Goal: Task Accomplishment & Management: Manage account settings

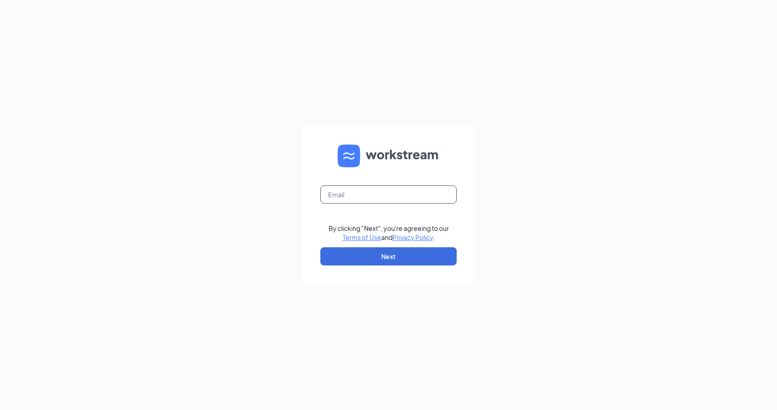
click at [335, 194] on input "text" at bounding box center [388, 194] width 136 height 18
type input "[EMAIL_ADDRESS][DOMAIN_NAME]"
click at [399, 257] on button "Next" at bounding box center [388, 256] width 136 height 18
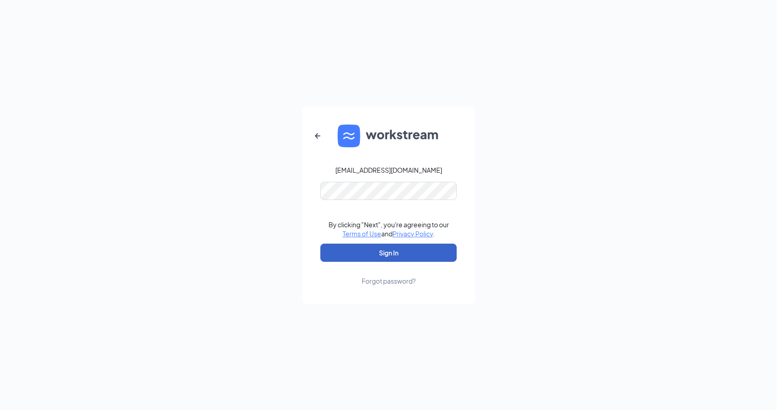
click at [390, 250] on button "Sign In" at bounding box center [388, 253] width 136 height 18
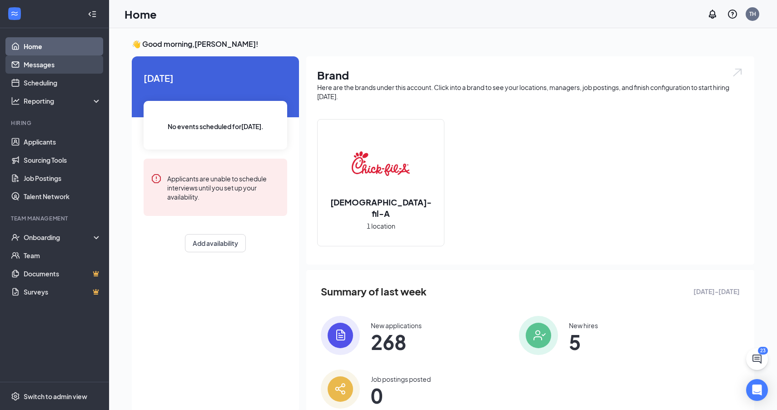
click at [55, 65] on link "Messages" at bounding box center [63, 64] width 78 height 18
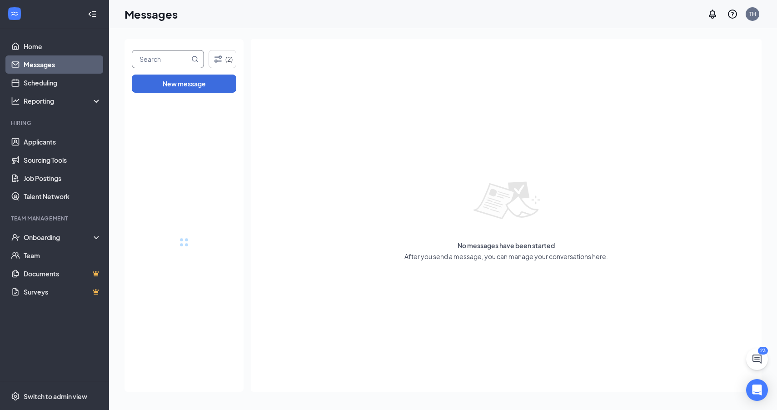
click at [177, 56] on input "text" at bounding box center [160, 58] width 57 height 17
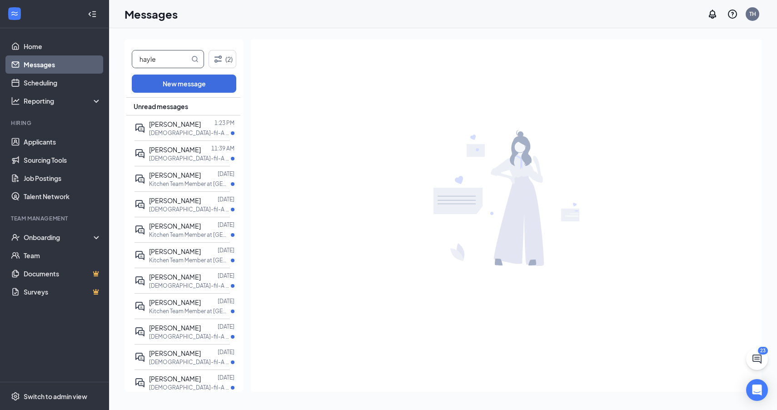
type input "hayle"
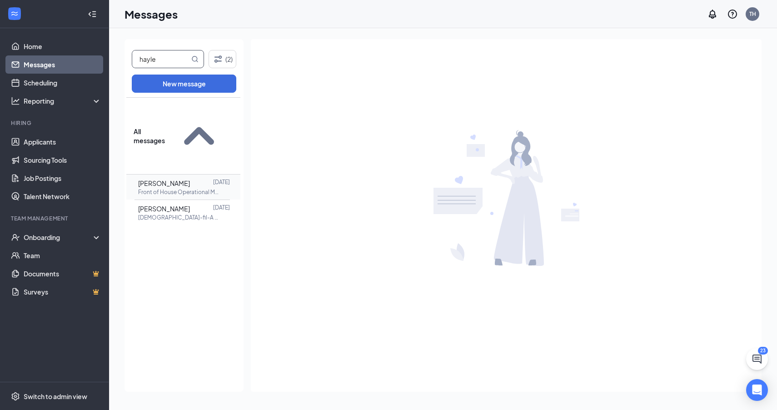
click at [200, 188] on p "Front of House Operational Marketing Manager at [GEOGRAPHIC_DATA]" at bounding box center [179, 192] width 82 height 8
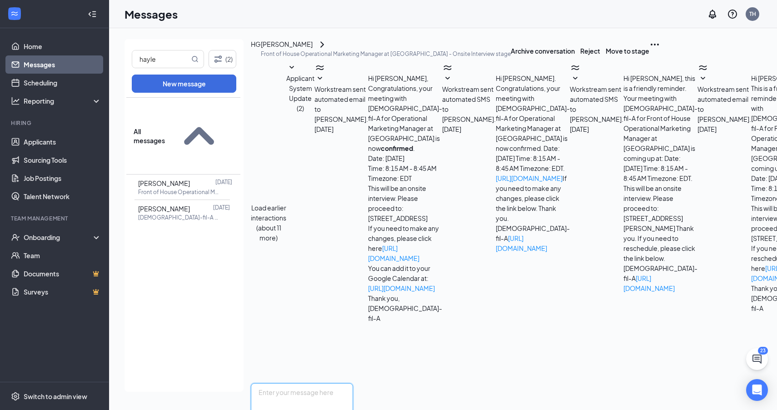
click at [353, 383] on textarea at bounding box center [302, 410] width 102 height 55
type textarea "Hi [PERSON_NAME], Thank you for your patience with us. We would like to invite …"
checkbox input "true"
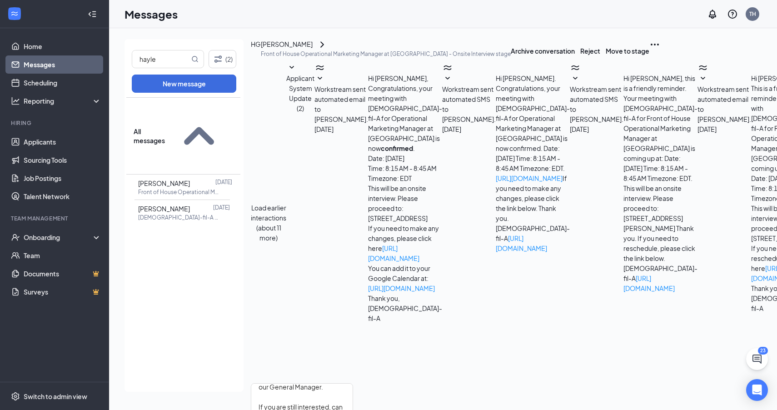
checkbox input "false"
click at [344, 383] on textarea "Hi [PERSON_NAME], Thank you for your patience with us. We would like to invite …" at bounding box center [302, 410] width 102 height 55
type textarea "Hi [PERSON_NAME], Thank you for your patience with us. We would like to invite …"
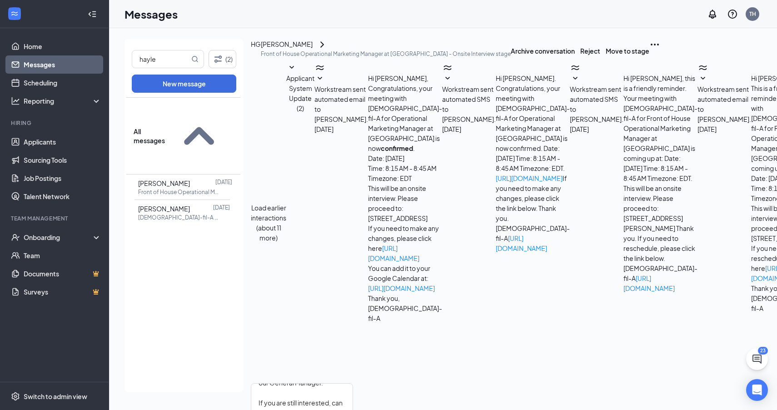
checkbox input "true"
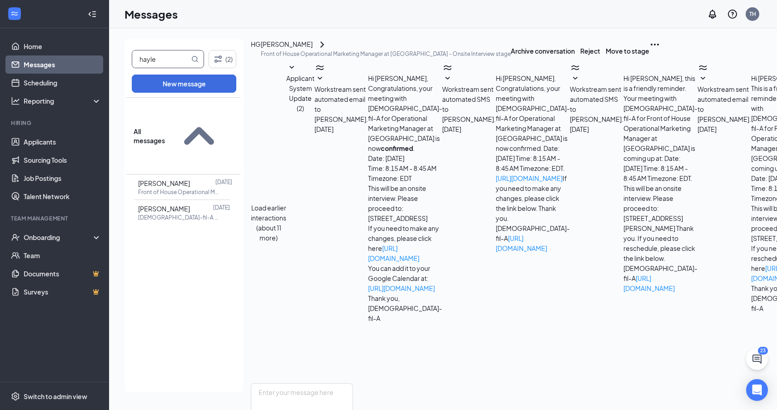
click at [148, 55] on input "hayle" at bounding box center [160, 58] width 57 height 17
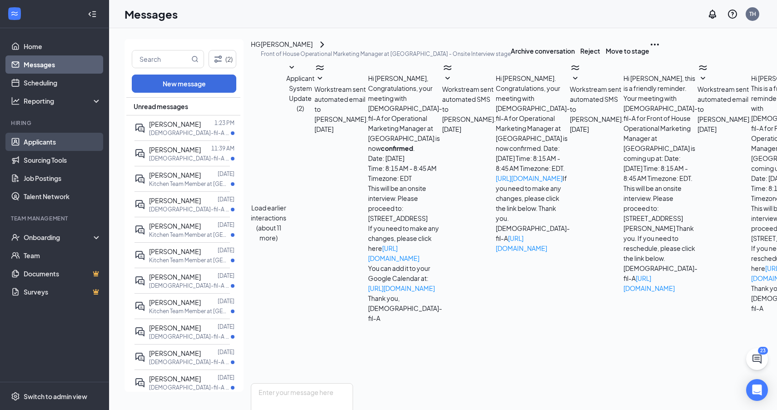
click at [50, 146] on link "Applicants" at bounding box center [63, 142] width 78 height 18
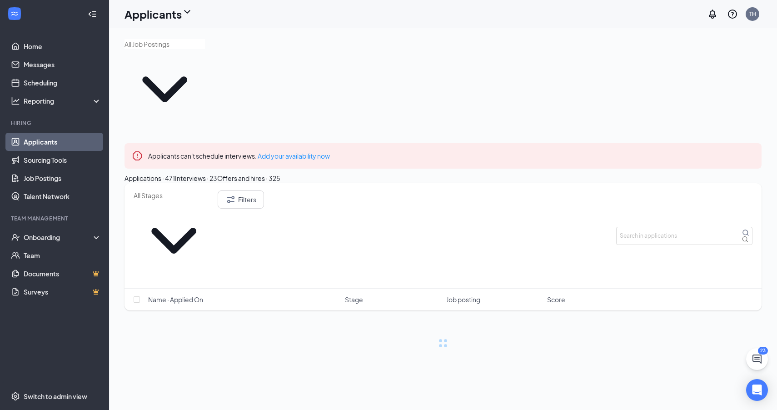
click at [217, 173] on div "Interviews · 23" at bounding box center [196, 178] width 42 height 10
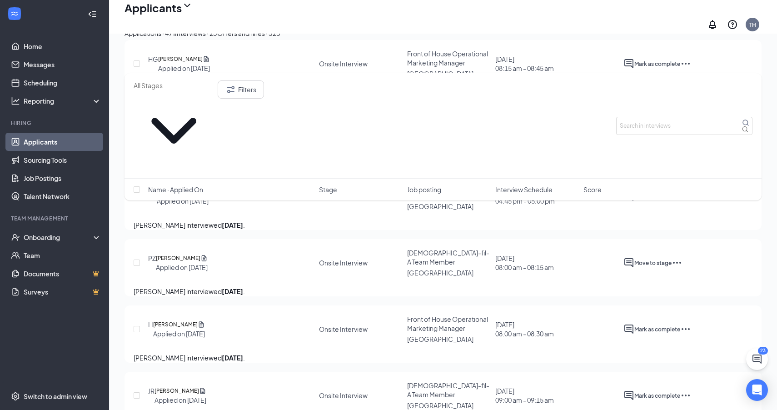
scroll to position [1418, 0]
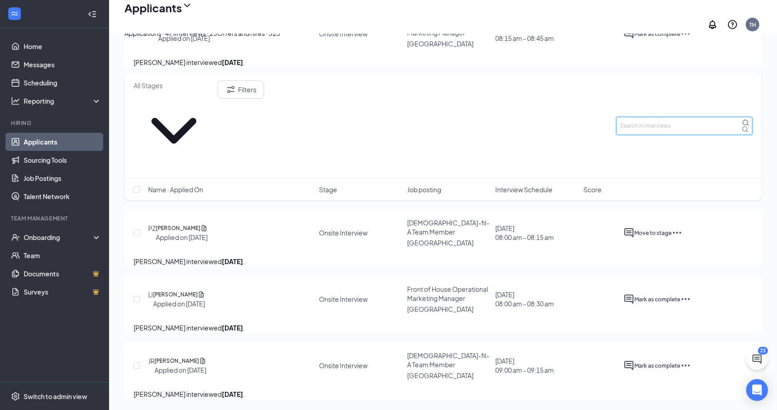
click at [647, 117] on input "text" at bounding box center [684, 126] width 136 height 18
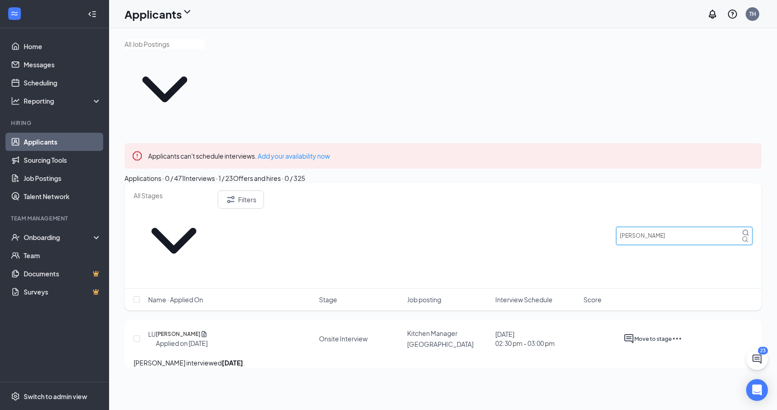
click at [678, 227] on input "[PERSON_NAME]" at bounding box center [684, 236] width 136 height 18
type input "lia"
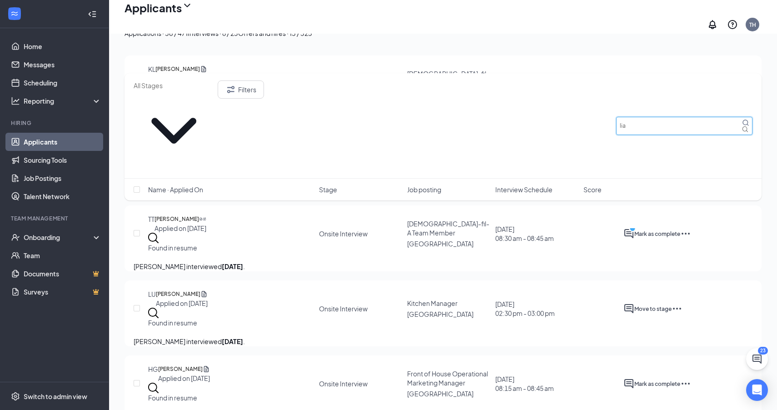
scroll to position [302, 0]
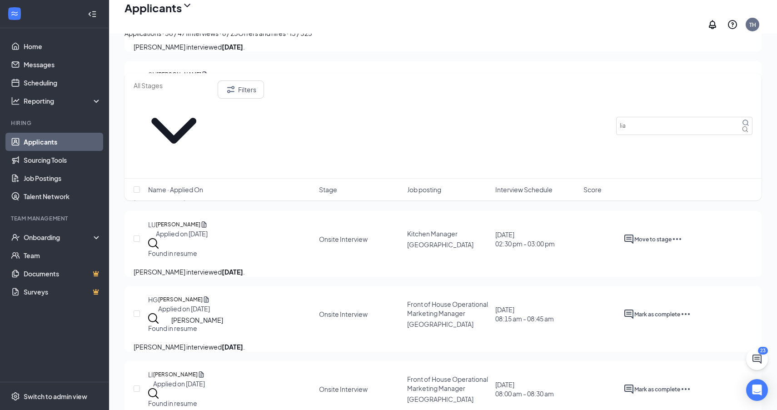
click at [185, 370] on h5 "[PERSON_NAME]" at bounding box center [175, 374] width 45 height 9
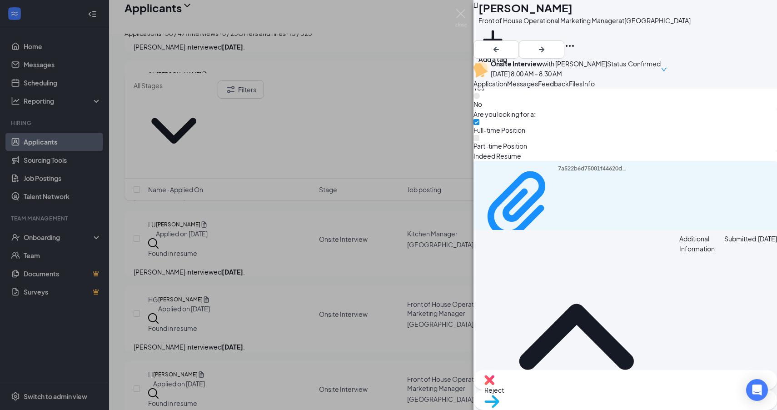
scroll to position [462, 0]
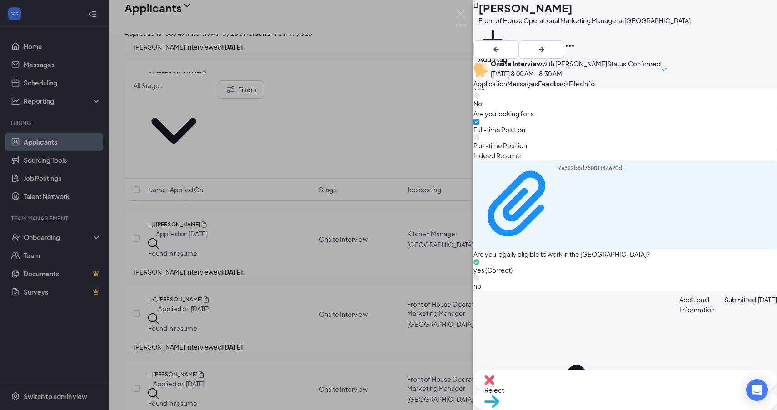
click at [578, 390] on span "Reject" at bounding box center [625, 390] width 282 height 10
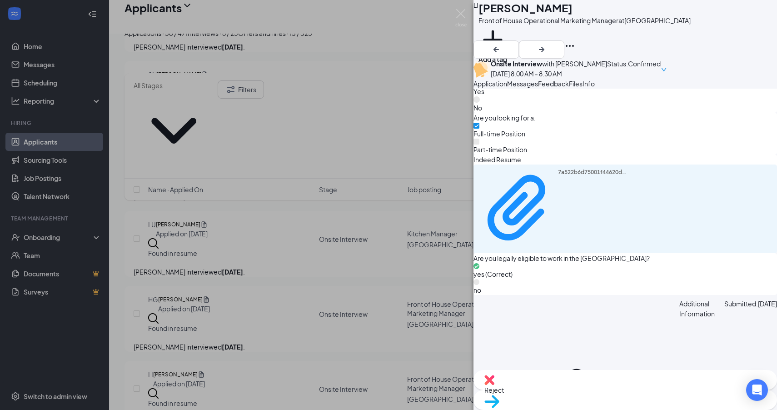
checkbox input "true"
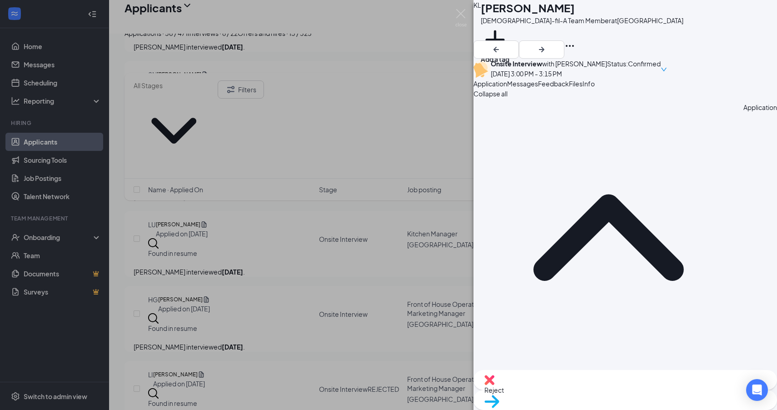
click at [443, 90] on div "KL [PERSON_NAME][DEMOGRAPHIC_DATA]-fil-A Team Member at [GEOGRAPHIC_DATA] Add a…" at bounding box center [388, 205] width 777 height 410
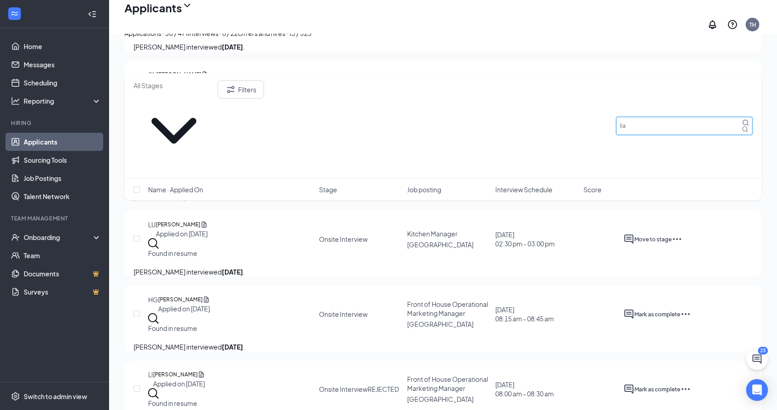
click at [662, 117] on input "lia" at bounding box center [684, 126] width 136 height 18
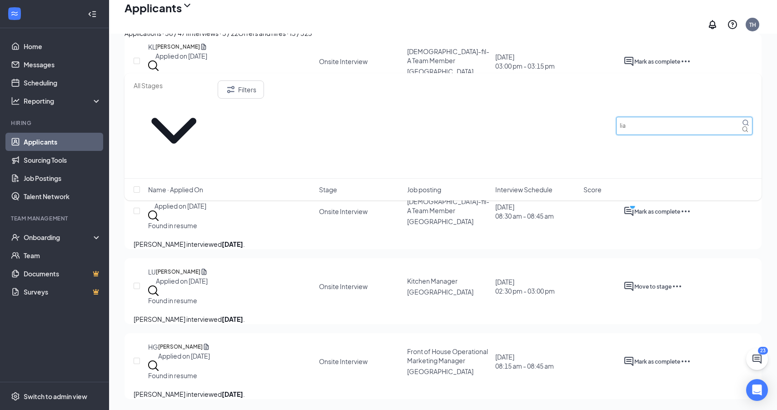
scroll to position [220, 0]
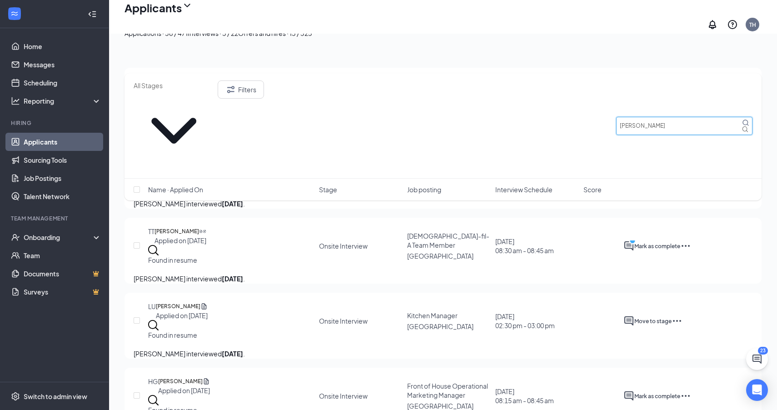
type input "[PERSON_NAME]"
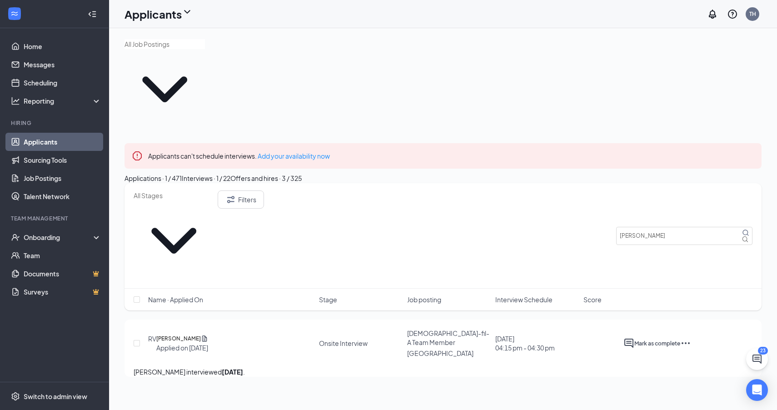
click at [691, 338] on icon "Ellipses" at bounding box center [685, 343] width 11 height 11
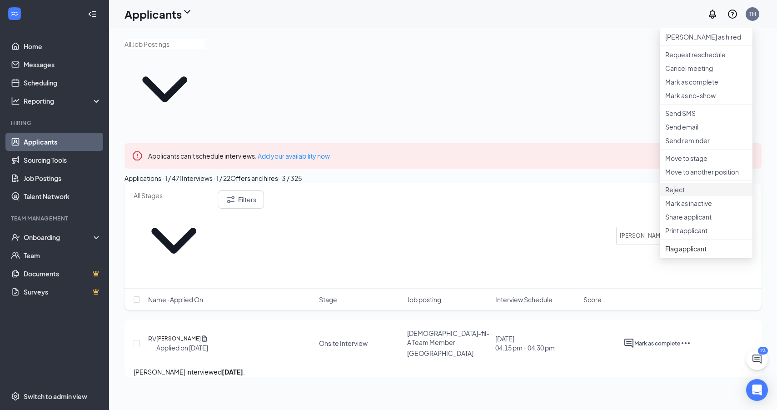
click at [677, 194] on p "Reject" at bounding box center [706, 189] width 82 height 9
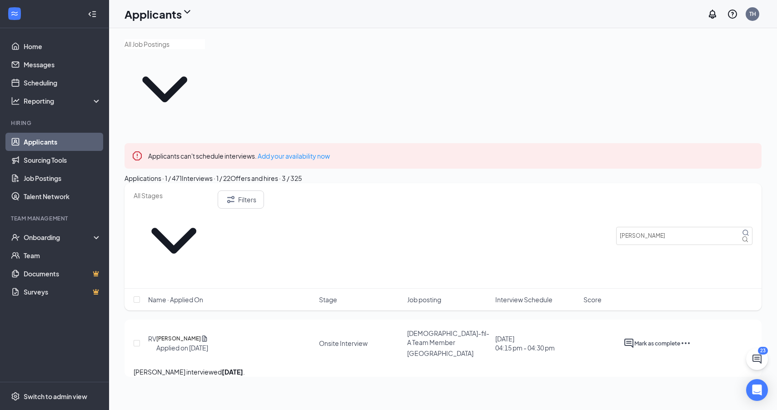
checkbox input "true"
click at [667, 183] on div "Filters [PERSON_NAME]" at bounding box center [443, 235] width 637 height 105
click at [664, 227] on input "[PERSON_NAME]" at bounding box center [684, 236] width 136 height 18
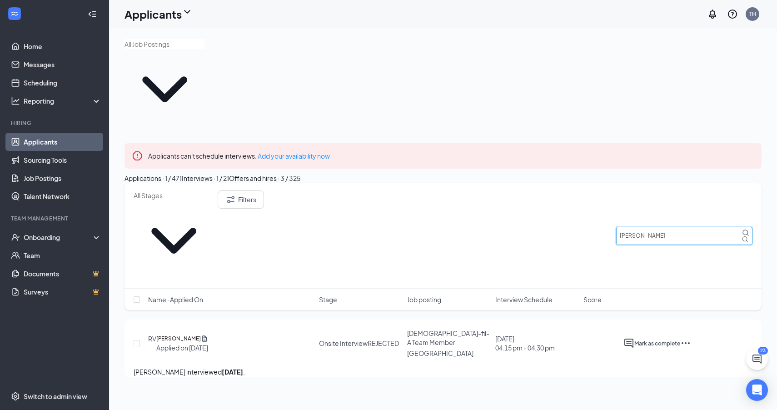
click at [664, 227] on input "[PERSON_NAME]" at bounding box center [684, 236] width 136 height 18
type input "[PERSON_NAME]"
click at [691, 338] on icon "Ellipses" at bounding box center [685, 343] width 11 height 11
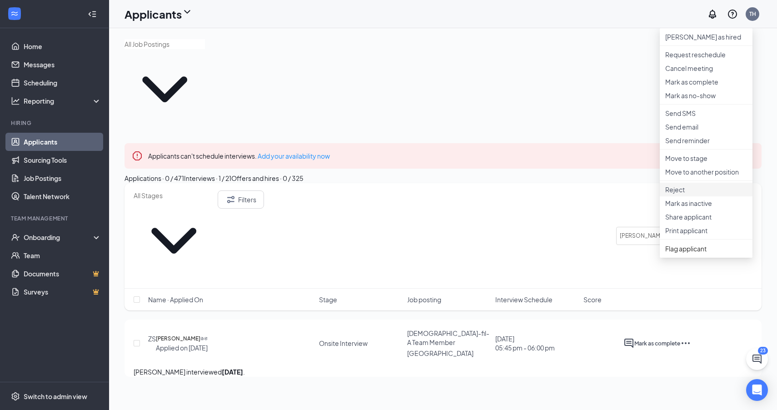
click at [669, 194] on p "Reject" at bounding box center [706, 189] width 82 height 9
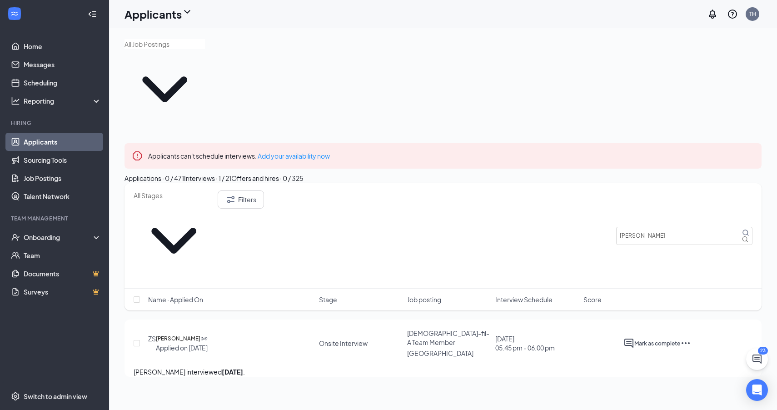
click at [43, 70] on link "Messages" at bounding box center [63, 64] width 78 height 18
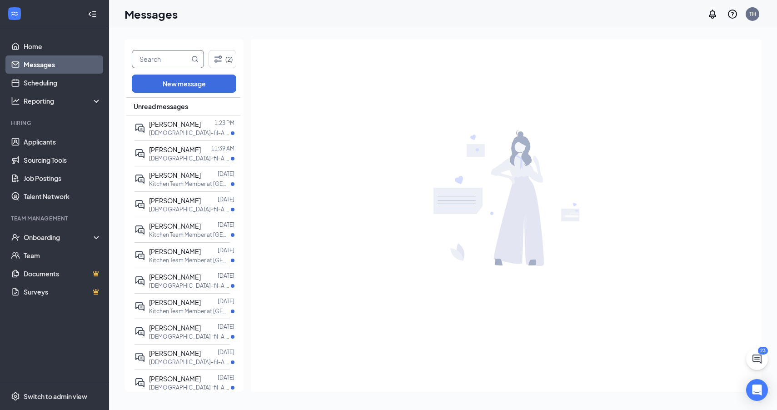
click at [159, 67] on input "text" at bounding box center [160, 58] width 57 height 17
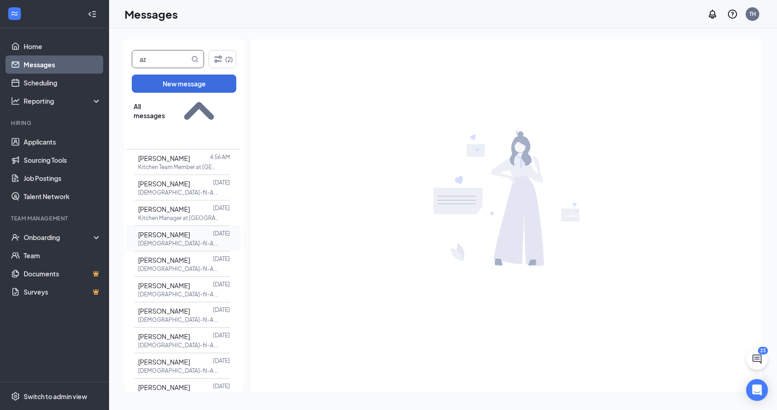
scroll to position [205, 0]
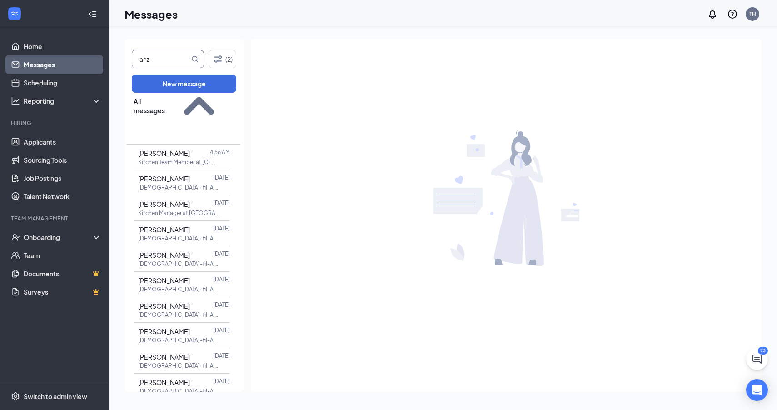
type input "ahz"
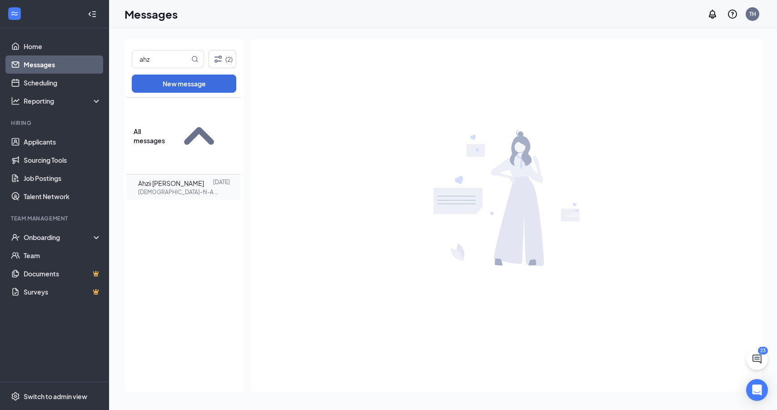
click at [173, 188] on p "[DEMOGRAPHIC_DATA]-fil-A Team Member at [GEOGRAPHIC_DATA]" at bounding box center [179, 192] width 82 height 8
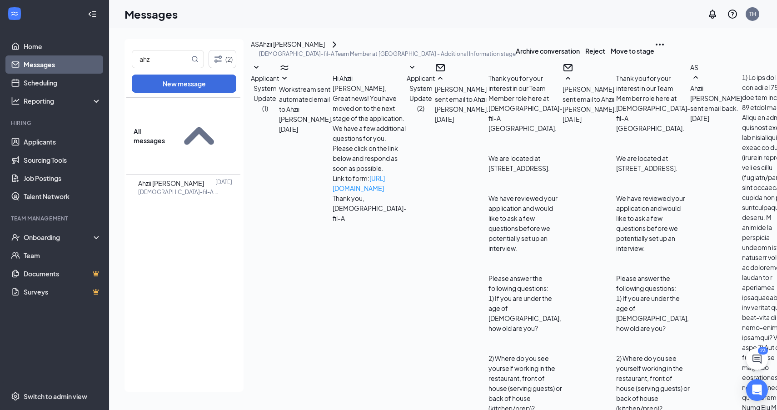
scroll to position [2133, 0]
click at [605, 56] on button "Reject" at bounding box center [595, 50] width 20 height 23
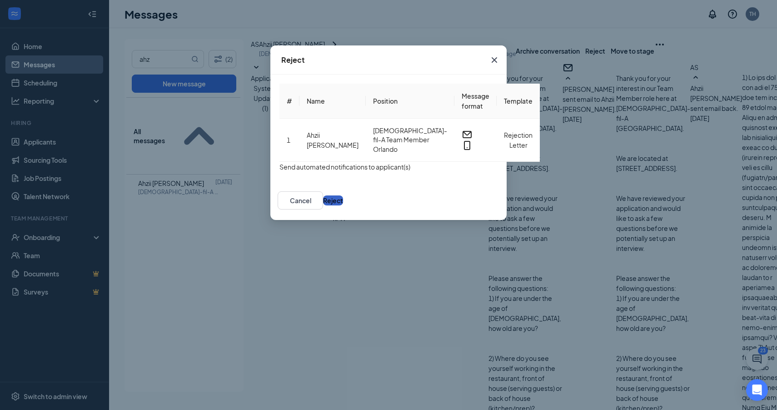
click at [343, 205] on button "Reject" at bounding box center [333, 200] width 20 height 10
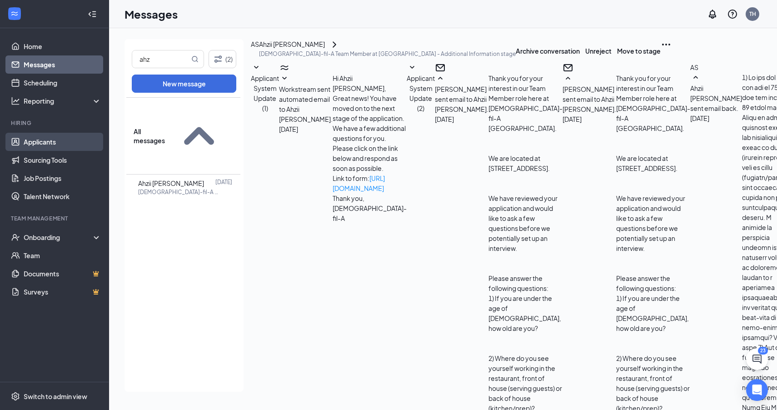
click at [50, 142] on link "Applicants" at bounding box center [63, 142] width 78 height 18
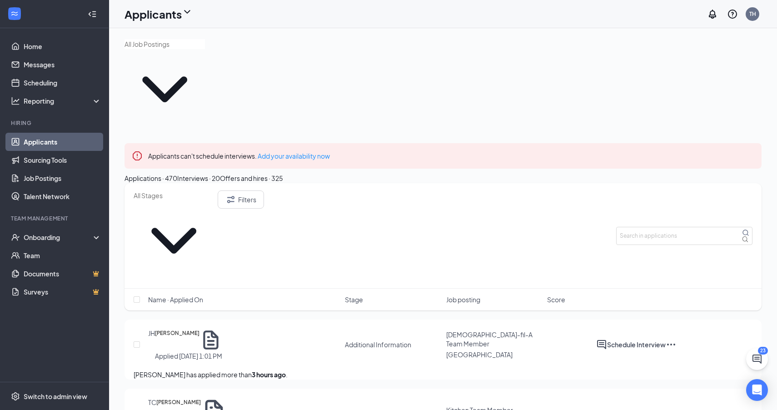
click at [220, 173] on div "Interviews · 20" at bounding box center [198, 178] width 43 height 10
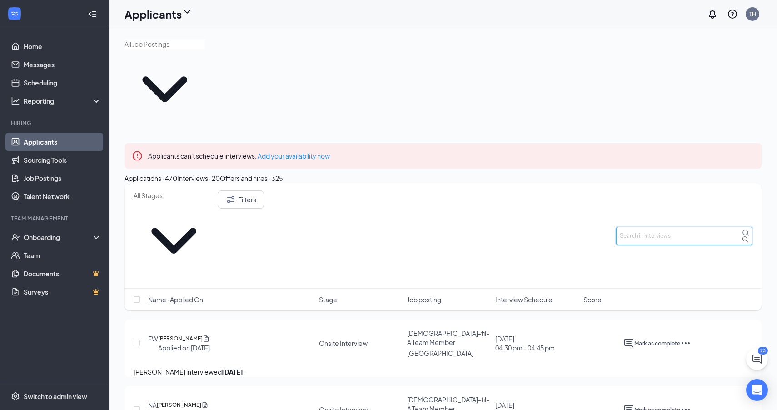
click at [680, 227] on input "text" at bounding box center [684, 236] width 136 height 18
type input "[PERSON_NAME]"
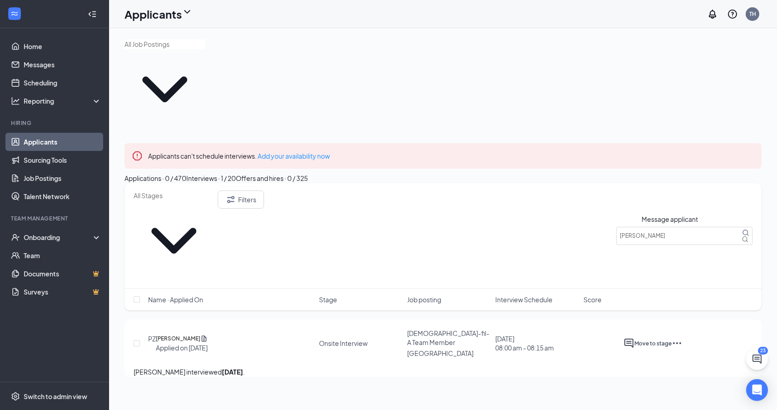
click at [634, 338] on icon "ActiveChat" at bounding box center [629, 343] width 11 height 11
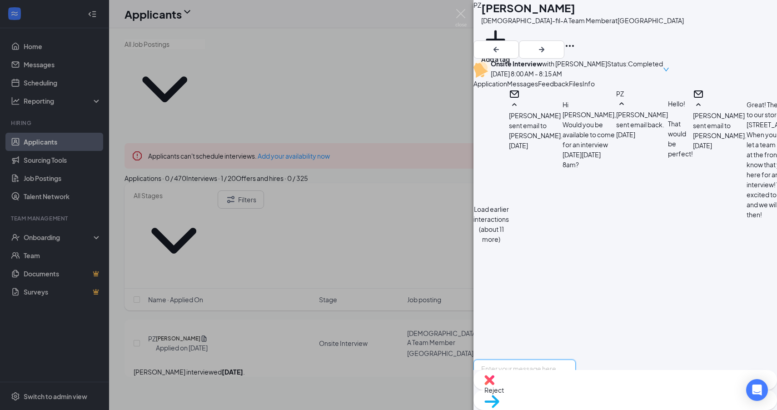
click at [576, 360] on textarea at bounding box center [525, 387] width 102 height 55
paste textarea "Good afternoon, Thank you for taking the time to come and meet with us. We woul…"
click at [576, 360] on textarea "Good afternoon, Thank you for taking the time to come and meet with us. We woul…" at bounding box center [525, 387] width 102 height 55
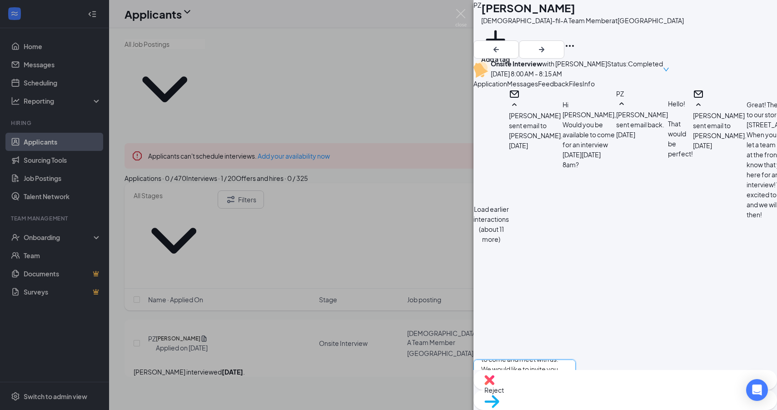
type textarea "Good afternoon, Thank you for taking the time to come and meet with us. We woul…"
drag, startPoint x: 646, startPoint y: 335, endPoint x: 512, endPoint y: 271, distance: 148.8
click at [512, 271] on div "Load earlier interactions (about 11 more) [PERSON_NAME] sent email to [PERSON_N…" at bounding box center [626, 266] width 304 height 355
click at [571, 360] on textarea "Good afternoon, Thank you for taking the time to come and meet with us. We woul…" at bounding box center [525, 387] width 102 height 55
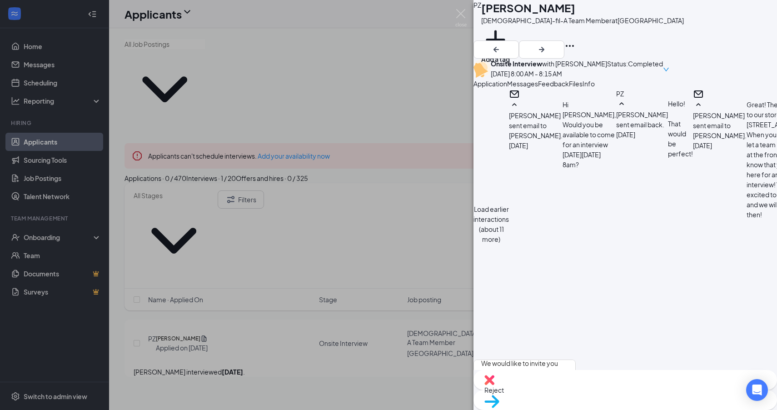
click at [540, 409] on input "Email" at bounding box center [537, 417] width 6 height 6
checkbox input "true"
click at [554, 409] on input "SMS" at bounding box center [551, 417] width 6 height 6
checkbox input "false"
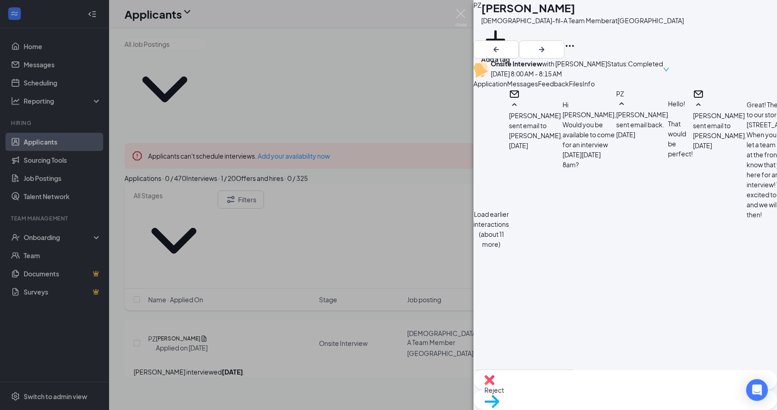
scroll to position [564, 0]
click at [417, 224] on div "PZ [PERSON_NAME][DEMOGRAPHIC_DATA]-fil-A Team Member at [GEOGRAPHIC_DATA] Add a…" at bounding box center [388, 205] width 777 height 410
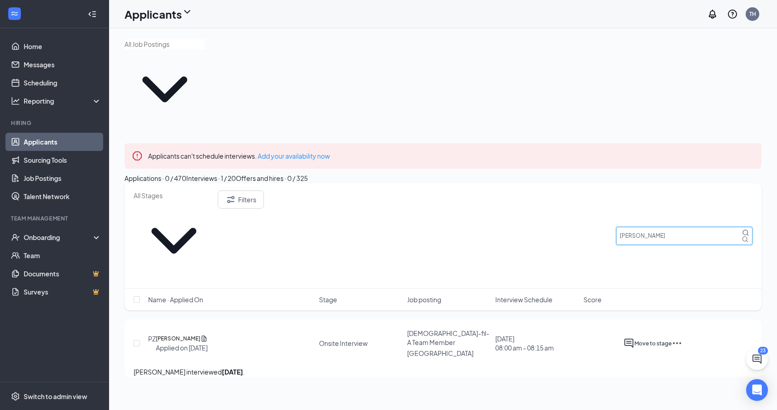
click at [676, 227] on input "[PERSON_NAME]" at bounding box center [684, 236] width 136 height 18
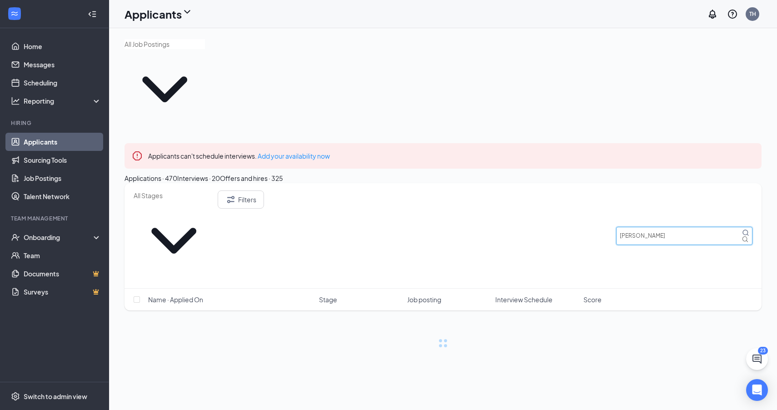
type input "[PERSON_NAME]"
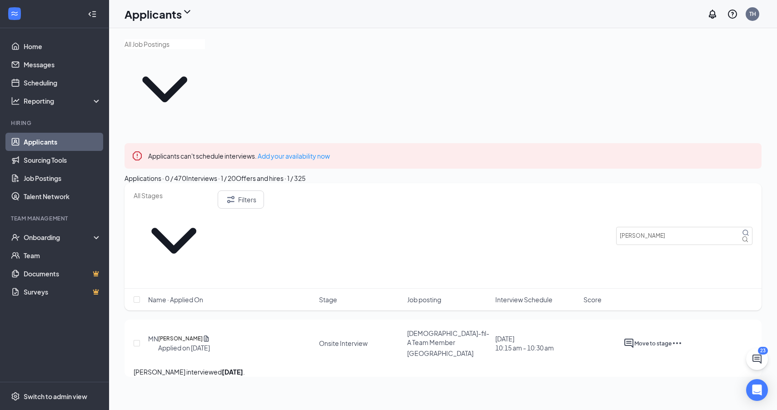
click at [634, 338] on div at bounding box center [629, 343] width 11 height 11
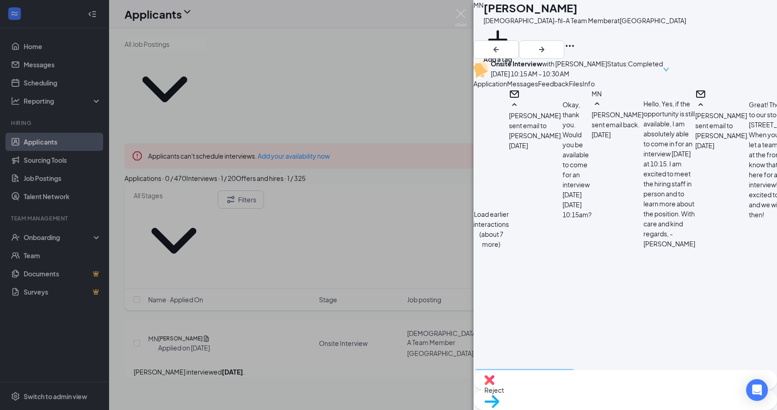
click at [576, 369] on textarea at bounding box center [525, 396] width 102 height 55
paste textarea "Good afternoon, Thank you for taking the time to come and meet with us. We woul…"
click at [576, 369] on textarea "Good afternoon, Thank you for taking the time to come and meet with us. We woul…" at bounding box center [525, 396] width 102 height 55
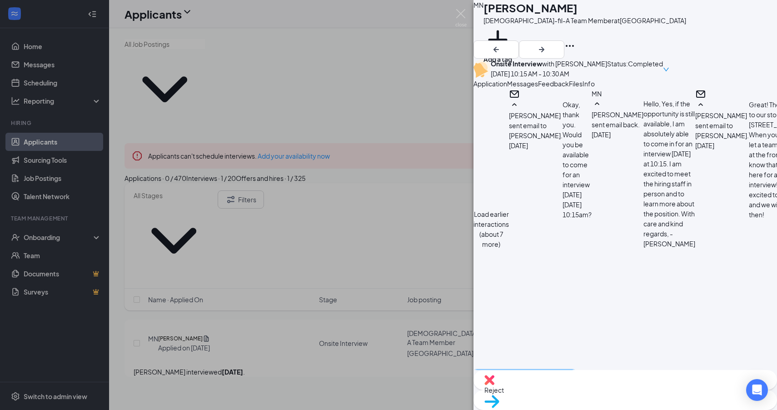
type textarea "Good afternoon, Thank you for taking the time to come and meet with us. We woul…"
checkbox input "true"
checkbox input "false"
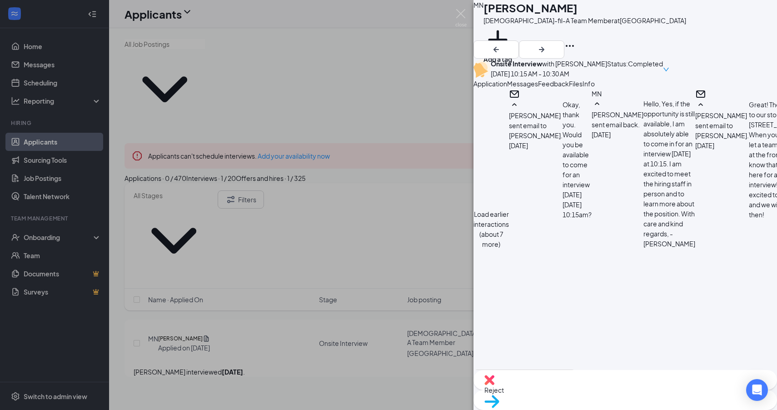
click at [301, 310] on div "MN [PERSON_NAME] [DEMOGRAPHIC_DATA]-fil-A Team Member at [GEOGRAPHIC_DATA] Add …" at bounding box center [388, 205] width 777 height 410
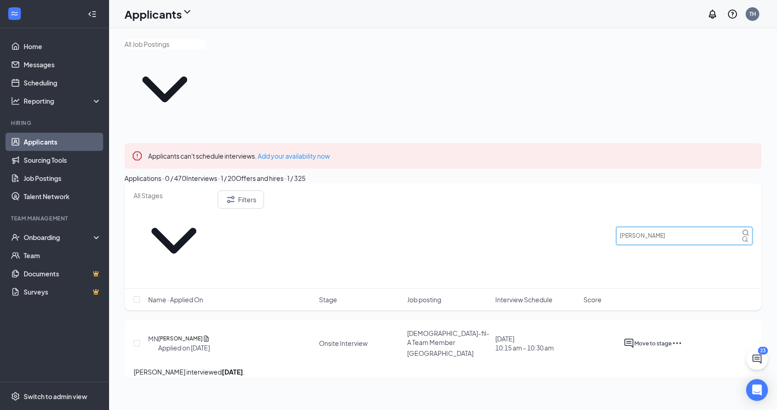
click at [643, 227] on input "[PERSON_NAME]" at bounding box center [684, 236] width 136 height 18
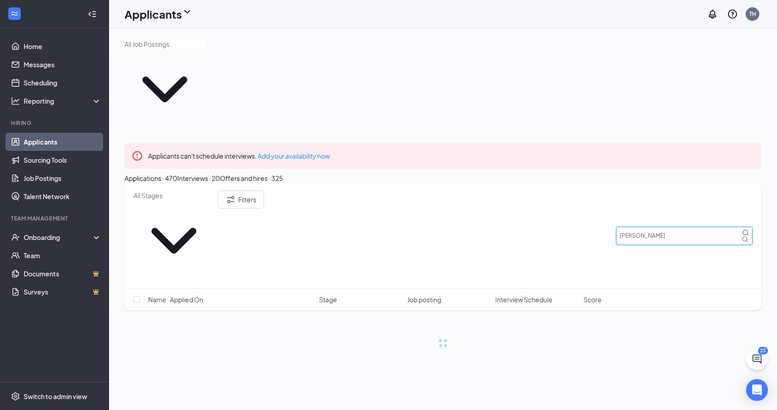
type input "[PERSON_NAME]"
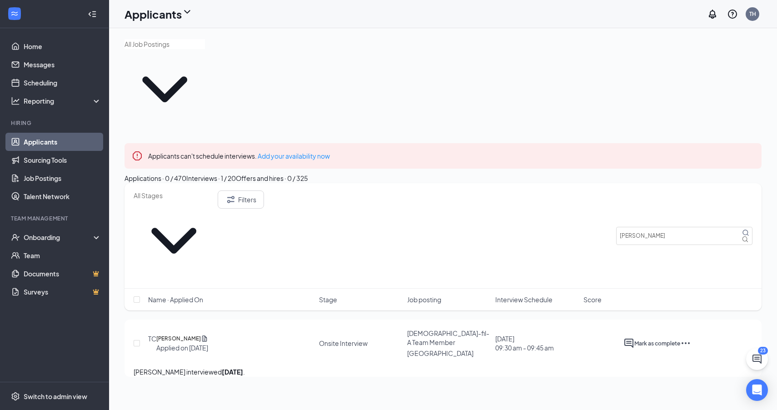
click at [634, 338] on div at bounding box center [629, 343] width 11 height 11
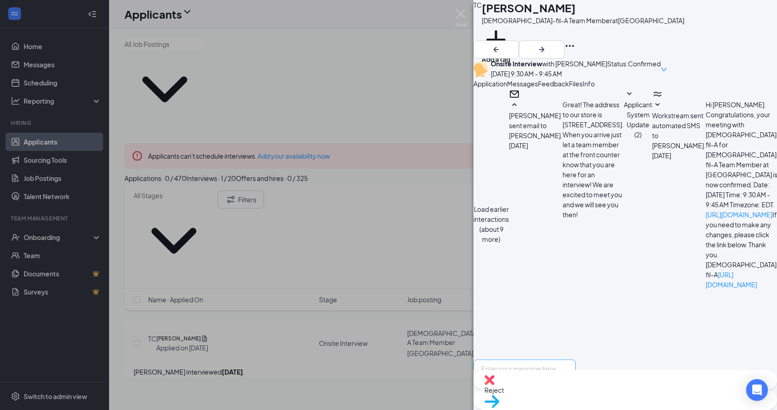
scroll to position [348, 0]
click at [576, 360] on textarea at bounding box center [525, 387] width 102 height 55
paste textarea "Good afternoon, Thank you for taking the time to come and meet with us. We woul…"
drag, startPoint x: 699, startPoint y: 310, endPoint x: 678, endPoint y: 310, distance: 20.9
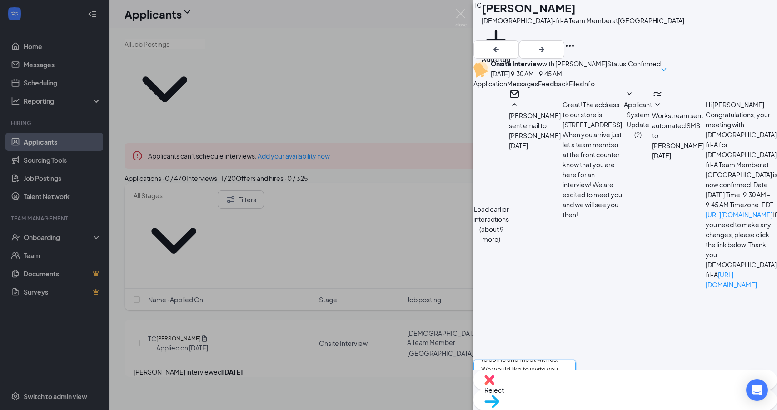
click at [576, 360] on textarea "Good afternoon, Thank you for taking the time to come and meet with us. We woul…" at bounding box center [525, 387] width 102 height 55
type textarea "Good afternoon, Thank you for taking the time to come and meet with us. We woul…"
click at [540, 409] on input "Email" at bounding box center [537, 417] width 6 height 6
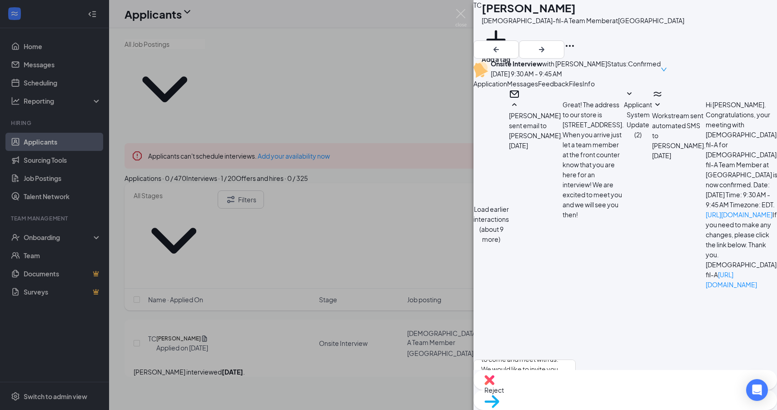
checkbox input "true"
click at [554, 409] on input "SMS" at bounding box center [551, 417] width 6 height 6
checkbox input "false"
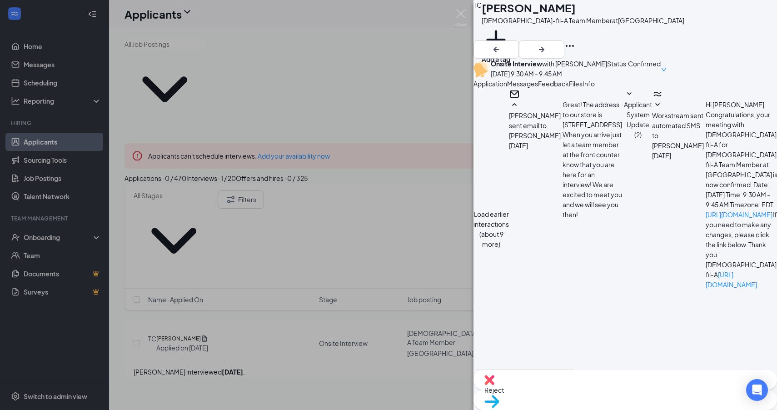
click at [376, 336] on div "TC [PERSON_NAME] [DEMOGRAPHIC_DATA]-fil-A Team Member at [GEOGRAPHIC_DATA] Add …" at bounding box center [388, 205] width 777 height 410
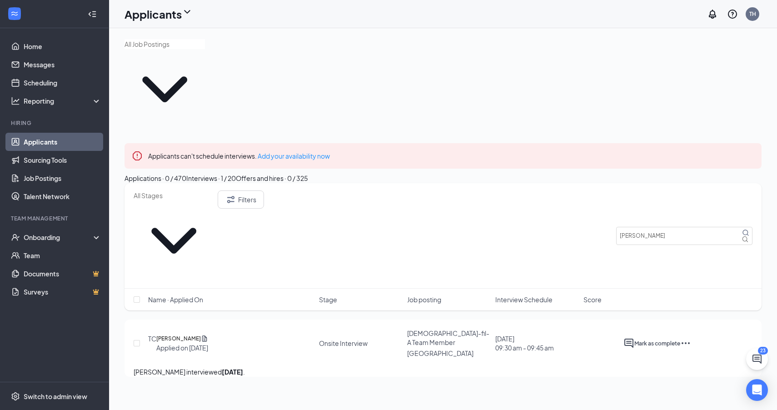
click at [671, 183] on div "Filters [PERSON_NAME]" at bounding box center [443, 235] width 637 height 105
click at [674, 227] on input "[PERSON_NAME]" at bounding box center [684, 236] width 136 height 18
click at [670, 227] on input "[PERSON_NAME]" at bounding box center [684, 236] width 136 height 18
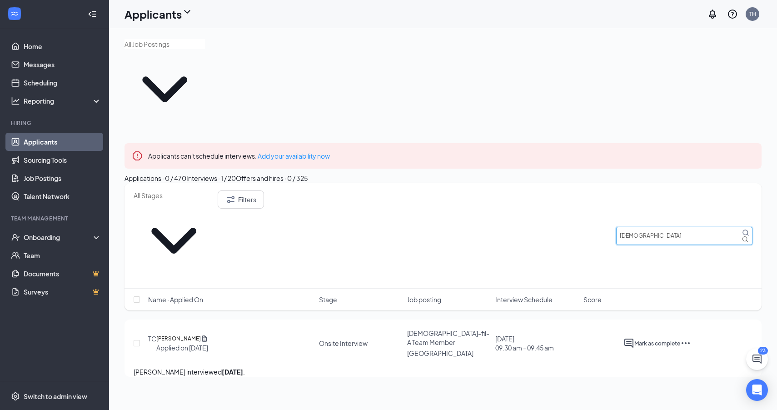
type input "[DEMOGRAPHIC_DATA]"
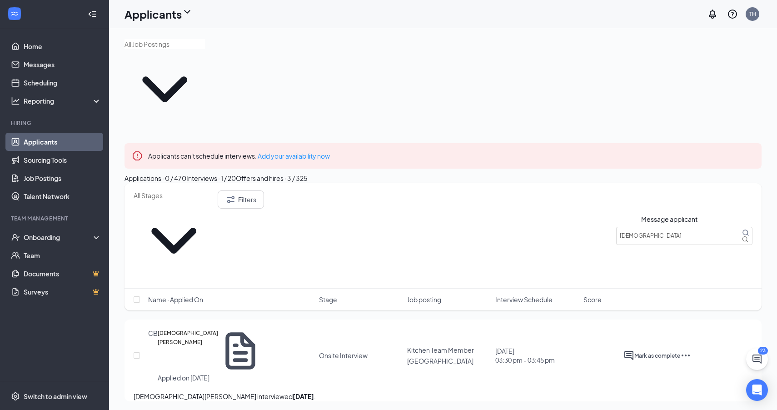
click at [634, 350] on icon "ActiveChat" at bounding box center [629, 355] width 11 height 11
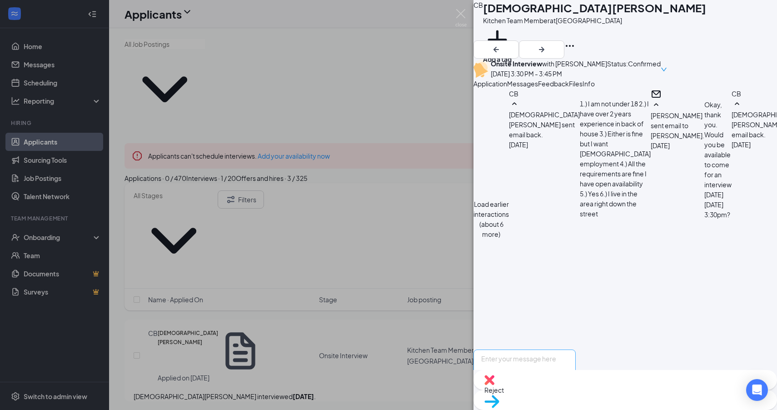
scroll to position [429, 0]
click at [576, 350] on textarea at bounding box center [525, 377] width 102 height 55
paste textarea "Good afternoon, Thank you for taking the time to come and meet with us. We woul…"
click at [576, 350] on textarea "Good afternoon, Thank you for taking the time to come and meet with us. We woul…" at bounding box center [525, 377] width 102 height 55
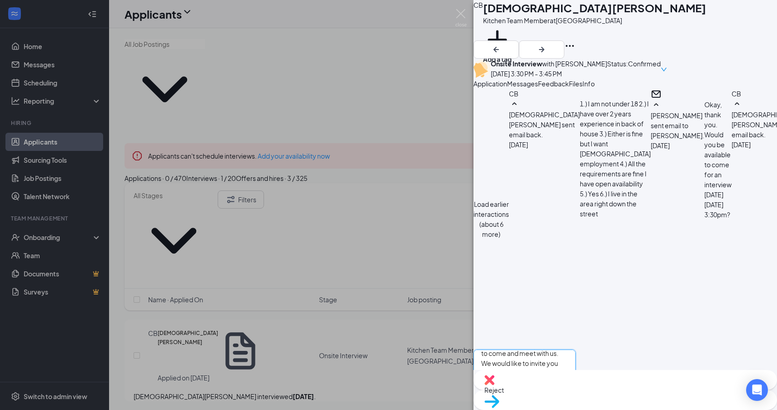
type textarea "Good afternoon, Thank you for taking the time to come and meet with us. We woul…"
click at [540, 404] on input "Email" at bounding box center [537, 407] width 6 height 6
checkbox input "true"
click at [554, 404] on input "SMS" at bounding box center [551, 407] width 6 height 6
checkbox input "false"
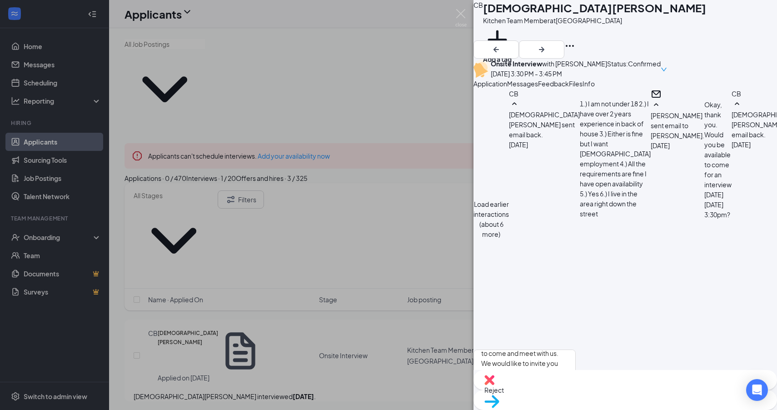
click at [342, 321] on div "CB [PERSON_NAME] Kitchen Team Member at [GEOGRAPHIC_DATA] Add a tag Onsite Inte…" at bounding box center [388, 205] width 777 height 410
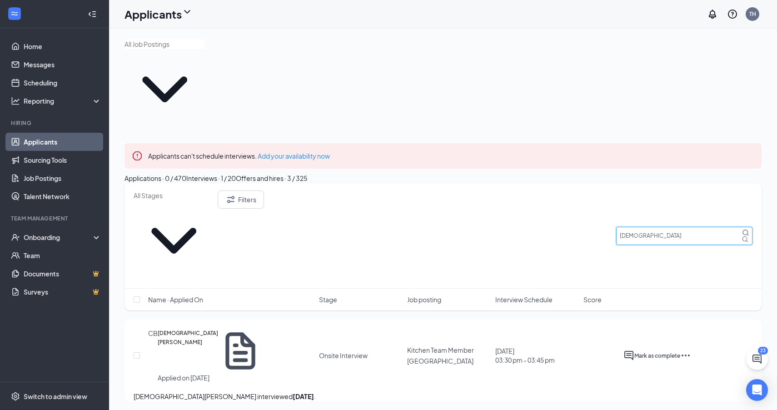
click at [647, 227] on input "[DEMOGRAPHIC_DATA]" at bounding box center [684, 236] width 136 height 18
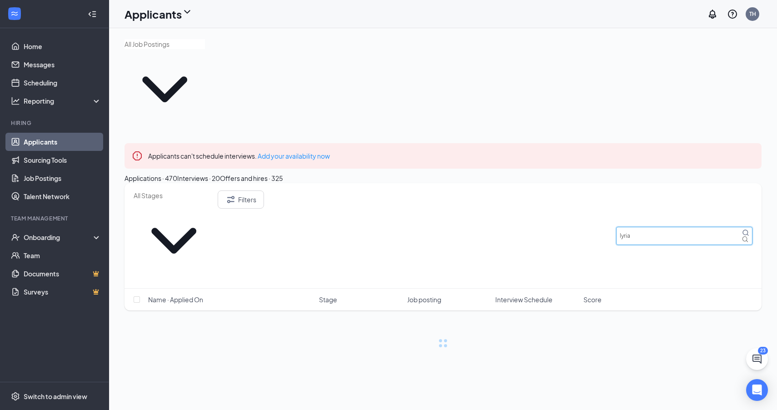
type input "lyria"
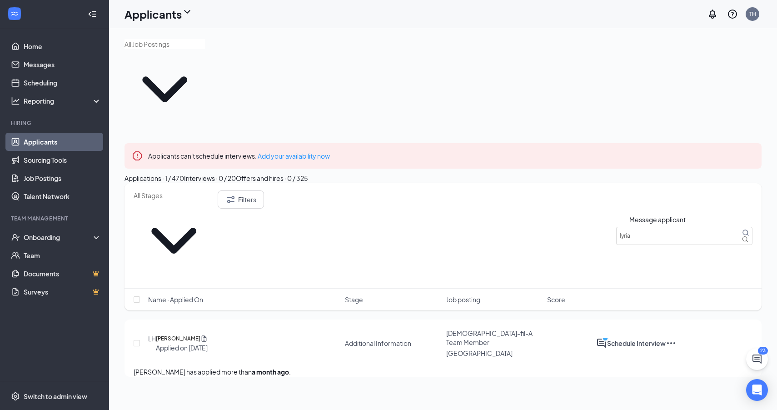
click at [606, 339] on icon "ActiveChat" at bounding box center [601, 343] width 9 height 9
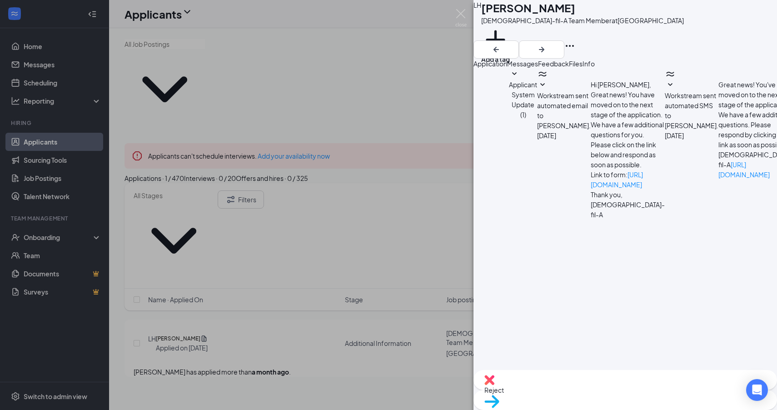
paste textarea "Good afternoon, Thank you for taking the time to come and meet with us. We woul…"
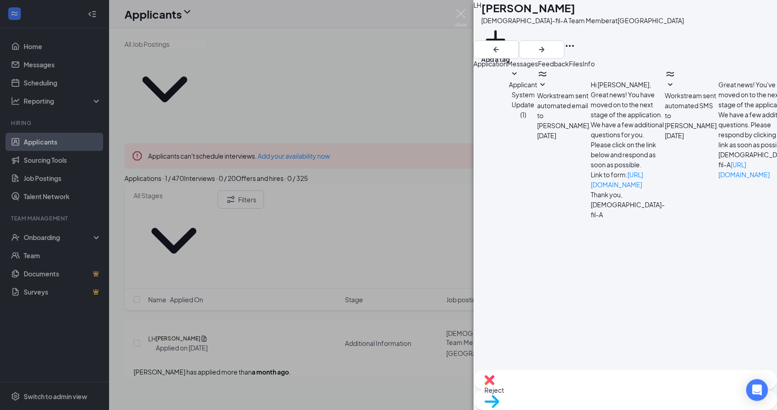
type textarea "Good afternoon, Thank you for taking the time to come and meet with us. We woul…"
checkbox input "true"
checkbox input "false"
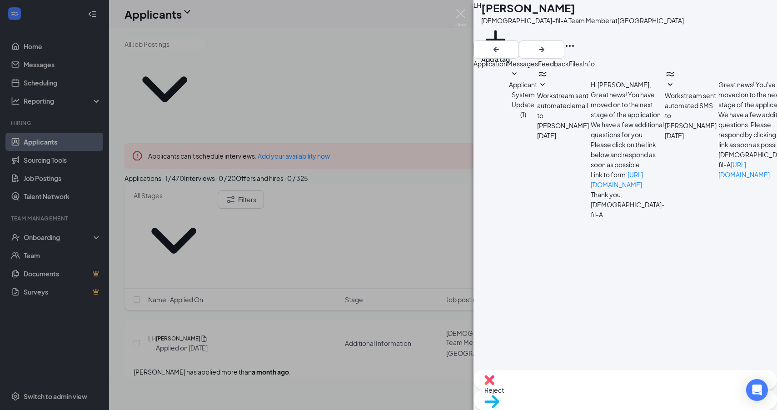
click at [352, 325] on div "LH [PERSON_NAME] [DEMOGRAPHIC_DATA]-fil-A Team Member at [GEOGRAPHIC_DATA] Add …" at bounding box center [388, 205] width 777 height 410
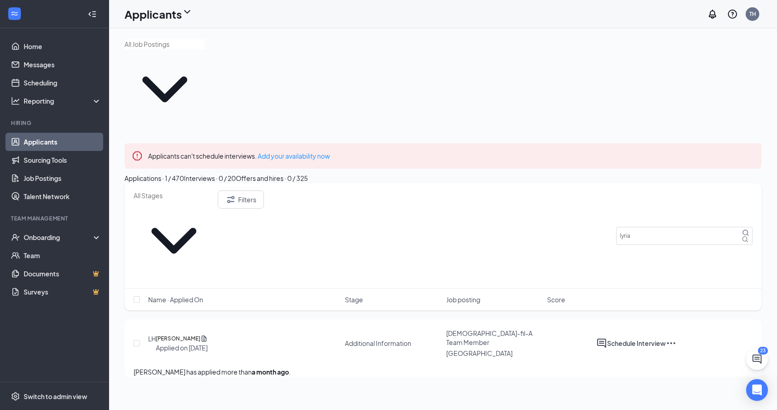
click at [236, 173] on div "Interviews · 0 / 20" at bounding box center [210, 178] width 52 height 10
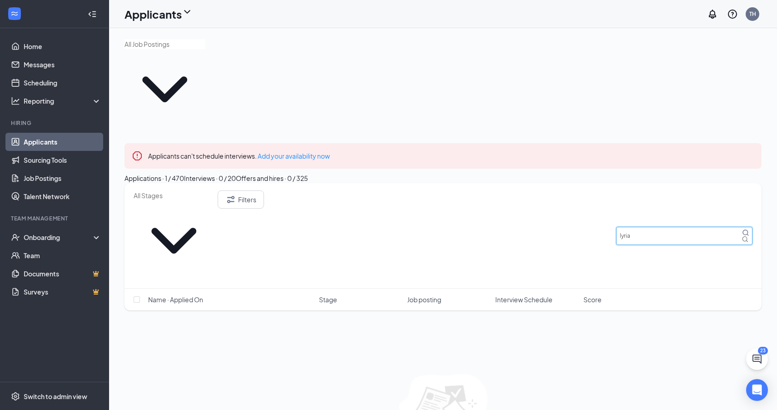
click at [651, 227] on input "lyria" at bounding box center [684, 236] width 136 height 18
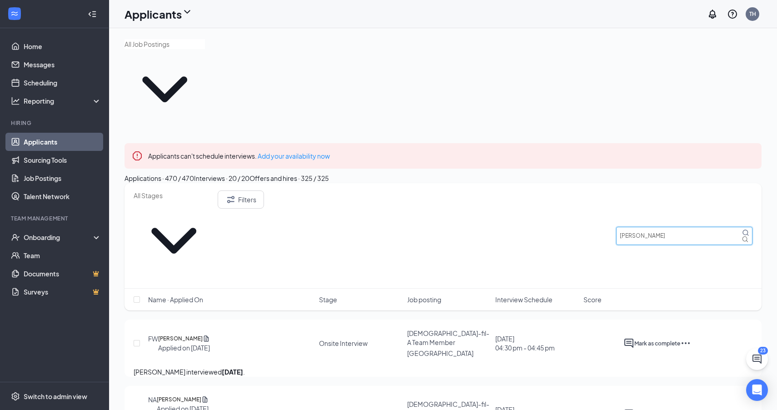
type input "[PERSON_NAME]"
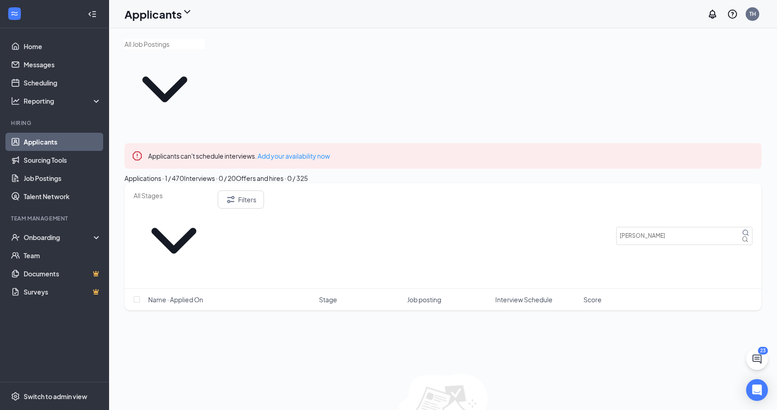
click at [484, 363] on div "Applicants can't schedule interviews. Add your availability now Applications · …" at bounding box center [443, 251] width 668 height 447
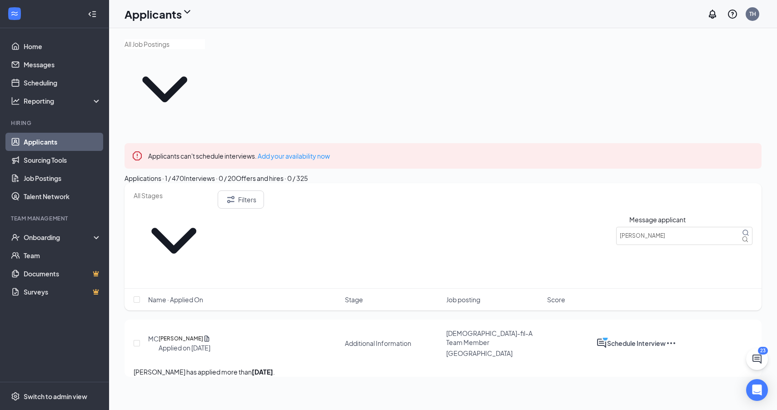
click at [607, 338] on icon "ActiveChat" at bounding box center [601, 343] width 11 height 11
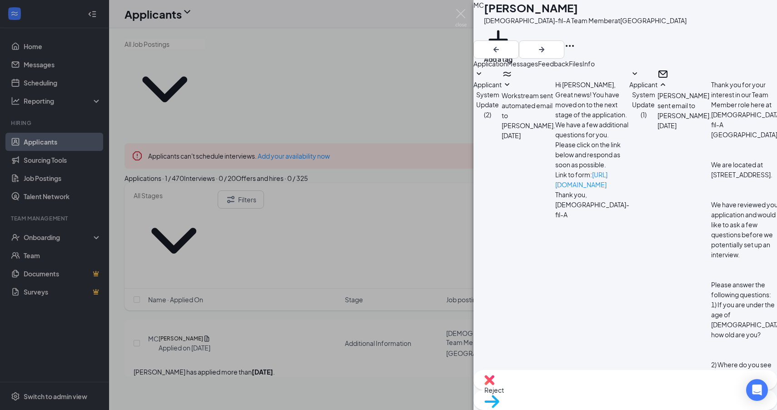
paste textarea "Good afternoon, Thank you for taking the time to come and meet with us. We woul…"
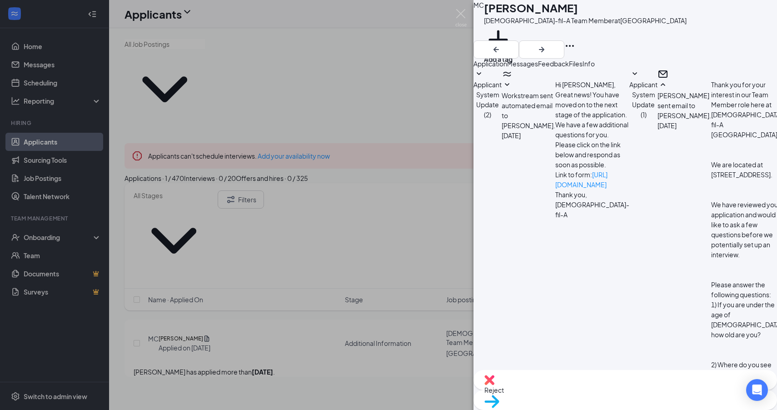
type textarea "Good afternoon, Thank you for taking the time to come and meet with us. We woul…"
checkbox input "true"
checkbox input "false"
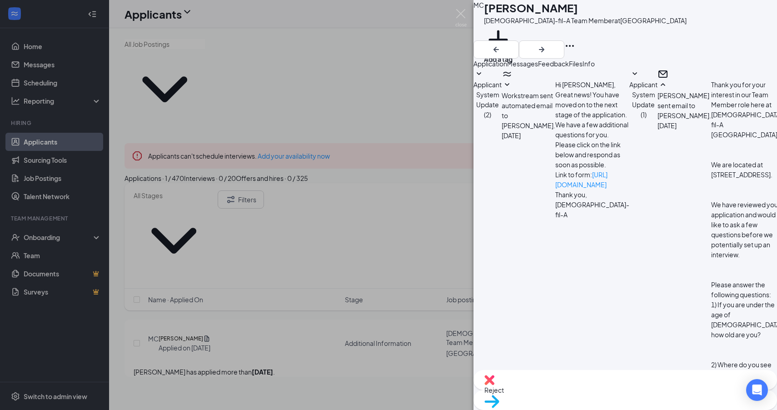
click at [387, 352] on div "MC [PERSON_NAME] [DEMOGRAPHIC_DATA]-fil-A Team Member at [GEOGRAPHIC_DATA] Add …" at bounding box center [388, 205] width 777 height 410
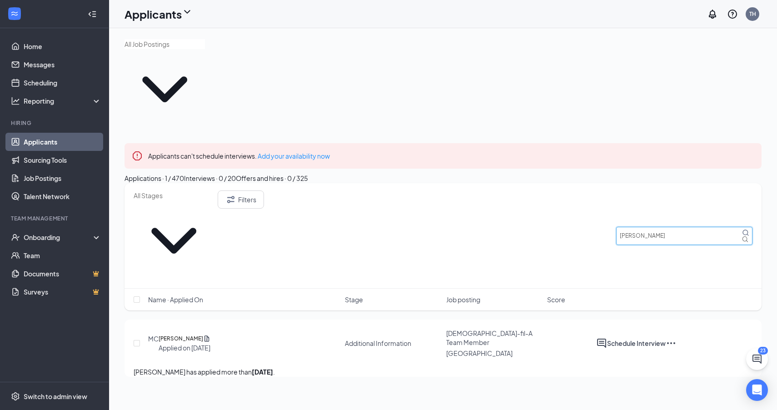
click at [662, 227] on input "[PERSON_NAME]" at bounding box center [684, 236] width 136 height 18
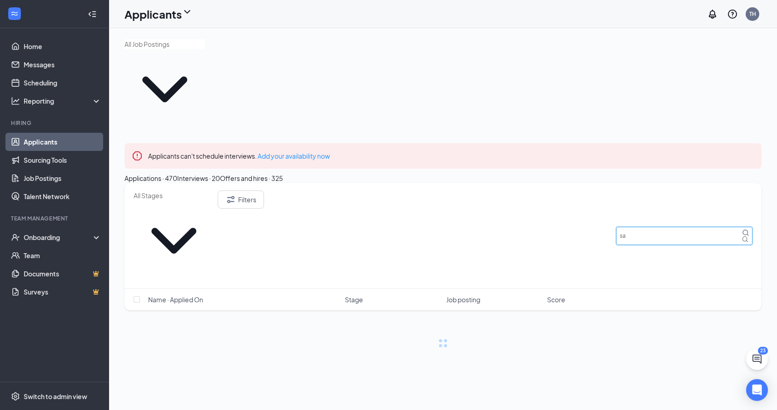
type input "sa"
click at [220, 173] on div "Interviews · 20" at bounding box center [198, 178] width 43 height 10
click at [680, 227] on input "sa" at bounding box center [684, 236] width 136 height 18
type input "saman"
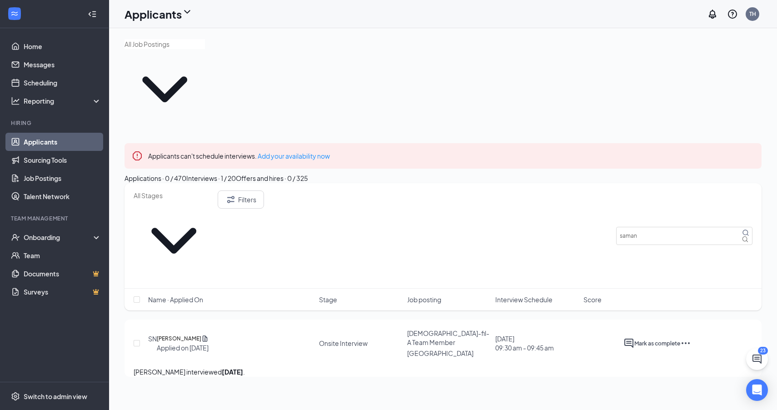
click at [634, 338] on div at bounding box center [629, 343] width 11 height 11
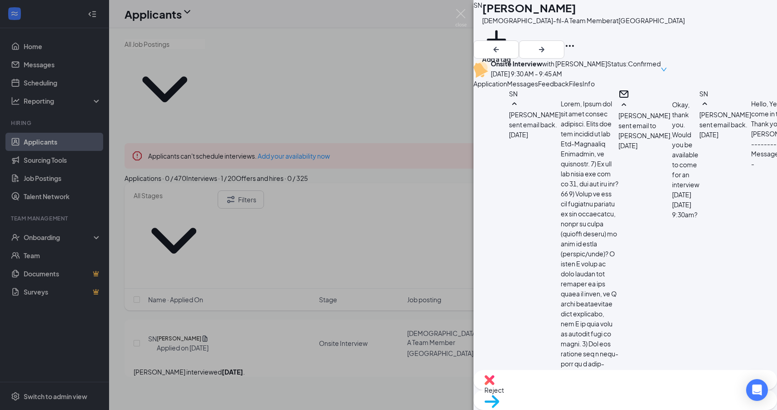
scroll to position [1129, 0]
paste textarea "Good afternoon, Thank you for taking the time to come and meet with us. We woul…"
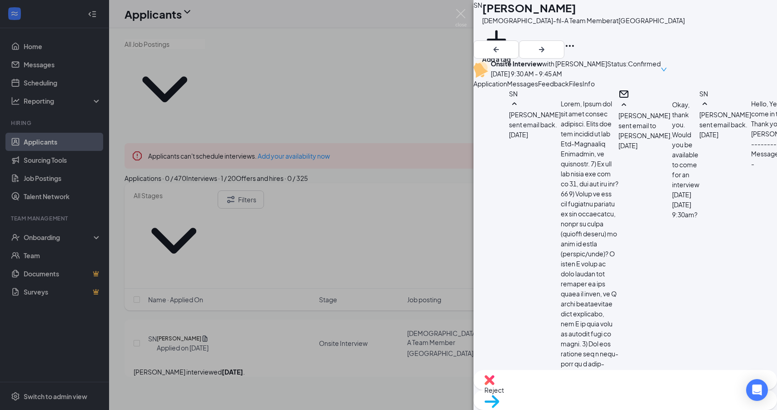
type textarea "Good afternoon, Thank you for taking the time to come and meet with us. We woul…"
checkbox input "true"
checkbox input "false"
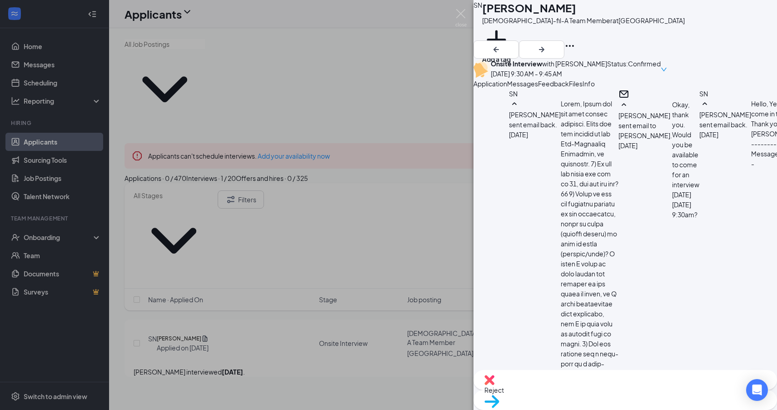
click at [450, 65] on div "SN [PERSON_NAME] [DEMOGRAPHIC_DATA]-fil-A Team Member at [GEOGRAPHIC_DATA] Add …" at bounding box center [388, 205] width 777 height 410
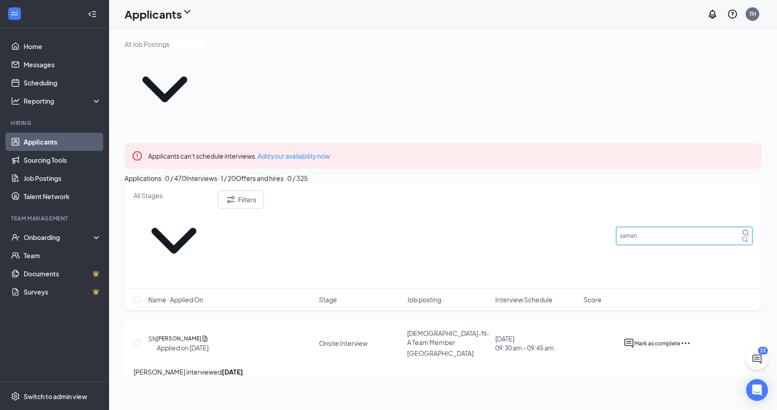
click at [648, 227] on input "saman" at bounding box center [684, 236] width 136 height 18
type input "[PERSON_NAME]"
click at [634, 338] on icon "ActiveChat" at bounding box center [629, 343] width 11 height 11
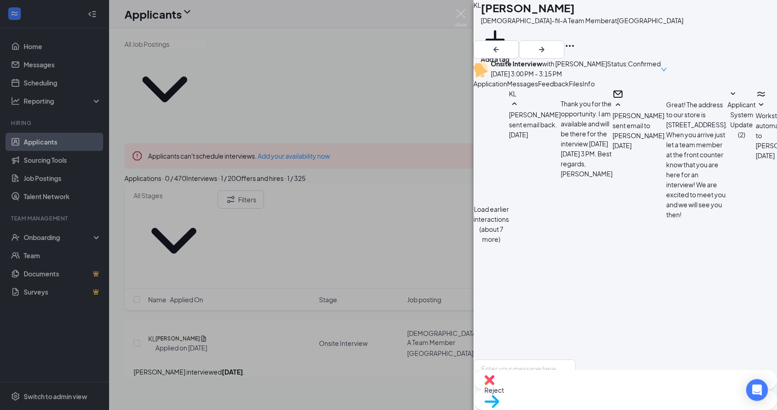
scroll to position [388, 0]
click at [576, 360] on textarea at bounding box center [525, 387] width 102 height 55
paste textarea "Good afternoon, Thank you for taking the time to come and meet with us. We woul…"
click at [576, 360] on textarea "Good afternoon, Thank you for taking the time to come and meet with us. We woul…" at bounding box center [525, 387] width 102 height 55
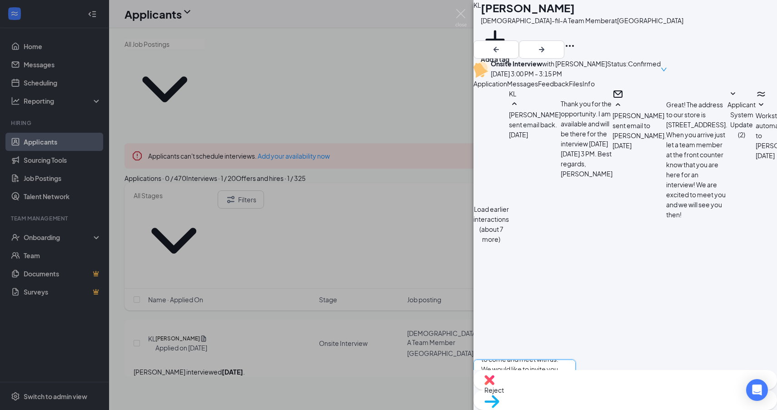
type textarea "Good afternoon, Thank you for taking the time to come and meet with us. We woul…"
click at [540, 409] on input "Email" at bounding box center [537, 417] width 6 height 6
checkbox input "true"
click at [554, 409] on input "SMS" at bounding box center [551, 417] width 6 height 6
checkbox input "false"
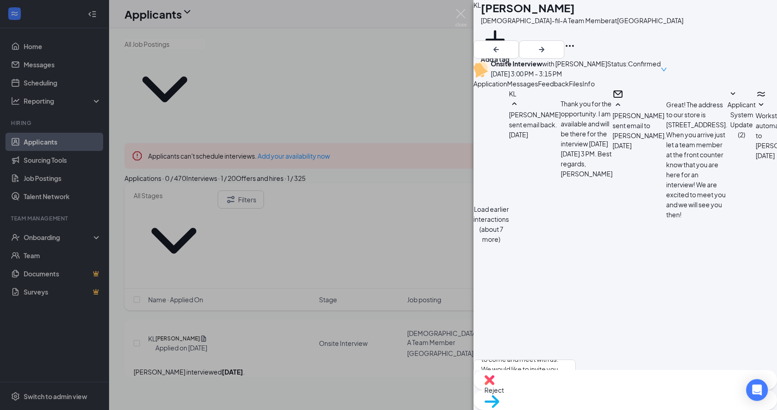
click at [327, 309] on div "KL [PERSON_NAME][DEMOGRAPHIC_DATA]-fil-A Team Member at [GEOGRAPHIC_DATA] Add a…" at bounding box center [388, 205] width 777 height 410
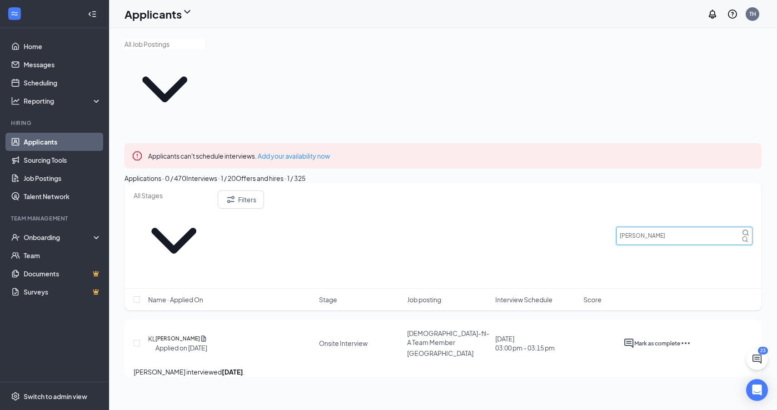
click at [628, 227] on input "[PERSON_NAME]" at bounding box center [684, 236] width 136 height 18
type input "jonath"
click at [634, 339] on icon "ActiveChat" at bounding box center [628, 343] width 9 height 9
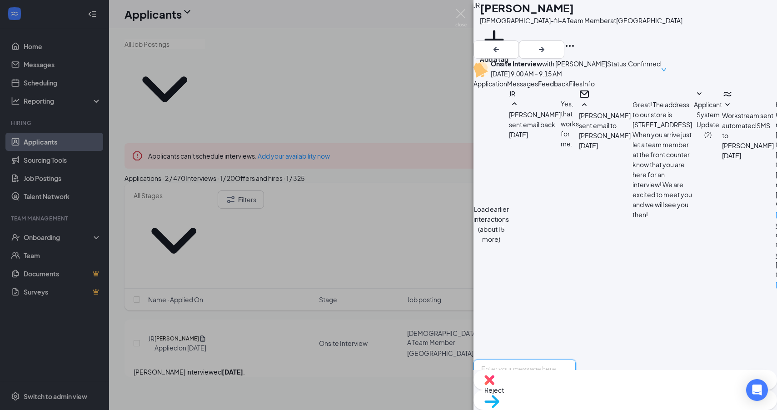
click at [576, 360] on textarea at bounding box center [525, 387] width 102 height 55
paste textarea "Good afternoon, Thank you for taking the time to come and meet with us. We woul…"
click at [576, 360] on textarea "Good afternoon, Thank you for taking the time to come and meet with us. We woul…" at bounding box center [525, 387] width 102 height 55
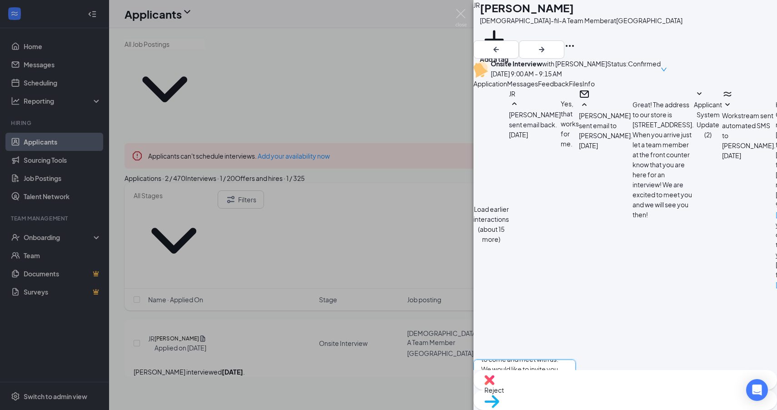
type textarea "Good afternoon, Thank you for taking the time to come and meet with us. We woul…"
click at [540, 409] on input "Email" at bounding box center [537, 417] width 6 height 6
checkbox input "true"
click at [554, 409] on input "SMS" at bounding box center [551, 417] width 6 height 6
checkbox input "false"
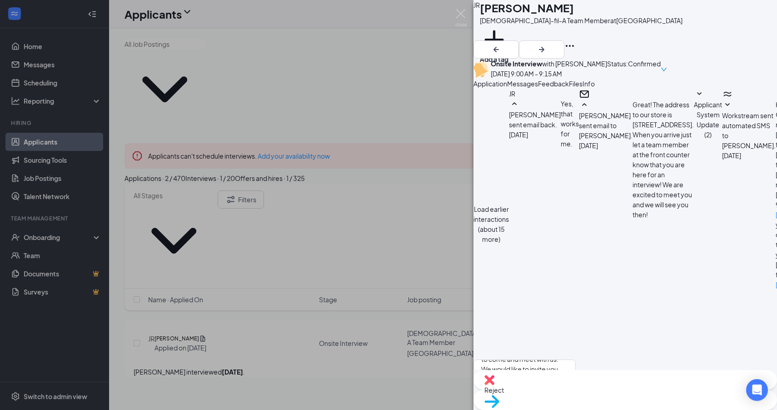
click at [394, 209] on div "JR [PERSON_NAME][DEMOGRAPHIC_DATA]-fil-A Team Member at [GEOGRAPHIC_DATA] Add a…" at bounding box center [388, 205] width 777 height 410
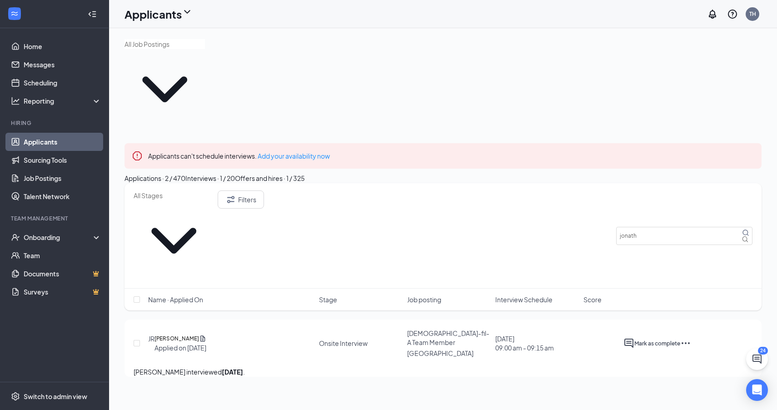
click at [214, 191] on span at bounding box center [174, 236] width 80 height 90
click at [214, 200] on span at bounding box center [174, 240] width 80 height 80
click at [214, 191] on span at bounding box center [174, 236] width 80 height 90
click at [214, 190] on input "text" at bounding box center [174, 195] width 80 height 10
click at [169, 173] on button "Applications · 2 / 470" at bounding box center [155, 178] width 61 height 10
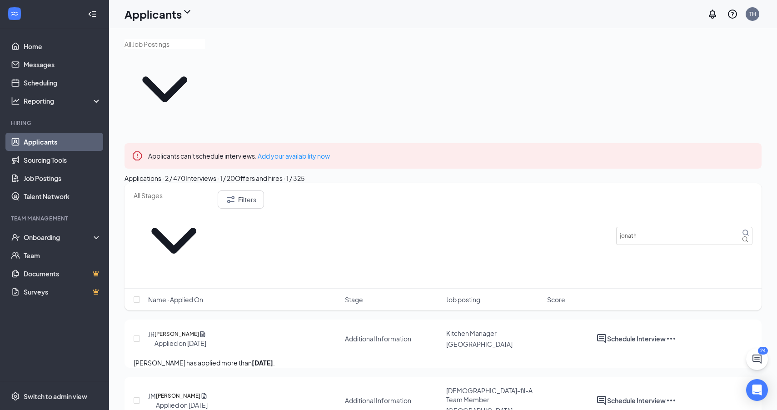
click at [203, 190] on input "text" at bounding box center [174, 195] width 80 height 10
click at [757, 153] on icon "Cross" at bounding box center [759, 155] width 5 height 5
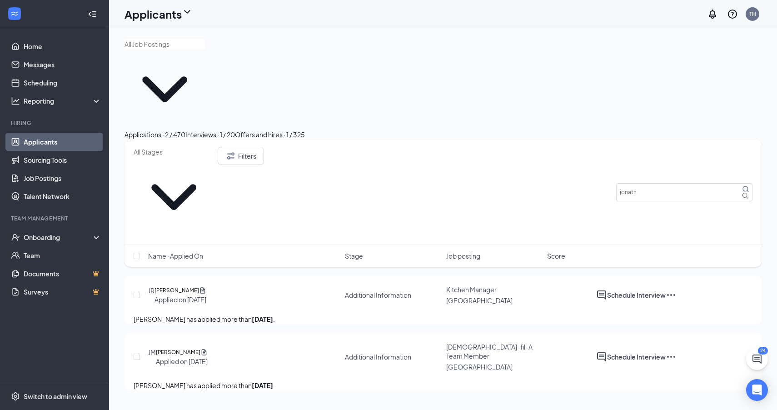
click at [55, 141] on link "Applicants" at bounding box center [63, 142] width 78 height 18
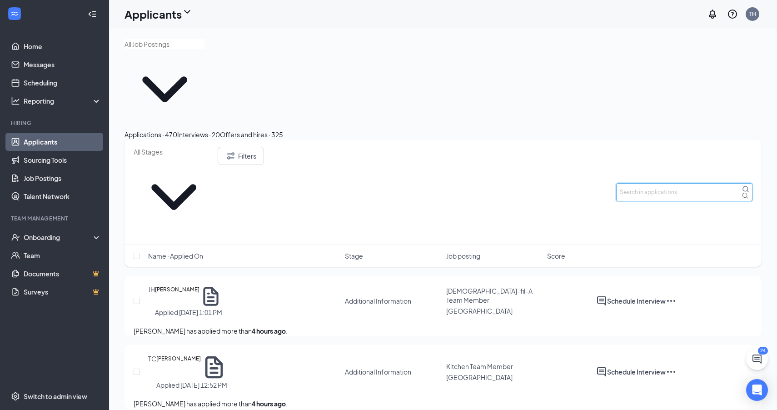
click at [674, 183] on input "jonath" at bounding box center [684, 192] width 136 height 18
click at [264, 147] on button "Filters" at bounding box center [241, 156] width 46 height 18
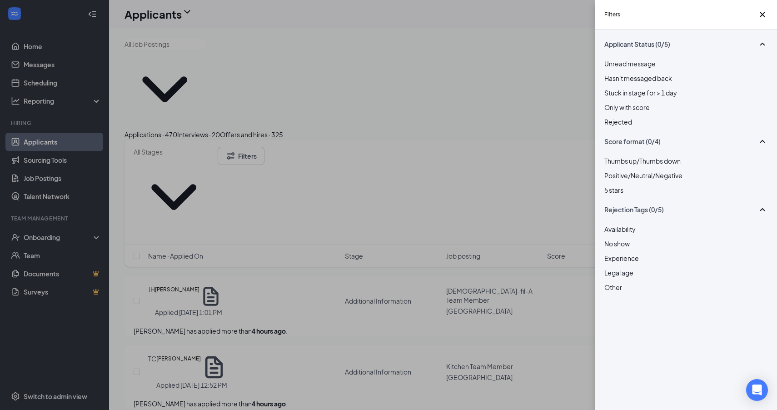
click at [612, 117] on div at bounding box center [686, 117] width 164 height 0
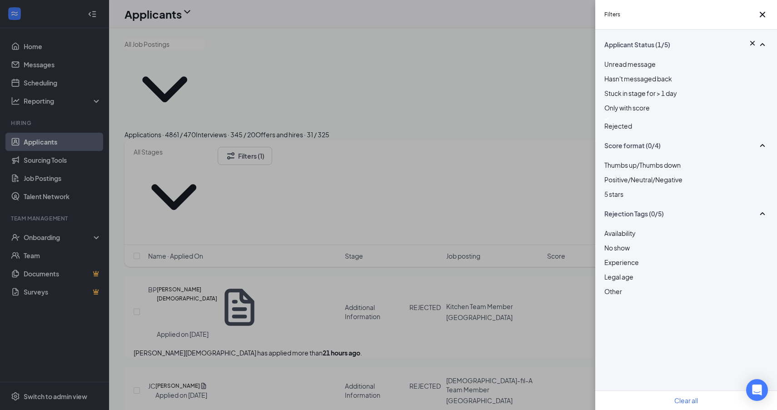
click at [519, 91] on div "Filters Applicant Status (1/5) Unread message Hasn't messaged back Stuck in sta…" at bounding box center [388, 205] width 777 height 410
click at [527, 102] on div "Filters Applicant Status (1/5) Unread message Hasn't messaged back Stuck in sta…" at bounding box center [388, 205] width 777 height 410
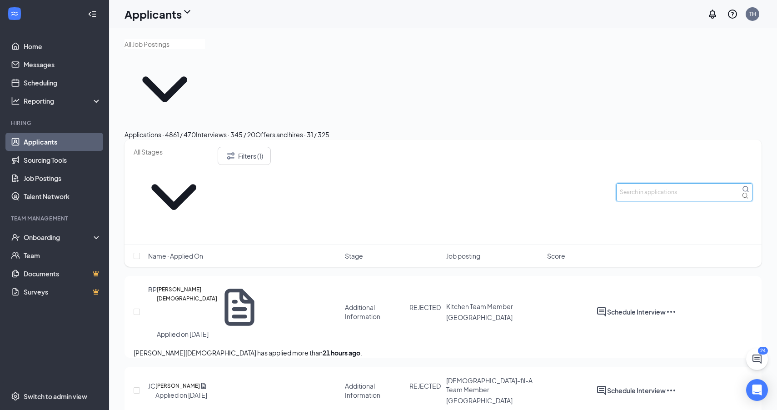
click at [708, 183] on input "text" at bounding box center [684, 192] width 136 height 18
type input "[PERSON_NAME]"
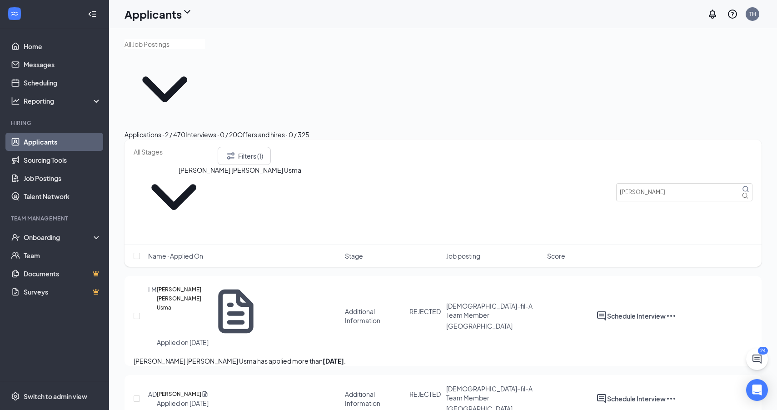
click at [210, 285] on h5 "[PERSON_NAME] [PERSON_NAME] Usma" at bounding box center [183, 311] width 53 height 53
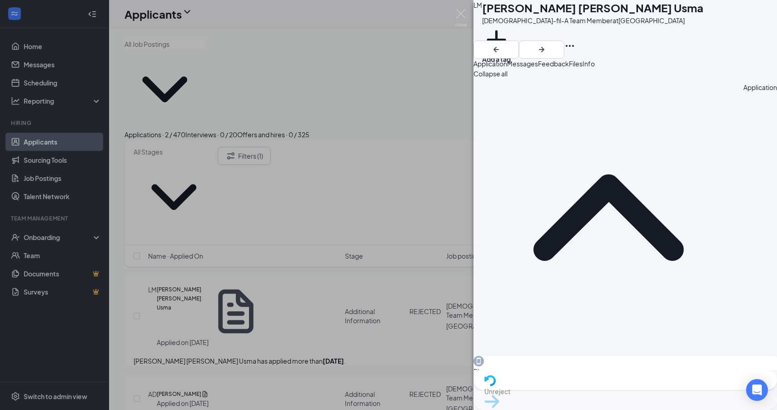
click at [538, 68] on span "Messages" at bounding box center [522, 64] width 31 height 8
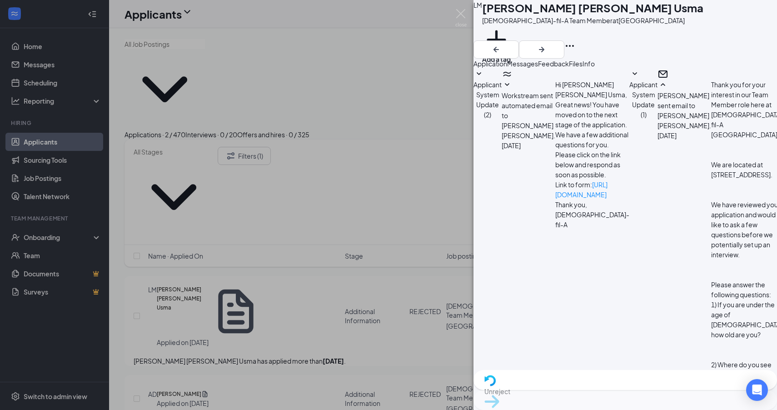
scroll to position [1326, 0]
click at [447, 362] on div "[PERSON_NAME] [PERSON_NAME] Usma [DEMOGRAPHIC_DATA]-fil-A Team Member at [GEOGR…" at bounding box center [388, 205] width 777 height 410
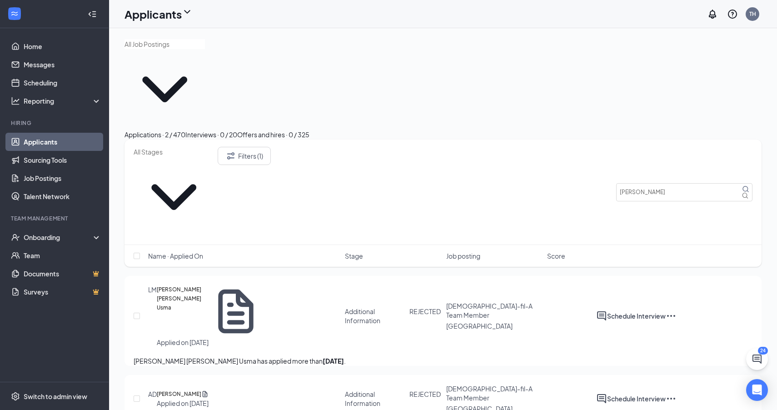
click at [237, 130] on button "Interviews · 0 / 20" at bounding box center [211, 135] width 52 height 10
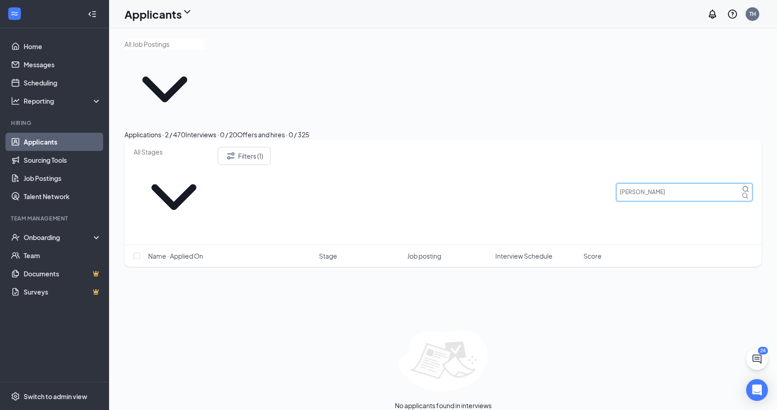
click at [671, 183] on input "[PERSON_NAME]" at bounding box center [684, 192] width 136 height 18
type input "[PERSON_NAME]"
click at [481, 409] on link "Applications" at bounding box center [473, 415] width 37 height 8
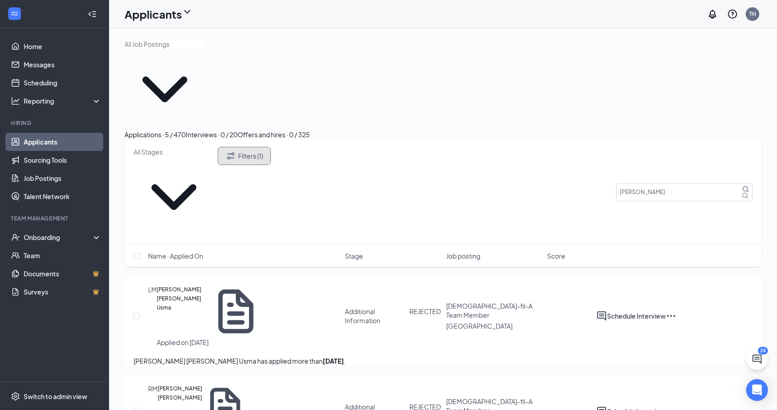
click at [271, 147] on button "Filters (1)" at bounding box center [244, 156] width 53 height 18
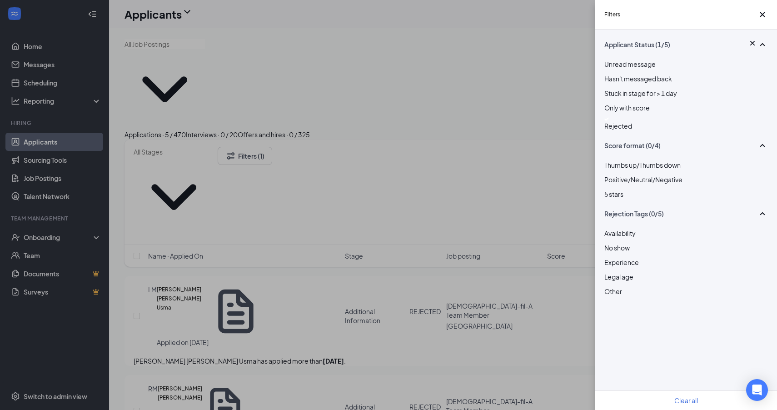
click at [609, 121] on img at bounding box center [606, 119] width 5 height 4
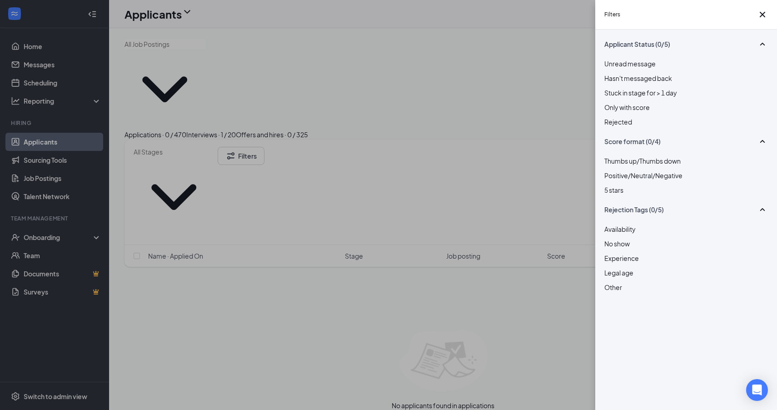
click at [548, 18] on div "Filters Applicant Status (0/5) Unread message Hasn't messaged back Stuck in sta…" at bounding box center [388, 205] width 777 height 410
click at [265, 100] on div "Filters Applicant Status (0/5) Unread message Hasn't messaged back Stuck in sta…" at bounding box center [388, 205] width 777 height 410
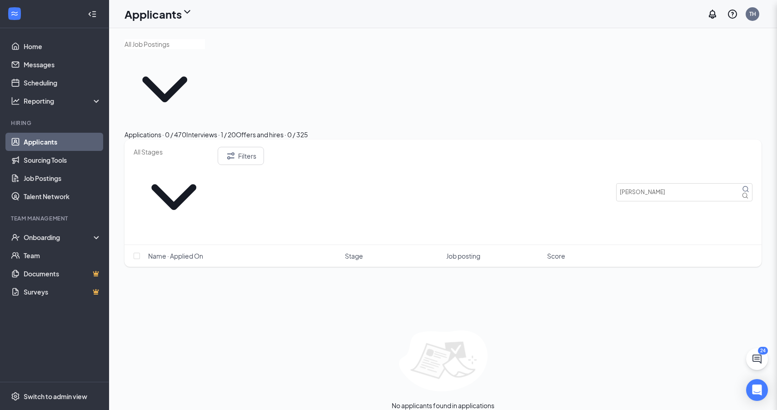
click at [236, 130] on div "Interviews · 1 / 20" at bounding box center [211, 135] width 50 height 10
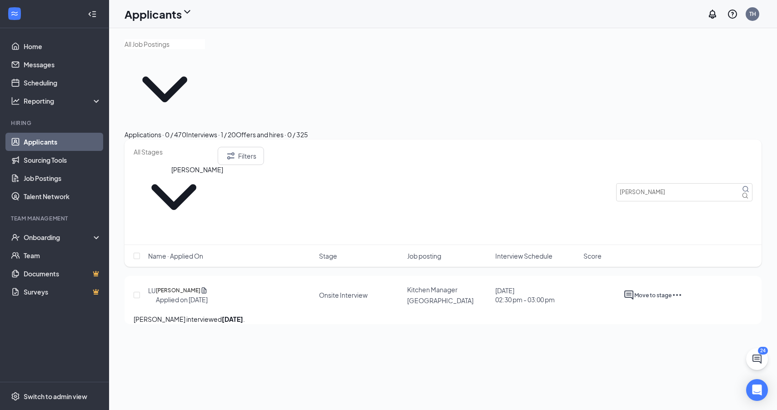
click at [183, 286] on h5 "[PERSON_NAME]" at bounding box center [178, 290] width 45 height 9
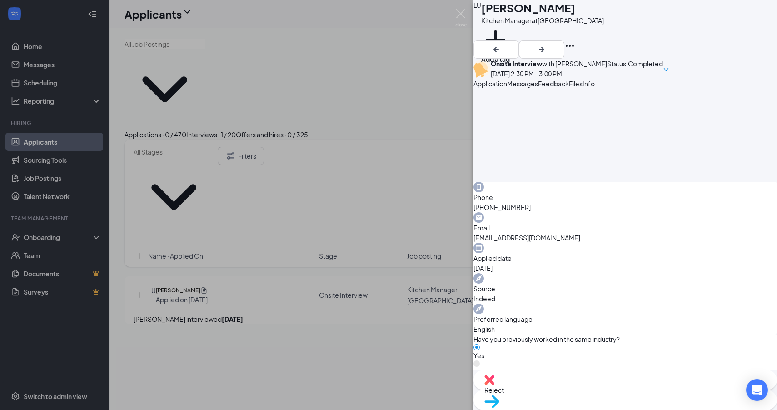
scroll to position [193, 0]
click at [538, 89] on button "Messages" at bounding box center [522, 84] width 31 height 10
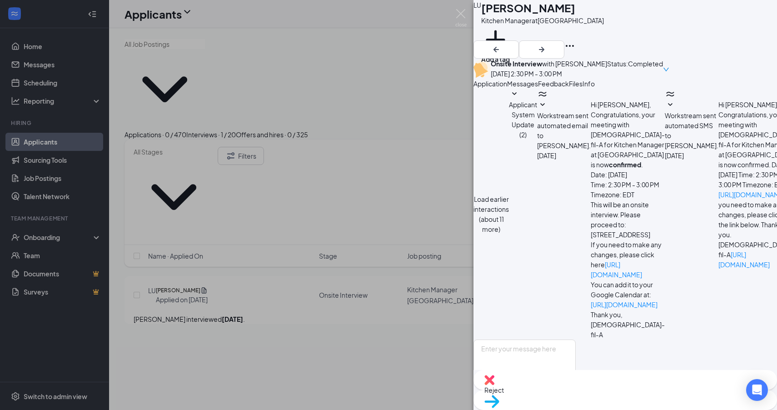
click at [509, 194] on button "Load earlier interactions (about 11 more)" at bounding box center [491, 214] width 35 height 40
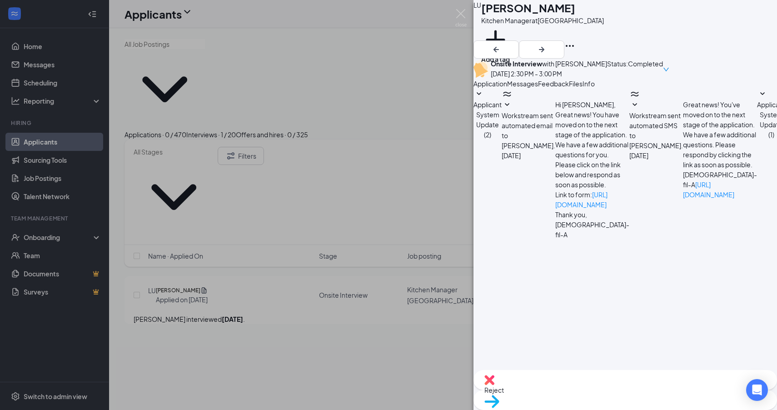
click at [507, 89] on button "Application" at bounding box center [491, 84] width 34 height 10
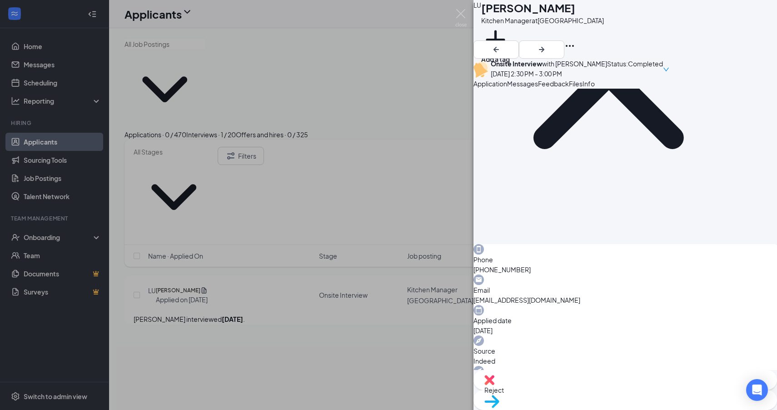
scroll to position [133, 0]
click at [430, 49] on div "[PERSON_NAME] USMA Kitchen Manager at [GEOGRAPHIC_DATA] Add a tag Onsite Interv…" at bounding box center [388, 205] width 777 height 410
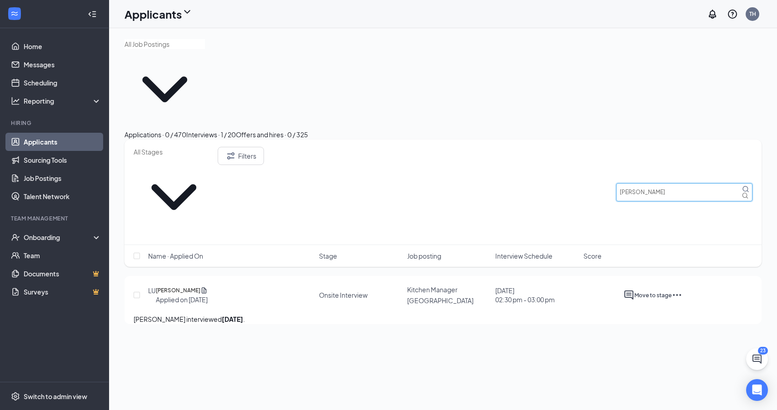
click at [675, 183] on input "[PERSON_NAME]" at bounding box center [684, 192] width 136 height 18
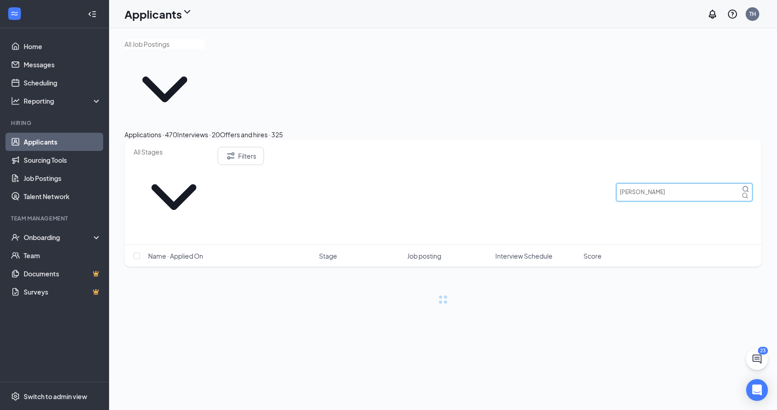
type input "[PERSON_NAME]"
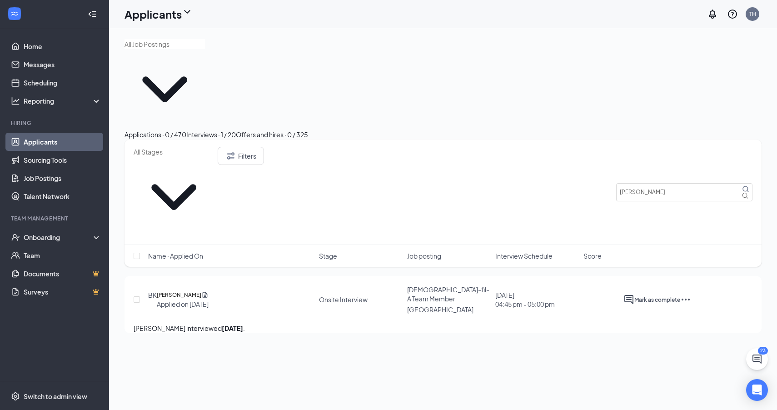
click at [634, 294] on icon "ActiveChat" at bounding box center [629, 299] width 11 height 11
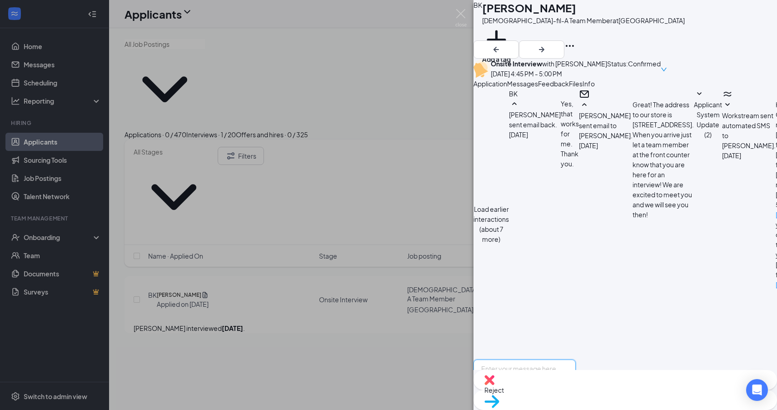
scroll to position [328, 0]
click at [517, 360] on textarea at bounding box center [525, 387] width 102 height 55
paste textarea "Good afternoon, Thank you for taking the time to come and meet with us. We woul…"
click at [576, 360] on textarea "Good afternoon, Thank you for taking the time to come and meet with us. We woul…" at bounding box center [525, 387] width 102 height 55
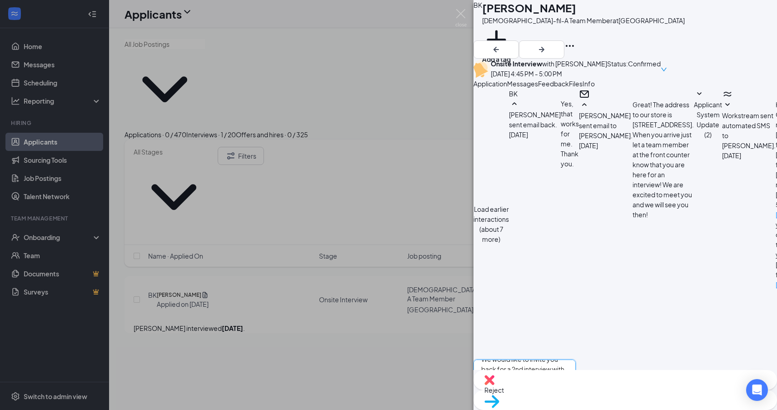
click at [576, 360] on textarea "Good afternoon, Thank you for taking the time to come and meet with us. We woul…" at bounding box center [525, 387] width 102 height 55
type textarea "Good afternoon, Thank you for taking the time to come and meet with us. We woul…"
click at [540, 409] on input "Email" at bounding box center [537, 417] width 6 height 6
checkbox input "true"
click at [554, 409] on input "SMS" at bounding box center [551, 417] width 6 height 6
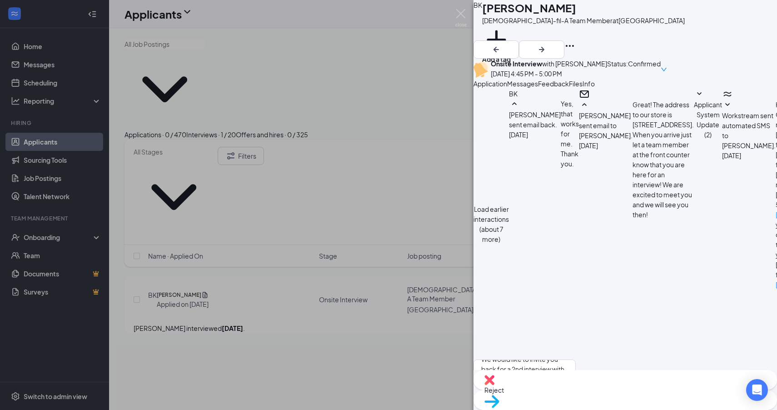
checkbox input "false"
click at [360, 325] on div "BK [PERSON_NAME] [DEMOGRAPHIC_DATA]-fil-A Team Member at [GEOGRAPHIC_DATA] Add …" at bounding box center [388, 205] width 777 height 410
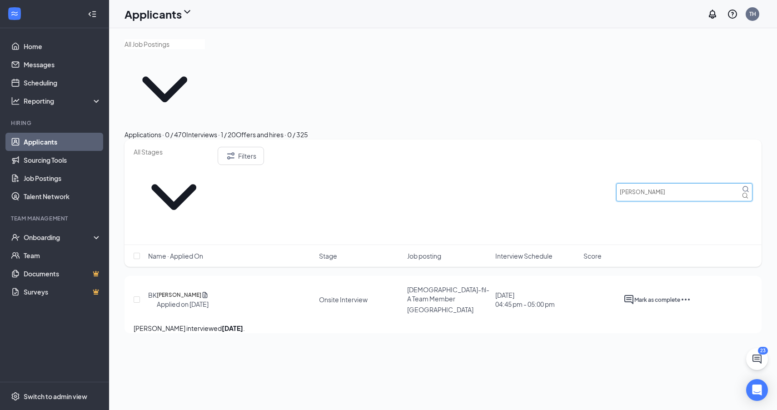
click at [638, 183] on input "[PERSON_NAME]" at bounding box center [684, 192] width 136 height 18
type input "angel"
click at [634, 294] on icon "ActiveChat" at bounding box center [629, 299] width 11 height 11
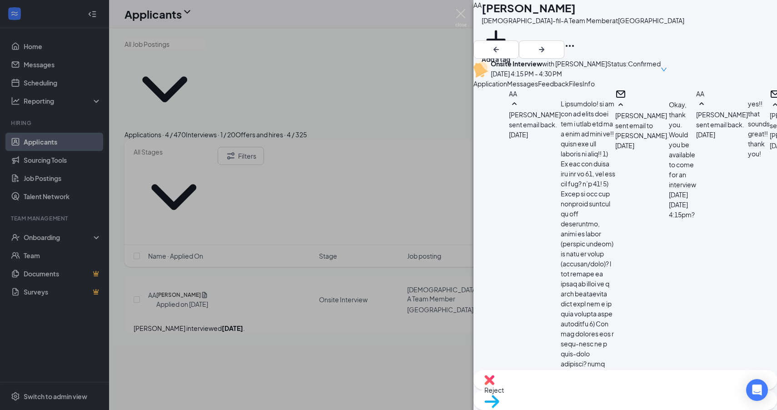
paste textarea "Good afternoon, Thank you for taking the time to come and meet with us. We woul…"
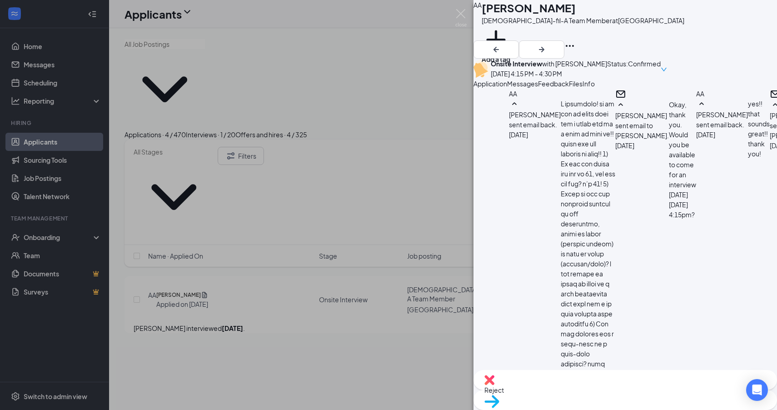
type textarea "Good afternoon, Thank you for taking the time to come and meet with us. We woul…"
checkbox input "true"
checkbox input "false"
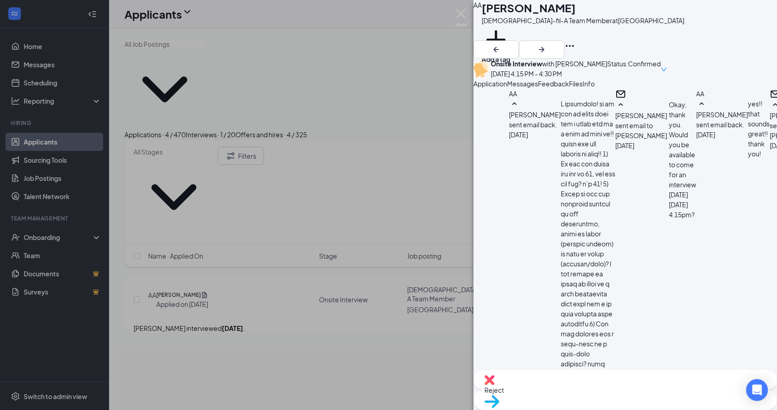
click at [408, 300] on div "AA [PERSON_NAME][DEMOGRAPHIC_DATA]-fil-A Team Member at [GEOGRAPHIC_DATA] Add a…" at bounding box center [388, 205] width 777 height 410
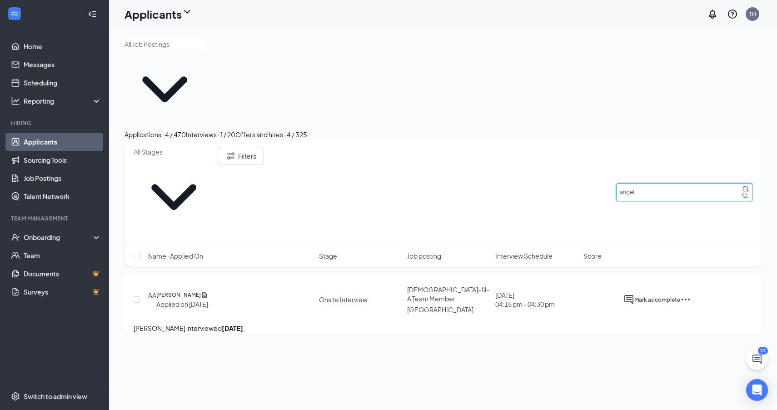
click at [672, 183] on input "angel" at bounding box center [684, 192] width 136 height 18
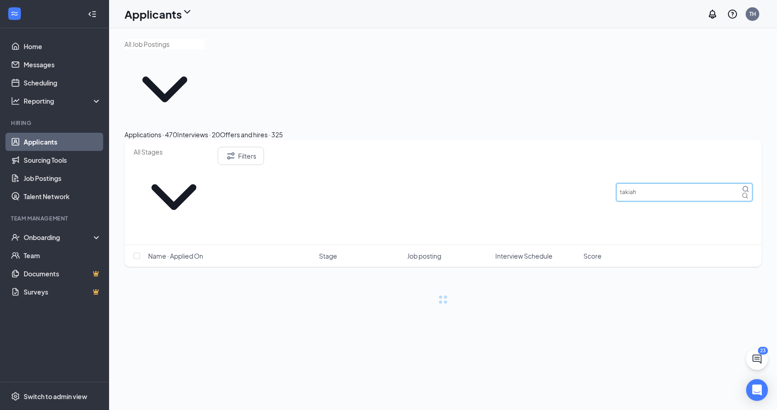
type input "takiah"
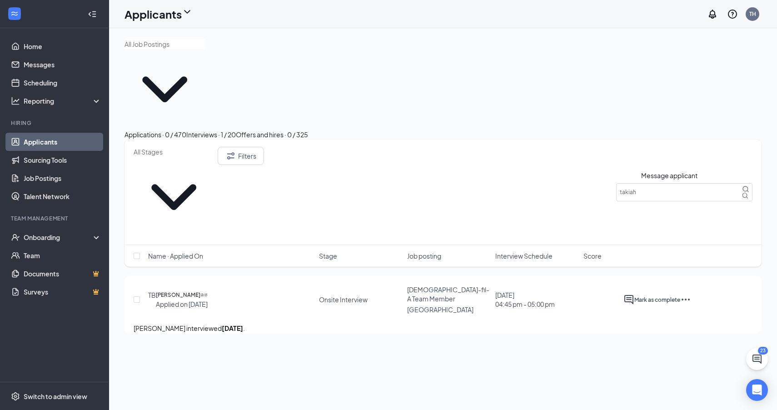
click at [634, 294] on icon "ActiveChat" at bounding box center [629, 299] width 11 height 11
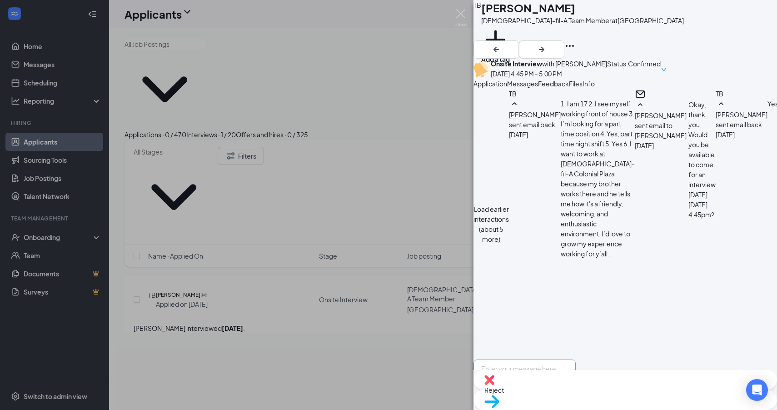
scroll to position [461, 0]
click at [576, 360] on textarea at bounding box center [525, 387] width 102 height 55
paste textarea "Good afternoon, Thank you for taking the time to come and meet with us. We woul…"
click at [576, 360] on textarea "Good afternoon, Thank you for taking the time to come and meet with us. We woul…" at bounding box center [525, 387] width 102 height 55
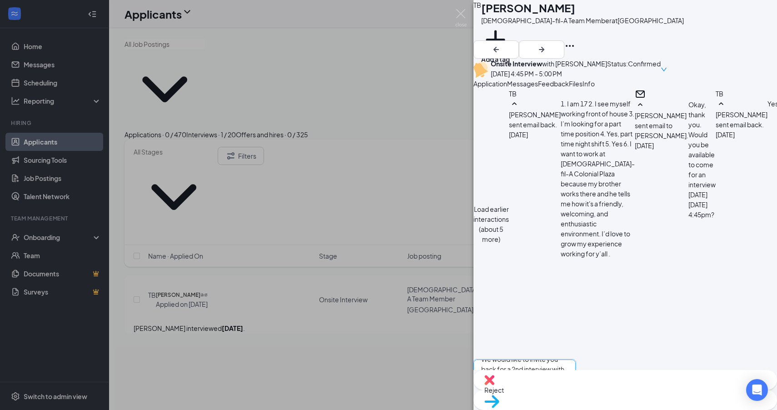
type textarea "Good afternoon, Thank you for taking the time to come and meet with us. We woul…"
click at [540, 409] on input "Email" at bounding box center [537, 417] width 6 height 6
checkbox input "true"
click at [554, 409] on input "SMS" at bounding box center [551, 417] width 6 height 6
checkbox input "false"
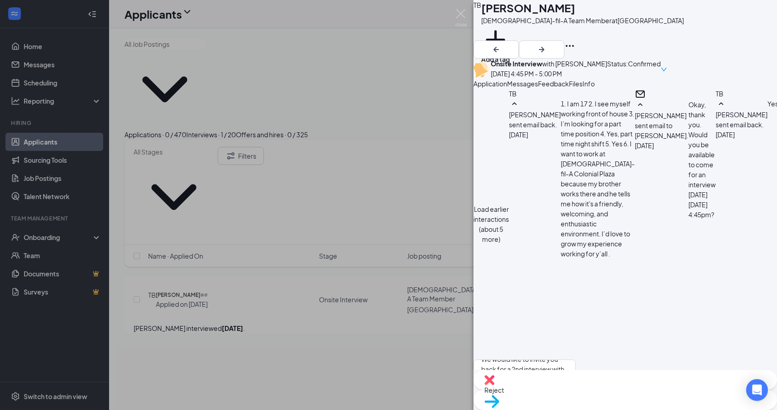
click at [264, 267] on div "TB [PERSON_NAME][DEMOGRAPHIC_DATA]-fil-A Team Member at [GEOGRAPHIC_DATA] Add a…" at bounding box center [388, 205] width 777 height 410
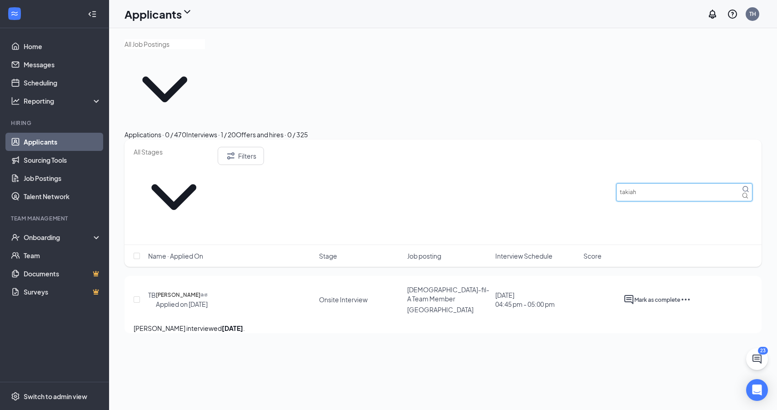
click at [642, 183] on input "takiah" at bounding box center [684, 192] width 136 height 18
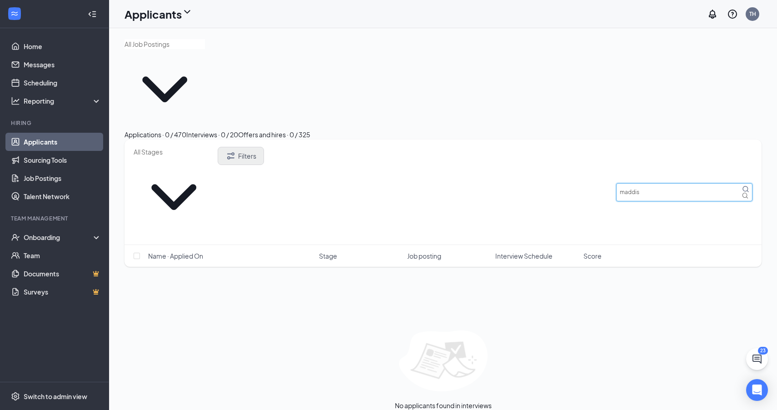
type input "maddis"
click at [264, 147] on button "Filters" at bounding box center [241, 156] width 46 height 18
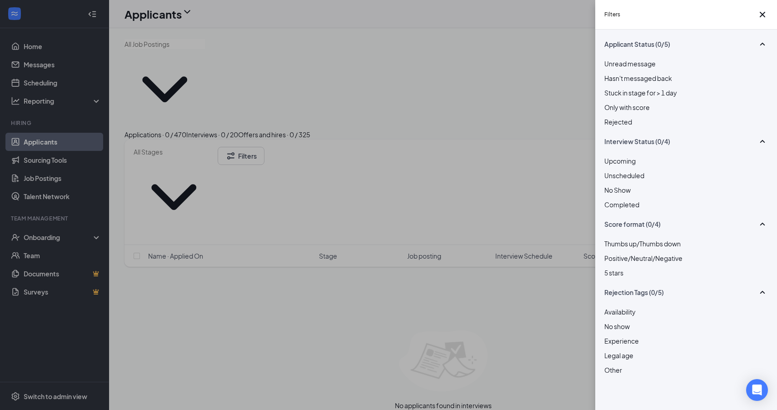
click at [611, 117] on div at bounding box center [686, 117] width 164 height 0
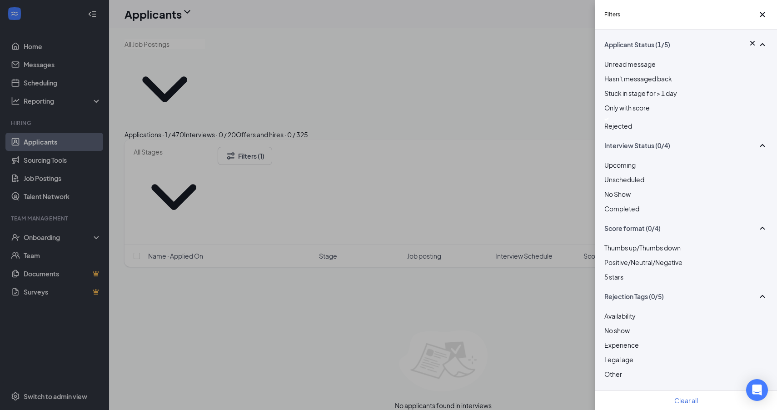
click at [385, 237] on div "Filters Applicant Status (1/5) Unread message Hasn't messaged back Stuck in sta…" at bounding box center [388, 205] width 777 height 410
click at [475, 308] on div "Filters Applicant Status (1/5) Unread message Hasn't messaged back Stuck in sta…" at bounding box center [388, 205] width 777 height 410
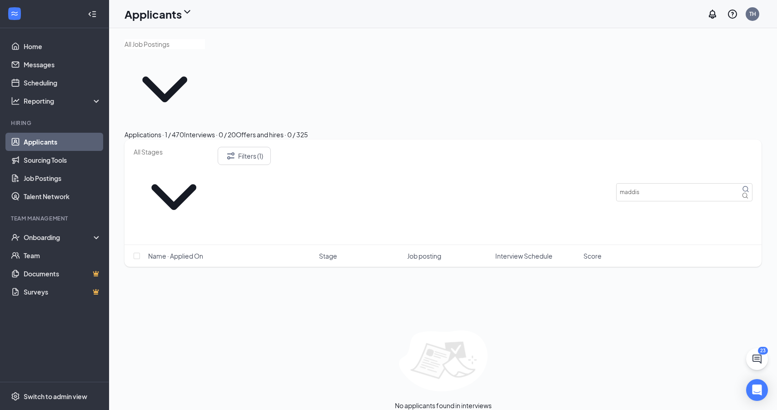
click at [464, 409] on link "Applications" at bounding box center [471, 415] width 37 height 8
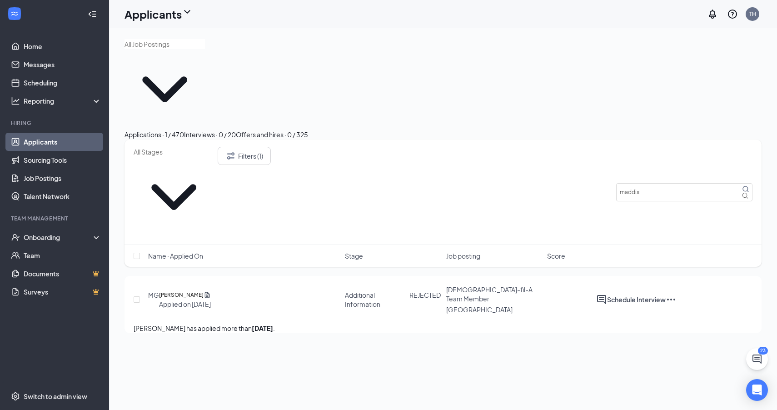
click at [677, 294] on icon "Ellipses" at bounding box center [671, 299] width 11 height 11
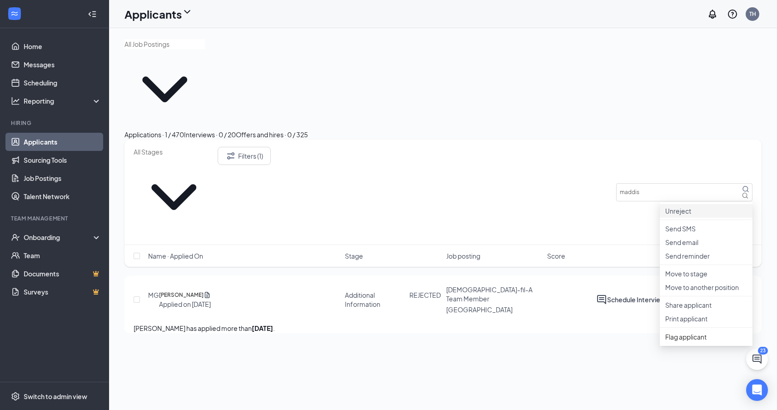
click at [725, 209] on li "Unreject" at bounding box center [706, 211] width 93 height 14
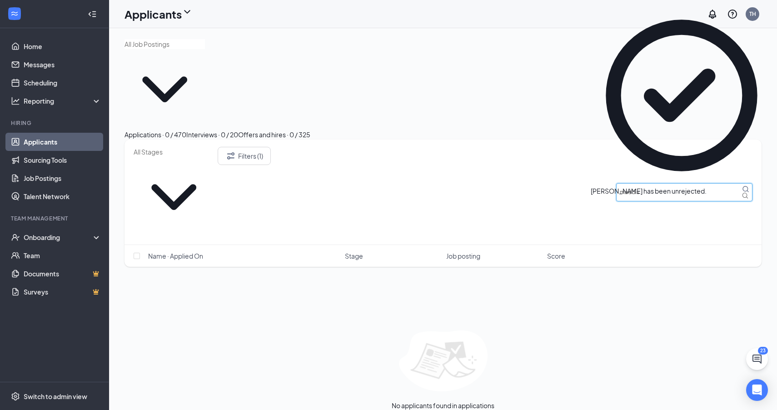
click at [649, 183] on input "maddis" at bounding box center [684, 192] width 136 height 18
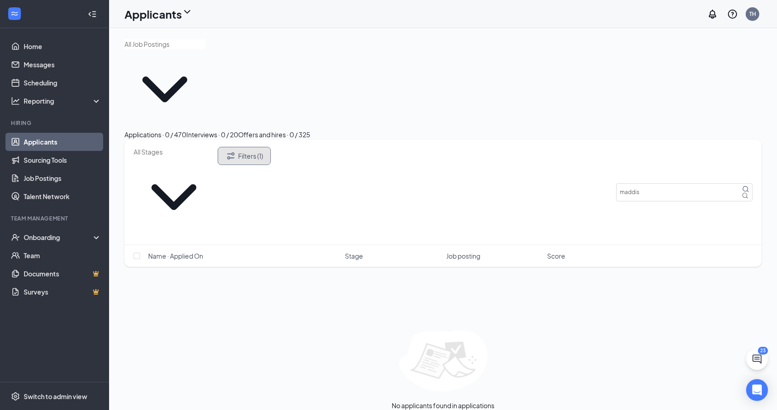
click at [271, 147] on button "Filters (1)" at bounding box center [244, 156] width 53 height 18
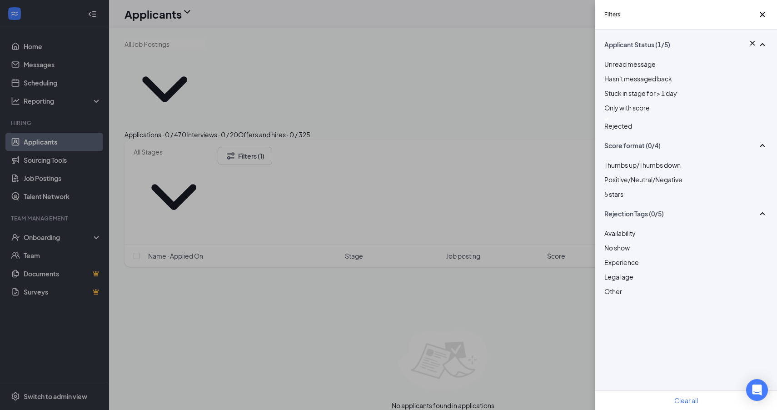
click at [609, 121] on div at bounding box center [686, 119] width 164 height 4
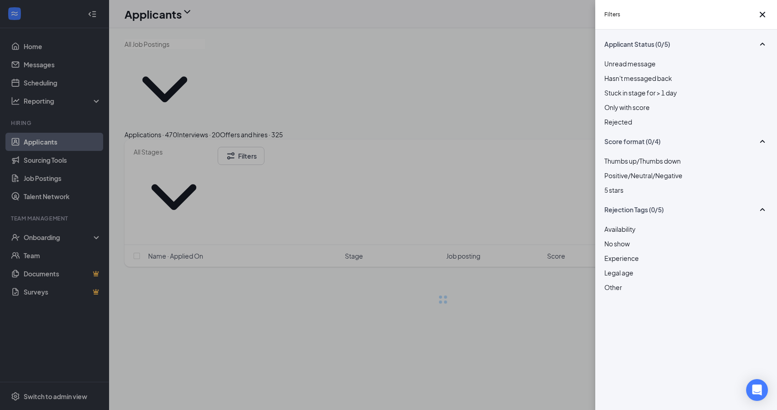
click at [563, 198] on div "Filters Applicant Status (0/5) Unread message Hasn't messaged back Stuck in sta…" at bounding box center [388, 205] width 777 height 410
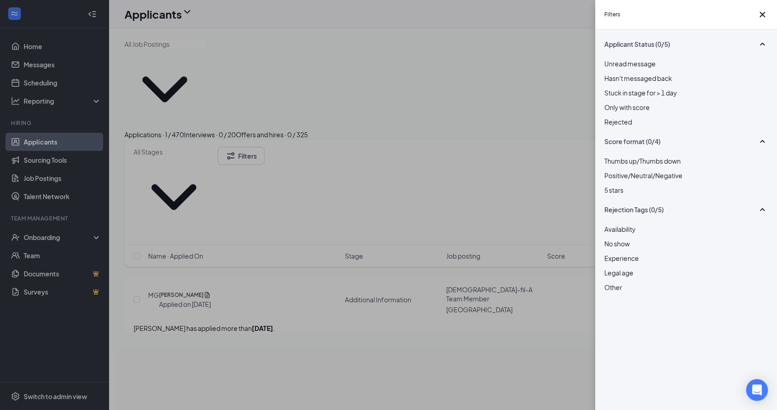
click at [528, 119] on div "Filters Applicant Status (0/5) Unread message Hasn't messaged back Stuck in sta…" at bounding box center [388, 205] width 777 height 410
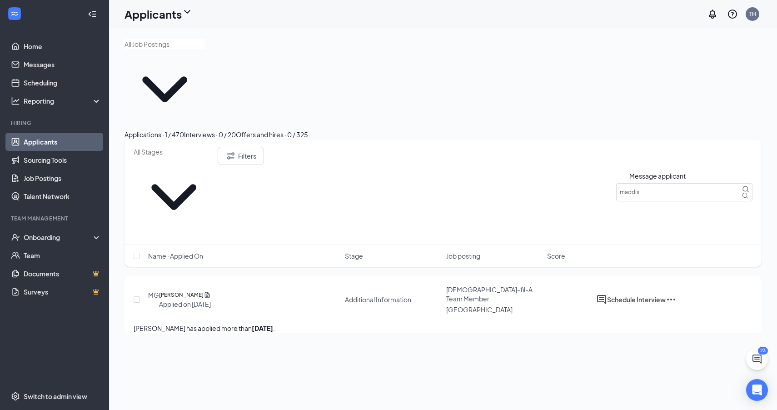
click at [607, 294] on icon "ActiveChat" at bounding box center [601, 299] width 11 height 11
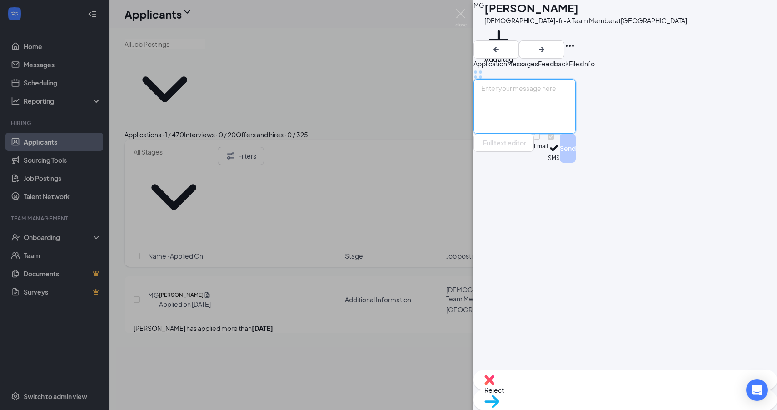
click at [576, 134] on textarea at bounding box center [525, 106] width 102 height 55
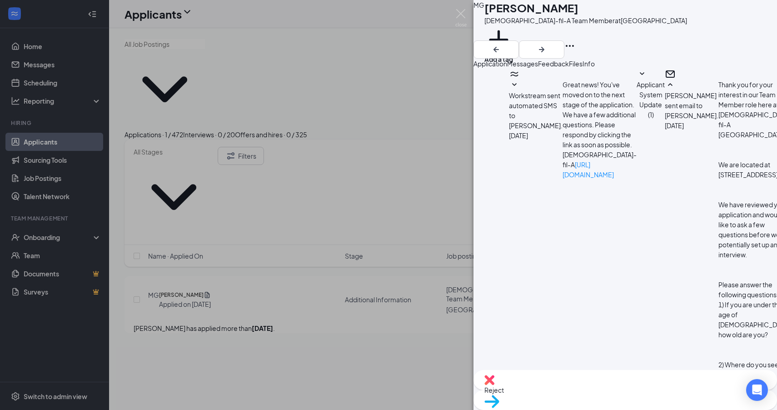
scroll to position [1498, 0]
paste textarea "Good afternoon, Thank you for taking the time to come and meet with us. We woul…"
type textarea "Good afternoon, Thank you for taking the time to come and meet with us. We woul…"
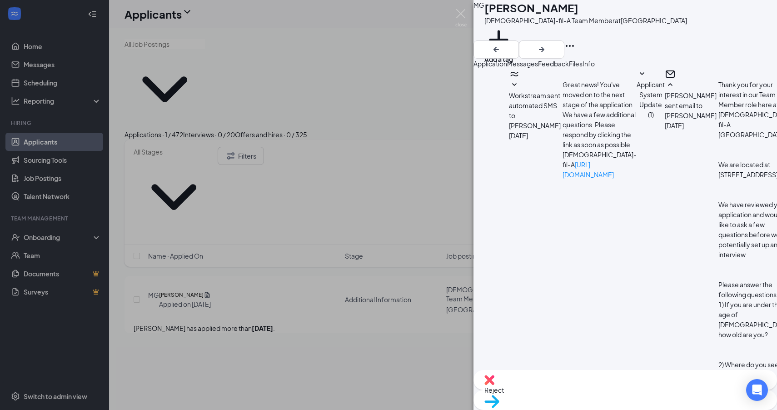
checkbox input "true"
checkbox input "false"
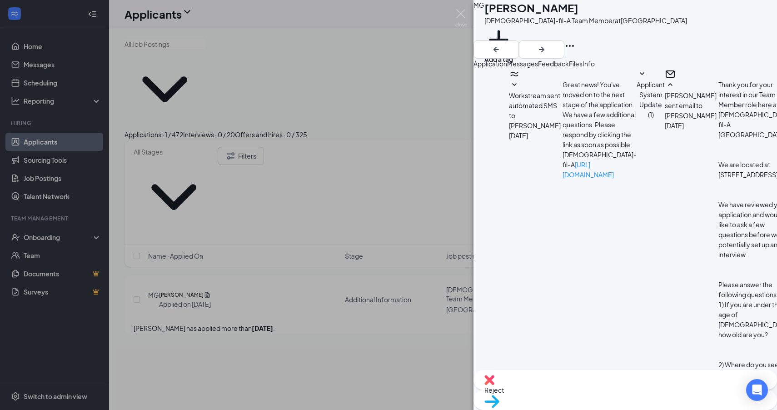
scroll to position [1794, 0]
click at [383, 310] on div "[PERSON_NAME] Gamba [DEMOGRAPHIC_DATA]-fil-A Team Member at [GEOGRAPHIC_DATA] A…" at bounding box center [388, 205] width 777 height 410
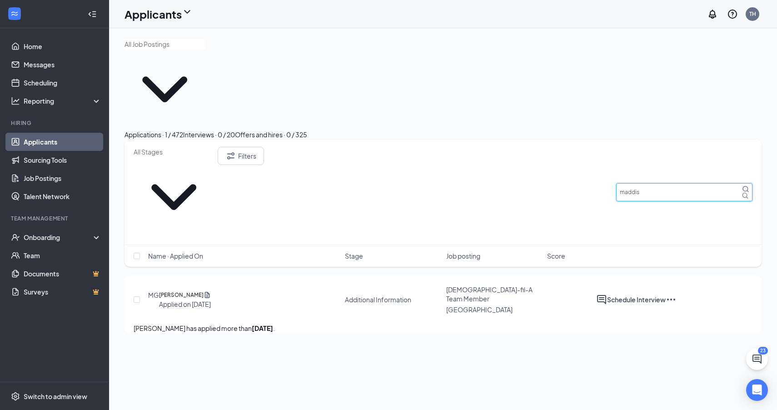
click at [638, 183] on input "maddis" at bounding box center [684, 192] width 136 height 18
type input "[PERSON_NAME]"
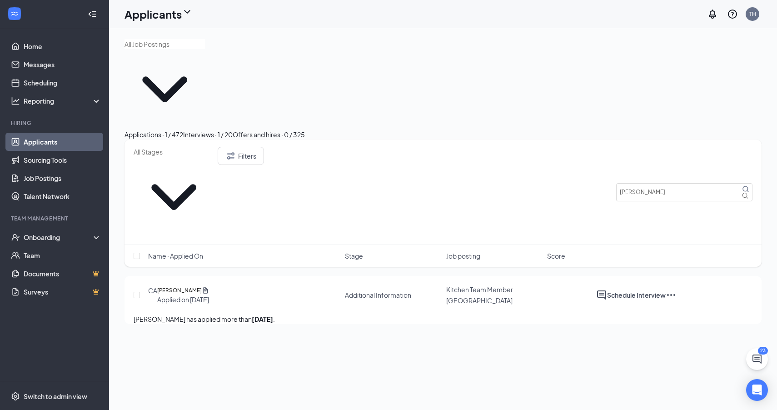
click at [233, 130] on div "Interviews · 1 / 20" at bounding box center [208, 135] width 50 height 10
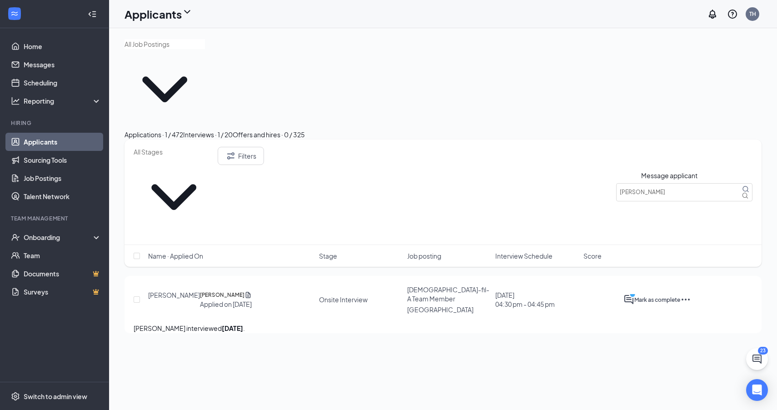
click at [640, 290] on icon "PrimaryDot" at bounding box center [634, 295] width 11 height 11
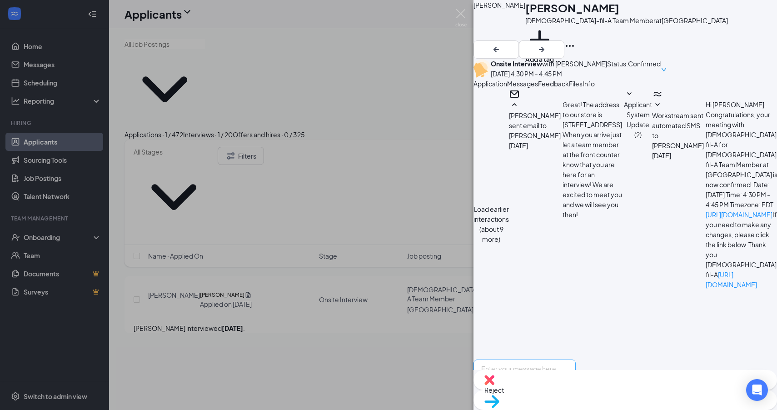
scroll to position [458, 0]
click at [576, 360] on textarea at bounding box center [525, 387] width 102 height 55
paste textarea "Good afternoon, Thank you for taking the time to come and meet with us. We woul…"
click at [576, 360] on textarea "Good afternoon, Thank you for taking the time to come and meet with us. We woul…" at bounding box center [525, 387] width 102 height 55
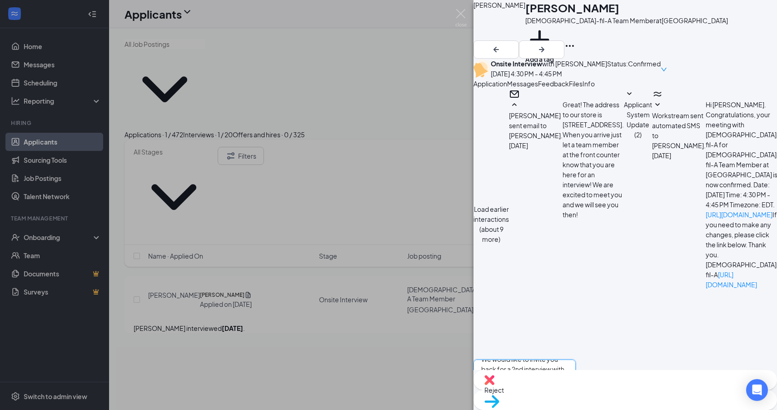
type textarea "Good afternoon, Thank you for taking the time to come and meet with us. We woul…"
click at [540, 409] on input "Email" at bounding box center [537, 417] width 6 height 6
checkbox input "true"
click at [554, 409] on input "SMS" at bounding box center [551, 417] width 6 height 6
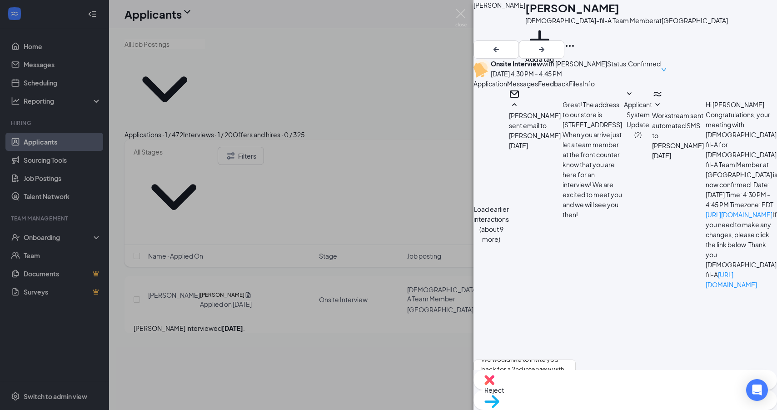
checkbox input "false"
click at [351, 325] on div "[PERSON_NAME] [PERSON_NAME] [DEMOGRAPHIC_DATA]-fil-A Team Member at [GEOGRAPHIC…" at bounding box center [388, 205] width 777 height 410
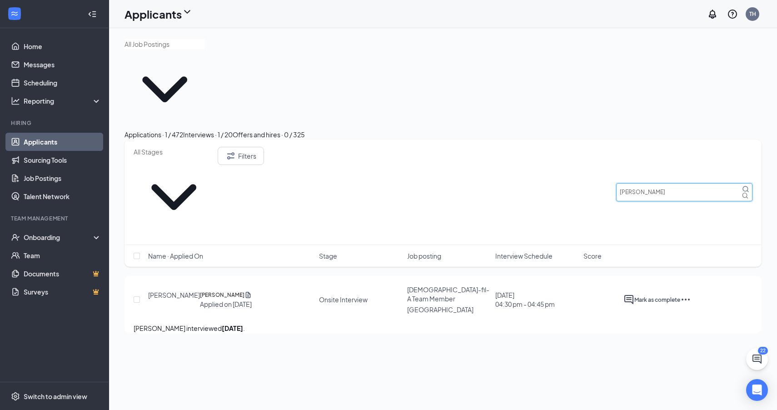
click at [678, 183] on input "[PERSON_NAME]" at bounding box center [684, 192] width 136 height 18
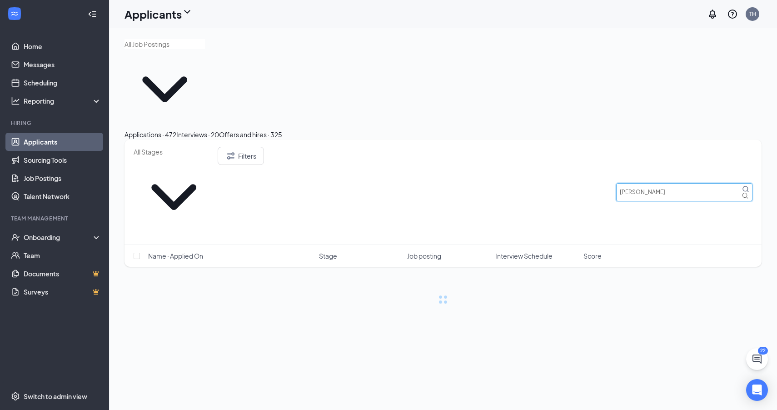
type input "[PERSON_NAME]"
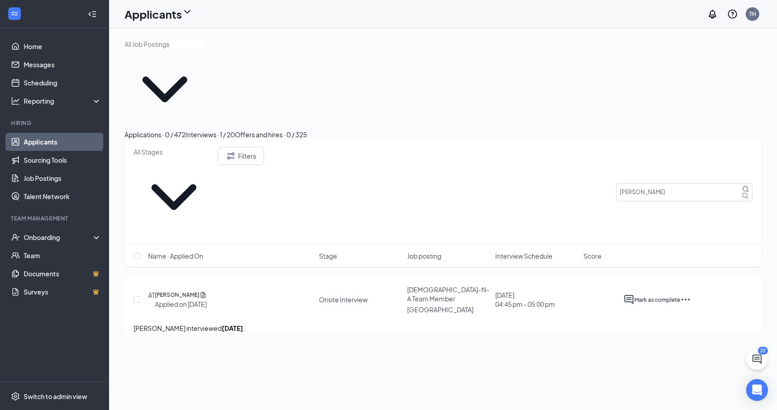
click at [634, 294] on div at bounding box center [629, 299] width 11 height 11
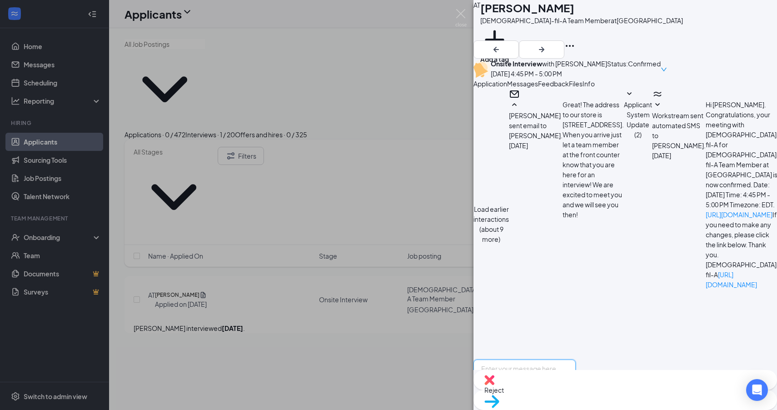
click at [576, 360] on textarea at bounding box center [525, 387] width 102 height 55
paste textarea "Good afternoon, Thank you for taking the time to come and meet with us. We woul…"
click at [576, 360] on textarea "Good afternoon, Thank you for taking the time to come and meet with us. We woul…" at bounding box center [525, 387] width 102 height 55
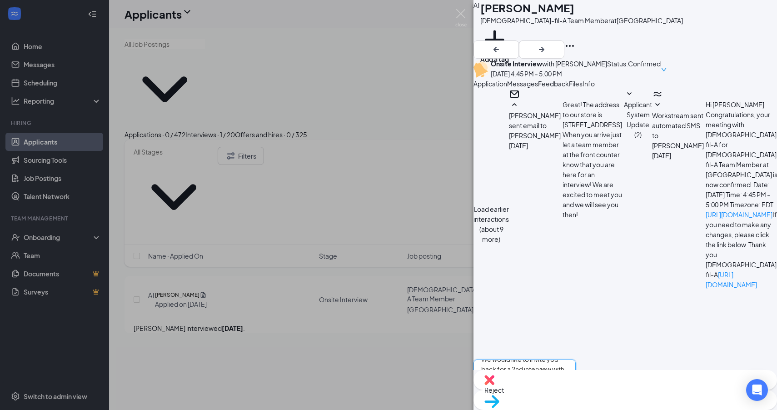
type textarea "Good afternoon, Thank you for taking the time to come and meet with us. We woul…"
click at [540, 409] on input "Email" at bounding box center [537, 417] width 6 height 6
checkbox input "true"
click at [554, 409] on input "SMS" at bounding box center [551, 417] width 6 height 6
checkbox input "false"
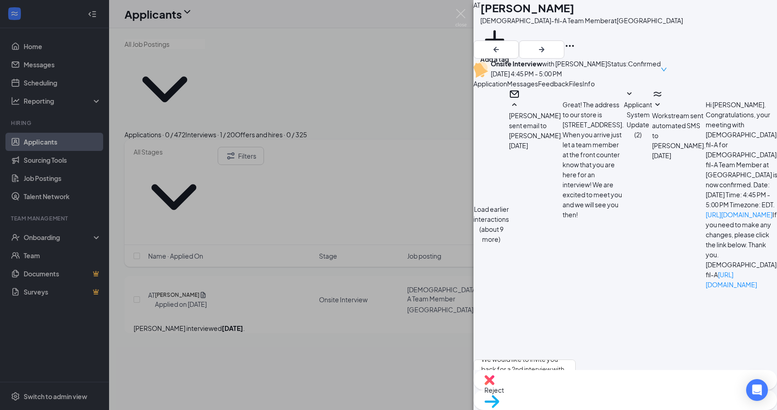
click at [306, 292] on div "AT [PERSON_NAME][DEMOGRAPHIC_DATA]-fil-A Team Member at [GEOGRAPHIC_DATA] Add a…" at bounding box center [388, 205] width 777 height 410
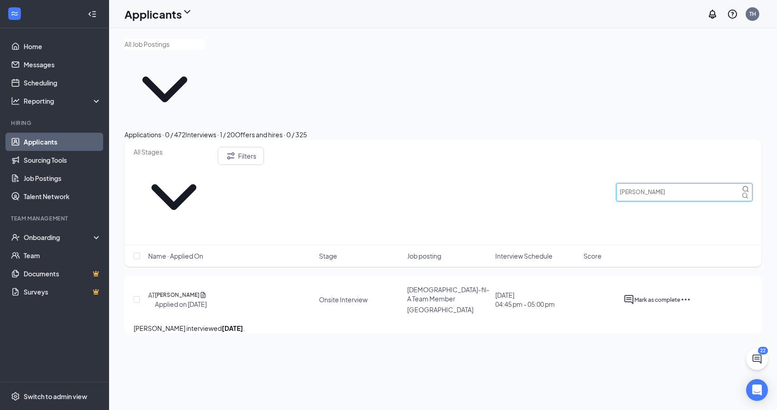
click at [649, 183] on input "[PERSON_NAME]" at bounding box center [684, 192] width 136 height 18
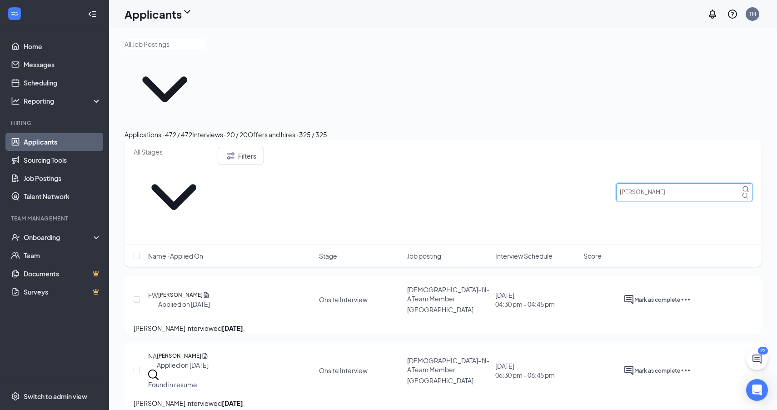
type input "[PERSON_NAME]"
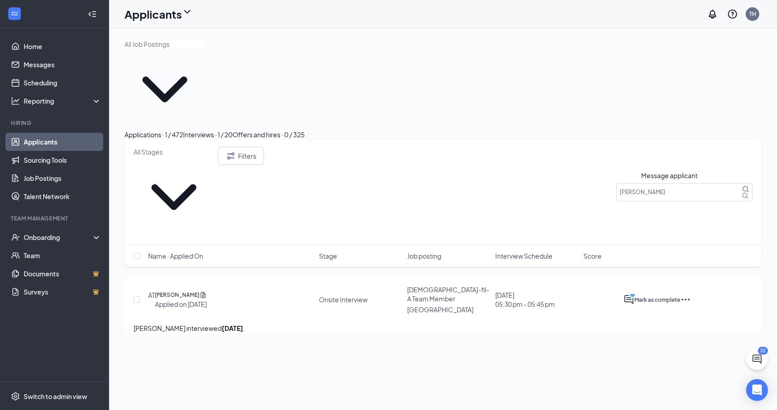
click at [640, 290] on icon "PrimaryDot" at bounding box center [634, 295] width 11 height 11
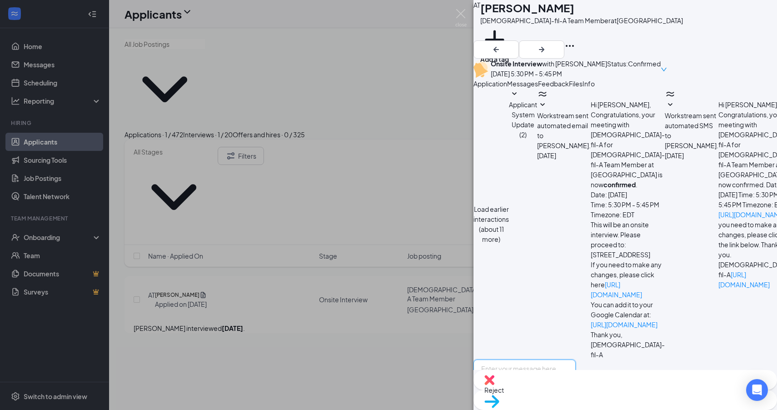
scroll to position [338, 0]
click at [576, 360] on textarea at bounding box center [525, 387] width 102 height 55
paste textarea "Good afternoon, Thank you for taking the time to come and meet with us. We woul…"
click at [576, 360] on textarea "Good afternoon, Thank you for taking the time to come and meet with us. We woul…" at bounding box center [525, 387] width 102 height 55
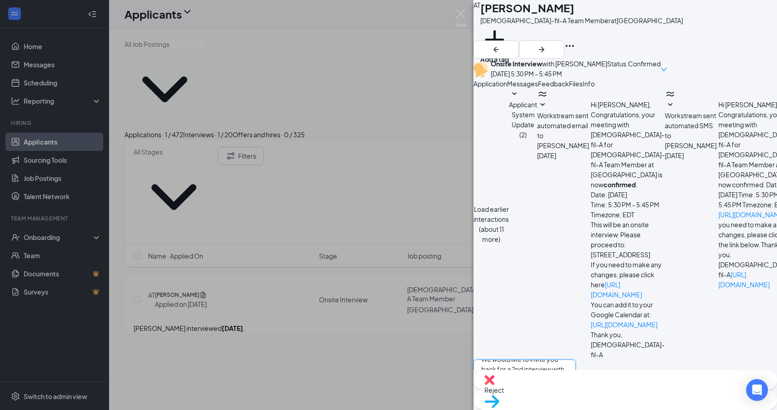
type textarea "Good afternoon, Thank you for taking the time to come and meet with us. We woul…"
click at [540, 409] on input "Email" at bounding box center [537, 417] width 6 height 6
checkbox input "true"
click at [554, 409] on input "SMS" at bounding box center [551, 417] width 6 height 6
checkbox input "false"
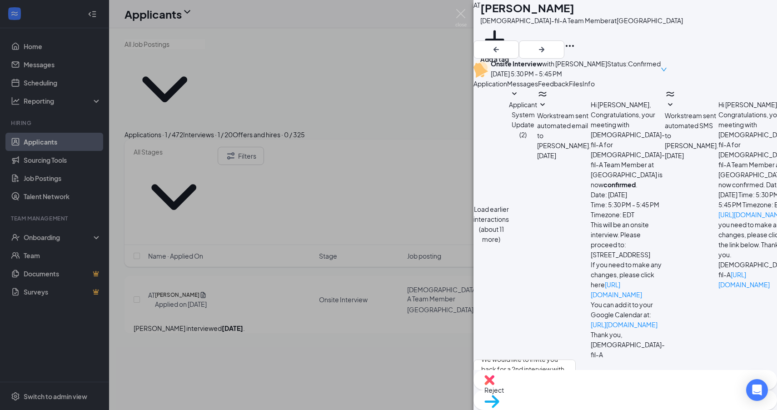
click at [414, 293] on div "AT [PERSON_NAME] [DEMOGRAPHIC_DATA]-fil-A Team Member at [GEOGRAPHIC_DATA] Add …" at bounding box center [388, 205] width 777 height 410
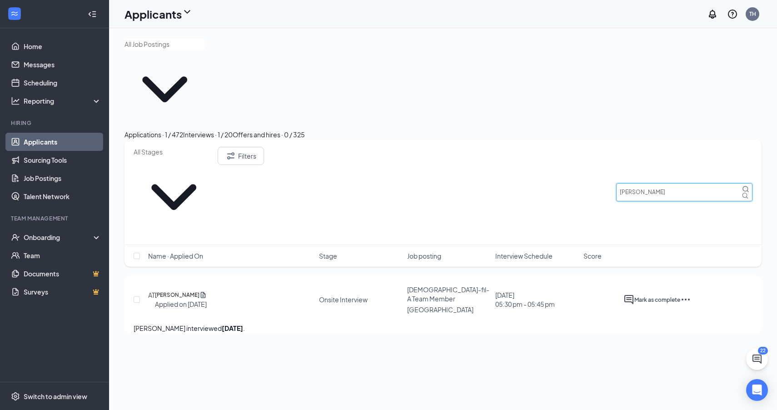
click at [646, 183] on input "[PERSON_NAME]" at bounding box center [684, 192] width 136 height 18
type input "[PERSON_NAME]"
click at [634, 295] on icon "ActiveChat" at bounding box center [628, 299] width 9 height 9
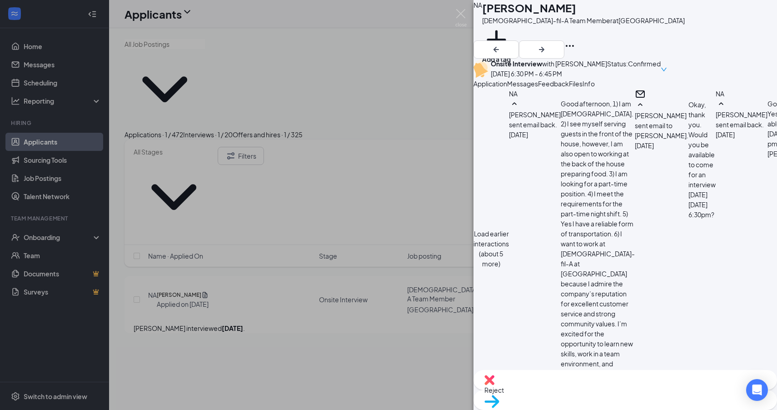
paste textarea "Good afternoon, Thank you for taking the time to come and meet with us. We woul…"
type textarea "Good afternoon, Thank you for taking the time to come and meet with us. We woul…"
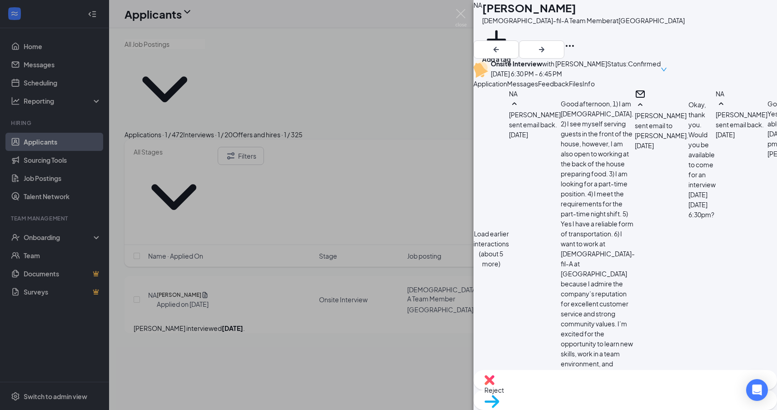
checkbox input "true"
type textarea "Good afternoon, Thank you for taking the time to come and meet with us. We woul…"
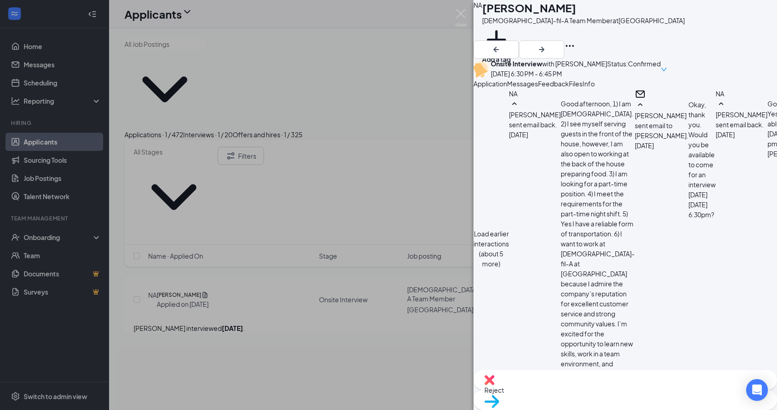
checkbox input "false"
click at [374, 314] on div "NA [PERSON_NAME][DEMOGRAPHIC_DATA]-fil-A Team Member at [GEOGRAPHIC_DATA] Add a…" at bounding box center [388, 205] width 777 height 410
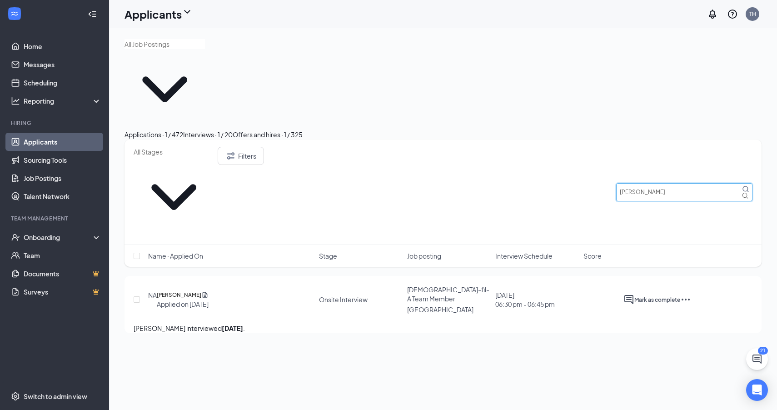
click at [646, 183] on input "[PERSON_NAME]" at bounding box center [684, 192] width 136 height 18
type input "faith"
click at [634, 294] on icon "ActiveChat" at bounding box center [629, 299] width 11 height 11
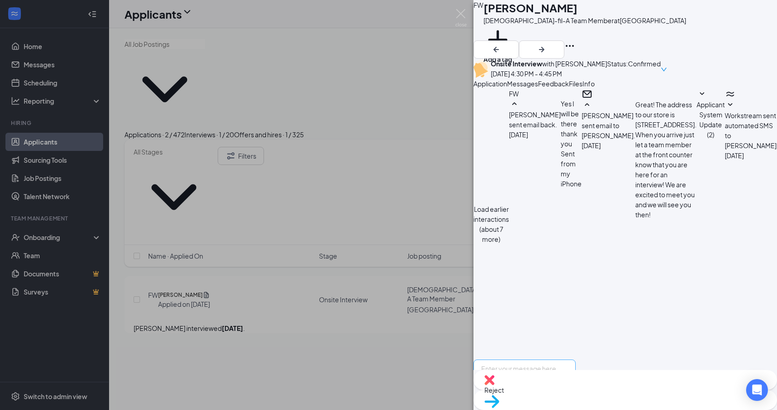
scroll to position [364, 0]
click at [576, 360] on textarea at bounding box center [525, 387] width 102 height 55
paste textarea "Good afternoon, Thank you for taking the time to come and meet with us. We woul…"
click at [576, 360] on textarea "Good afternoon, Thank you for taking the time to come and meet with us. We woul…" at bounding box center [525, 387] width 102 height 55
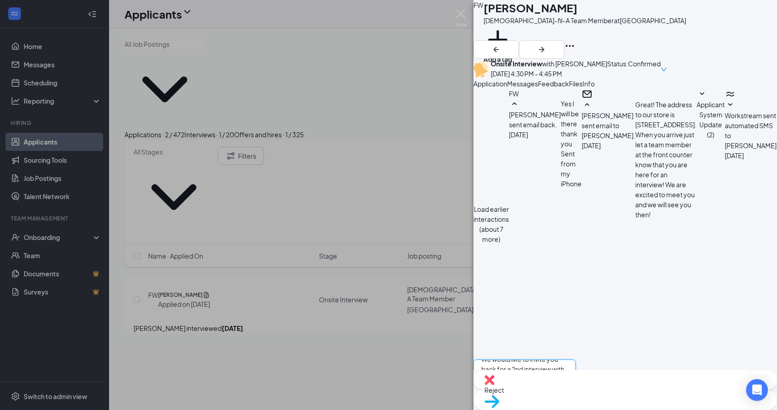
type textarea "Good afternoon, Thank you for taking the time to come and meet with us. We woul…"
click at [540, 409] on input "Email" at bounding box center [537, 417] width 6 height 6
checkbox input "true"
click at [554, 409] on input "SMS" at bounding box center [551, 417] width 6 height 6
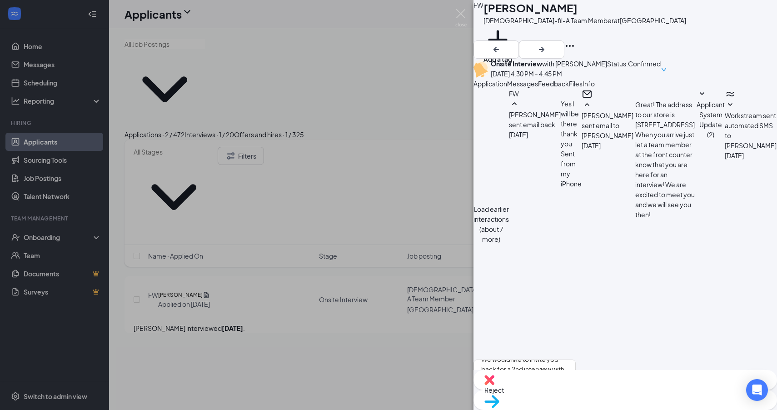
checkbox input "false"
click at [193, 307] on div "FW [PERSON_NAME][DEMOGRAPHIC_DATA]-fil-A Team Member at [GEOGRAPHIC_DATA] Add a…" at bounding box center [388, 205] width 777 height 410
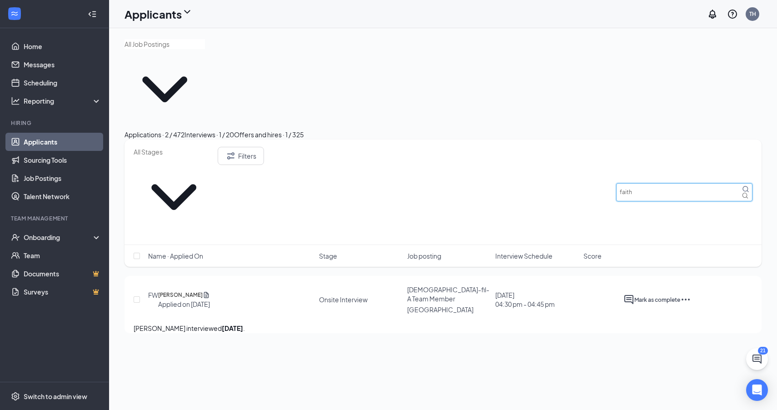
drag, startPoint x: 648, startPoint y: 131, endPoint x: 623, endPoint y: 128, distance: 25.1
click at [627, 183] on input "faith" at bounding box center [684, 192] width 136 height 18
click at [621, 183] on input "faith" at bounding box center [684, 192] width 136 height 18
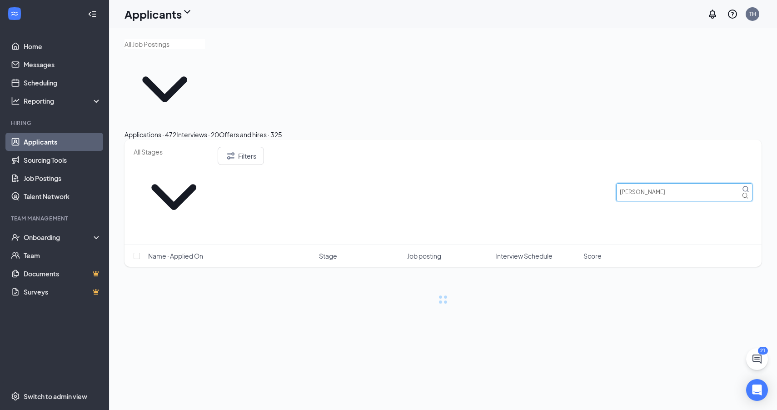
type input "[PERSON_NAME]"
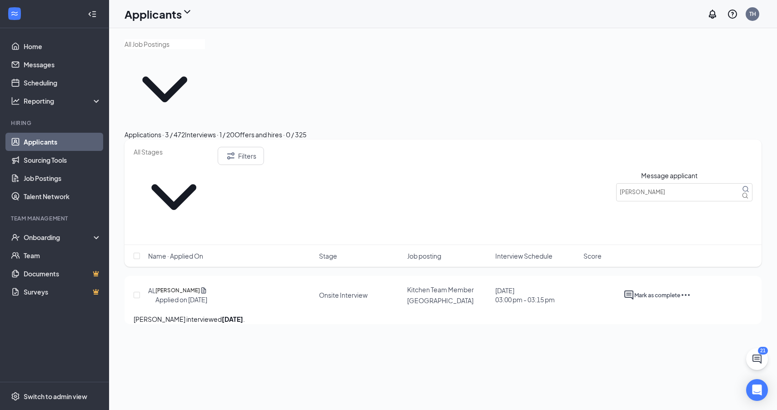
click at [634, 290] on icon "ActiveChat" at bounding box center [628, 294] width 9 height 9
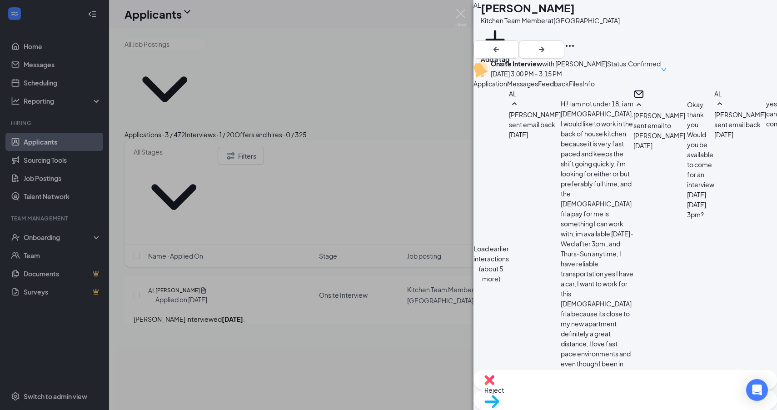
scroll to position [577, 0]
paste textarea "Good afternoon, Thank you for taking the time to come and meet with us. We woul…"
drag, startPoint x: 679, startPoint y: 312, endPoint x: 583, endPoint y: 309, distance: 95.5
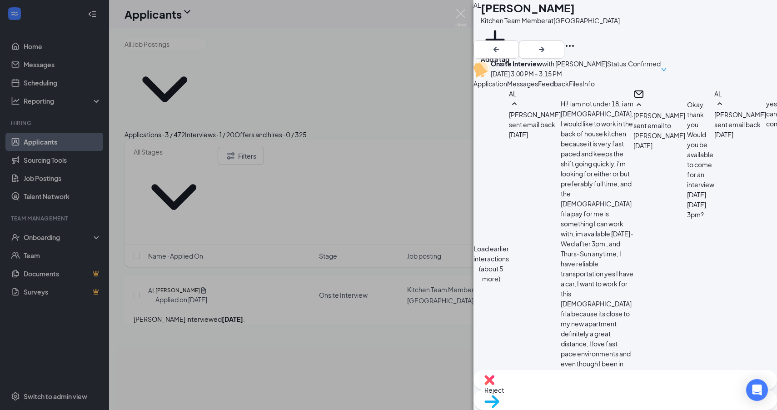
type textarea "Good afternoon, Thank you for taking the time to come and meet with us. We woul…"
checkbox input "true"
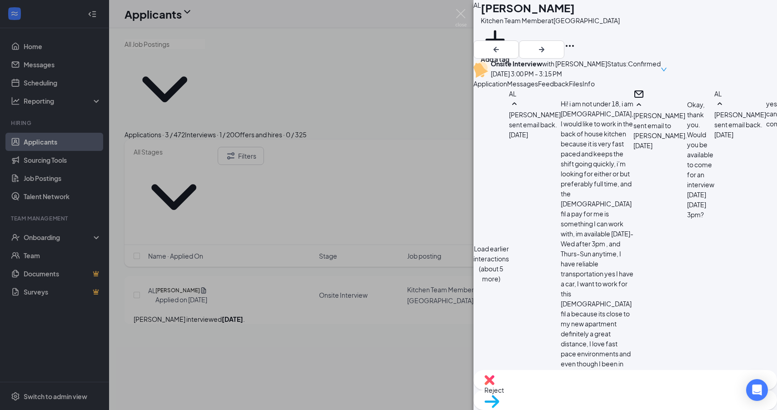
checkbox input "false"
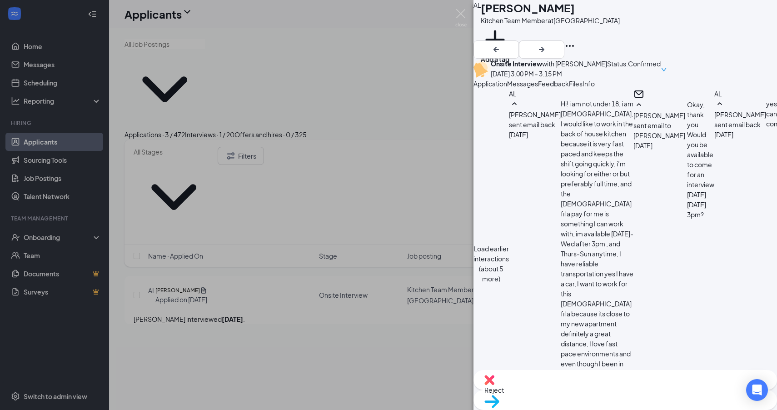
scroll to position [725, 0]
click at [384, 315] on div "AL [PERSON_NAME] Kitchen Team Member at [GEOGRAPHIC_DATA] Add a tag Onsite Inte…" at bounding box center [388, 205] width 777 height 410
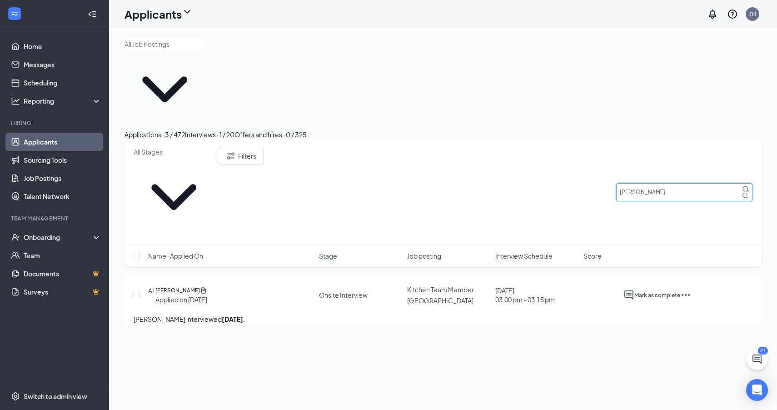
click at [675, 183] on input "[PERSON_NAME]" at bounding box center [684, 192] width 136 height 18
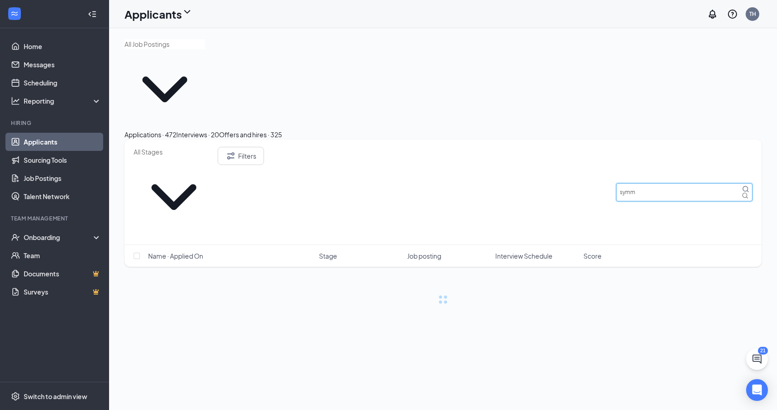
type input "symm"
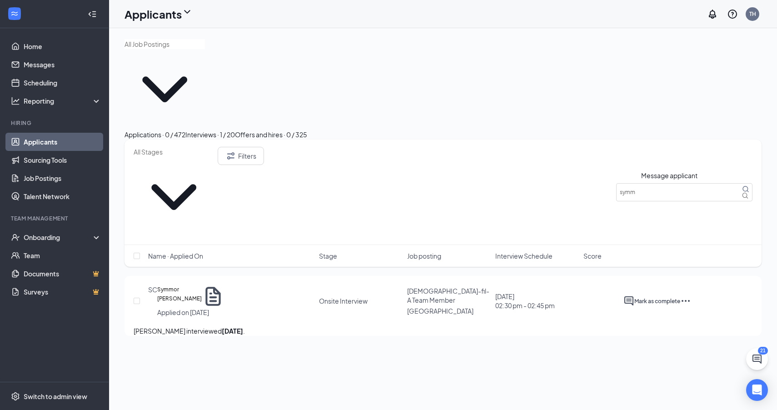
click at [634, 295] on div at bounding box center [629, 300] width 11 height 11
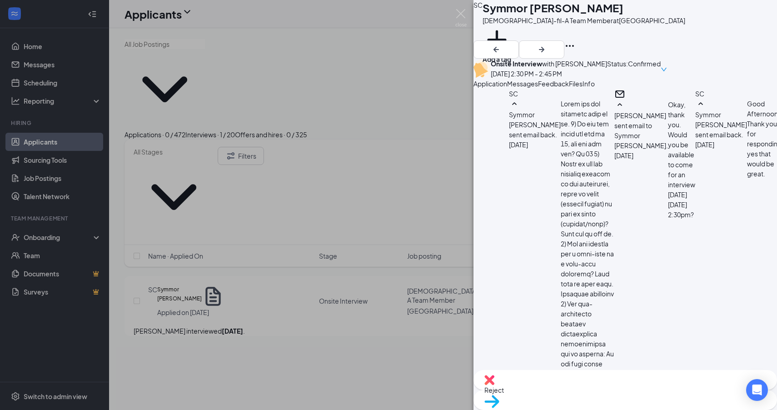
scroll to position [861, 0]
paste textarea "Good afternoon, Thank you for taking the time to come and meet with us. We woul…"
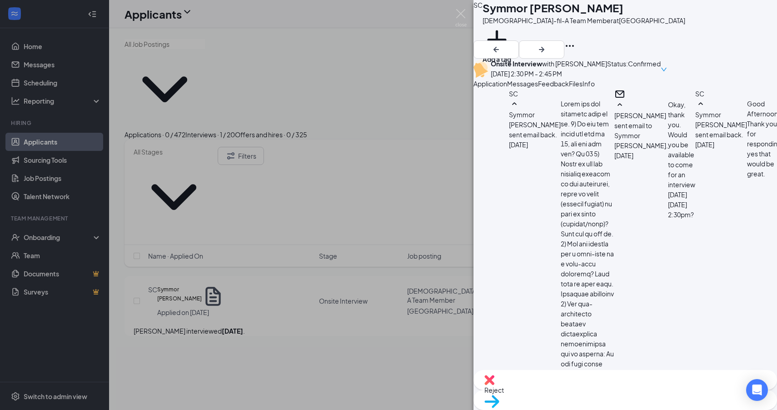
type textarea "Good afternoon, Thank you for taking the time to come and meet with us. We woul…"
checkbox input "true"
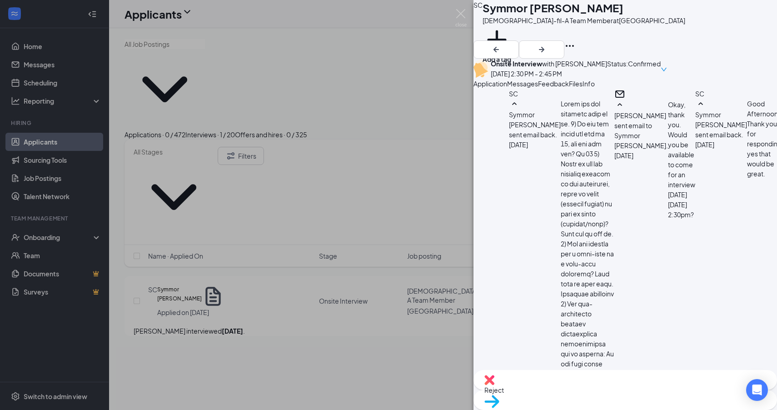
checkbox input "false"
click at [218, 224] on div "SC Symmor [PERSON_NAME][DEMOGRAPHIC_DATA]-fil-A Team Member at [GEOGRAPHIC_DATA…" at bounding box center [388, 205] width 777 height 410
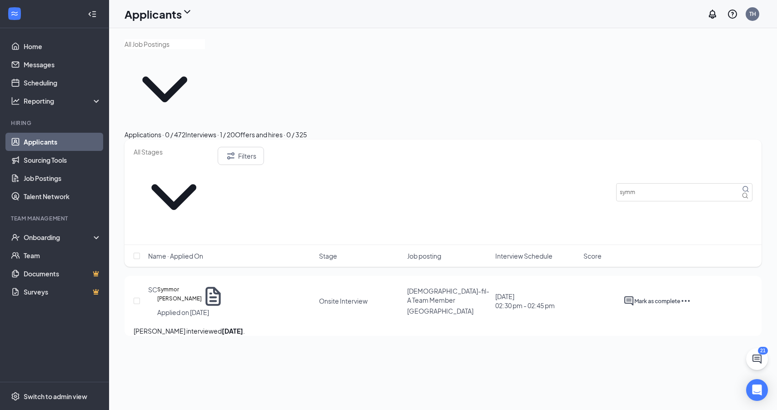
click at [185, 130] on div "Applications · 0 / 472" at bounding box center [155, 135] width 61 height 10
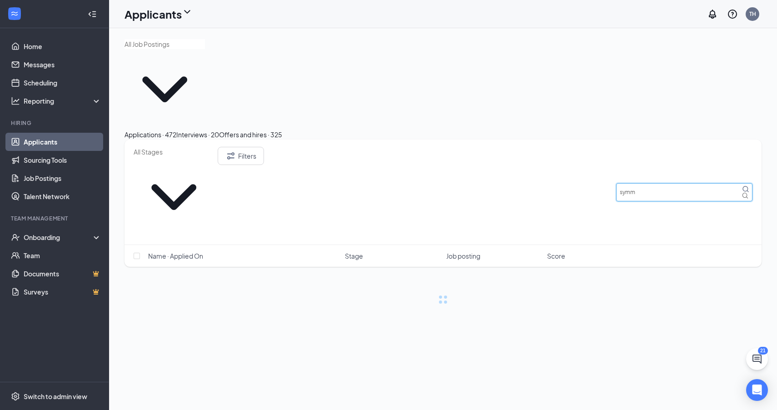
click at [681, 183] on input "symm" at bounding box center [684, 192] width 136 height 18
type input "[PERSON_NAME]"
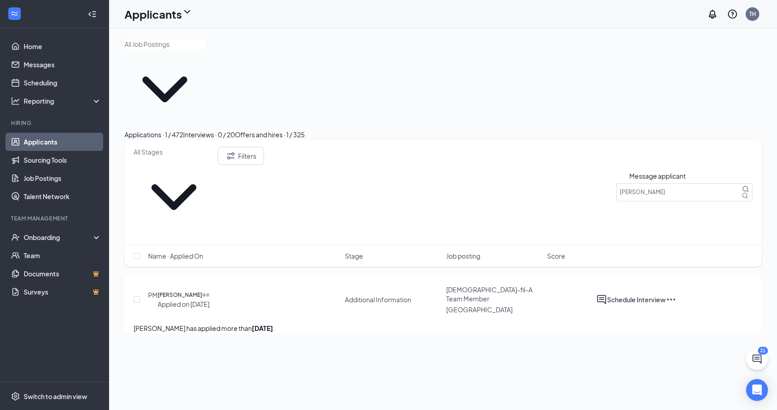
click at [607, 294] on icon "ActiveChat" at bounding box center [601, 299] width 11 height 11
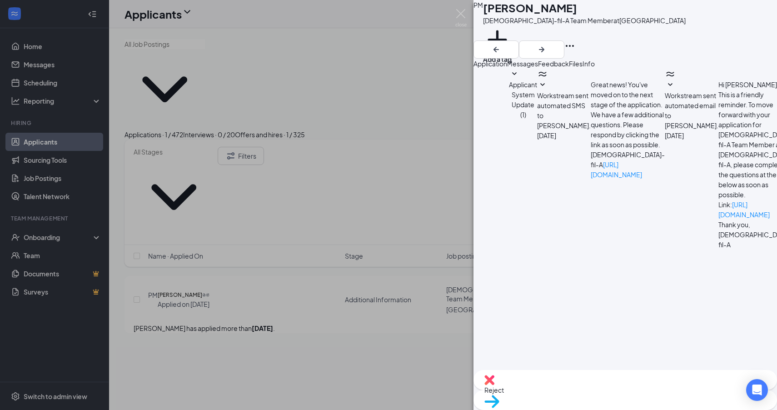
scroll to position [940, 0]
type textarea "Hi [PERSON_NAME], Would you be available to come for an interview [DATE][DATE] …"
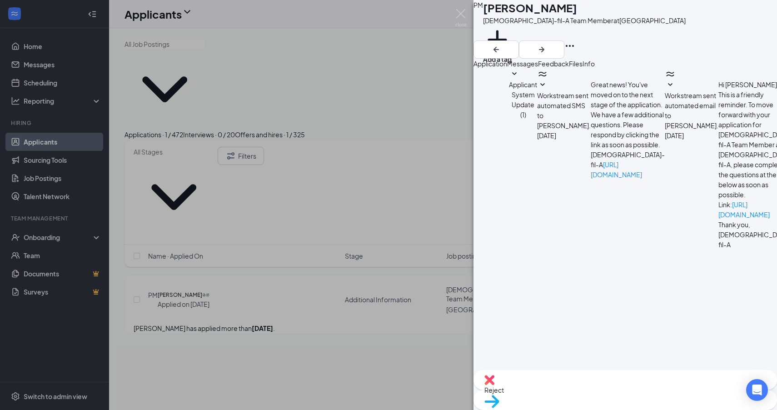
checkbox input "true"
checkbox input "false"
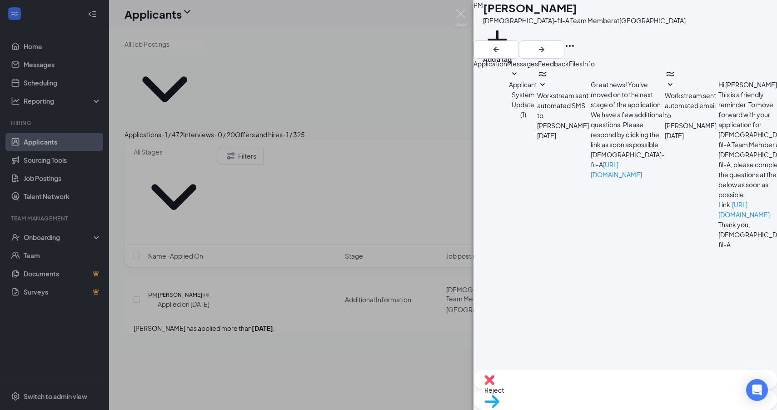
scroll to position [1120, 0]
click at [326, 275] on div "PM [PERSON_NAME][DEMOGRAPHIC_DATA]-fil-A Team Member at [GEOGRAPHIC_DATA] Add a…" at bounding box center [388, 205] width 777 height 410
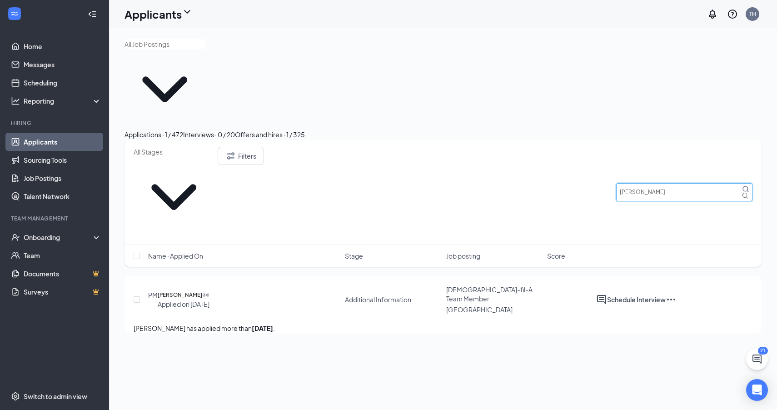
click at [658, 183] on input "[PERSON_NAME]" at bounding box center [684, 192] width 136 height 18
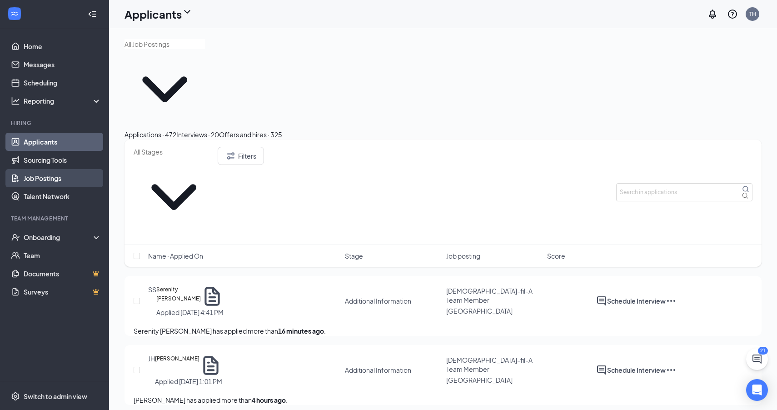
click at [55, 185] on link "Job Postings" at bounding box center [63, 178] width 78 height 18
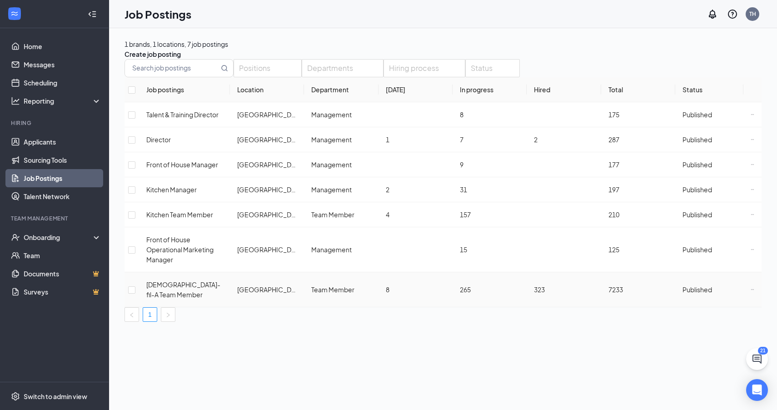
click at [750, 272] on td at bounding box center [753, 289] width 18 height 35
click at [751, 288] on icon "Ellipses" at bounding box center [753, 290] width 4 height 4
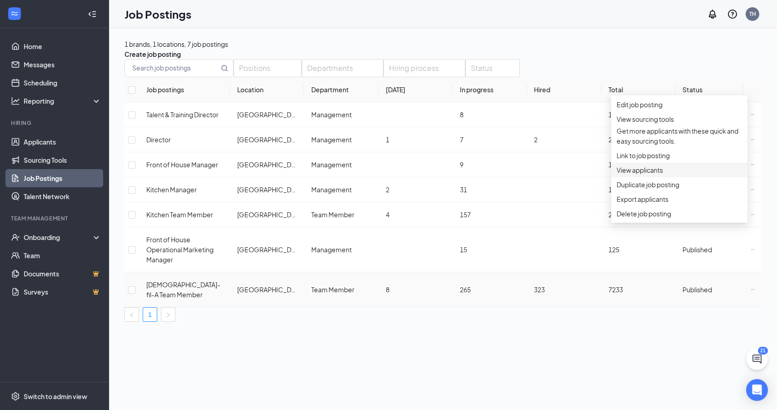
click at [692, 175] on span "View applicants" at bounding box center [679, 170] width 125 height 10
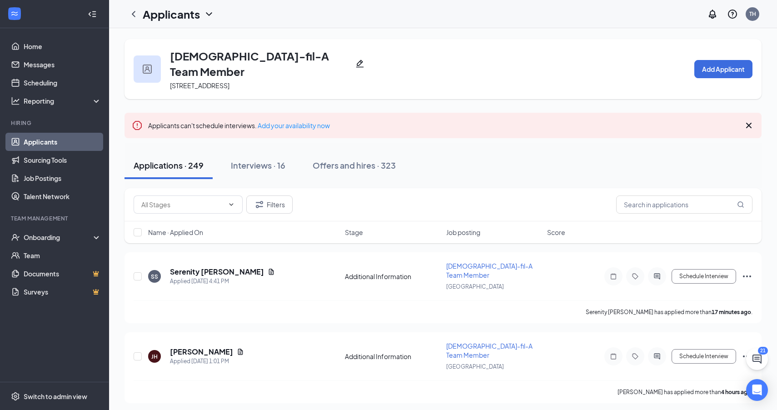
click at [203, 228] on span "Name · Applied On" at bounding box center [175, 232] width 55 height 9
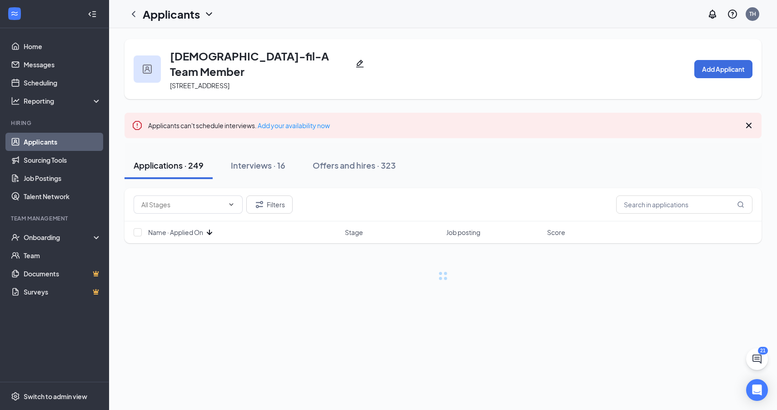
click at [203, 228] on span "Name · Applied On" at bounding box center [175, 232] width 55 height 9
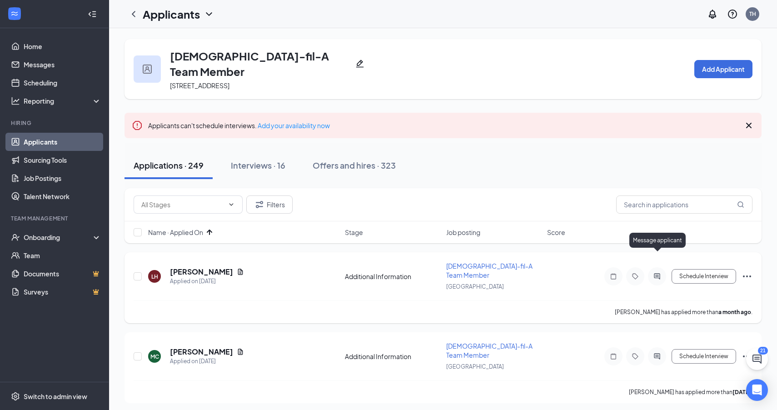
click at [657, 273] on icon "ActiveChat" at bounding box center [657, 276] width 6 height 6
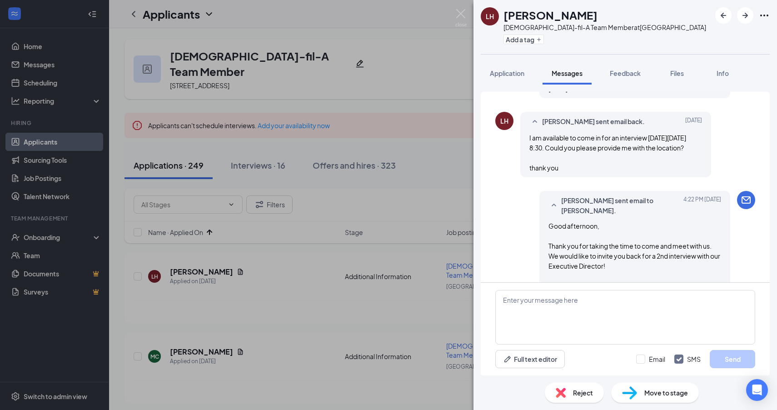
scroll to position [2074, 0]
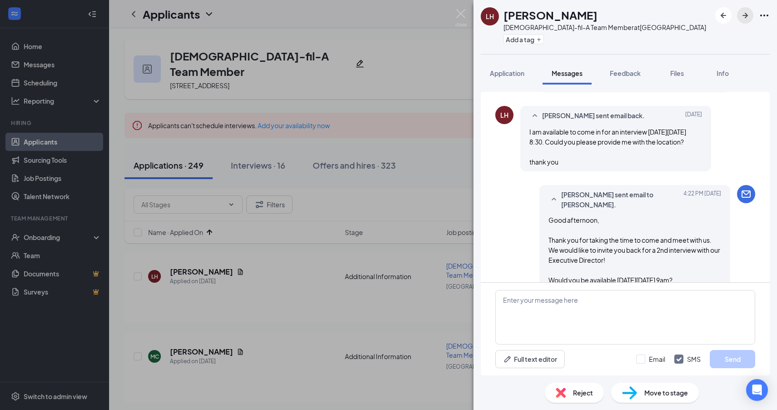
click at [746, 19] on icon "ArrowRight" at bounding box center [745, 15] width 11 height 11
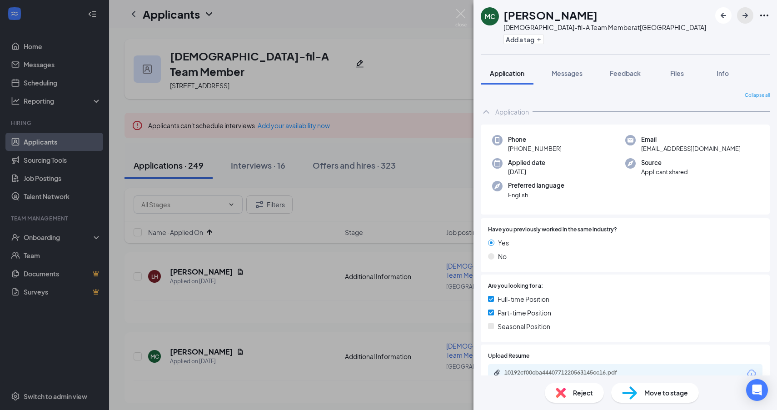
click at [740, 16] on icon "ArrowRight" at bounding box center [745, 15] width 11 height 11
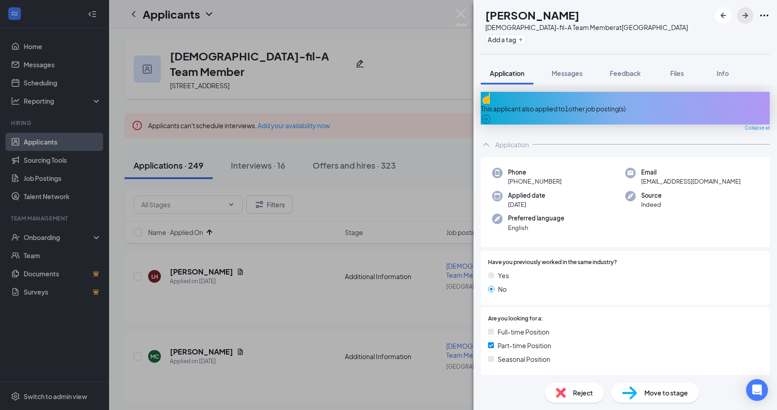
click at [740, 17] on icon "ArrowRight" at bounding box center [745, 15] width 11 height 11
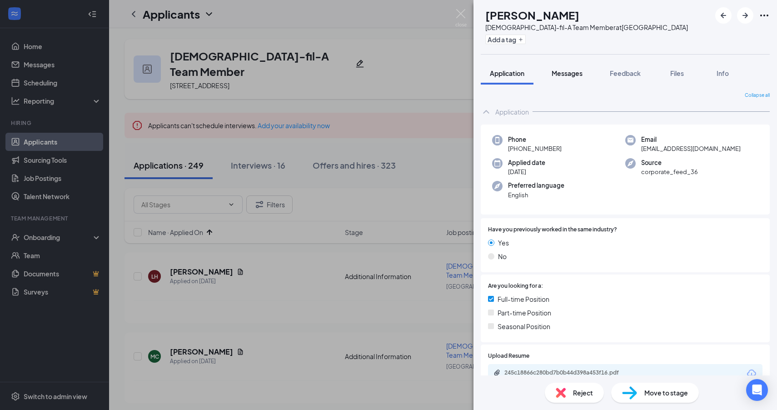
click at [559, 76] on span "Messages" at bounding box center [567, 73] width 31 height 8
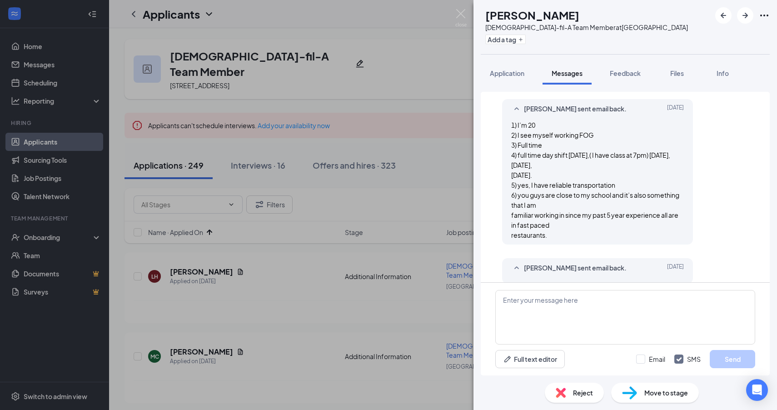
scroll to position [761, 0]
click at [591, 309] on textarea at bounding box center [625, 317] width 260 height 55
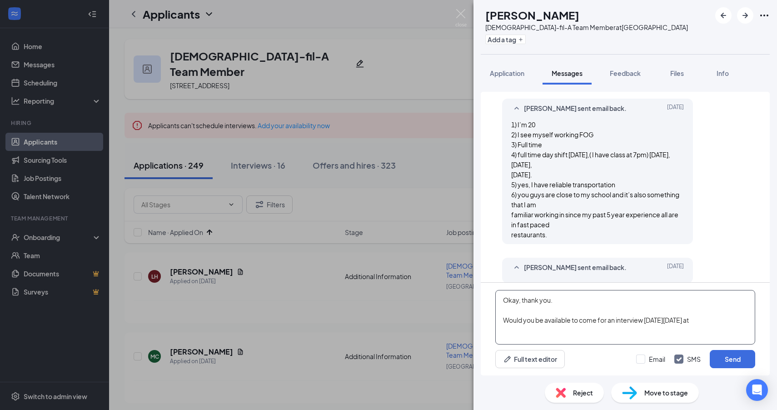
click at [538, 335] on textarea "Okay, thank you. Would you be available to come for an interview on Wednesday, …" at bounding box center [625, 317] width 260 height 55
type textarea "Okay, thank you. Would you be available to come for an interview on Wednesday, …"
click at [652, 359] on input "Email" at bounding box center [650, 359] width 29 height 9
checkbox input "true"
click at [694, 359] on input "SMS" at bounding box center [687, 359] width 26 height 9
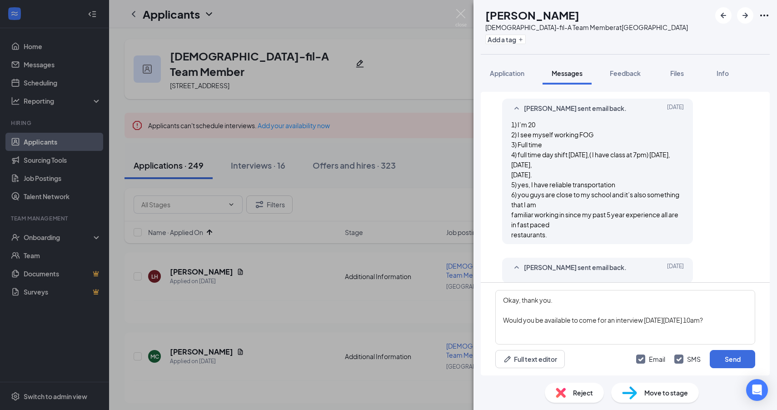
checkbox input "false"
click at [735, 361] on button "Send" at bounding box center [732, 359] width 45 height 18
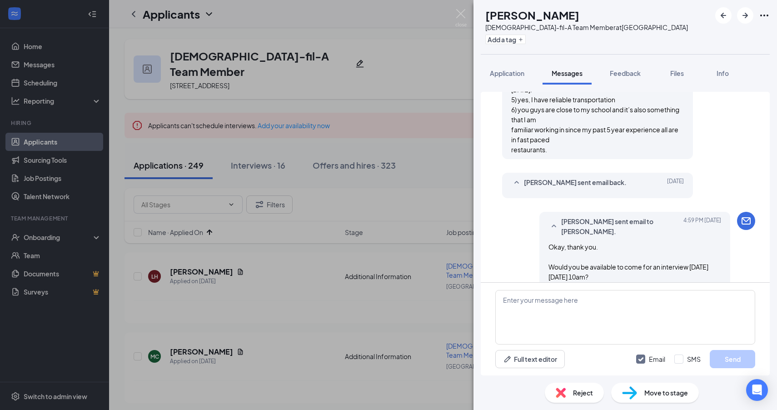
scroll to position [849, 0]
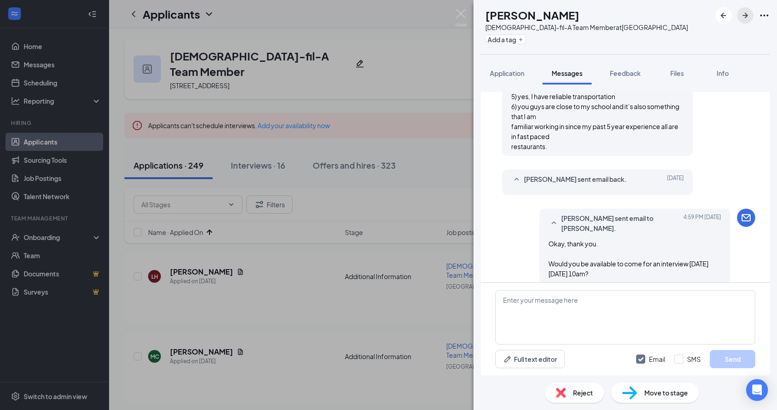
click at [749, 17] on icon "ArrowRight" at bounding box center [745, 15] width 11 height 11
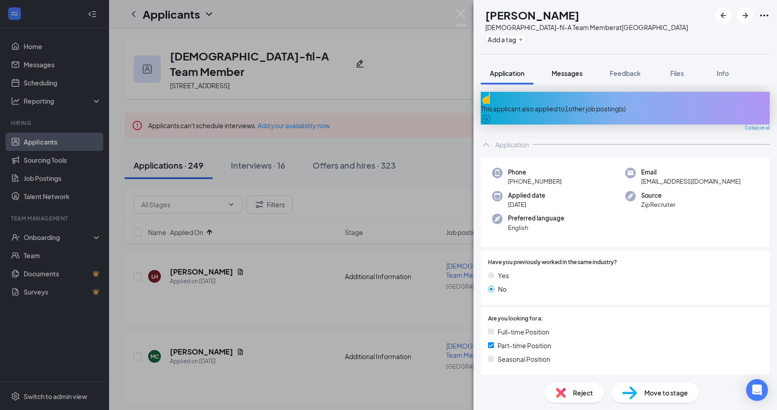
click at [563, 75] on span "Messages" at bounding box center [567, 73] width 31 height 8
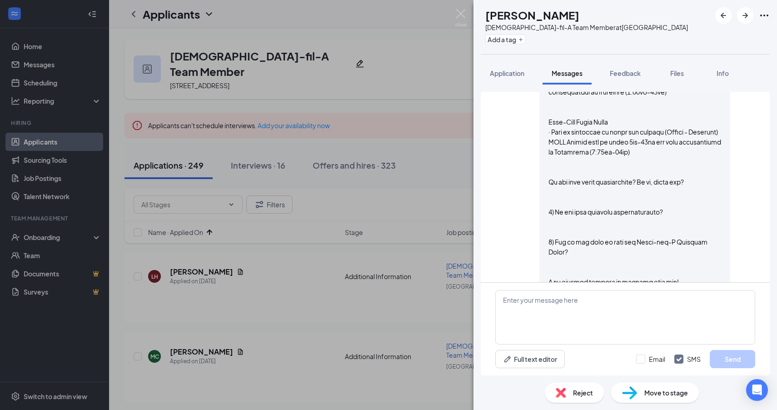
scroll to position [606, 0]
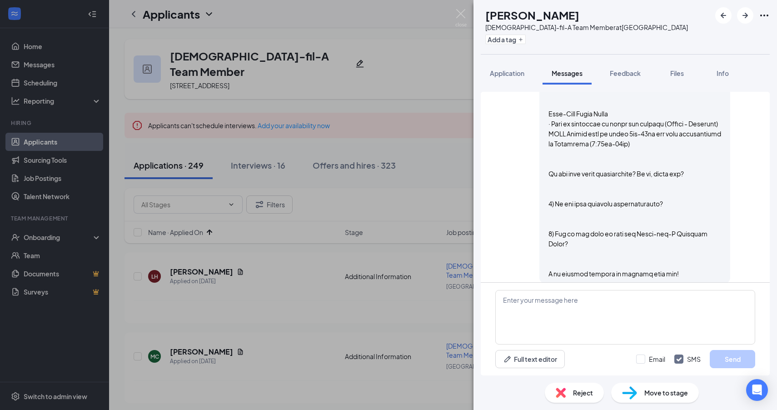
click at [591, 394] on span "Reject" at bounding box center [583, 393] width 20 height 10
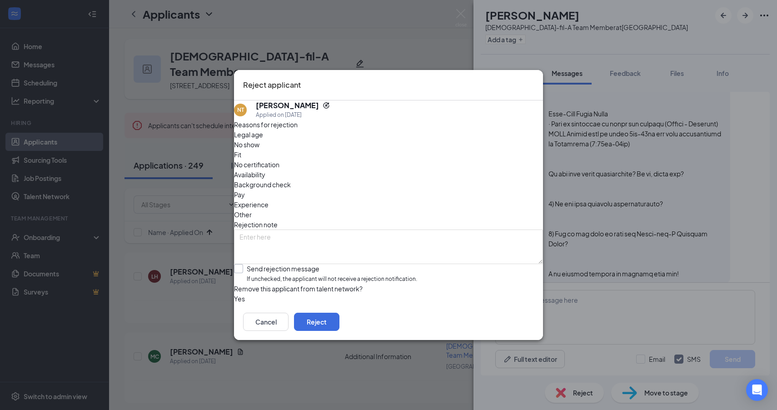
click at [268, 264] on input "Send rejection message If unchecked, the applicant will not receive a rejection…" at bounding box center [325, 274] width 183 height 20
checkbox input "true"
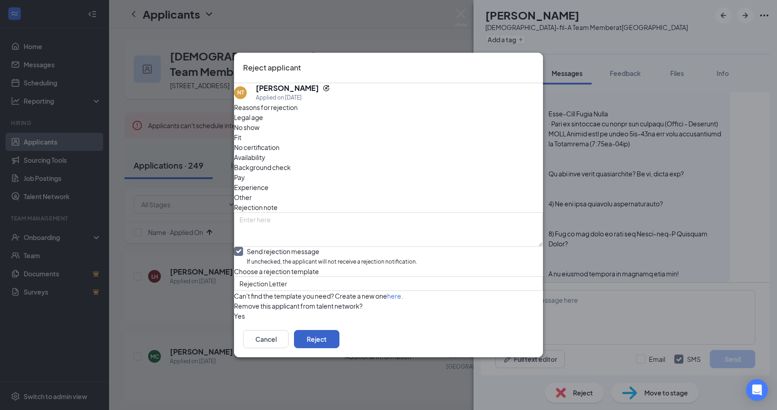
click at [340, 348] on button "Reject" at bounding box center [316, 339] width 45 height 18
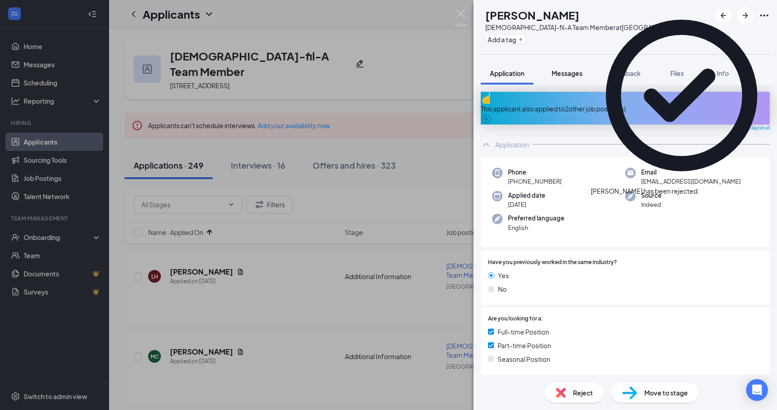
click at [566, 75] on span "Messages" at bounding box center [567, 73] width 31 height 8
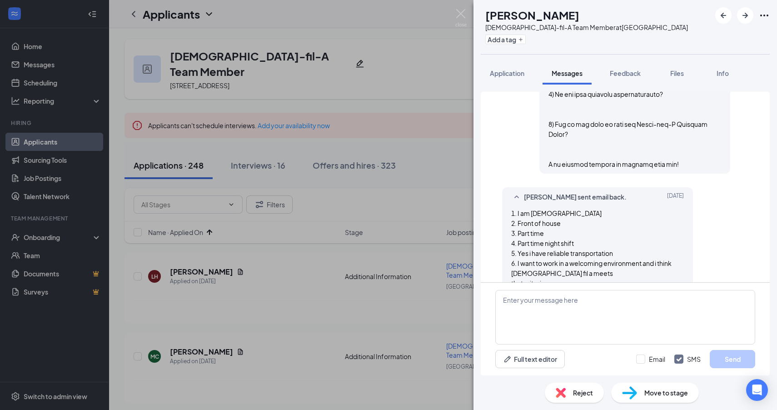
scroll to position [716, 0]
click at [571, 334] on textarea at bounding box center [625, 317] width 260 height 55
paste textarea "Okay, thank you. Would you be available to come for an interview on Wednesday, …"
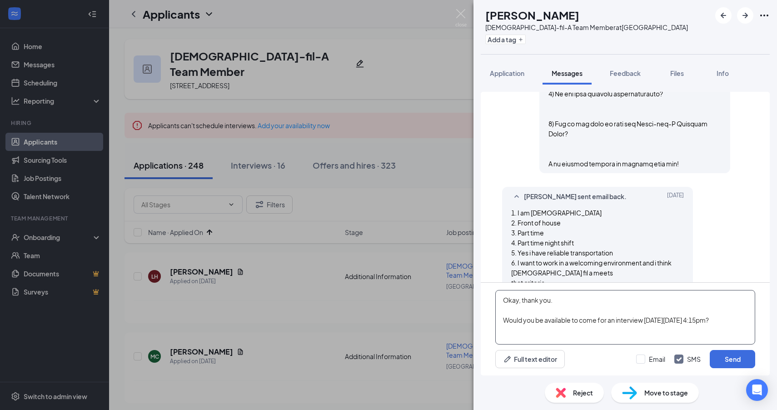
type textarea "Okay, thank you. Would you be available to come for an interview on Wednesday, …"
click at [659, 355] on input "Email" at bounding box center [650, 359] width 29 height 9
checkbox input "true"
click at [685, 361] on input "SMS" at bounding box center [687, 359] width 26 height 9
checkbox input "false"
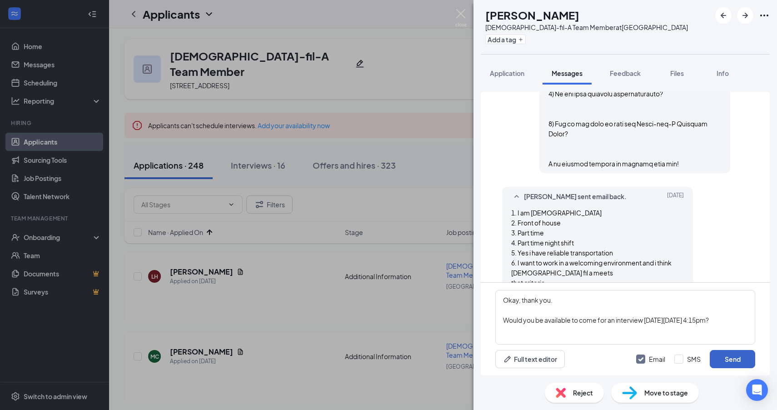
click at [732, 363] on button "Send" at bounding box center [732, 359] width 45 height 18
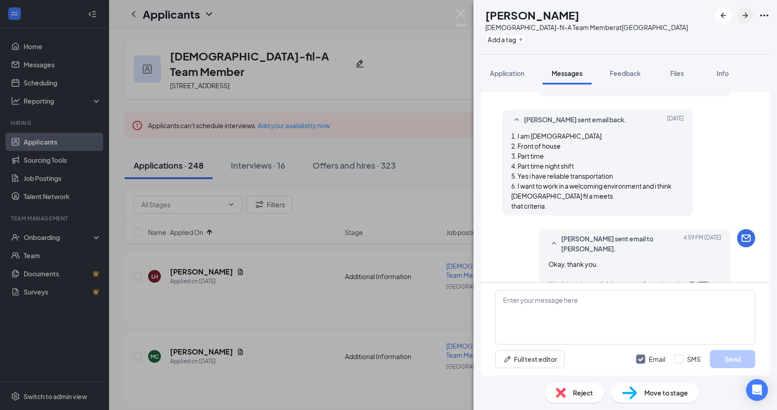
scroll to position [795, 0]
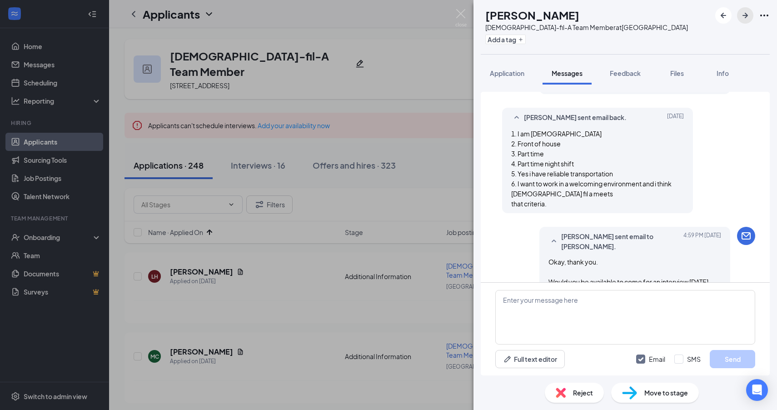
click at [747, 17] on icon "ArrowRight" at bounding box center [745, 15] width 11 height 11
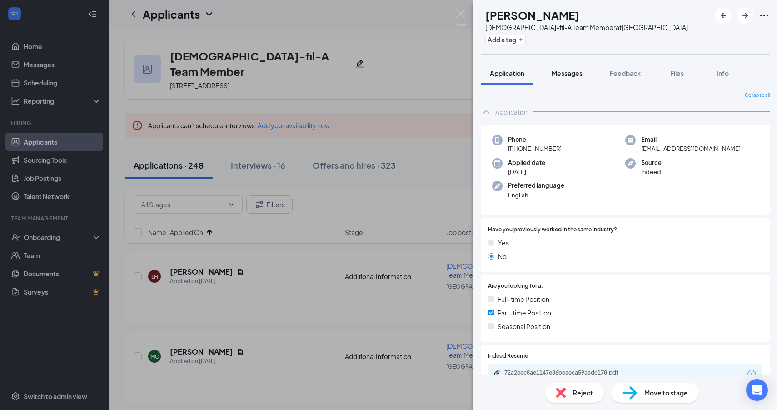
click at [569, 70] on span "Messages" at bounding box center [567, 73] width 31 height 8
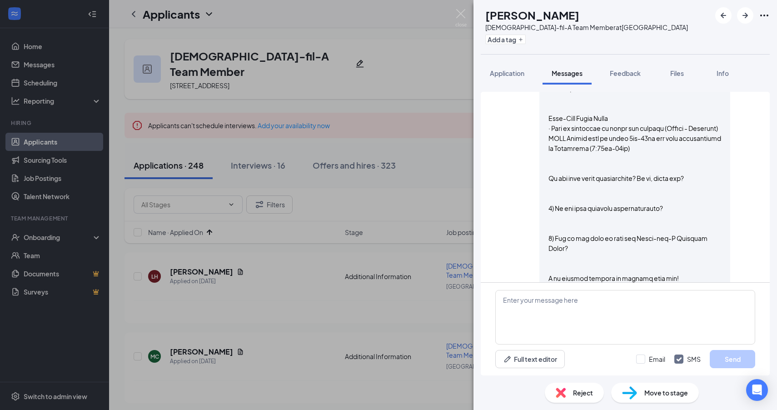
scroll to position [691, 0]
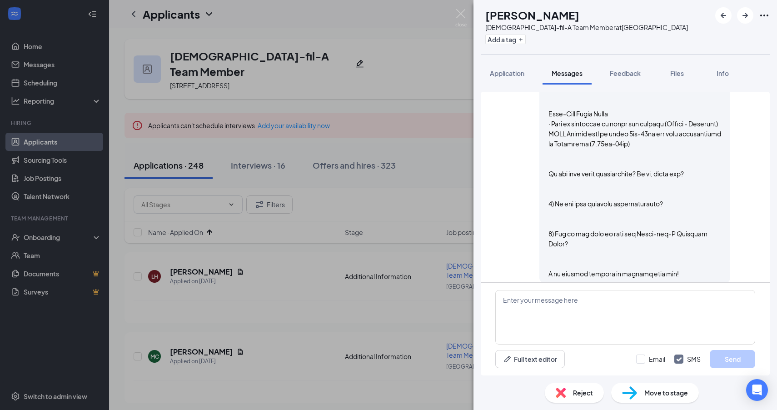
click at [575, 394] on span "Reject" at bounding box center [583, 393] width 20 height 10
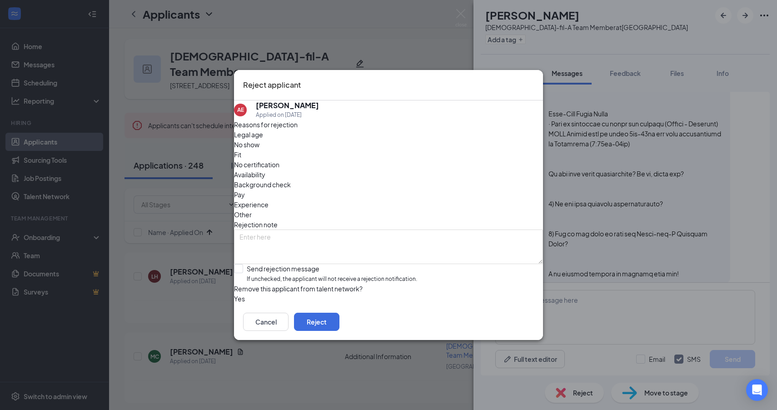
click at [295, 244] on div "Reasons for rejection Legal age No show Fit No certification Availability Backg…" at bounding box center [388, 212] width 309 height 184
click at [298, 264] on input "Send rejection message If unchecked, the applicant will not receive a rejection…" at bounding box center [325, 274] width 183 height 20
checkbox input "true"
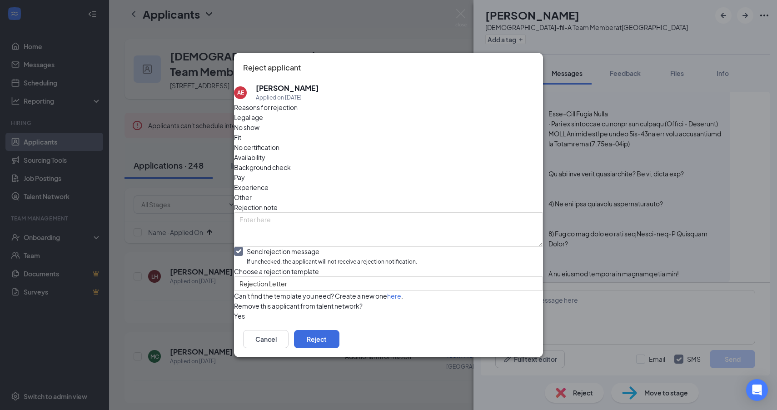
click at [534, 357] on div "Cancel Reject" at bounding box center [388, 339] width 309 height 36
click at [340, 348] on button "Reject" at bounding box center [316, 339] width 45 height 18
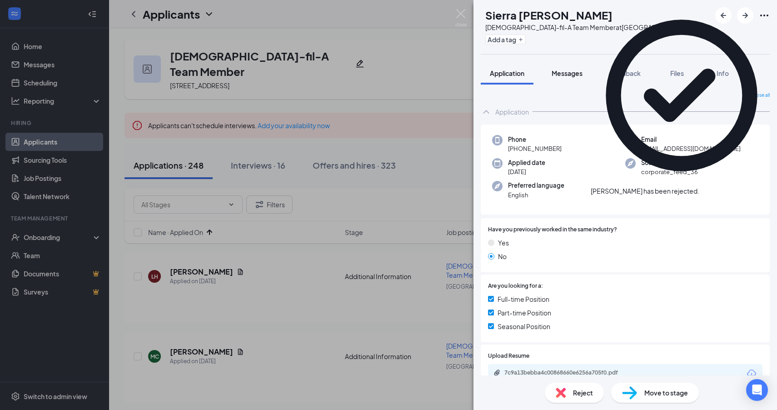
click at [572, 71] on span "Messages" at bounding box center [567, 73] width 31 height 8
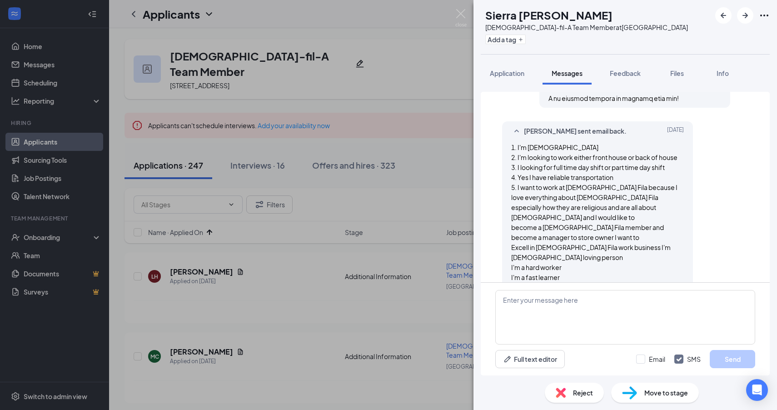
scroll to position [743, 0]
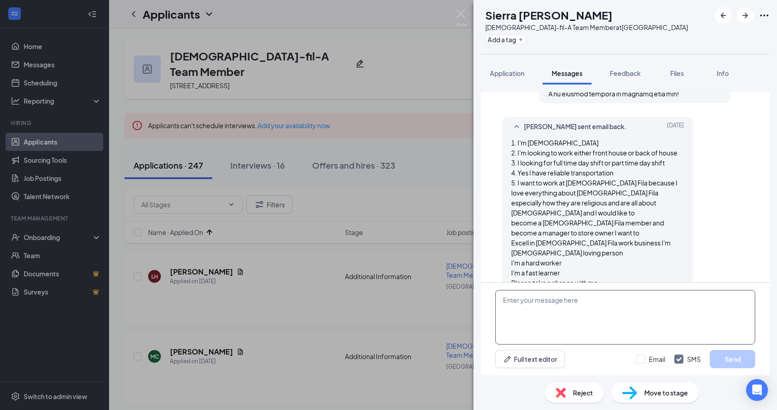
click at [604, 310] on textarea at bounding box center [625, 317] width 260 height 55
paste textarea "Okay, thank you. Would you be available to come for an interview on Wednesday, …"
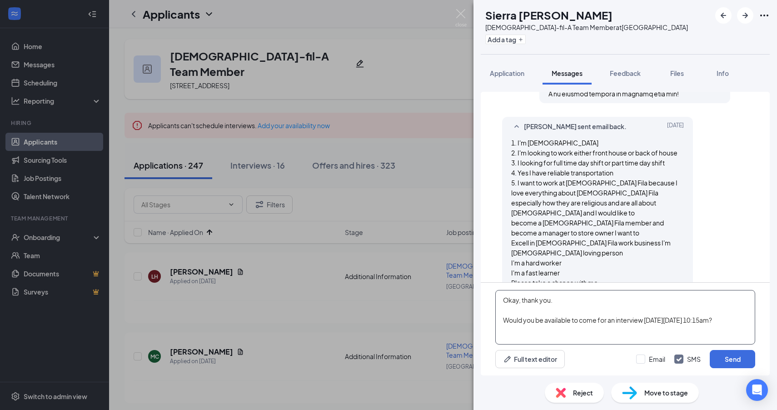
type textarea "Okay, thank you. Would you be available to come for an interview on Wednesday, …"
click at [647, 354] on div "Email SMS Send" at bounding box center [695, 359] width 119 height 18
click at [647, 361] on input "Email" at bounding box center [650, 359] width 29 height 9
checkbox input "true"
click at [687, 366] on div "Email SMS Send" at bounding box center [695, 359] width 119 height 18
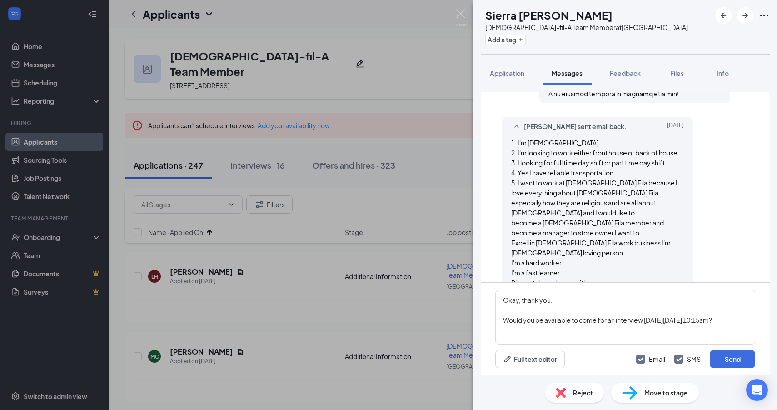
click at [686, 360] on input "SMS" at bounding box center [687, 359] width 26 height 9
checkbox input "false"
click at [734, 358] on button "Send" at bounding box center [732, 359] width 45 height 18
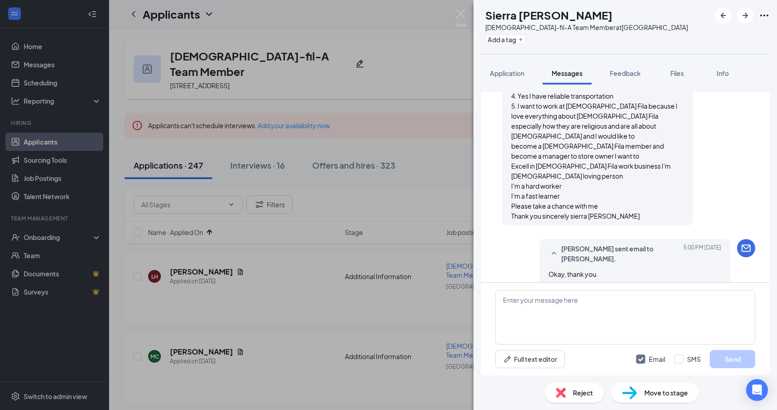
scroll to position [822, 0]
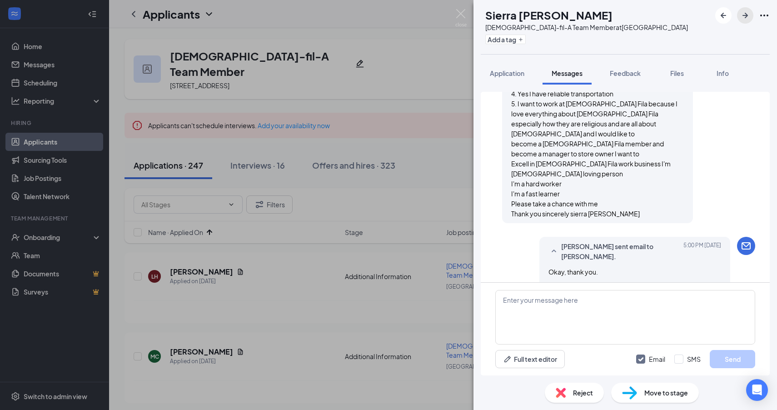
click at [749, 17] on icon "ArrowRight" at bounding box center [745, 15] width 11 height 11
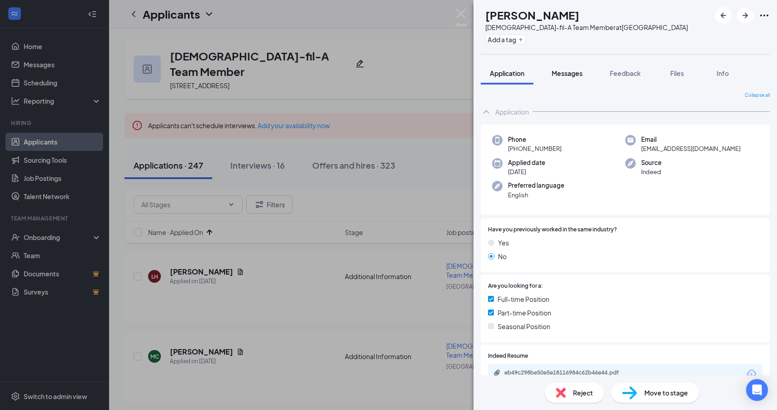
click at [562, 73] on span "Messages" at bounding box center [567, 73] width 31 height 8
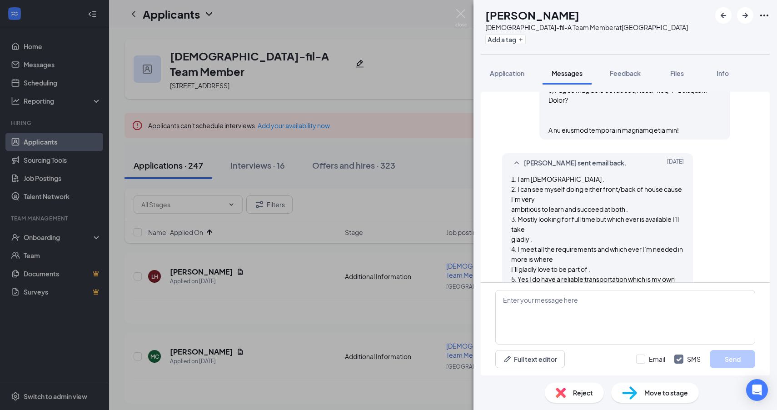
scroll to position [777, 0]
click at [575, 319] on textarea at bounding box center [625, 317] width 260 height 55
paste textarea "Okay, thank you. Would you be available to come for an interview on Wednesday, …"
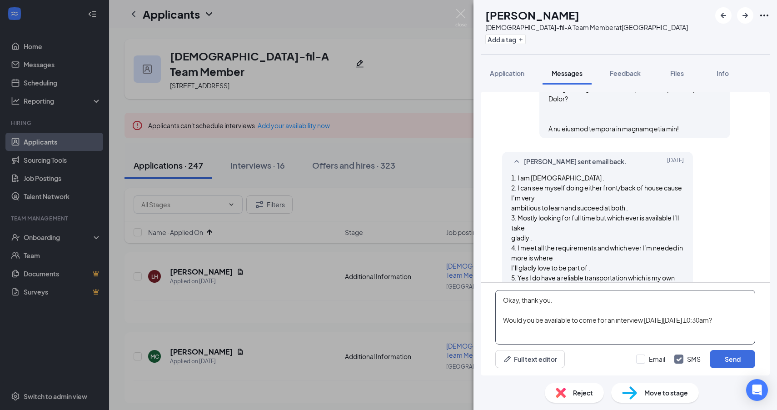
type textarea "Okay, thank you. Would you be available to come for an interview on Wednesday, …"
click at [651, 365] on div "Email SMS Send" at bounding box center [695, 359] width 119 height 18
click at [647, 357] on input "Email" at bounding box center [650, 359] width 29 height 9
checkbox input "true"
click at [678, 357] on input "SMS" at bounding box center [687, 359] width 26 height 9
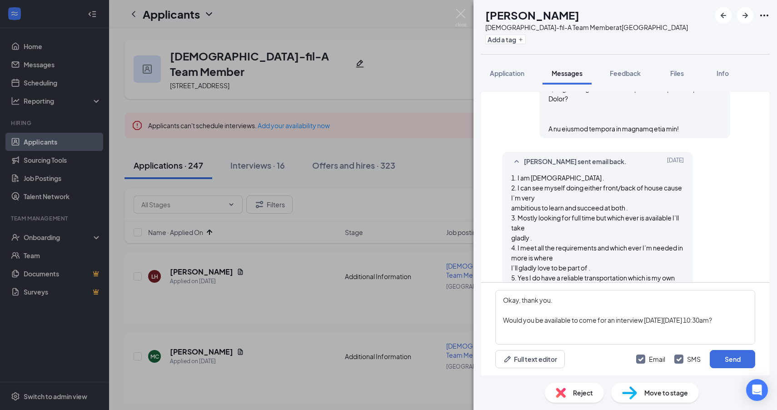
checkbox input "false"
click at [721, 364] on button "Send" at bounding box center [732, 359] width 45 height 18
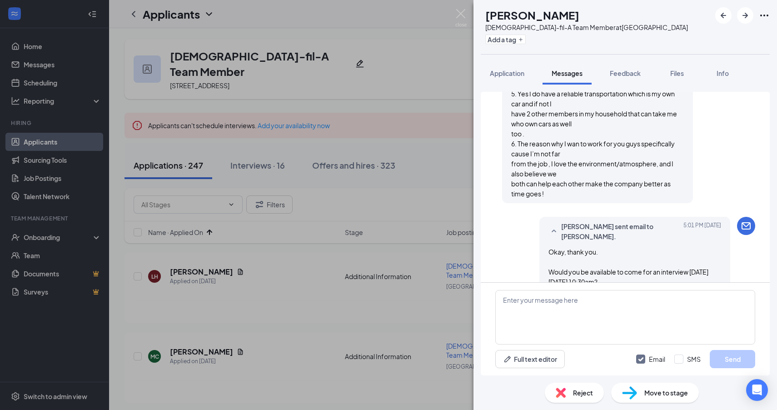
scroll to position [969, 0]
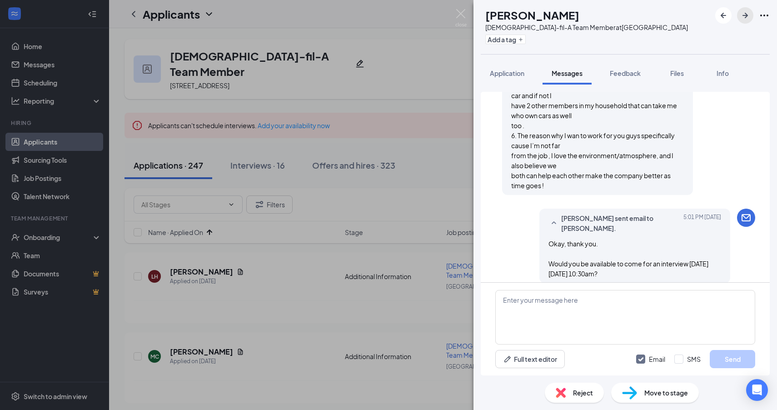
click at [743, 12] on icon "ArrowRight" at bounding box center [745, 15] width 11 height 11
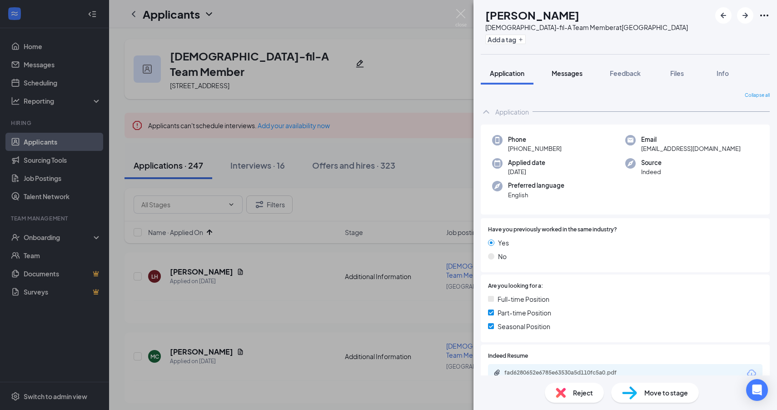
click at [581, 75] on span "Messages" at bounding box center [567, 73] width 31 height 8
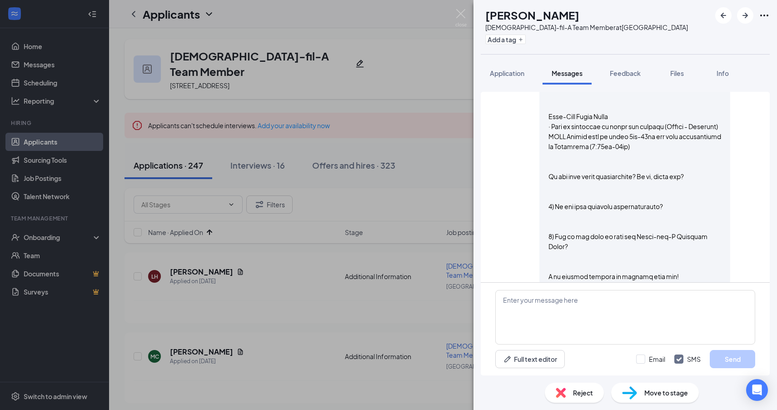
scroll to position [606, 0]
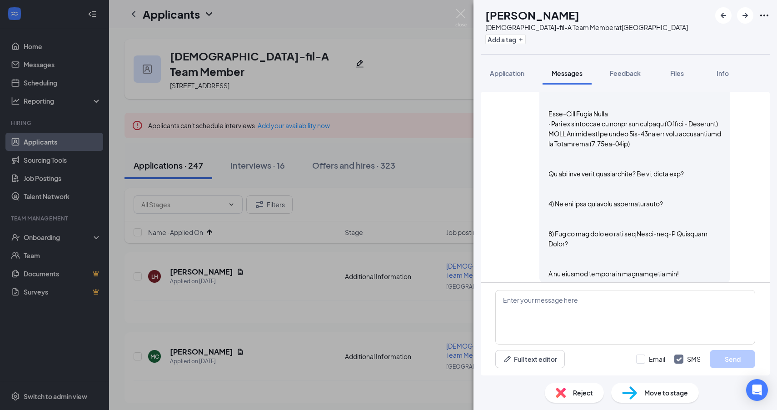
click at [573, 392] on div "Reject" at bounding box center [574, 393] width 59 height 20
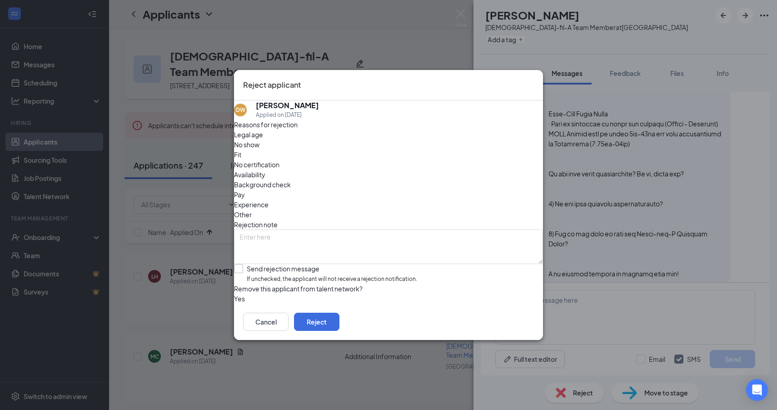
click at [295, 264] on input "Send rejection message If unchecked, the applicant will not receive a rejection…" at bounding box center [325, 274] width 183 height 20
checkbox input "true"
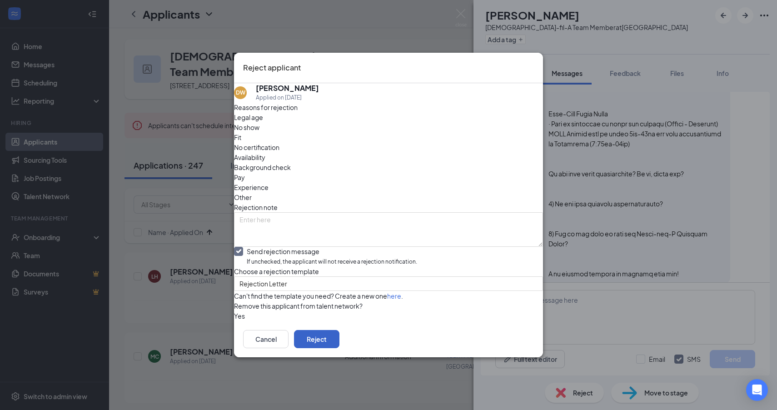
click at [340, 348] on button "Reject" at bounding box center [316, 339] width 45 height 18
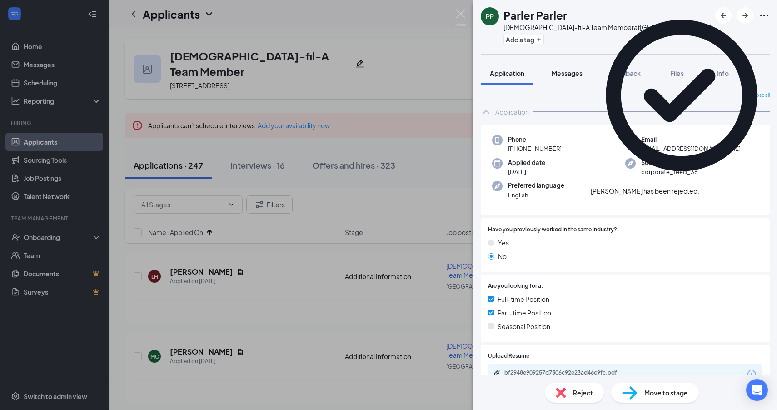
click at [565, 77] on div "Messages" at bounding box center [567, 73] width 31 height 9
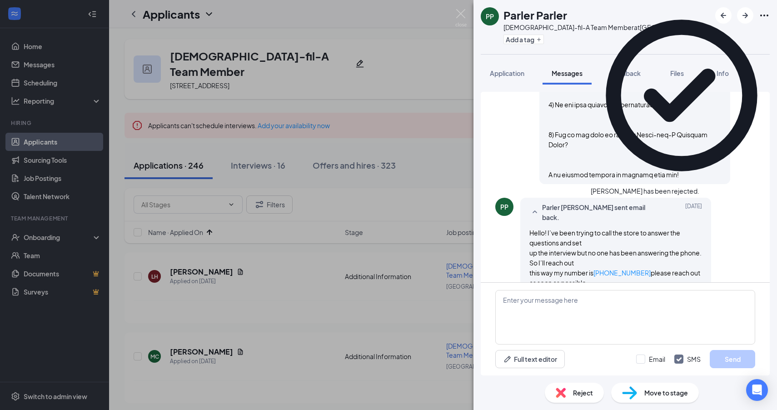
scroll to position [663, 0]
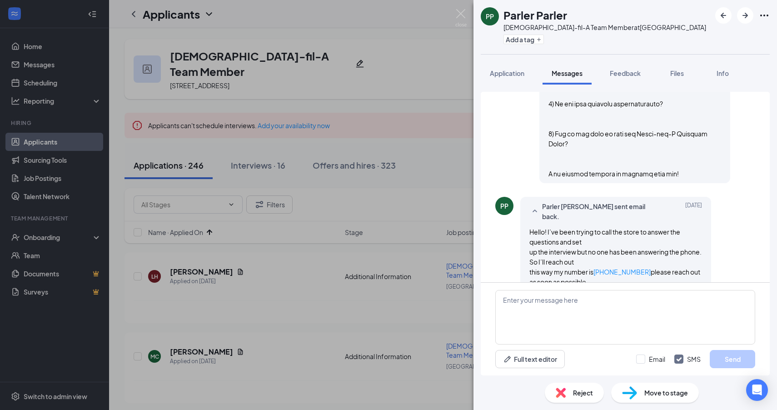
click at [579, 394] on span "Reject" at bounding box center [583, 393] width 20 height 10
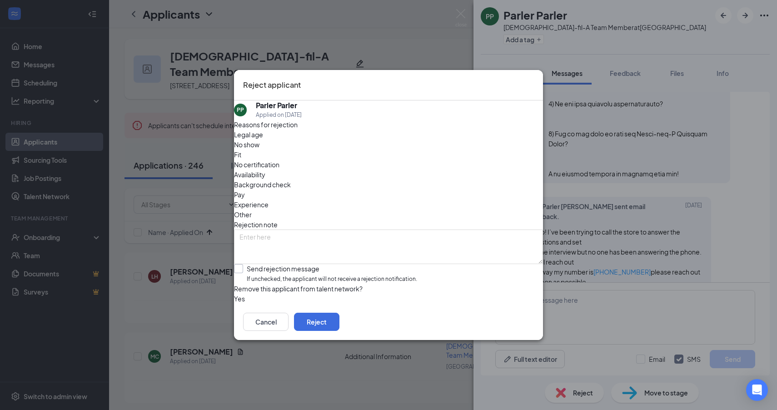
click at [320, 264] on input "Send rejection message If unchecked, the applicant will not receive a rejection…" at bounding box center [325, 274] width 183 height 20
checkbox input "true"
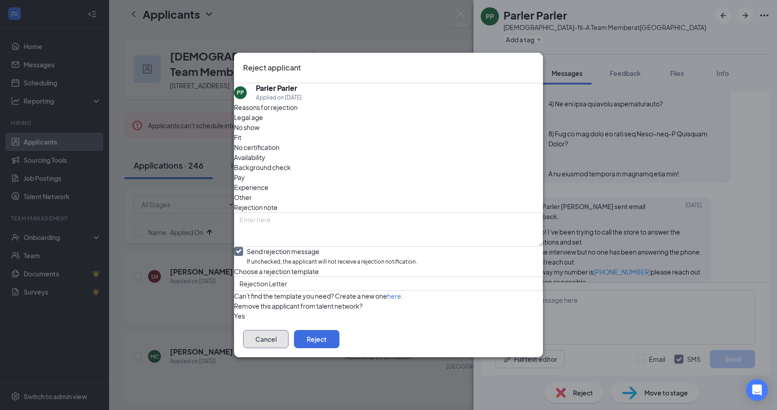
click at [289, 348] on button "Cancel" at bounding box center [265, 339] width 45 height 18
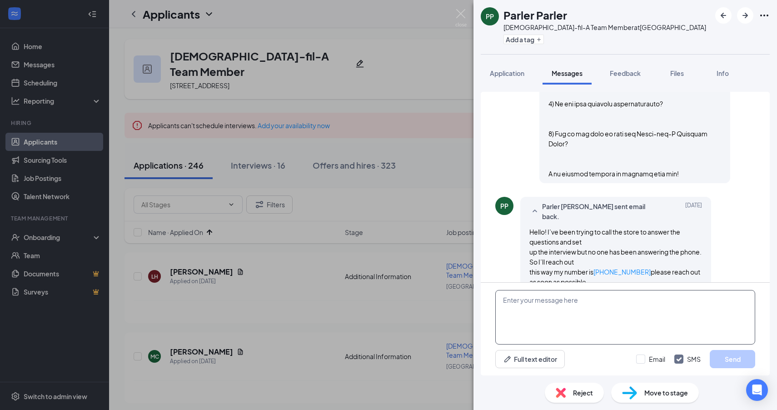
click at [564, 315] on textarea at bounding box center [625, 317] width 260 height 55
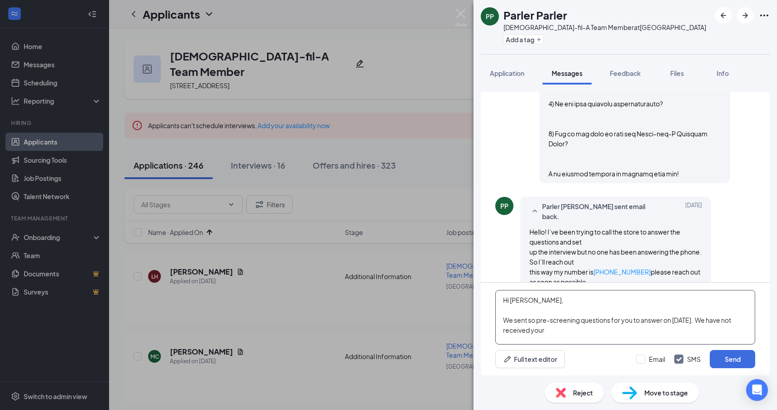
click at [536, 320] on textarea "Hi Parler, We sent so pre-screening questions for you to answer on September 9t…" at bounding box center [625, 317] width 260 height 55
click at [620, 330] on textarea "Hi Parler, We sent an email with pre-screening questions for you to answer on S…" at bounding box center [625, 317] width 260 height 55
type textarea "Hi Parler, We sent an email with pre-screening questions for you to answer on S…"
click at [663, 360] on input "Email" at bounding box center [650, 359] width 29 height 9
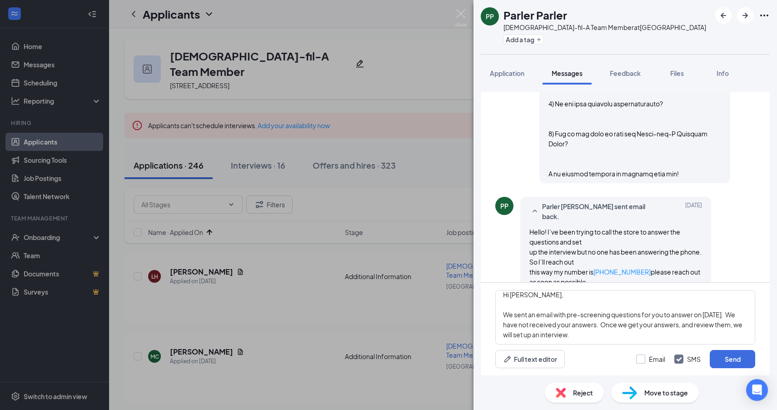
checkbox input "true"
click at [682, 360] on input "SMS" at bounding box center [687, 359] width 26 height 9
checkbox input "false"
click at [734, 360] on button "Send" at bounding box center [732, 359] width 45 height 18
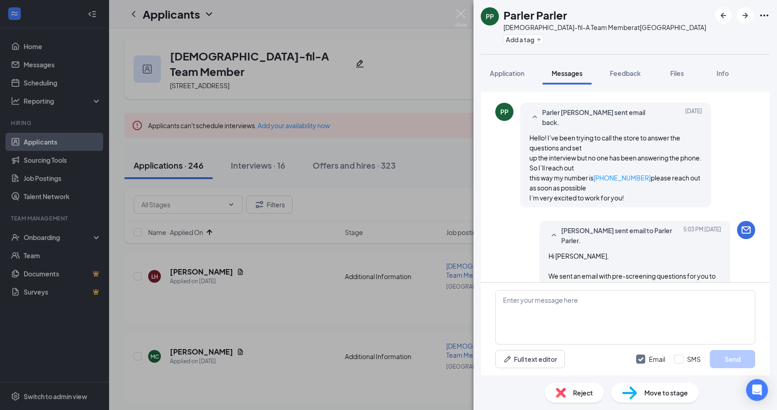
scroll to position [762, 0]
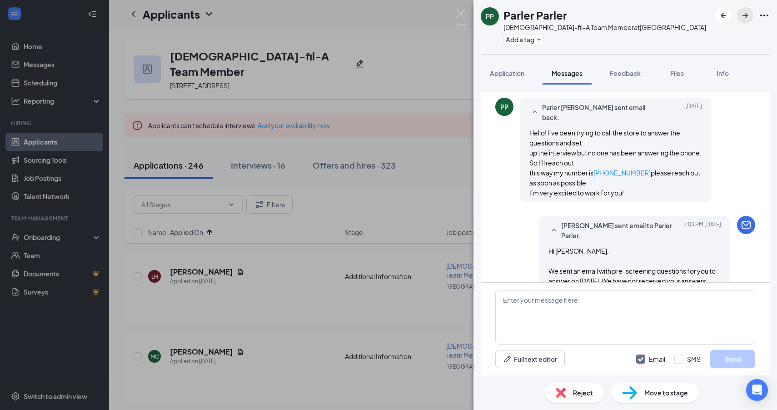
click at [749, 11] on icon "ArrowRight" at bounding box center [745, 15] width 11 height 11
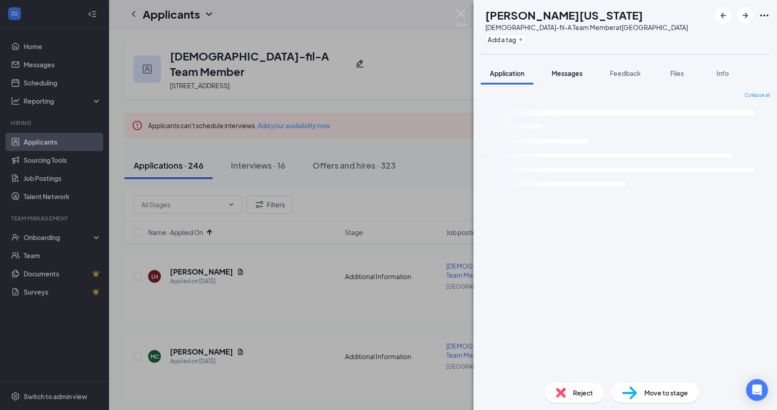
click at [566, 72] on span "Messages" at bounding box center [567, 73] width 31 height 8
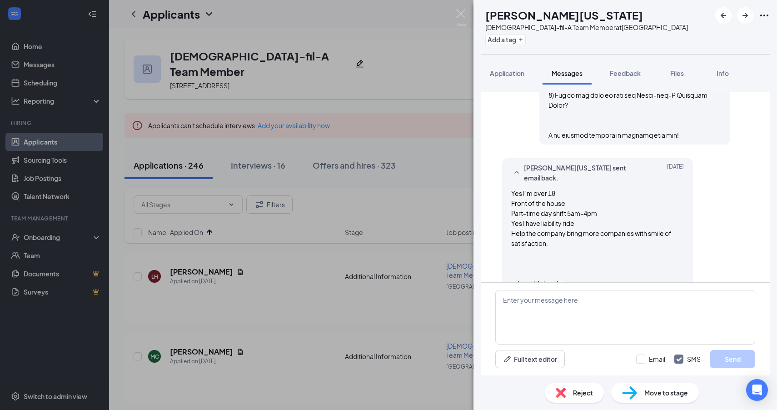
scroll to position [702, 0]
click at [606, 310] on textarea at bounding box center [625, 317] width 260 height 55
paste textarea "Okay, thank you. Would you be available to come for an interview on Wednesday, …"
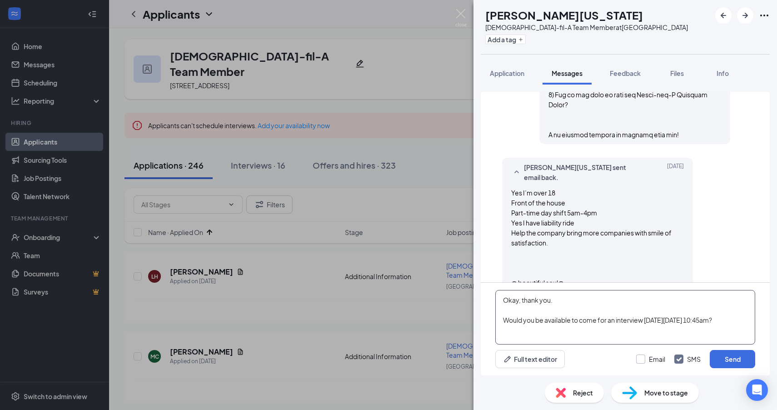
type textarea "Okay, thank you. Would you be available to come for an interview on Wednesday, …"
click at [655, 356] on input "Email" at bounding box center [650, 359] width 29 height 9
checkbox input "true"
click at [692, 356] on input "SMS" at bounding box center [687, 359] width 26 height 9
checkbox input "false"
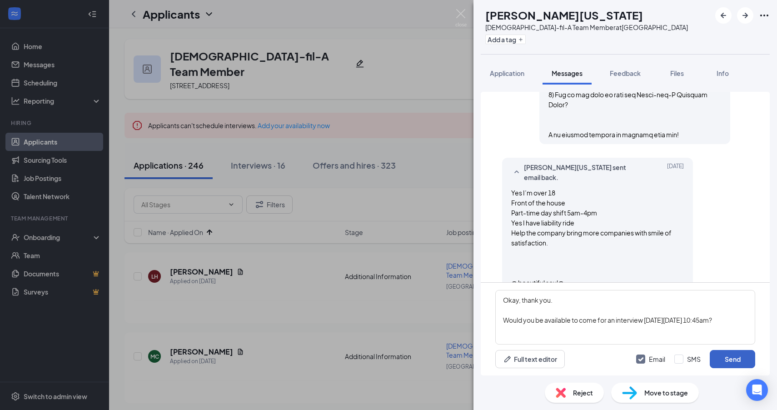
click at [722, 360] on button "Send" at bounding box center [732, 359] width 45 height 18
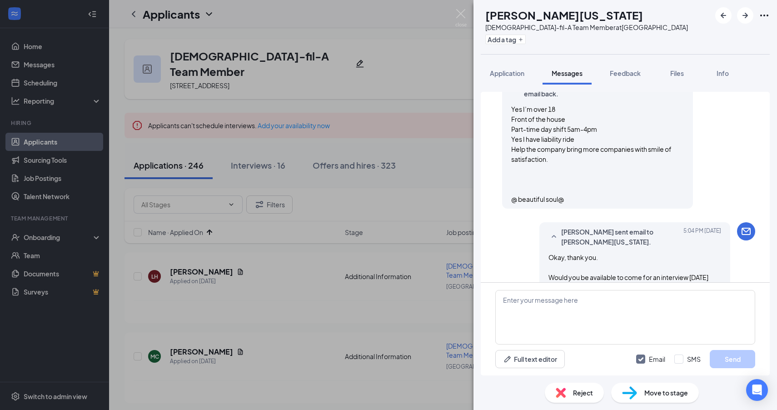
scroll to position [790, 0]
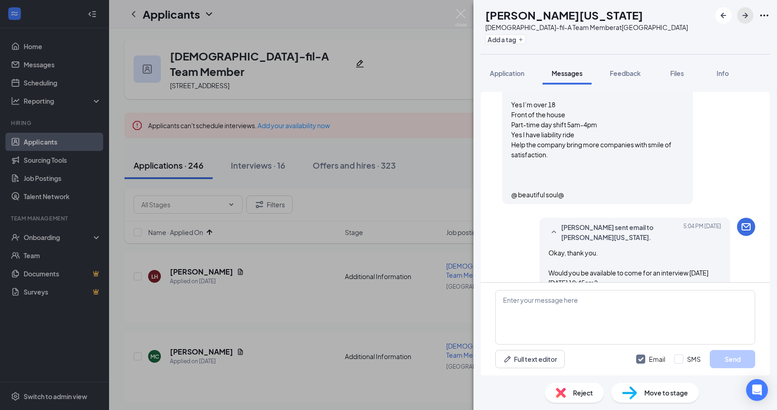
click at [745, 18] on icon "ArrowRight" at bounding box center [745, 15] width 5 height 5
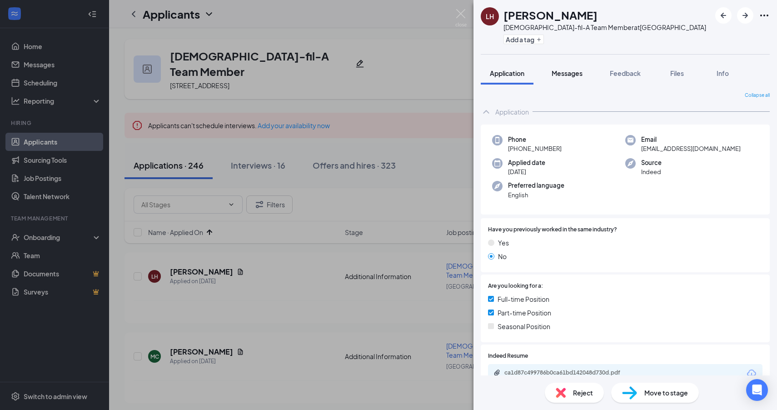
click at [564, 79] on button "Messages" at bounding box center [567, 73] width 49 height 23
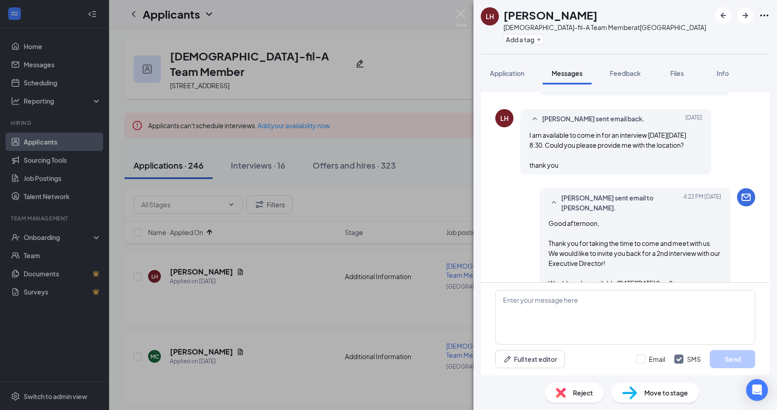
scroll to position [2074, 0]
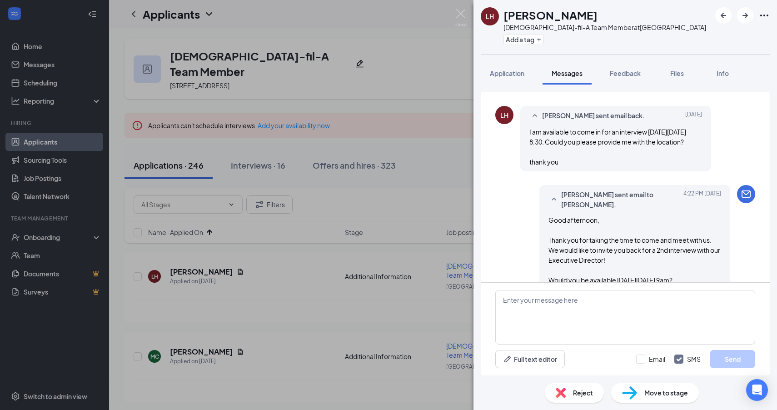
click at [400, 327] on div "LH Lyria Hrabal Chick-fil-A Team Member at Colonial Plaza Add a tag Application…" at bounding box center [388, 205] width 777 height 410
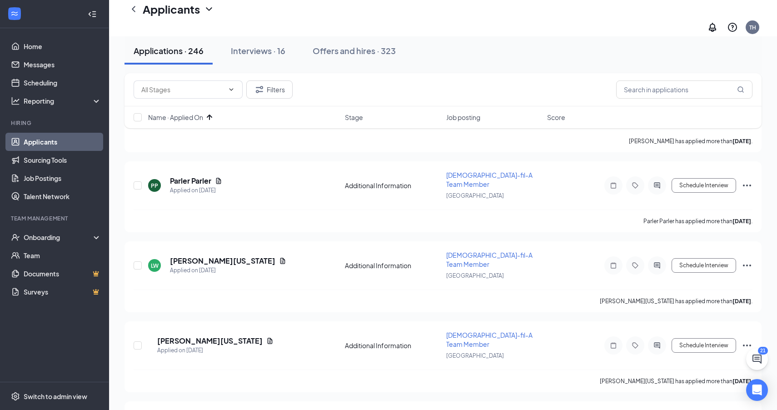
scroll to position [741, 0]
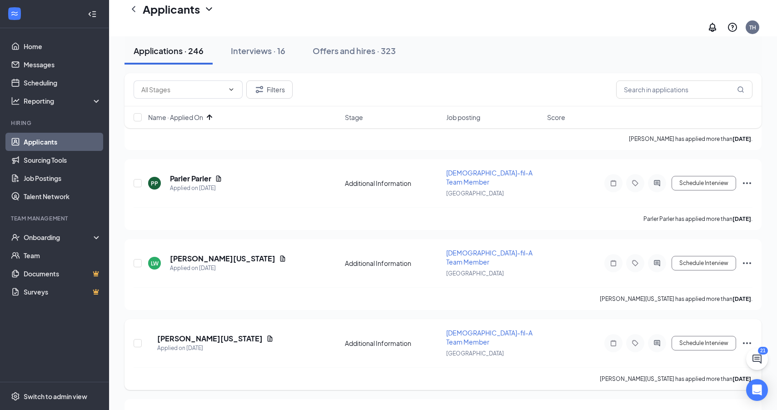
click at [210, 334] on h5 "LaTroya Washington" at bounding box center [209, 339] width 105 height 10
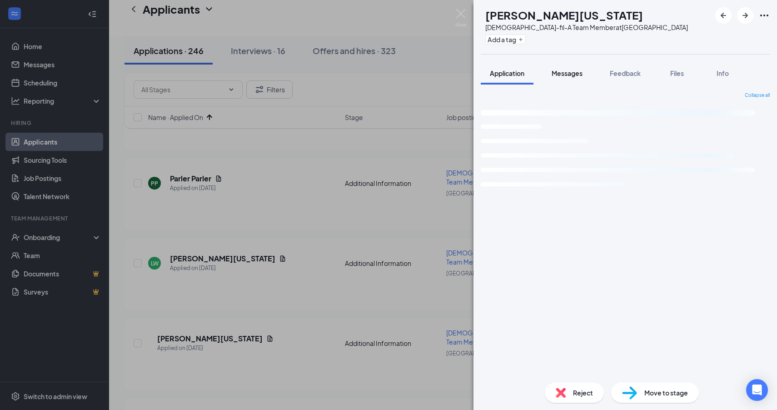
click at [576, 76] on span "Messages" at bounding box center [567, 73] width 31 height 8
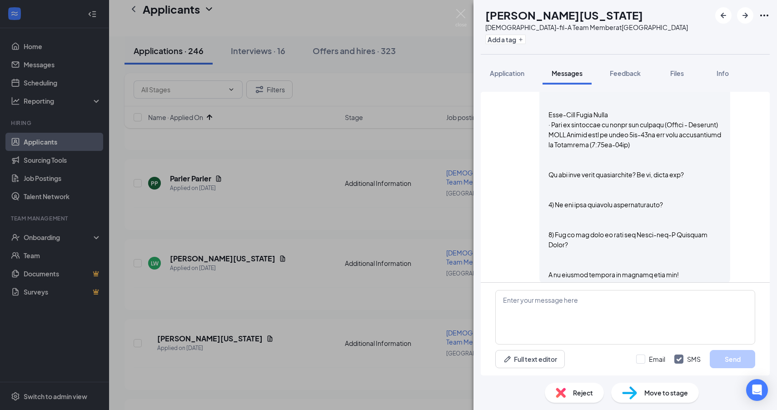
scroll to position [563, 0]
click at [585, 392] on span "Reject" at bounding box center [583, 393] width 20 height 10
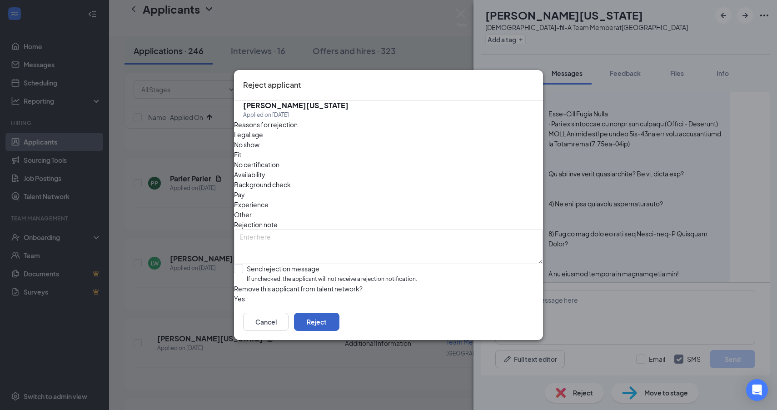
click at [340, 329] on button "Reject" at bounding box center [316, 322] width 45 height 18
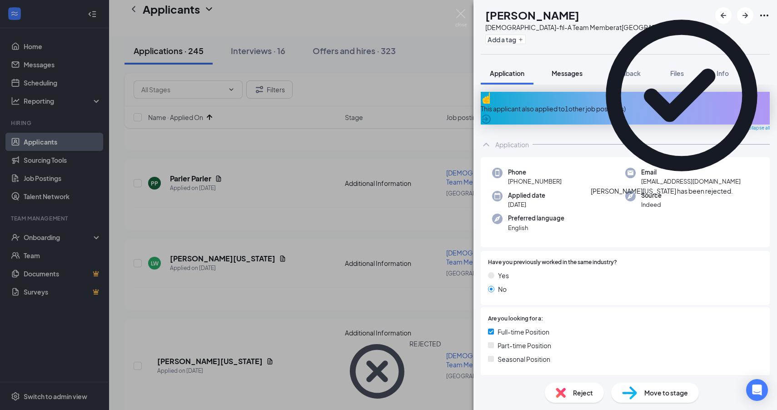
click at [559, 74] on span "Messages" at bounding box center [567, 73] width 31 height 8
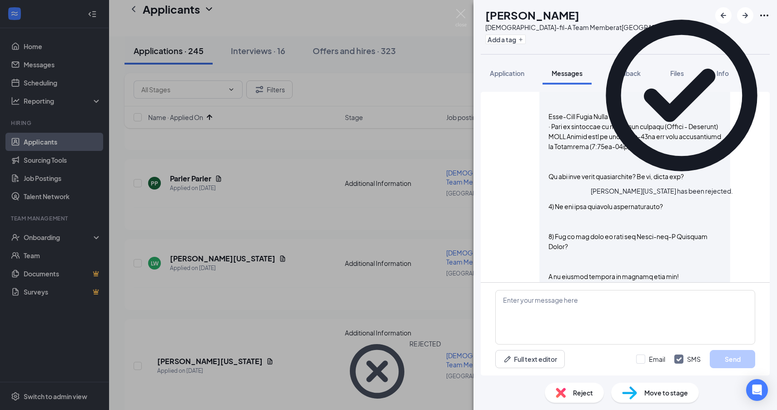
scroll to position [606, 0]
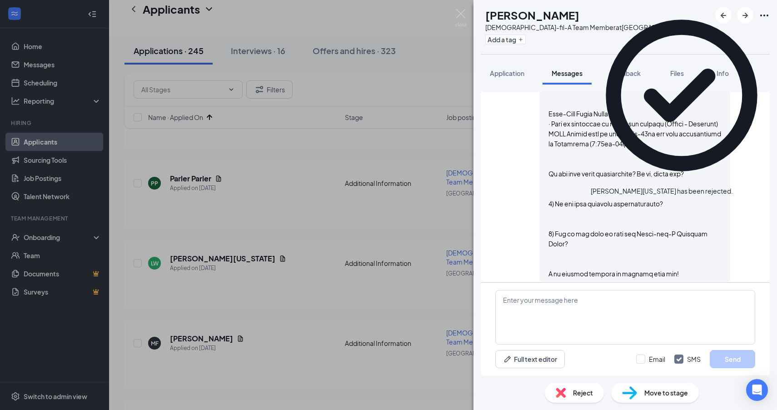
click at [583, 395] on span "Reject" at bounding box center [583, 393] width 20 height 10
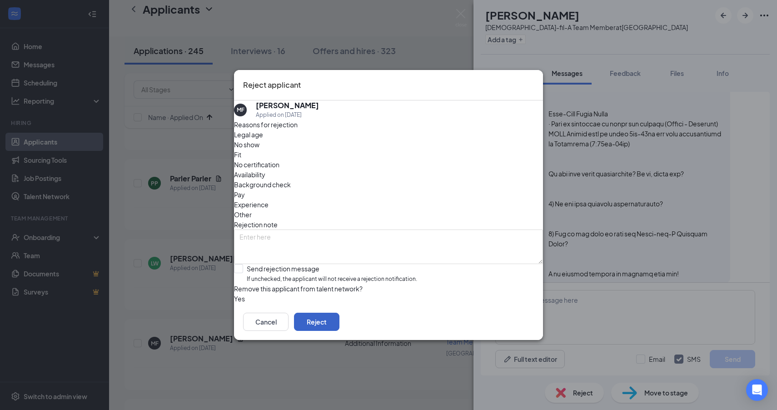
click at [340, 328] on button "Reject" at bounding box center [316, 322] width 45 height 18
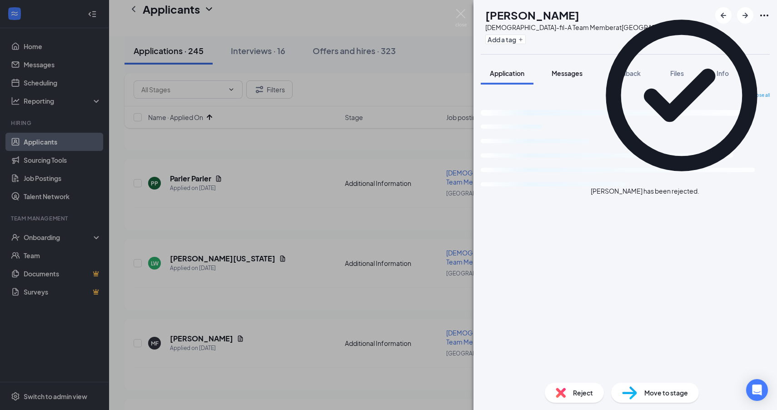
click at [563, 75] on span "Messages" at bounding box center [567, 73] width 31 height 8
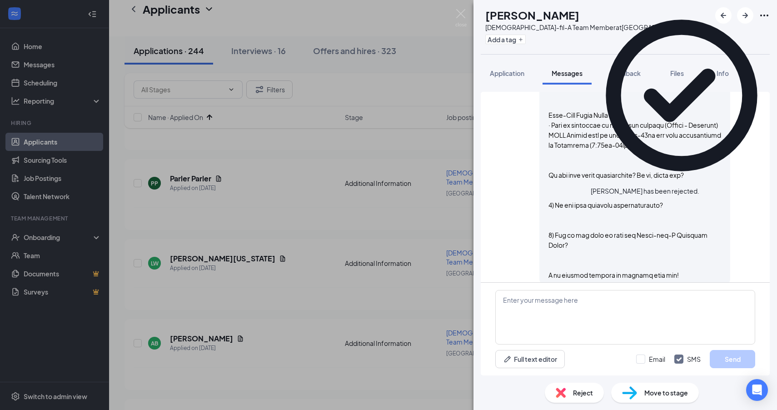
scroll to position [632, 0]
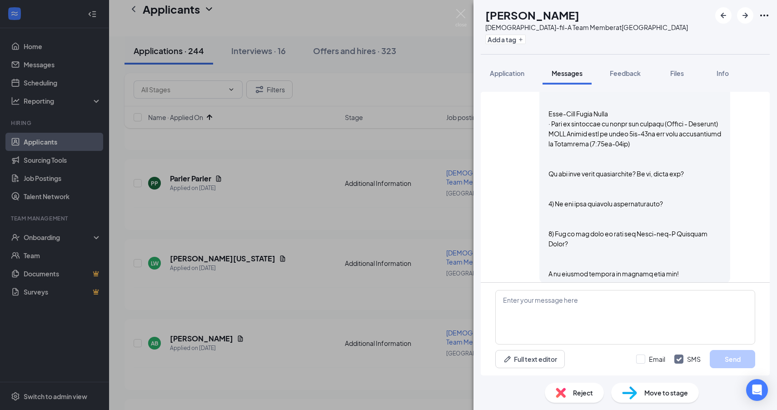
click at [568, 390] on div "Reject" at bounding box center [574, 393] width 59 height 20
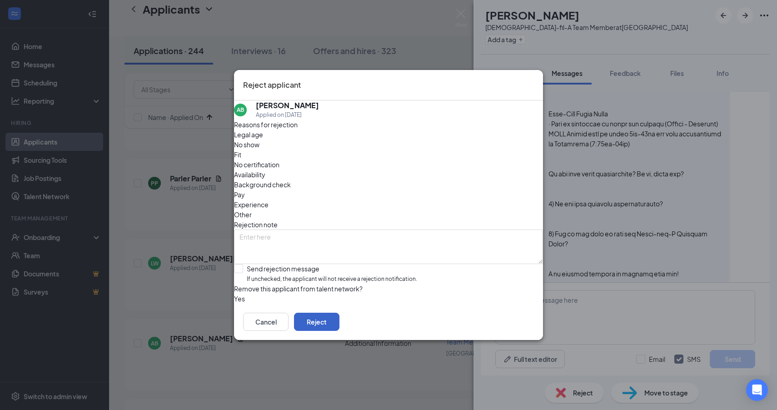
click at [340, 329] on button "Reject" at bounding box center [316, 322] width 45 height 18
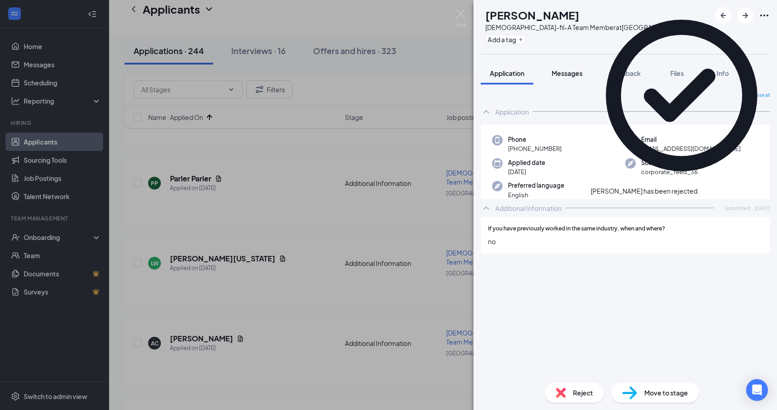
click at [571, 78] on button "Messages" at bounding box center [567, 73] width 49 height 23
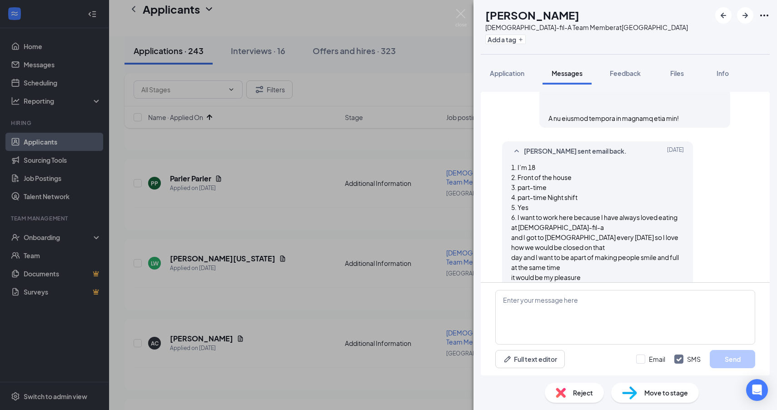
scroll to position [722, 0]
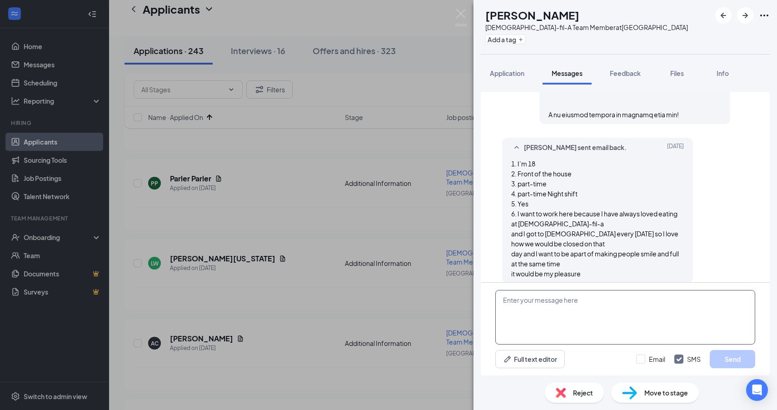
click at [628, 316] on textarea at bounding box center [625, 317] width 260 height 55
paste textarea "Okay, thank you. Would you be available to come for an interview on Wednesday, …"
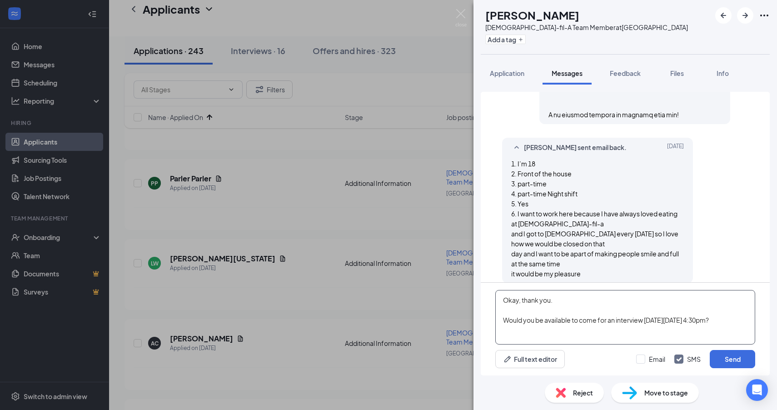
type textarea "Okay, thank you. Would you be available to come for an interview on Wednesday, …"
click at [669, 357] on div "Email SMS Send" at bounding box center [695, 359] width 119 height 18
click at [663, 358] on input "Email" at bounding box center [650, 359] width 29 height 9
checkbox input "true"
click at [685, 359] on input "SMS" at bounding box center [687, 359] width 26 height 9
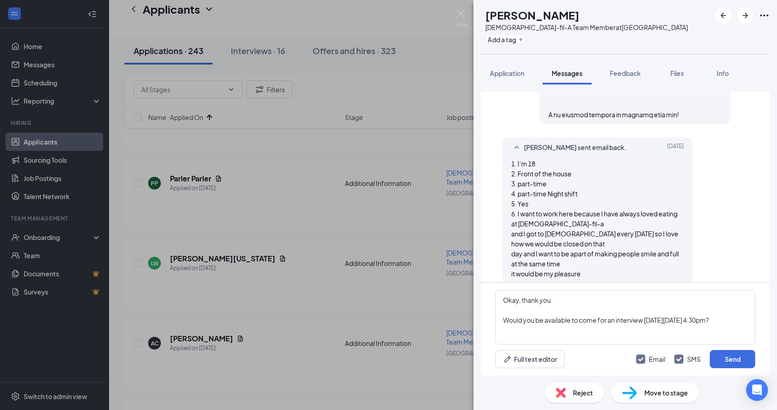
checkbox input "false"
click at [719, 362] on button "Send" at bounding box center [732, 359] width 45 height 18
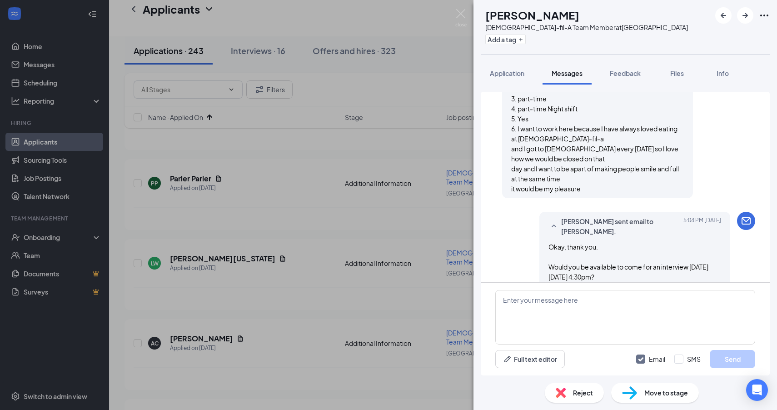
scroll to position [810, 0]
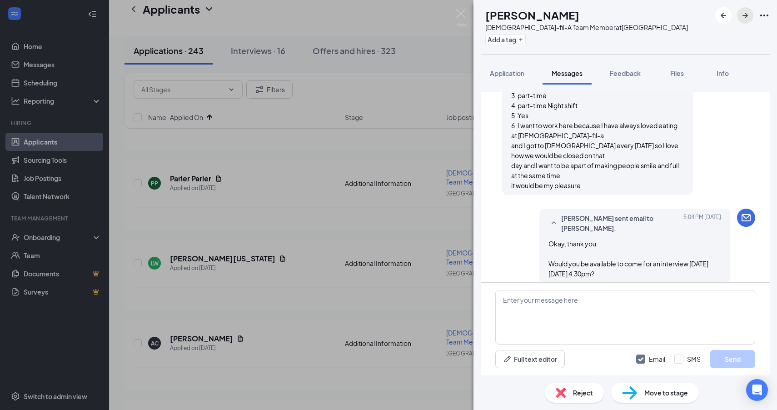
click at [745, 16] on icon "ArrowRight" at bounding box center [745, 15] width 11 height 11
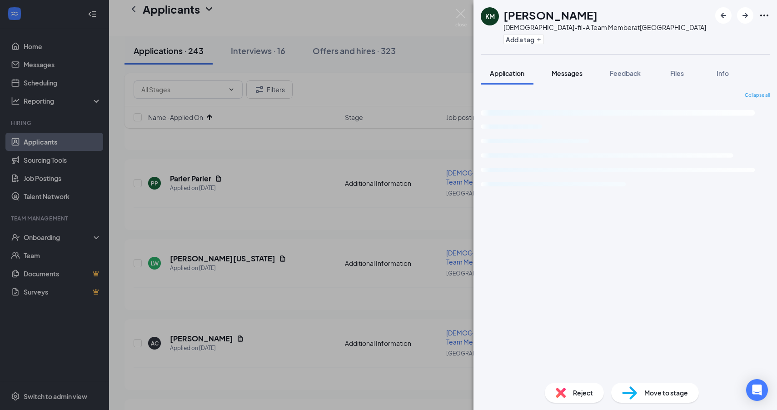
click at [559, 70] on span "Messages" at bounding box center [567, 73] width 31 height 8
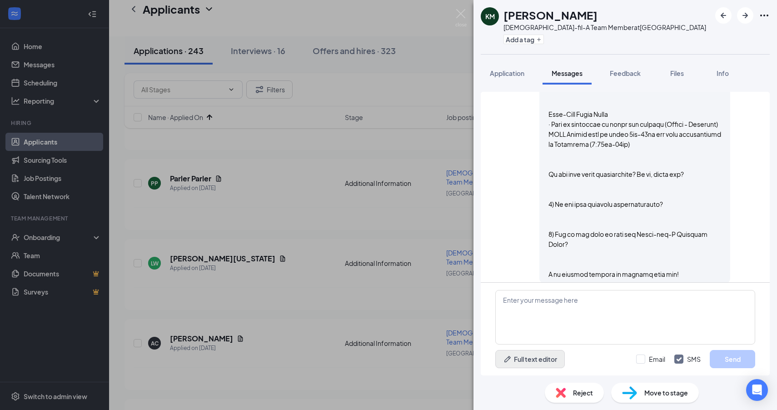
scroll to position [563, 0]
click at [569, 394] on div "Reject" at bounding box center [574, 393] width 59 height 20
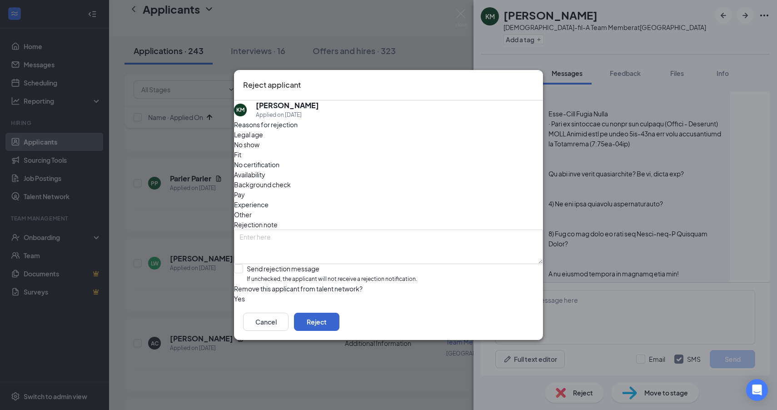
click at [340, 325] on button "Reject" at bounding box center [316, 322] width 45 height 18
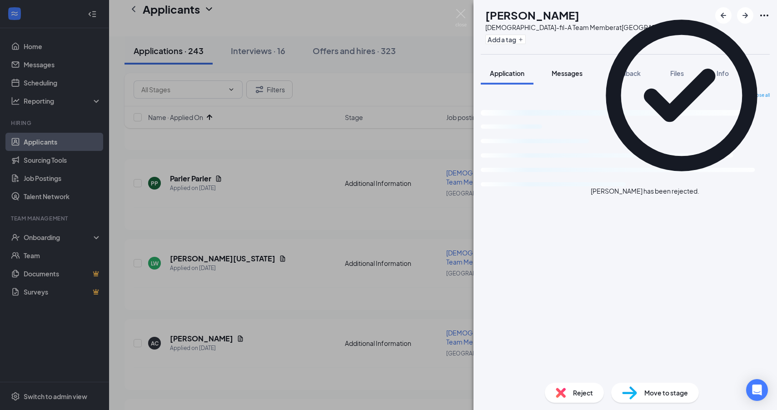
click at [573, 75] on span "Messages" at bounding box center [567, 73] width 31 height 8
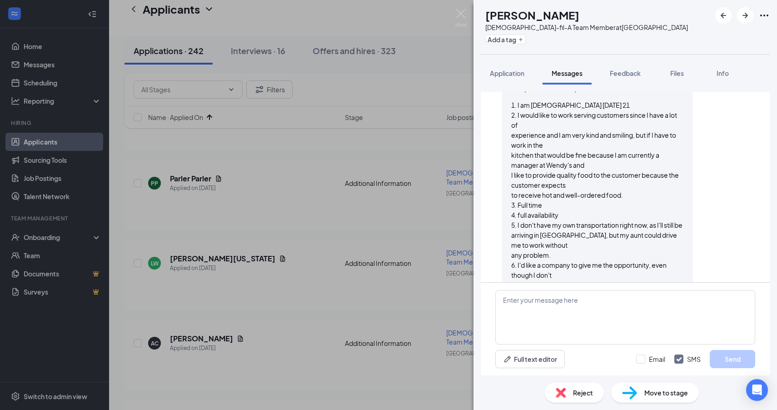
scroll to position [787, 0]
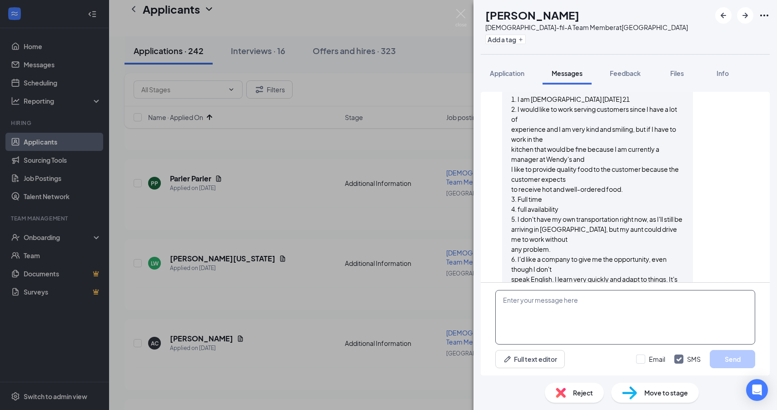
click at [598, 314] on textarea at bounding box center [625, 317] width 260 height 55
paste textarea "Okay, thank you. Would you be available to come for an interview on Wednesday, …"
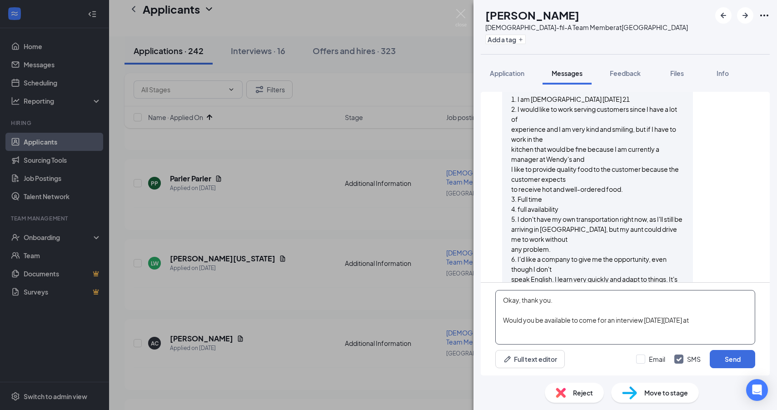
scroll to position [788, 0]
type textarea "Okay, thank you. Would you be available to come for an interview on Wednesday, …"
click at [572, 403] on div "Reject Move to stage" at bounding box center [626, 392] width 304 height 35
click at [572, 396] on div "Reject" at bounding box center [574, 393] width 59 height 20
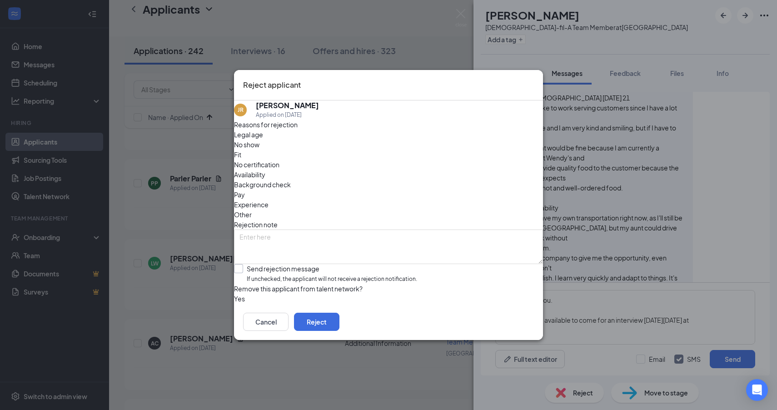
click at [307, 264] on input "Send rejection message If unchecked, the applicant will not receive a rejection…" at bounding box center [325, 274] width 183 height 20
checkbox input "true"
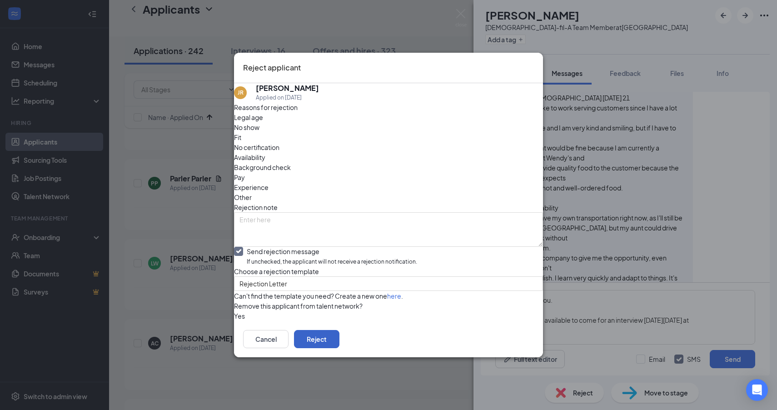
click at [340, 348] on button "Reject" at bounding box center [316, 339] width 45 height 18
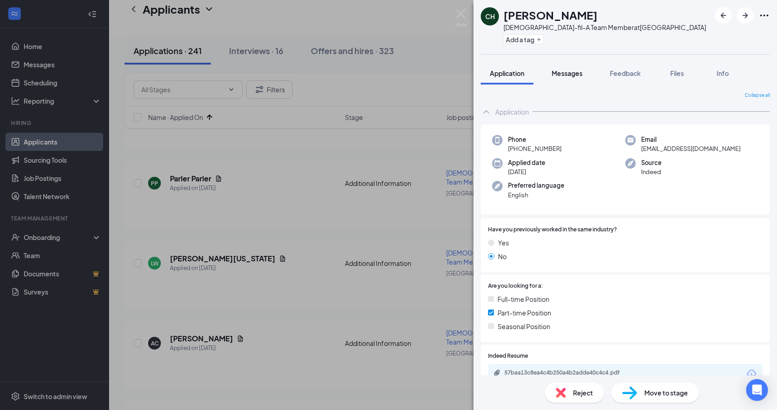
click at [568, 73] on span "Messages" at bounding box center [567, 73] width 31 height 8
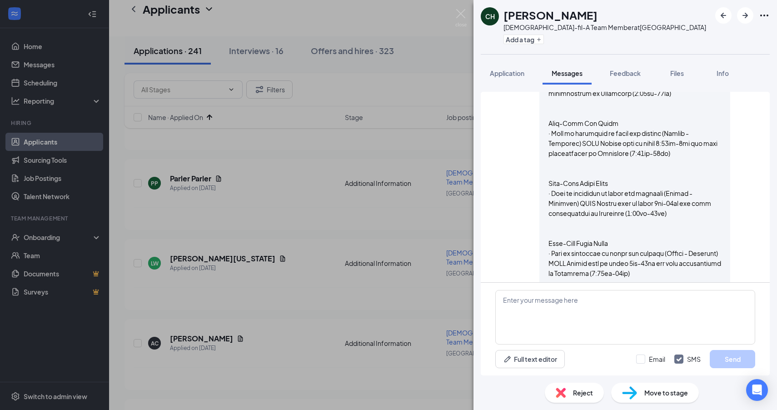
scroll to position [563, 0]
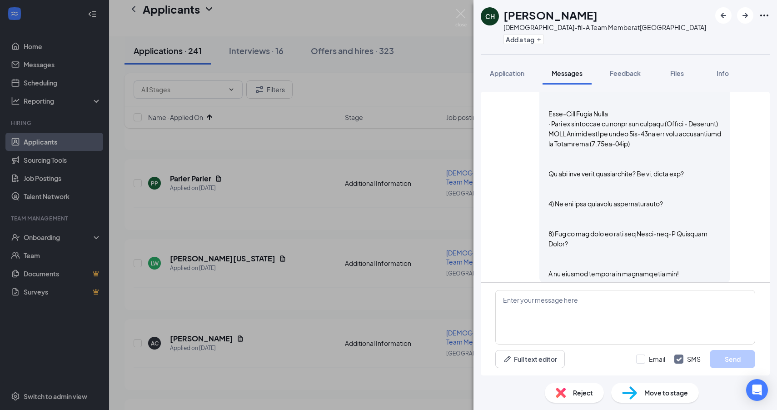
click at [564, 393] on img at bounding box center [561, 393] width 10 height 10
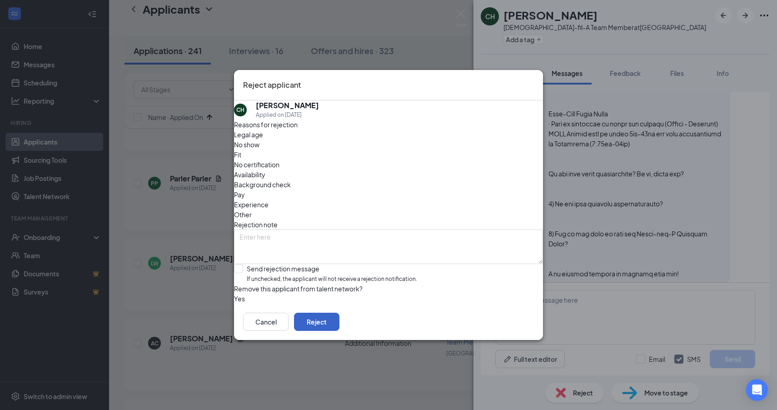
click at [340, 331] on button "Reject" at bounding box center [316, 322] width 45 height 18
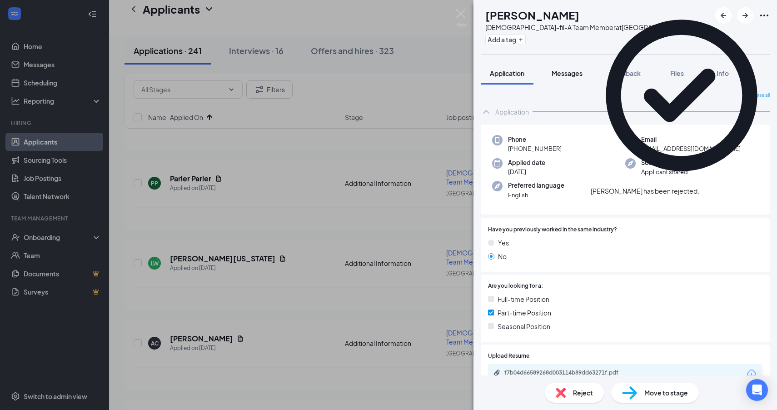
click at [579, 72] on span "Messages" at bounding box center [567, 73] width 31 height 8
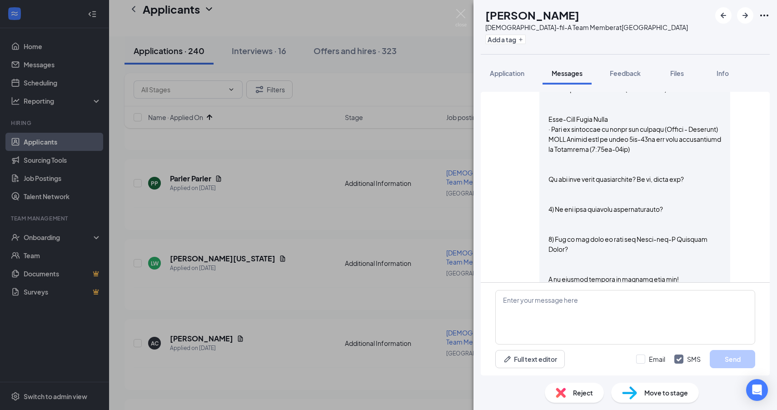
scroll to position [563, 0]
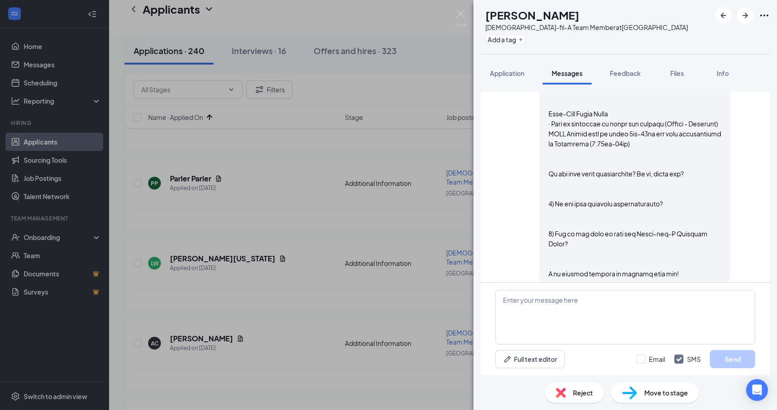
click at [574, 393] on span "Reject" at bounding box center [583, 393] width 20 height 10
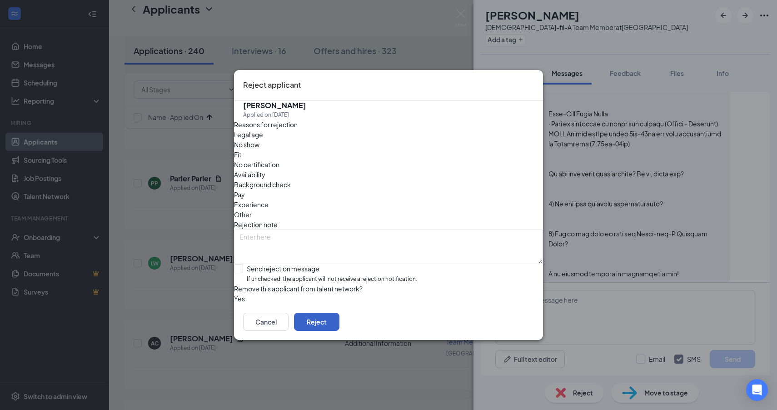
click at [340, 330] on button "Reject" at bounding box center [316, 322] width 45 height 18
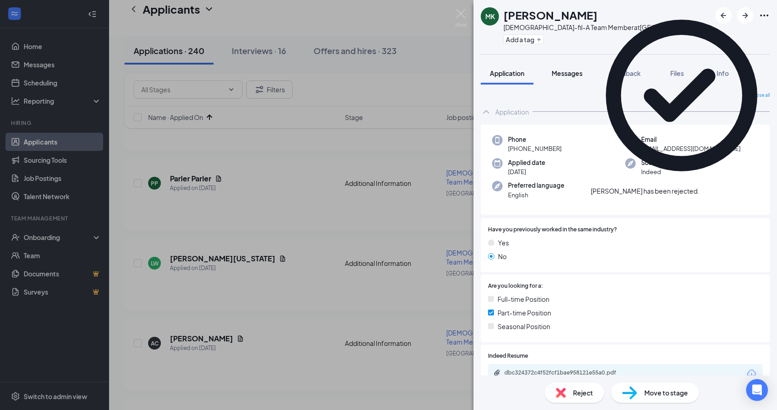
click at [564, 75] on span "Messages" at bounding box center [567, 73] width 31 height 8
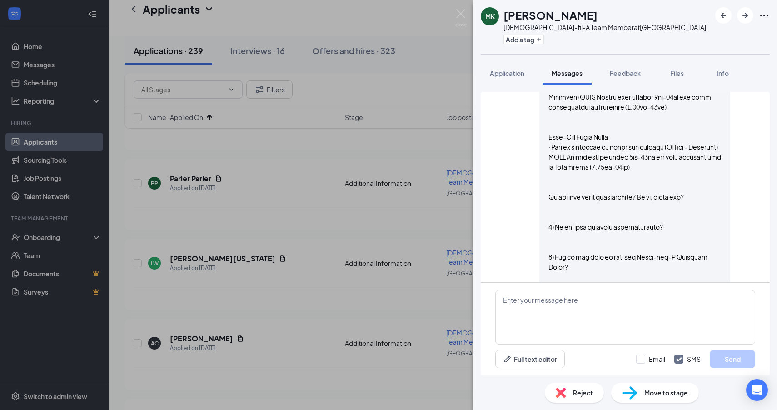
scroll to position [597, 0]
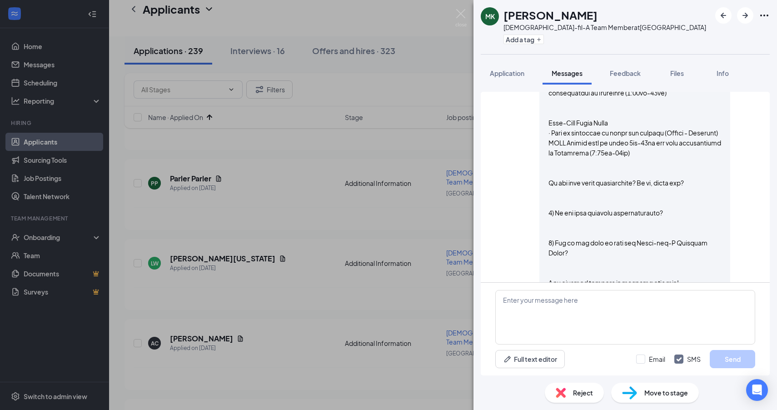
click at [585, 394] on span "Reject" at bounding box center [583, 393] width 20 height 10
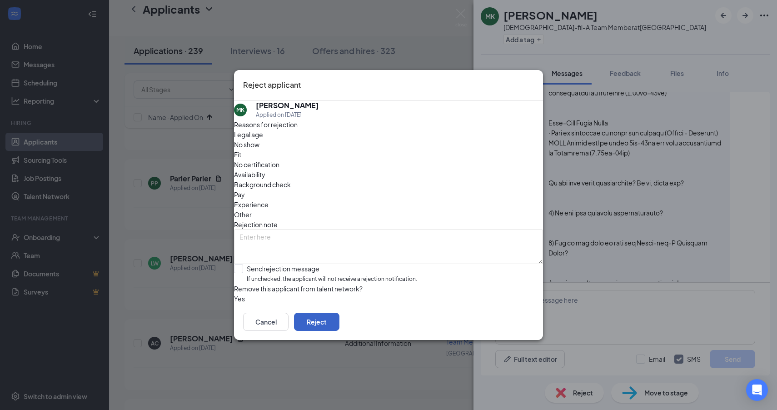
click at [340, 331] on button "Reject" at bounding box center [316, 322] width 45 height 18
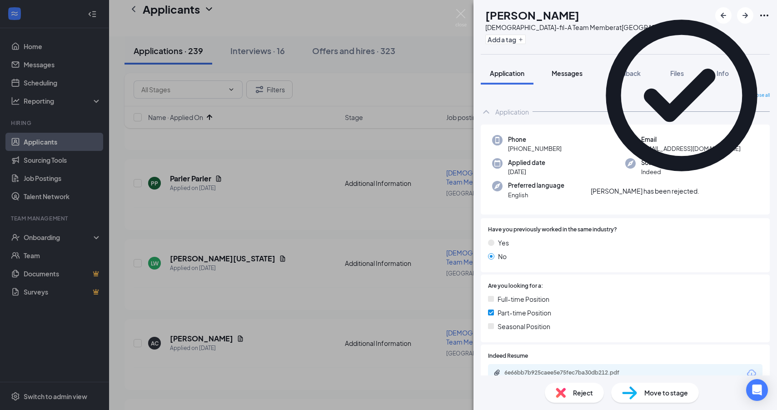
click at [562, 68] on button "Messages" at bounding box center [567, 73] width 49 height 23
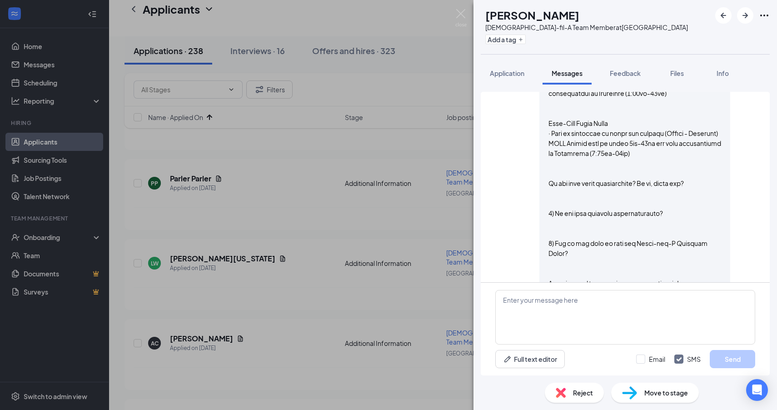
scroll to position [623, 0]
click at [577, 388] on span "Reject" at bounding box center [583, 393] width 20 height 10
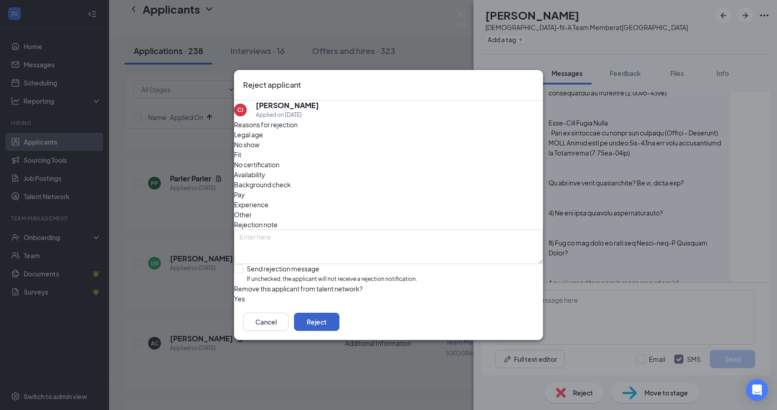
click at [340, 325] on button "Reject" at bounding box center [316, 322] width 45 height 18
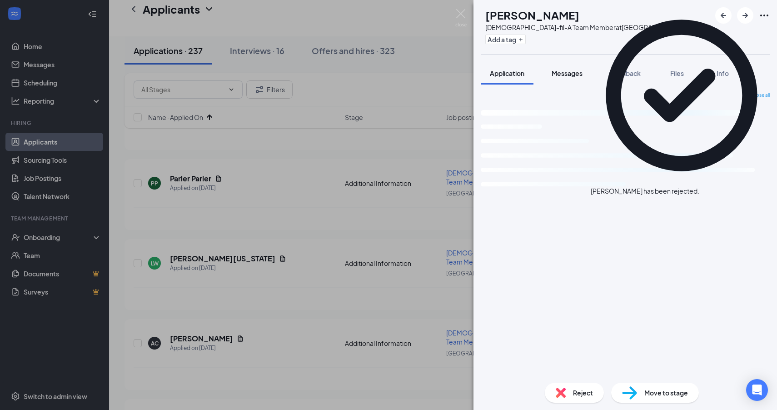
click at [559, 68] on button "Messages" at bounding box center [567, 73] width 49 height 23
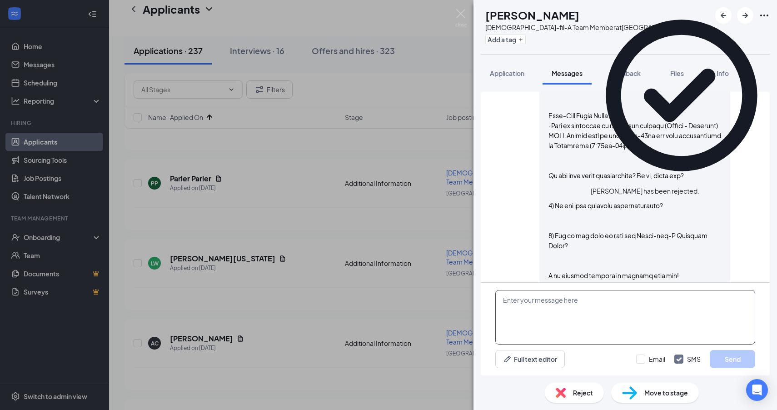
scroll to position [563, 0]
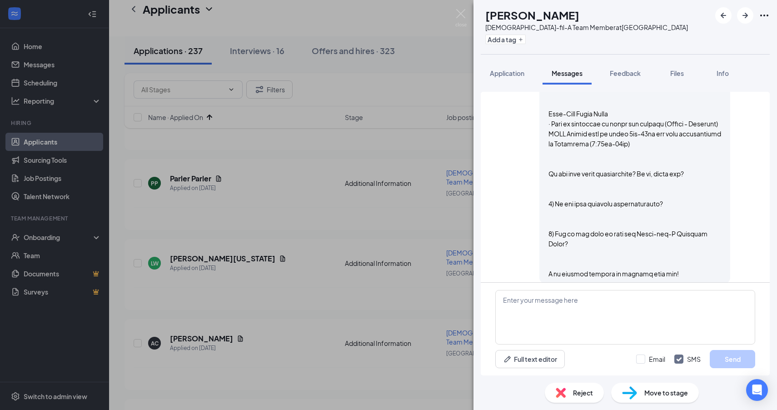
click at [576, 389] on span "Reject" at bounding box center [583, 393] width 20 height 10
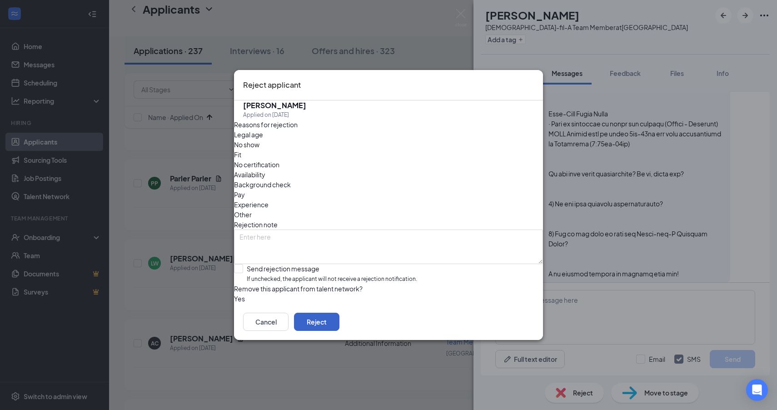
click at [340, 328] on button "Reject" at bounding box center [316, 322] width 45 height 18
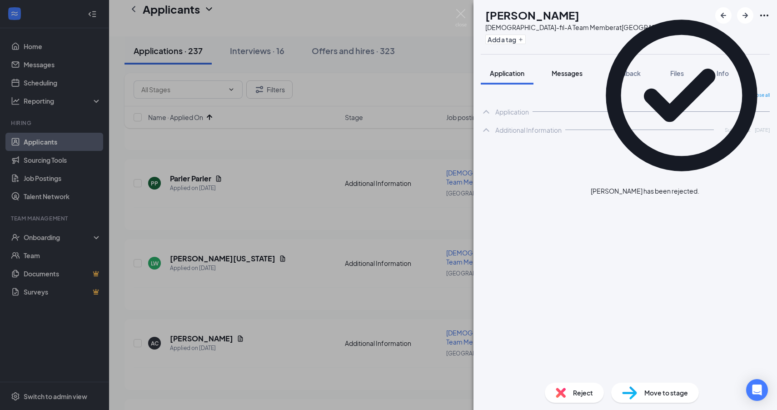
click at [572, 71] on span "Messages" at bounding box center [567, 73] width 31 height 8
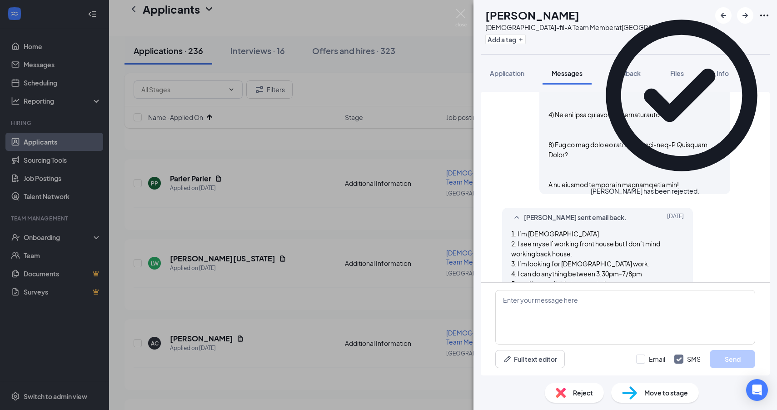
scroll to position [663, 0]
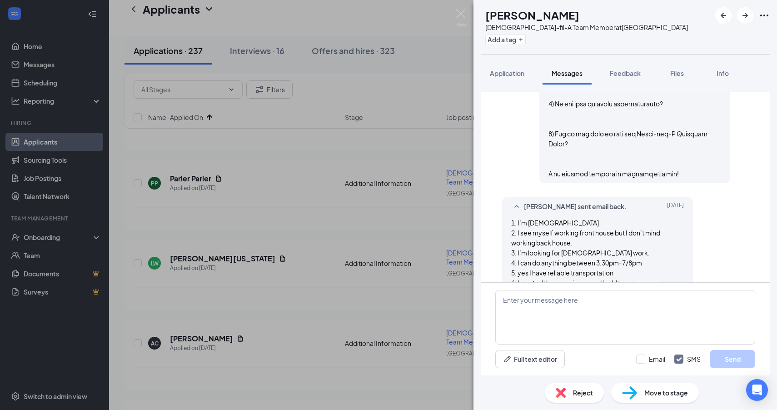
click at [583, 395] on span "Reject" at bounding box center [583, 393] width 20 height 10
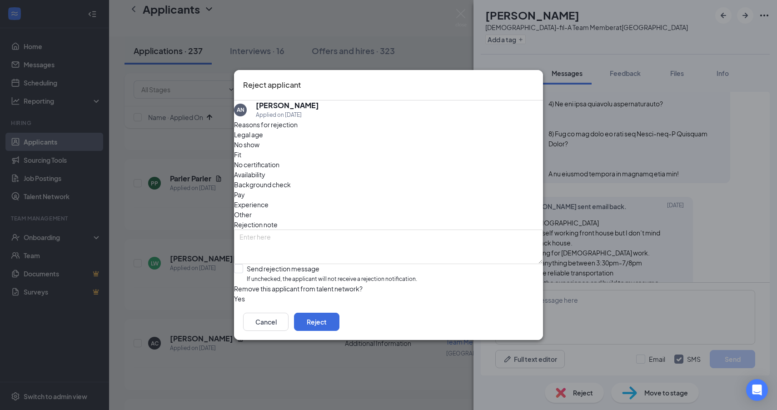
click at [499, 340] on div "Cancel Reject" at bounding box center [388, 322] width 309 height 36
click at [265, 170] on span "Availability" at bounding box center [249, 175] width 31 height 10
click at [340, 331] on button "Reject" at bounding box center [316, 322] width 45 height 18
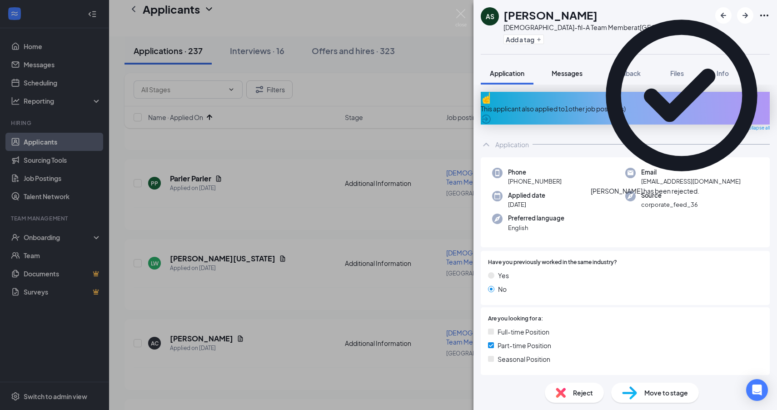
click at [562, 75] on span "Messages" at bounding box center [567, 73] width 31 height 8
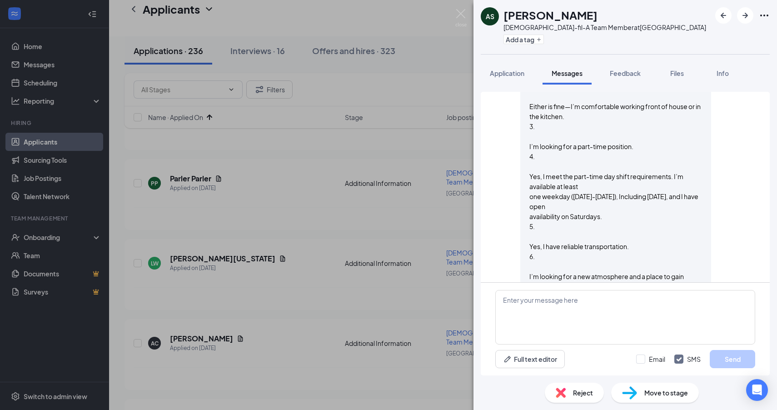
scroll to position [873, 0]
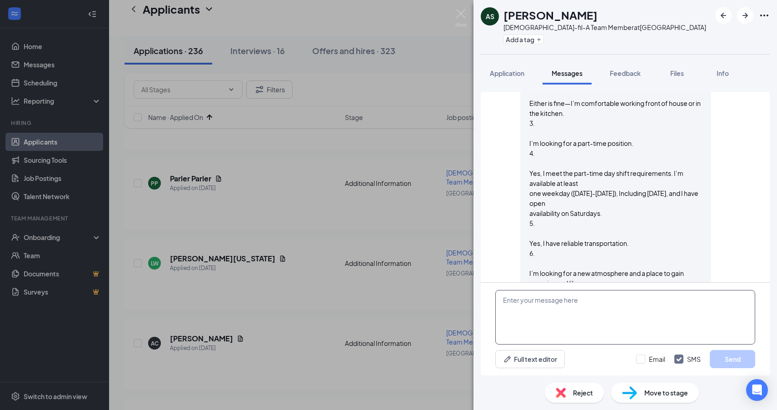
click at [546, 322] on textarea at bounding box center [625, 317] width 260 height 55
paste textarea "Okay, thank you. Would you be available to come for an interview on Wednesday, …"
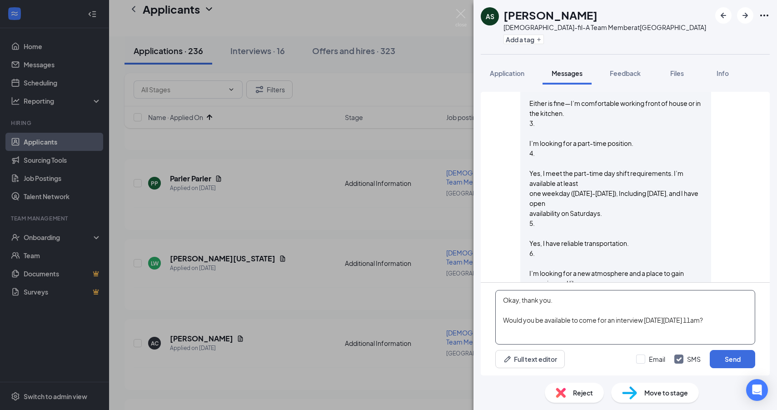
type textarea "Okay, thank you. Would you be available to come for an interview on Wednesday, …"
click at [642, 367] on div "Email SMS Send" at bounding box center [695, 359] width 119 height 18
click at [641, 361] on input "Email" at bounding box center [650, 359] width 29 height 9
checkbox input "true"
click at [682, 359] on input "SMS" at bounding box center [687, 359] width 26 height 9
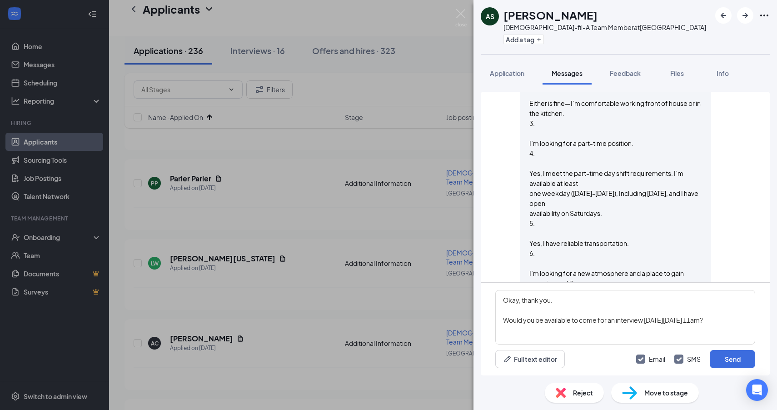
checkbox input "false"
click at [723, 359] on button "Send" at bounding box center [732, 359] width 45 height 18
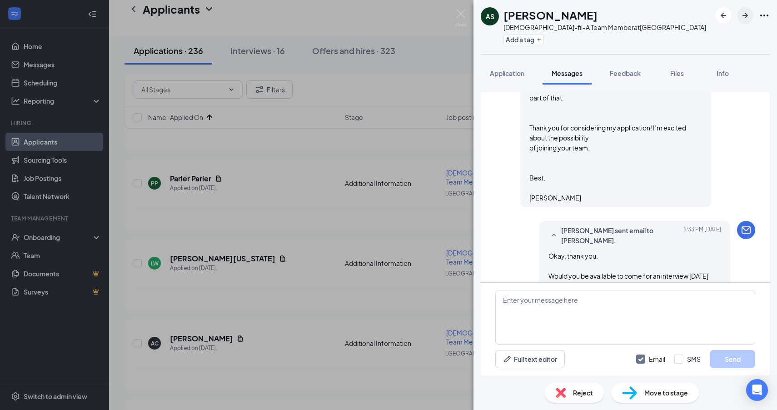
scroll to position [1090, 0]
click at [739, 15] on button "button" at bounding box center [745, 15] width 16 height 16
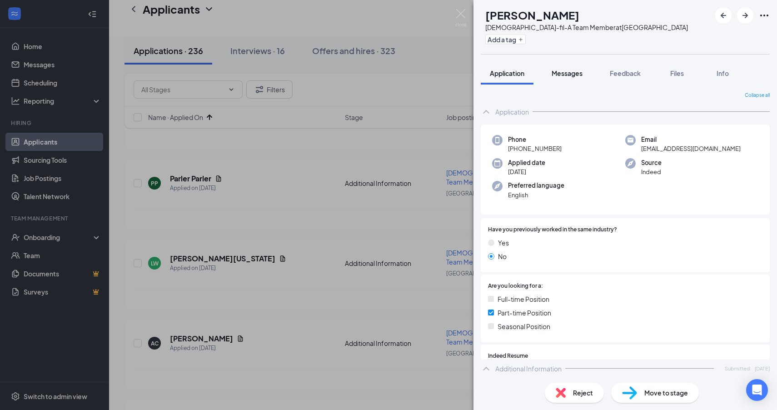
click at [558, 74] on span "Messages" at bounding box center [567, 73] width 31 height 8
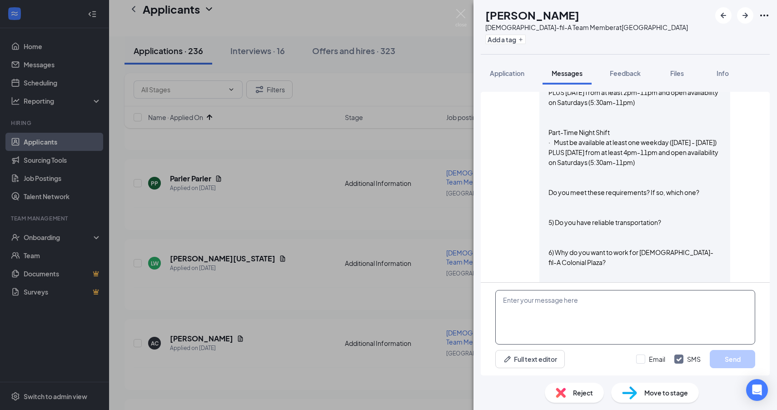
scroll to position [563, 0]
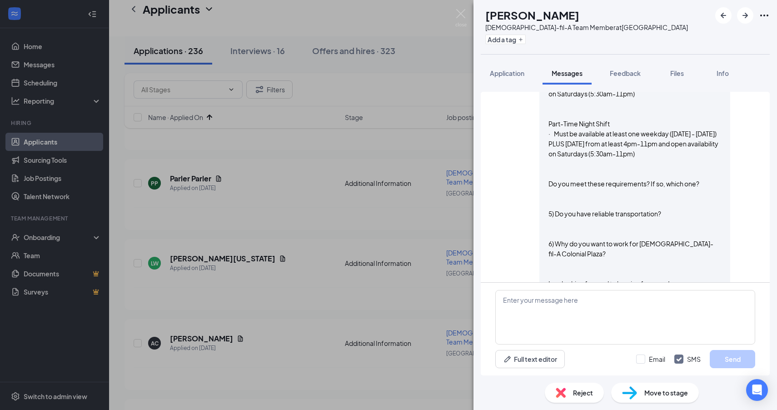
click at [579, 389] on span "Reject" at bounding box center [583, 393] width 20 height 10
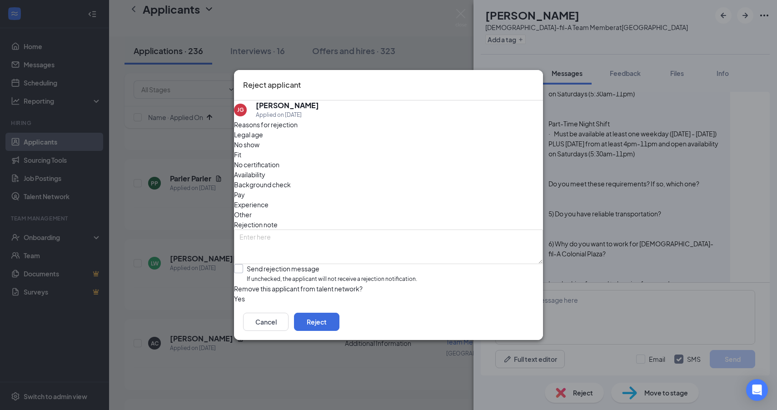
click at [313, 264] on input "Send rejection message If unchecked, the applicant will not receive a rejection…" at bounding box center [325, 274] width 183 height 20
checkbox input "true"
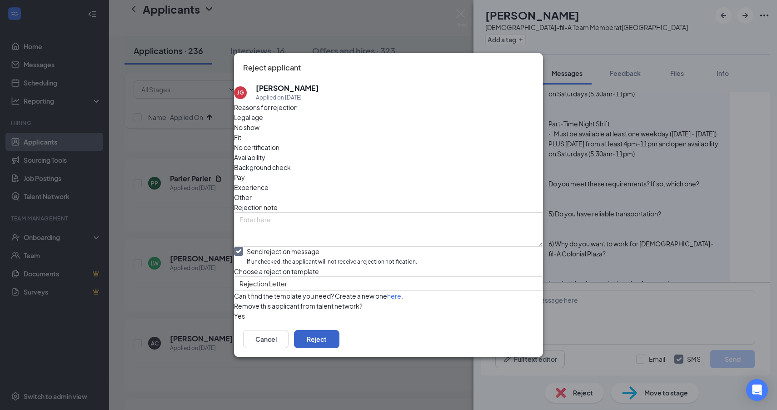
click at [340, 348] on button "Reject" at bounding box center [316, 339] width 45 height 18
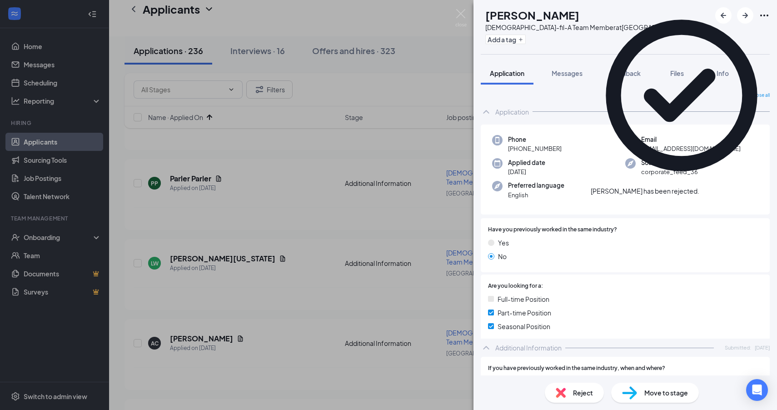
click at [568, 77] on div "Messages" at bounding box center [567, 73] width 31 height 9
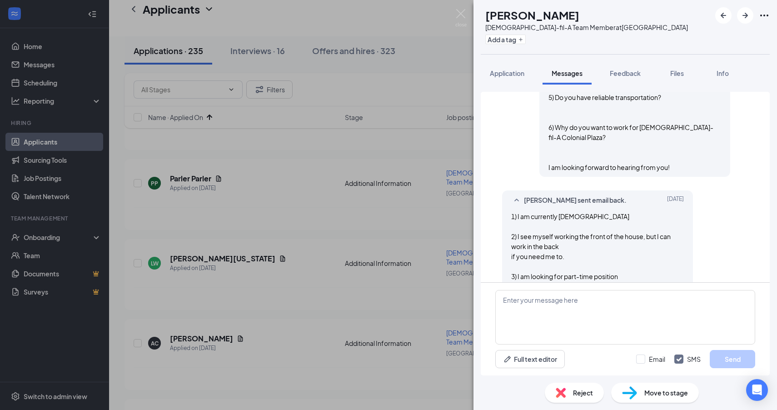
scroll to position [659, 0]
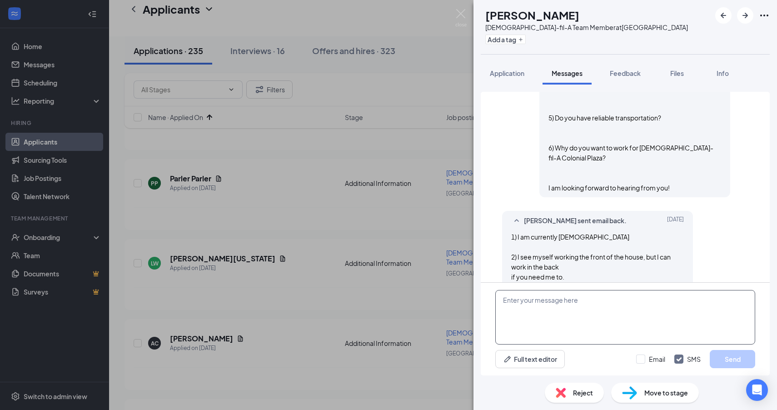
click at [552, 307] on textarea at bounding box center [625, 317] width 260 height 55
paste textarea "Okay, thank you. Would you be available to come for an interview on Wednesday, …"
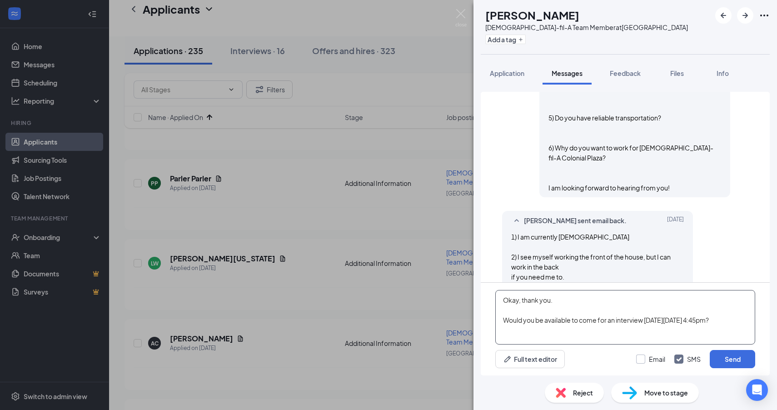
type textarea "Okay, thank you. Would you be available to come for an interview on Wednesday, …"
click at [642, 358] on input "Email" at bounding box center [650, 359] width 29 height 9
checkbox input "true"
click at [679, 359] on input "SMS" at bounding box center [687, 359] width 26 height 9
checkbox input "false"
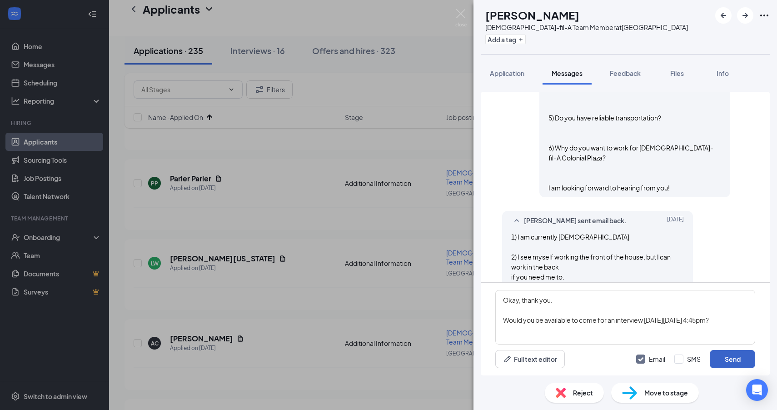
click at [727, 357] on button "Send" at bounding box center [732, 359] width 45 height 18
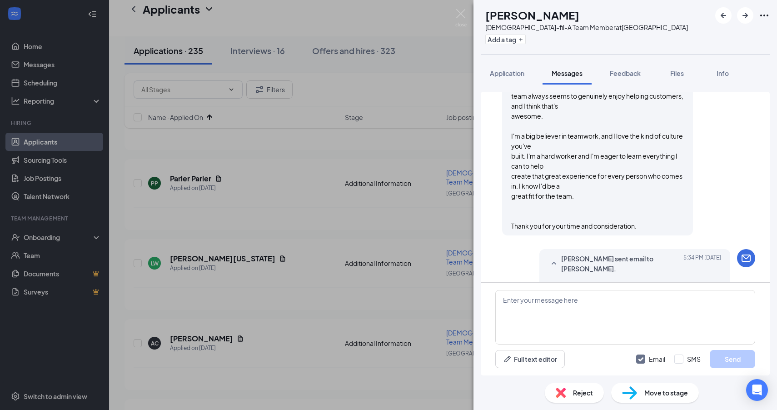
scroll to position [972, 0]
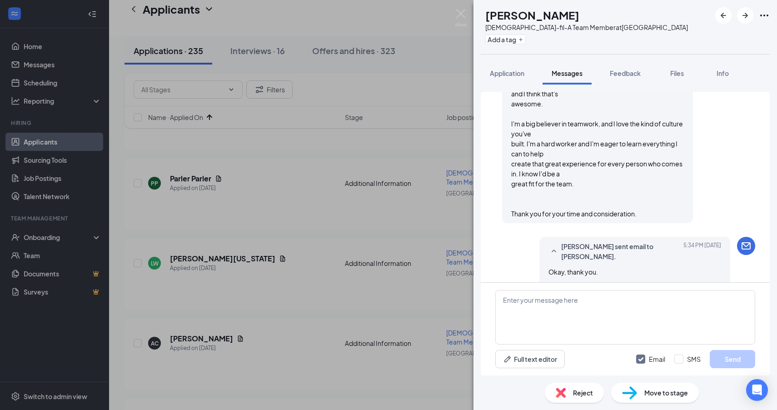
click at [629, 53] on div "AJ Achlee Joseph Chick-fil-A Team Member at Colonial Plaza Add a tag" at bounding box center [626, 27] width 304 height 54
click at [747, 18] on icon "ArrowRight" at bounding box center [745, 15] width 11 height 11
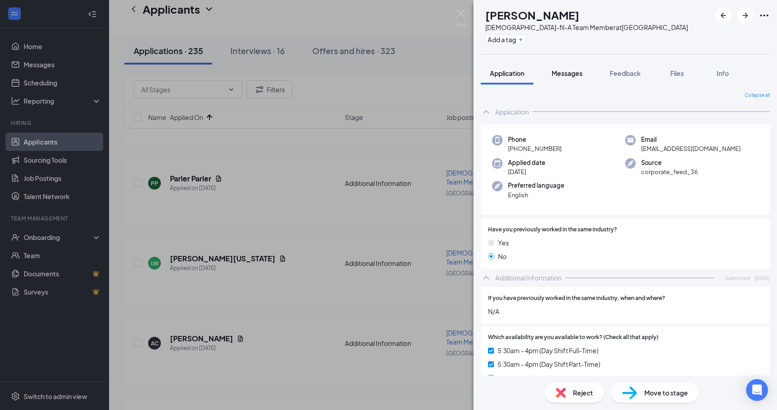
click at [562, 73] on span "Messages" at bounding box center [567, 73] width 31 height 8
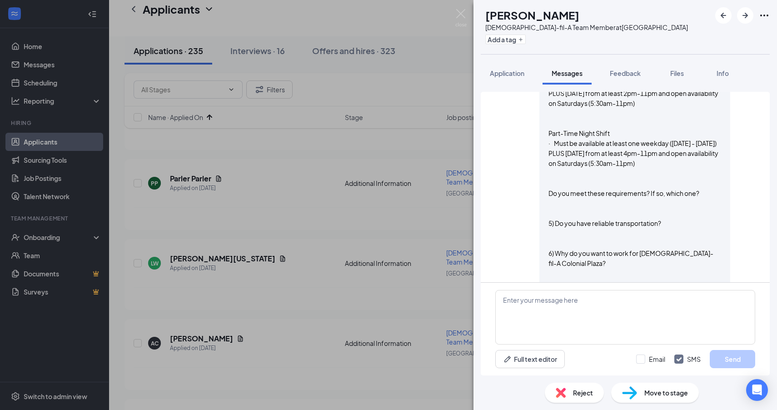
scroll to position [554, 0]
click at [587, 390] on span "Reject" at bounding box center [583, 393] width 20 height 10
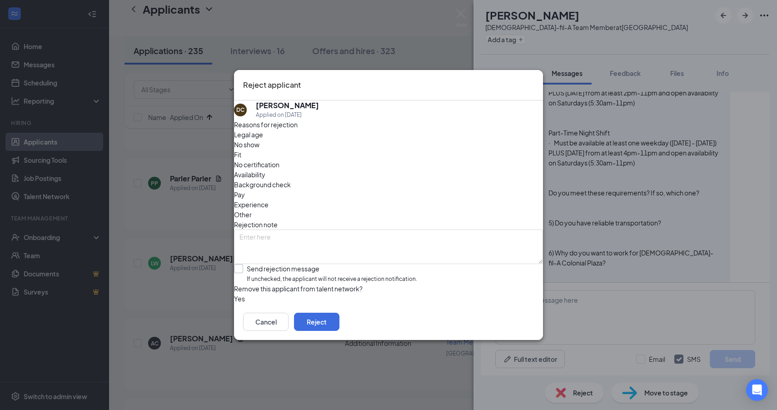
click at [320, 264] on input "Send rejection message If unchecked, the applicant will not receive a rejection…" at bounding box center [325, 274] width 183 height 20
checkbox input "true"
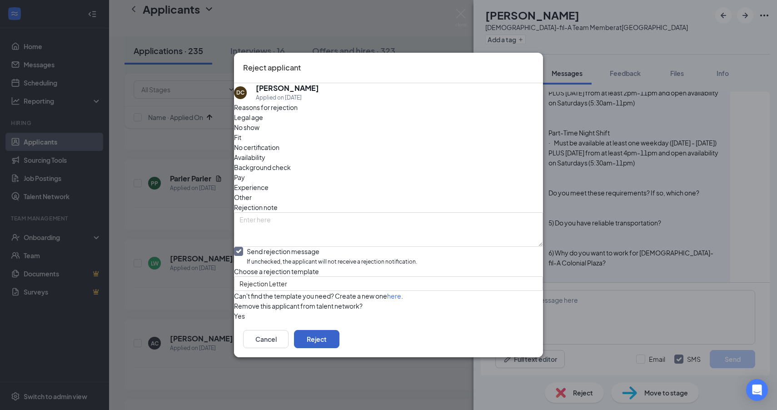
click at [340, 348] on button "Reject" at bounding box center [316, 339] width 45 height 18
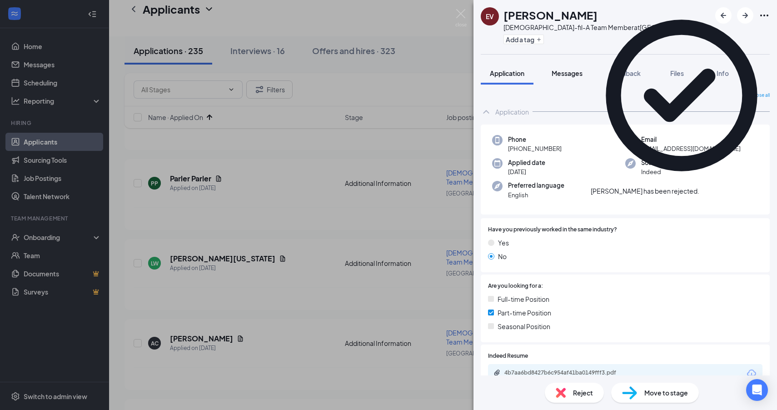
click at [566, 79] on button "Messages" at bounding box center [567, 73] width 49 height 23
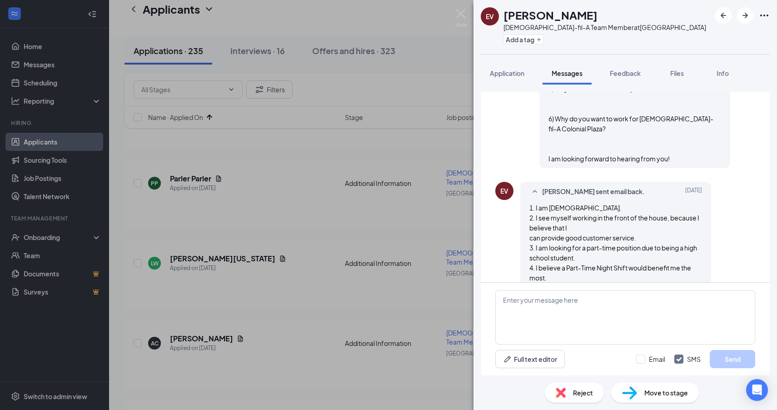
scroll to position [730, 0]
click at [521, 302] on textarea at bounding box center [625, 317] width 260 height 55
paste textarea "Okay, thank you. Would you be available to come for an interview on Wednesday, …"
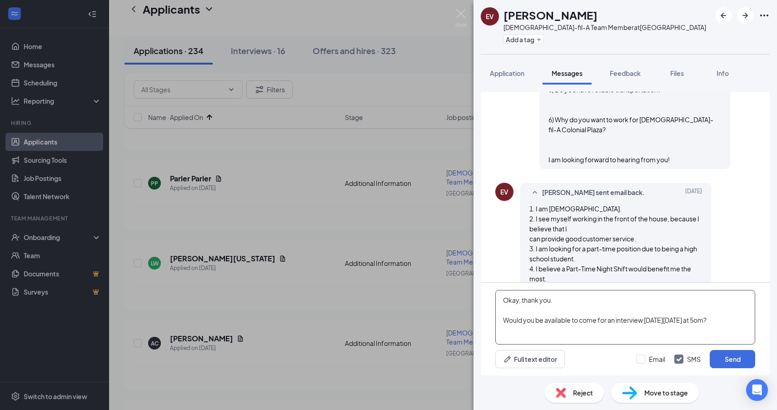
click at [518, 330] on textarea "Okay, thank you. Would you be available to come for an interview on Wednesday, …" at bounding box center [625, 317] width 260 height 55
type textarea "Okay, thank you. Would you be available to come for an interview on Wednesday, …"
click at [646, 360] on input "Email" at bounding box center [650, 359] width 29 height 9
checkbox input "true"
click at [684, 360] on input "SMS" at bounding box center [687, 359] width 26 height 9
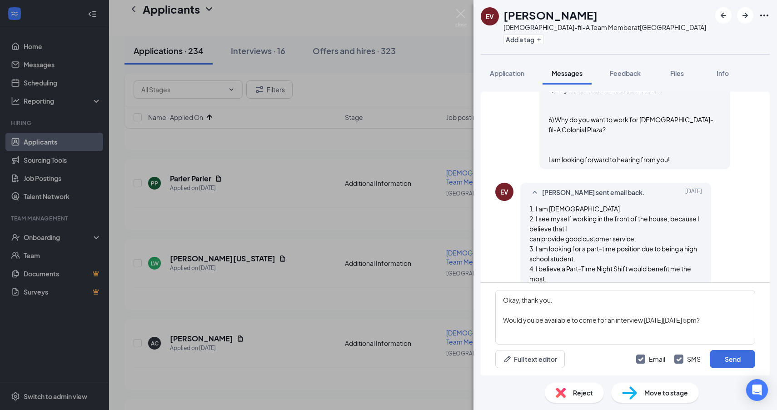
checkbox input "false"
click at [716, 360] on button "Send" at bounding box center [732, 359] width 45 height 18
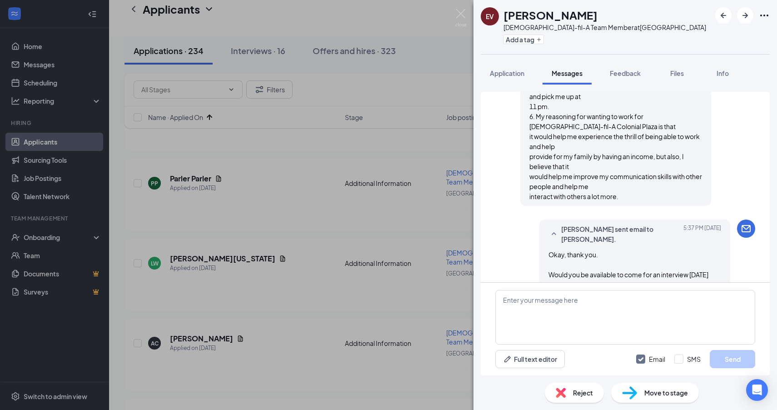
scroll to position [953, 0]
click at [746, 20] on icon "ArrowRight" at bounding box center [745, 15] width 11 height 11
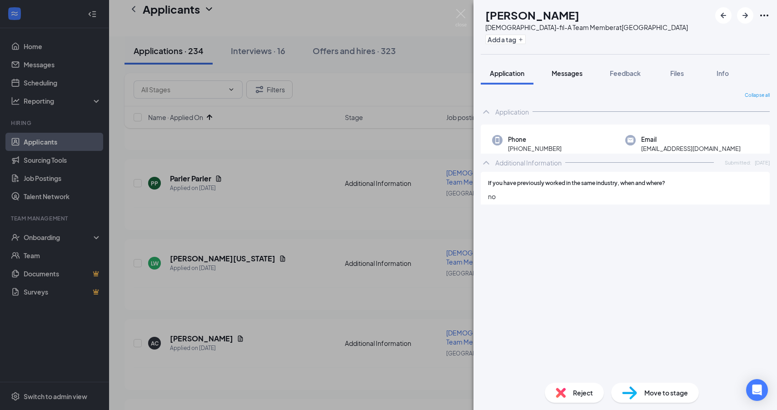
click at [571, 74] on span "Messages" at bounding box center [567, 73] width 31 height 8
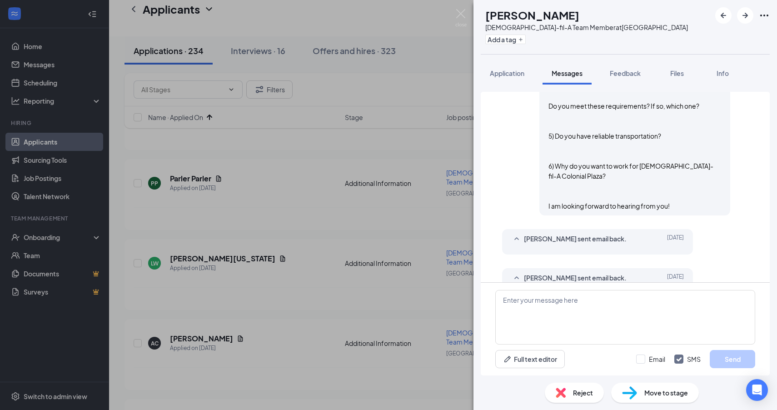
scroll to position [691, 0]
click at [591, 390] on span "Reject" at bounding box center [583, 393] width 20 height 10
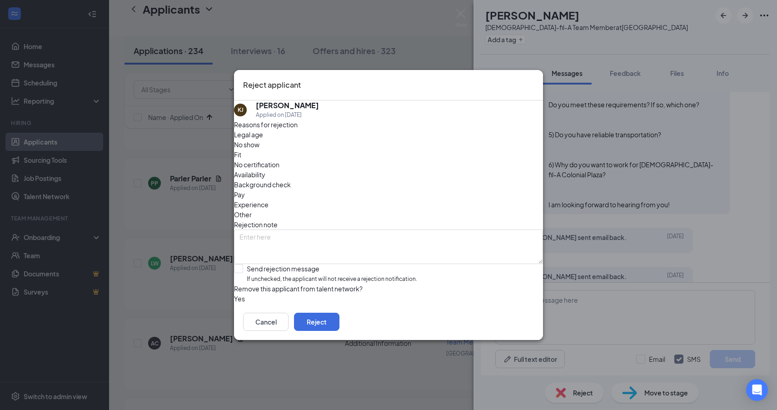
click at [315, 244] on div "Reasons for rejection Legal age No show Fit No certification Availability Backg…" at bounding box center [388, 212] width 309 height 184
click at [312, 264] on input "Send rejection message If unchecked, the applicant will not receive a rejection…" at bounding box center [325, 274] width 183 height 20
checkbox input "true"
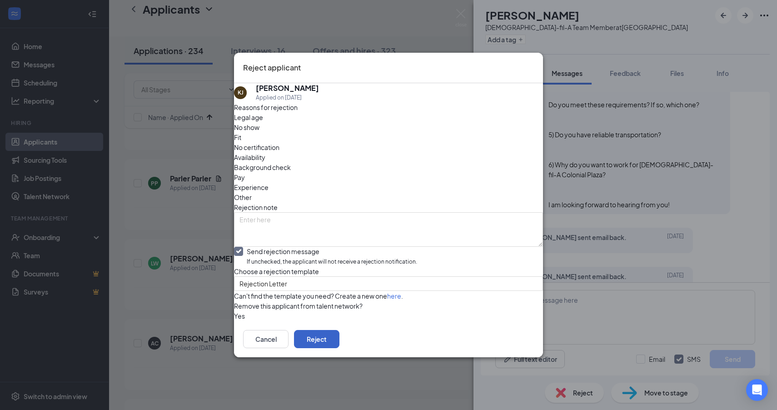
click at [340, 348] on button "Reject" at bounding box center [316, 339] width 45 height 18
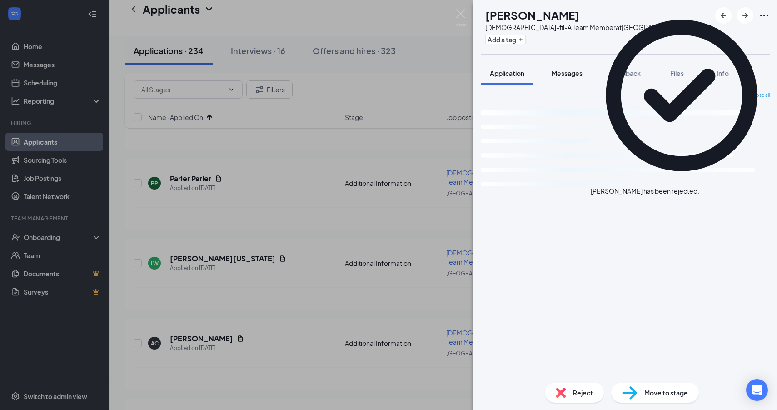
click at [560, 74] on span "Messages" at bounding box center [567, 73] width 31 height 8
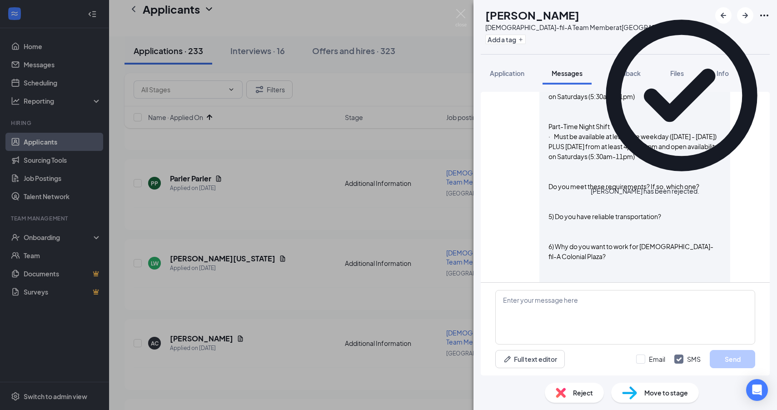
scroll to position [606, 0]
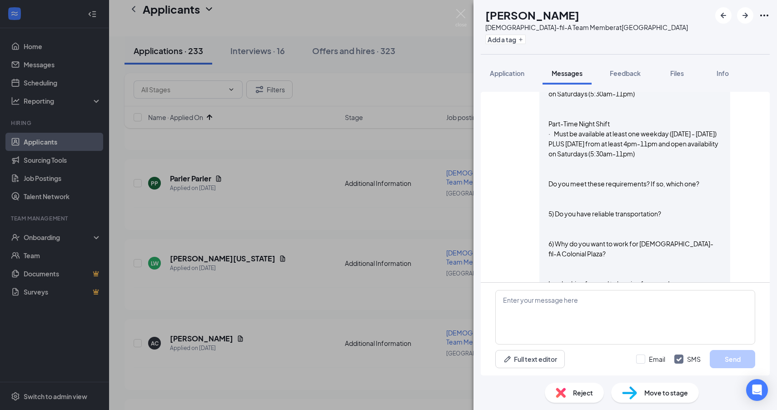
click at [563, 398] on div "Reject" at bounding box center [574, 393] width 59 height 20
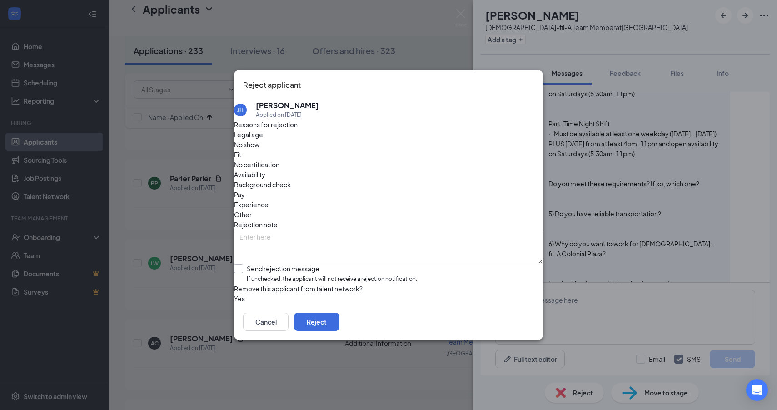
click at [317, 264] on input "Send rejection message If unchecked, the applicant will not receive a rejection…" at bounding box center [325, 274] width 183 height 20
checkbox input "true"
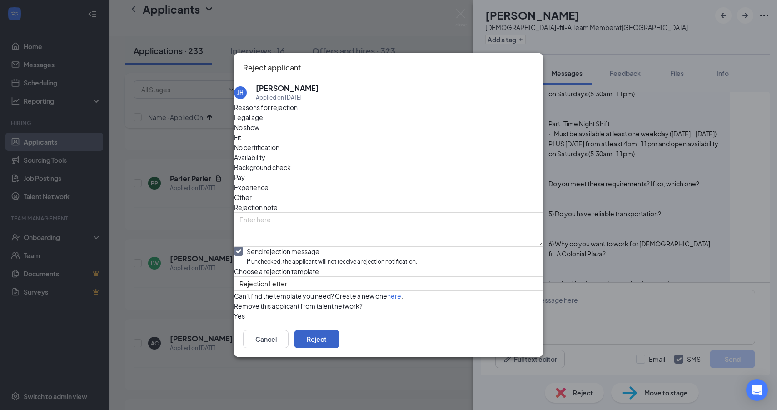
click at [340, 348] on button "Reject" at bounding box center [316, 339] width 45 height 18
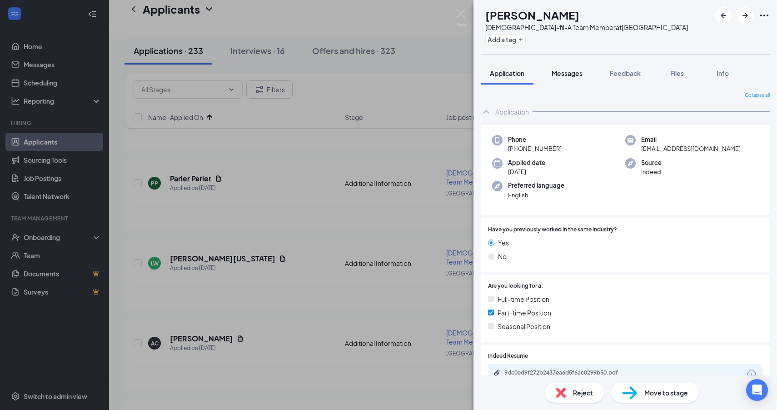
click at [557, 74] on span "Messages" at bounding box center [567, 73] width 31 height 8
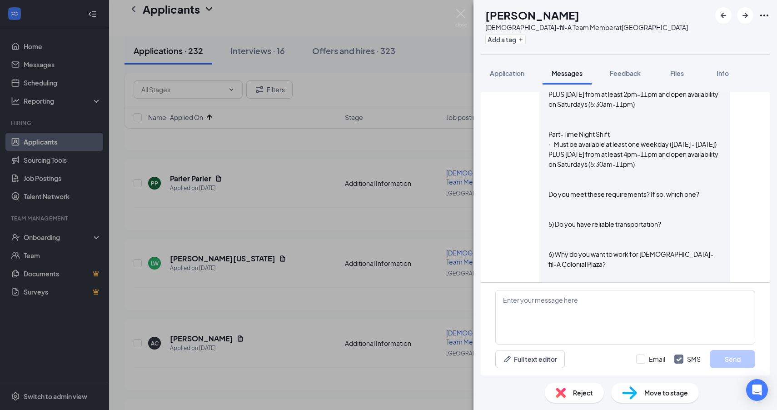
scroll to position [563, 0]
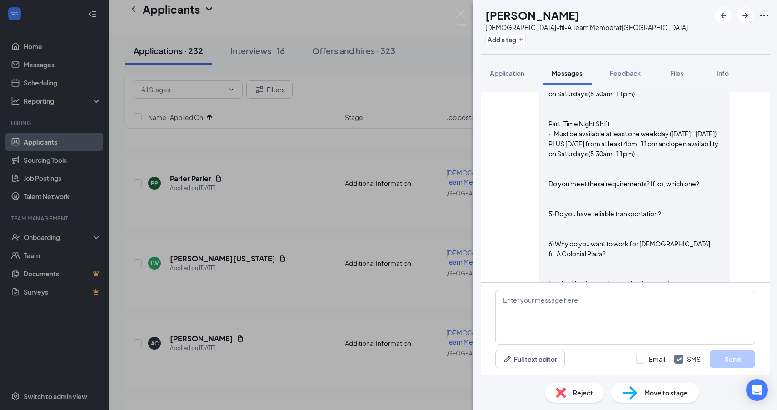
click at [564, 388] on img at bounding box center [561, 393] width 10 height 10
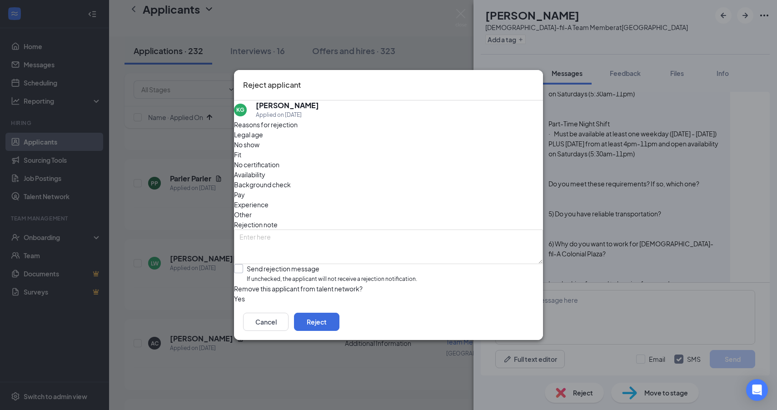
click at [323, 264] on input "Send rejection message If unchecked, the applicant will not receive a rejection…" at bounding box center [325, 274] width 183 height 20
checkbox input "true"
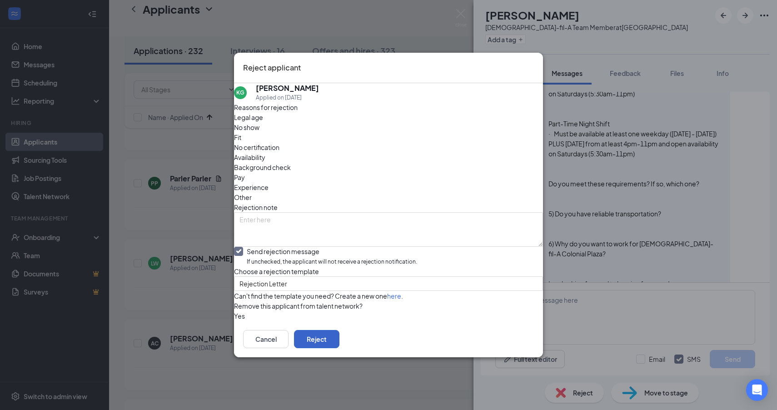
click at [340, 348] on button "Reject" at bounding box center [316, 339] width 45 height 18
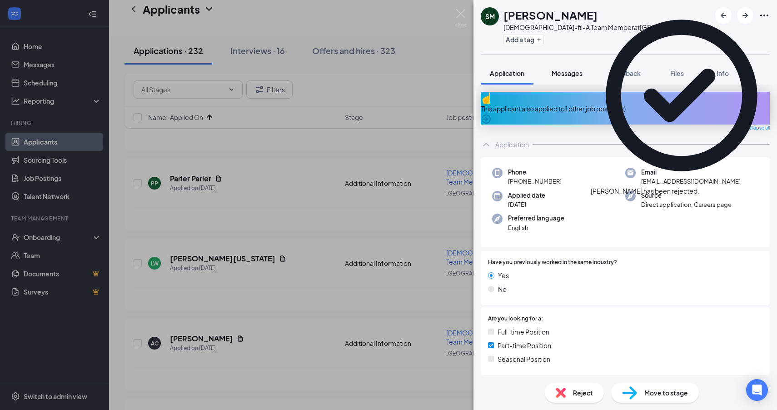
click at [570, 76] on span "Messages" at bounding box center [567, 73] width 31 height 8
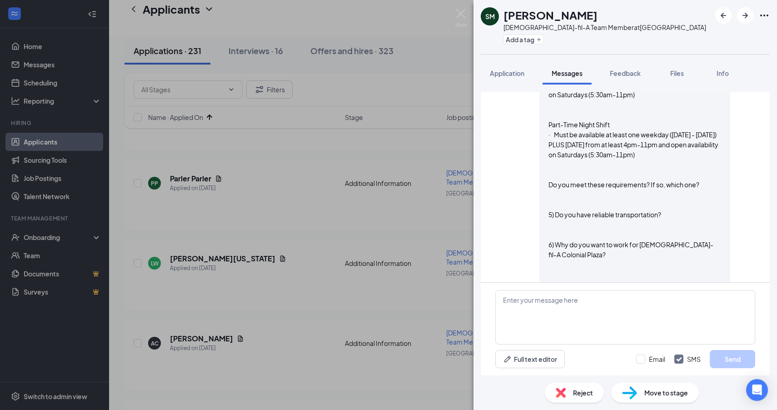
scroll to position [750, 0]
click at [569, 398] on div "Reject" at bounding box center [574, 393] width 59 height 20
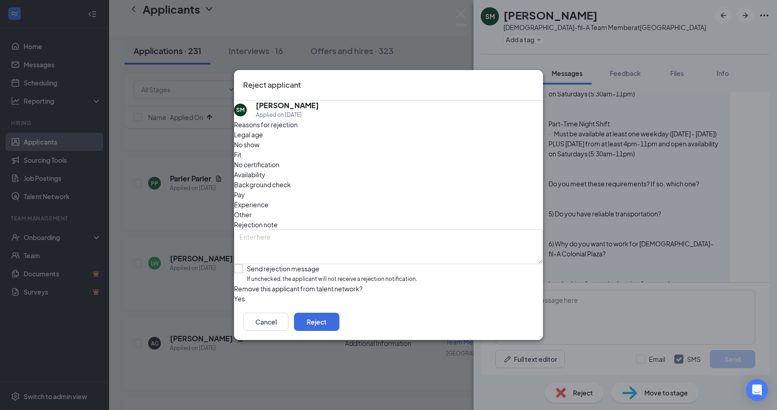
click at [293, 264] on input "Send rejection message If unchecked, the applicant will not receive a rejection…" at bounding box center [325, 274] width 183 height 20
checkbox input "true"
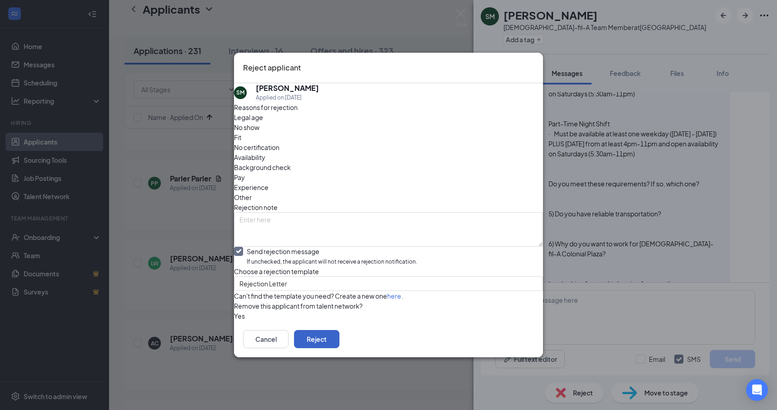
click at [340, 348] on button "Reject" at bounding box center [316, 339] width 45 height 18
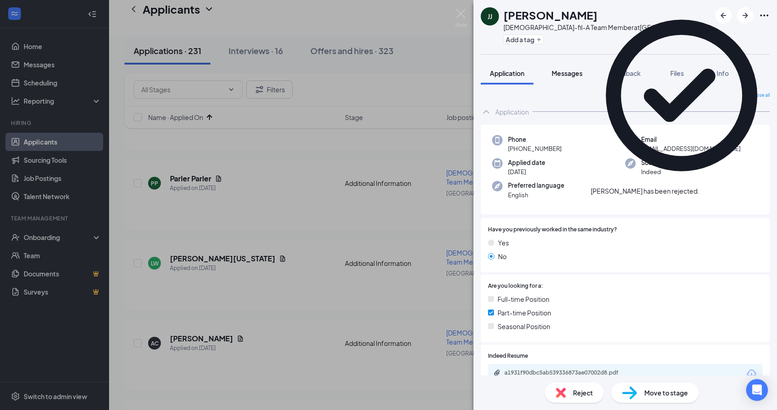
click at [569, 76] on span "Messages" at bounding box center [567, 73] width 31 height 8
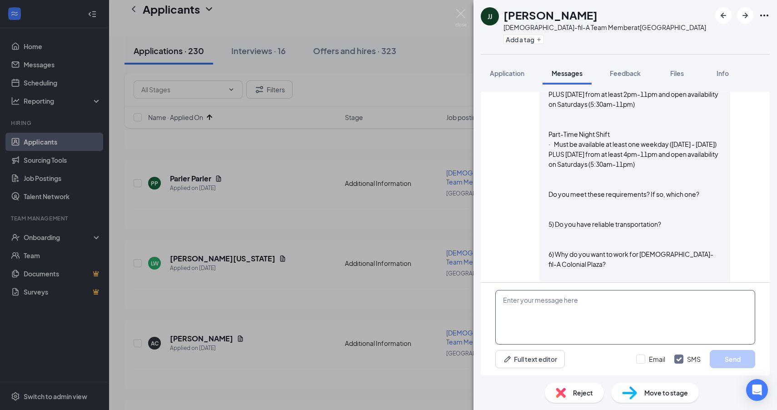
scroll to position [682, 0]
click at [566, 401] on div "Reject" at bounding box center [574, 393] width 59 height 20
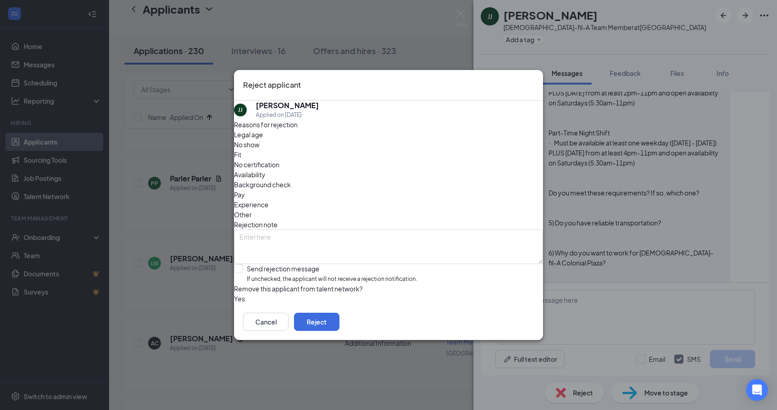
click at [298, 242] on div "Reasons for rejection Legal age No show Fit No certification Availability Backg…" at bounding box center [388, 212] width 309 height 184
click at [298, 264] on input "Send rejection message If unchecked, the applicant will not receive a rejection…" at bounding box center [325, 274] width 183 height 20
checkbox input "true"
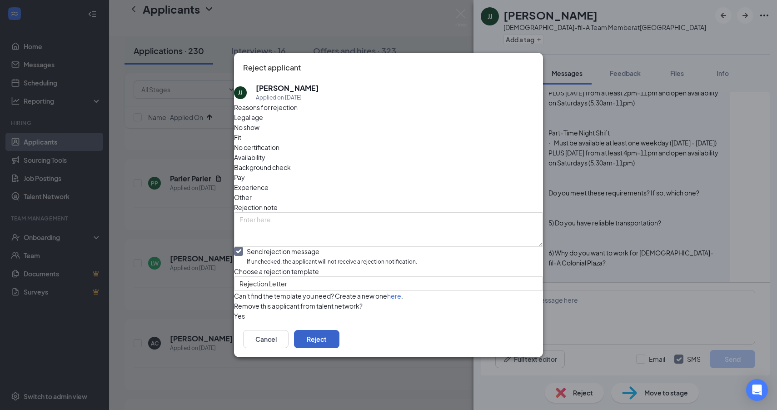
click at [340, 348] on button "Reject" at bounding box center [316, 339] width 45 height 18
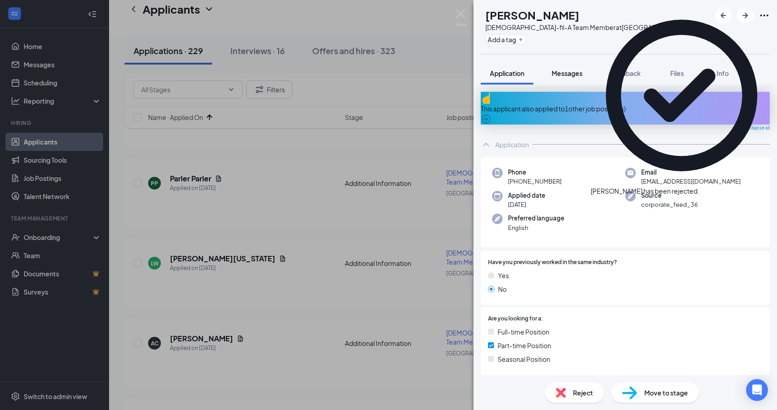
click at [564, 69] on span "Messages" at bounding box center [567, 73] width 31 height 8
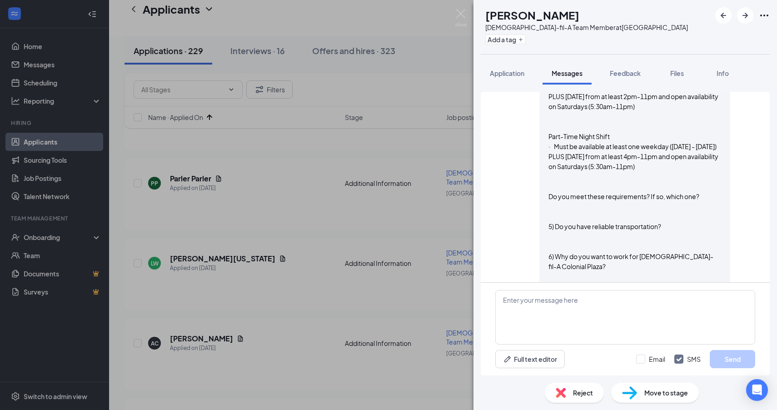
scroll to position [563, 0]
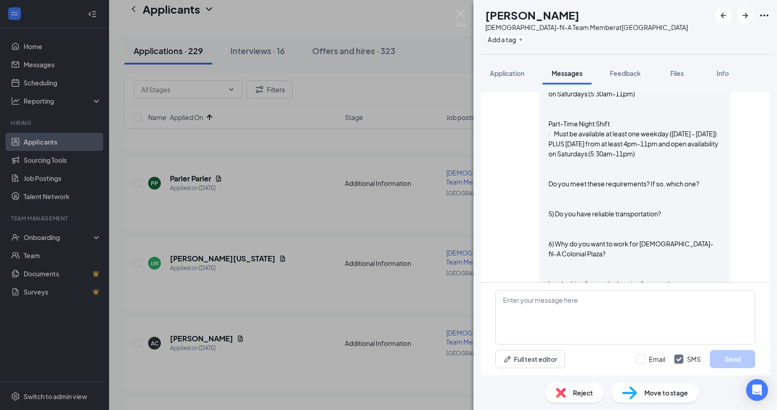
click at [564, 392] on img at bounding box center [561, 393] width 10 height 10
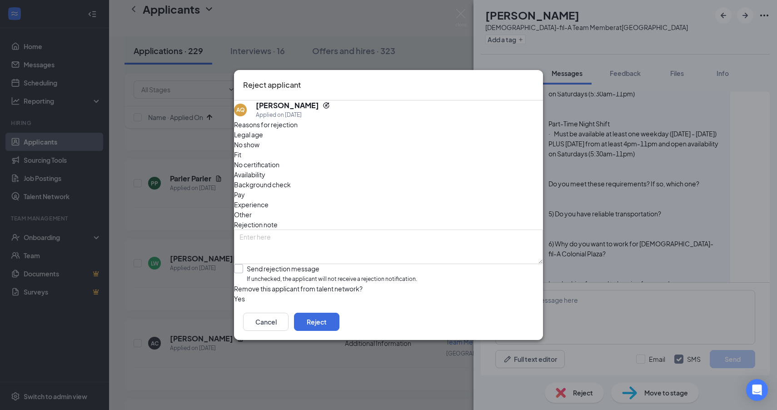
click at [310, 264] on input "Send rejection message If unchecked, the applicant will not receive a rejection…" at bounding box center [325, 274] width 183 height 20
checkbox input "true"
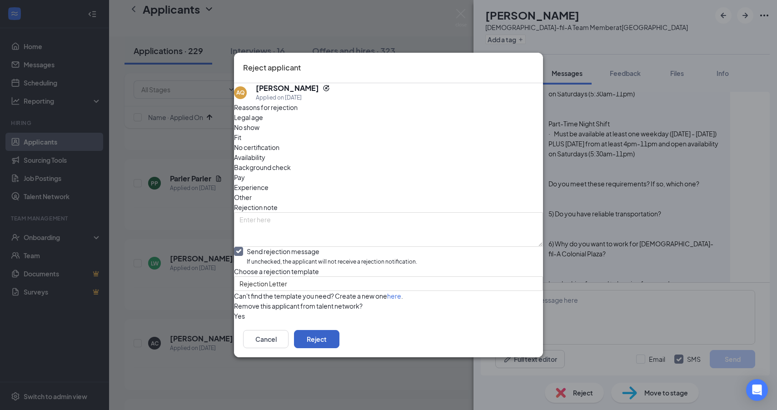
click at [340, 348] on button "Reject" at bounding box center [316, 339] width 45 height 18
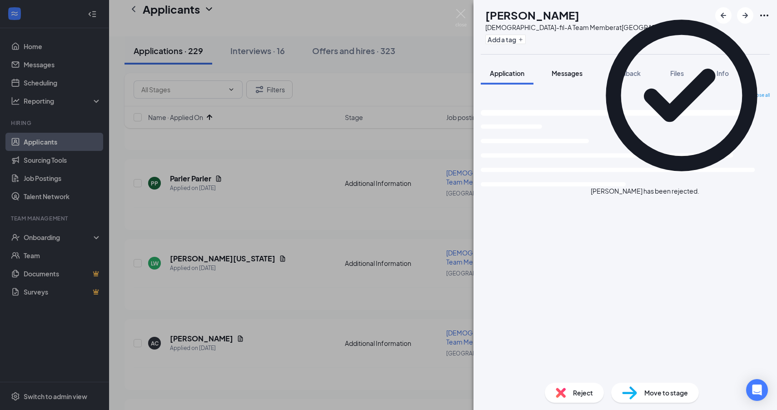
click at [564, 76] on span "Messages" at bounding box center [567, 73] width 31 height 8
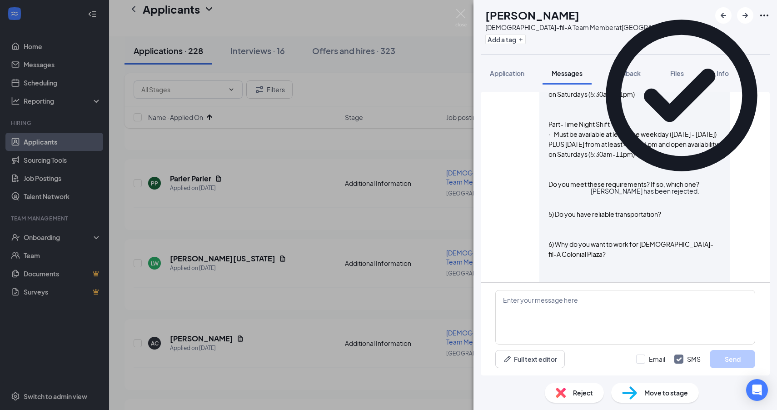
scroll to position [632, 0]
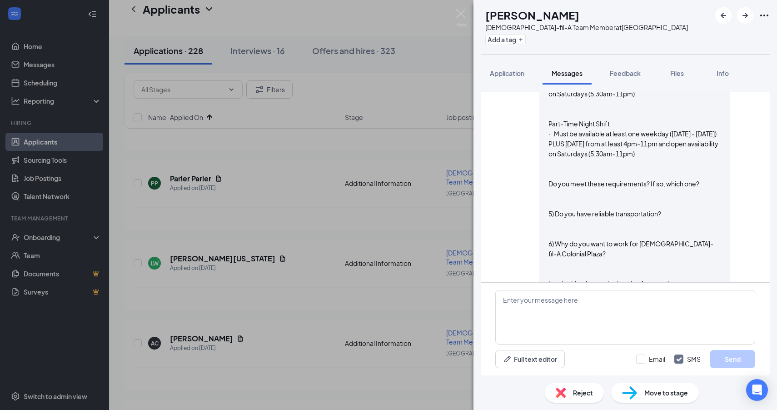
click at [569, 389] on div "Reject" at bounding box center [574, 393] width 59 height 20
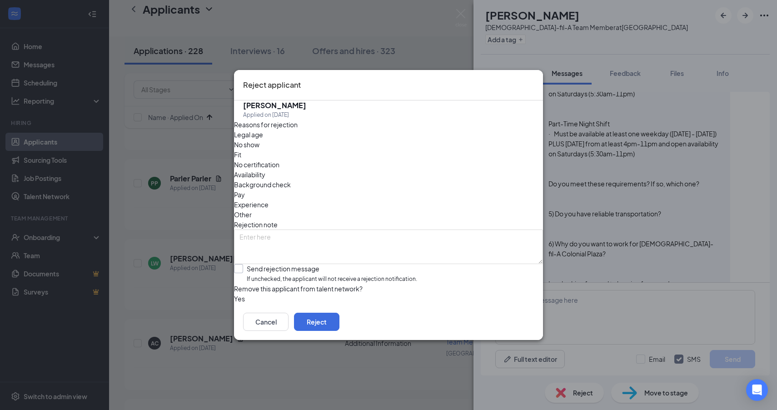
click at [309, 264] on input "Send rejection message If unchecked, the applicant will not receive a rejection…" at bounding box center [325, 274] width 183 height 20
checkbox input "true"
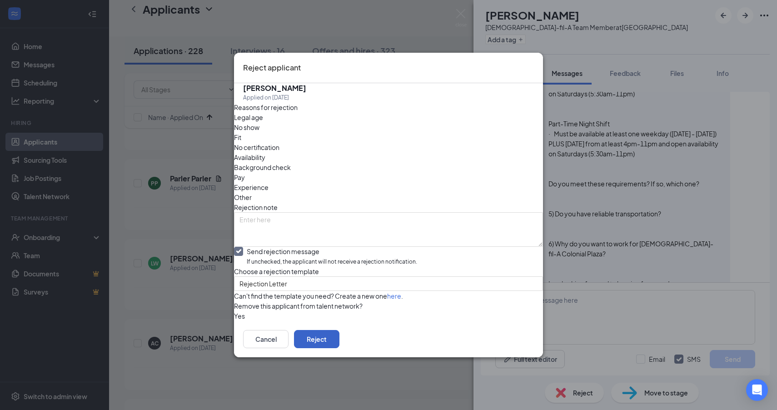
click at [340, 348] on button "Reject" at bounding box center [316, 339] width 45 height 18
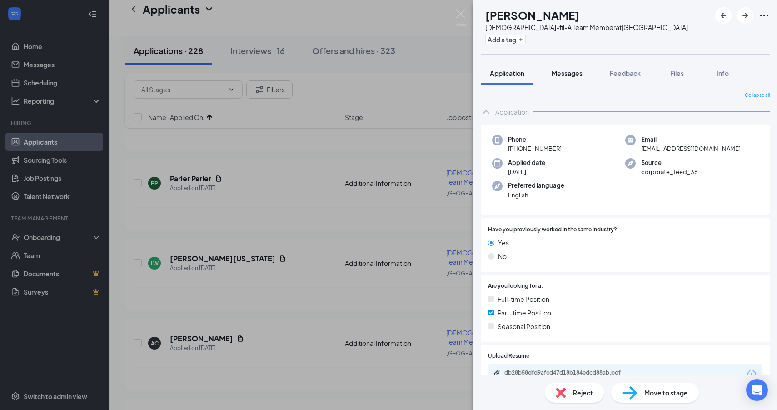
click at [566, 69] on span "Messages" at bounding box center [567, 73] width 31 height 8
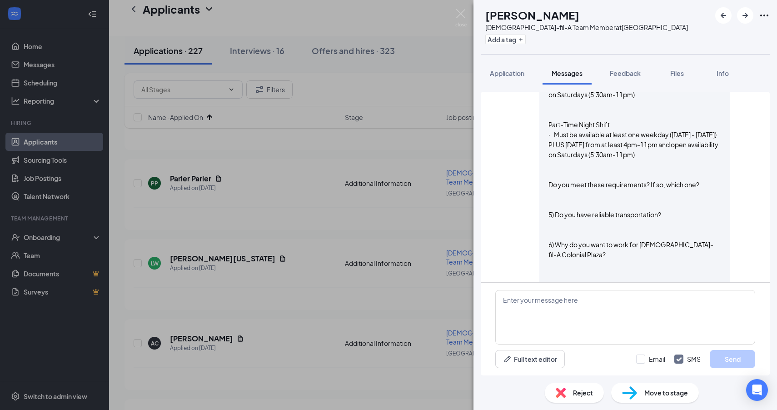
scroll to position [563, 0]
click at [568, 394] on div "Reject" at bounding box center [574, 393] width 59 height 20
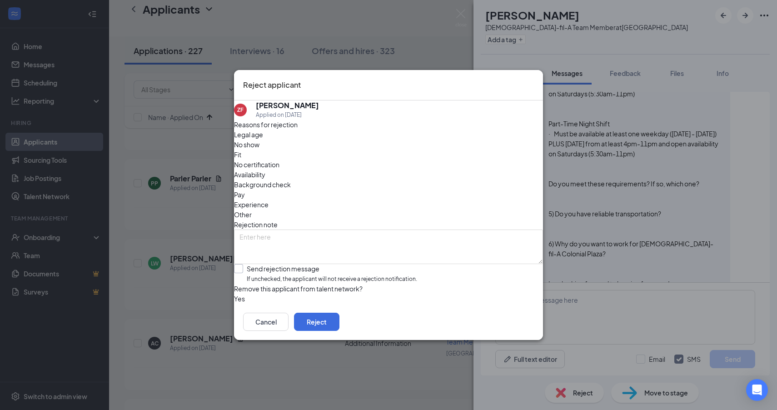
click at [313, 264] on input "Send rejection message If unchecked, the applicant will not receive a rejection…" at bounding box center [325, 274] width 183 height 20
checkbox input "true"
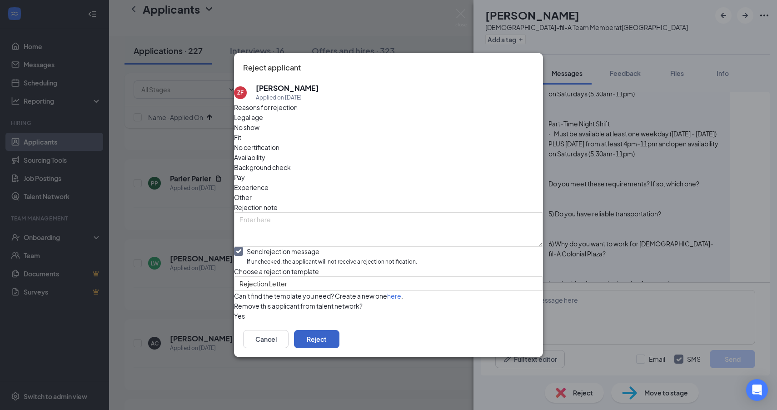
click at [340, 348] on button "Reject" at bounding box center [316, 339] width 45 height 18
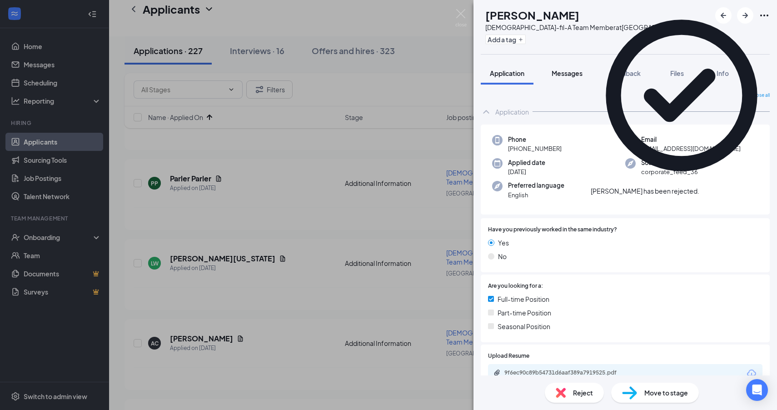
click at [570, 69] on div "Messages" at bounding box center [567, 73] width 31 height 9
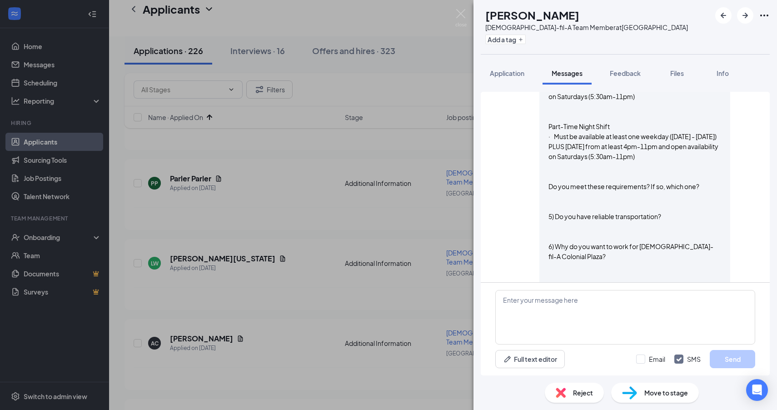
scroll to position [563, 0]
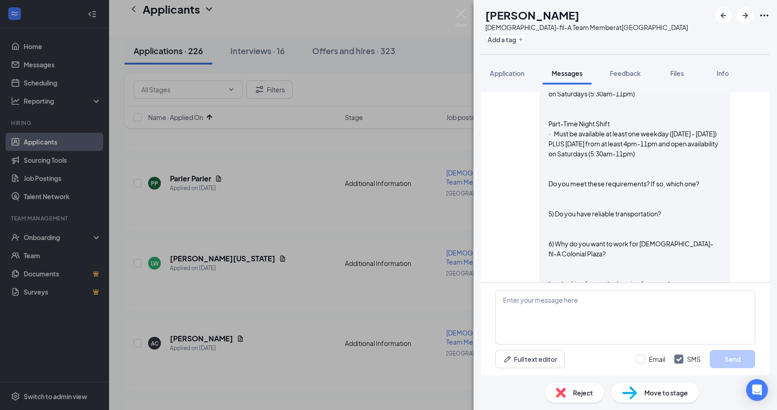
click at [567, 390] on div "Reject" at bounding box center [574, 393] width 59 height 20
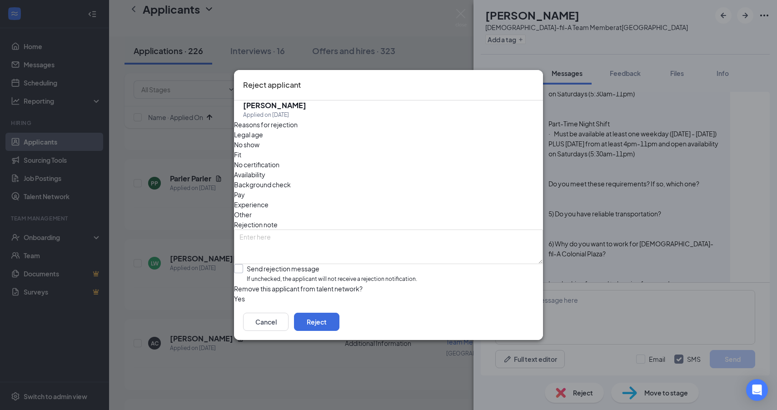
click at [302, 264] on input "Send rejection message If unchecked, the applicant will not receive a rejection…" at bounding box center [325, 274] width 183 height 20
checkbox input "true"
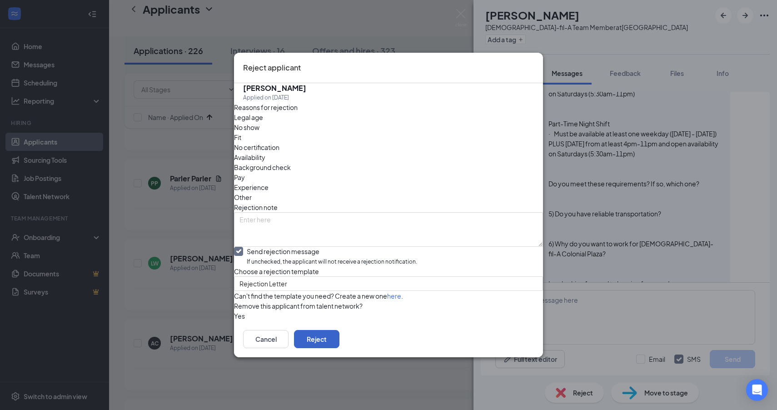
click at [340, 348] on button "Reject" at bounding box center [316, 339] width 45 height 18
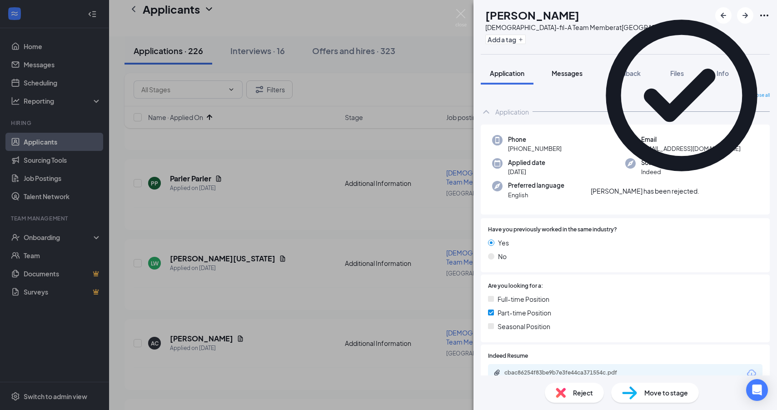
click at [567, 73] on span "Messages" at bounding box center [567, 73] width 31 height 8
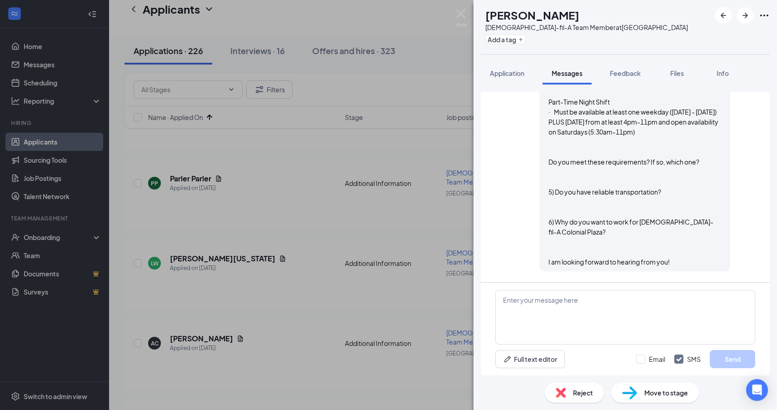
scroll to position [602, 0]
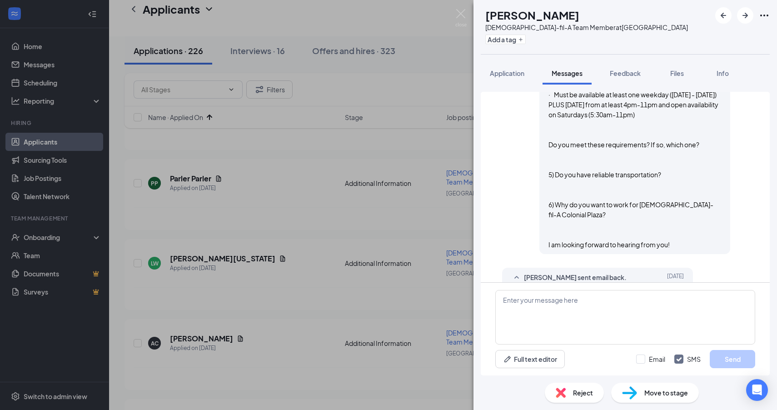
click at [579, 387] on div "Reject" at bounding box center [574, 393] width 59 height 20
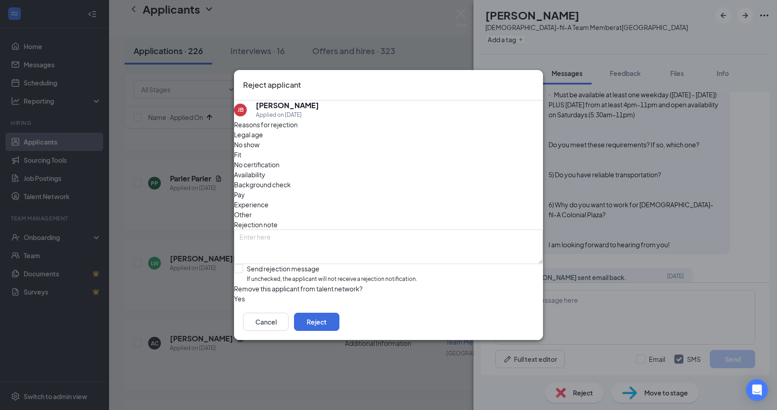
click at [260, 264] on input "Send rejection message If unchecked, the applicant will not receive a rejection…" at bounding box center [325, 274] width 183 height 20
checkbox input "true"
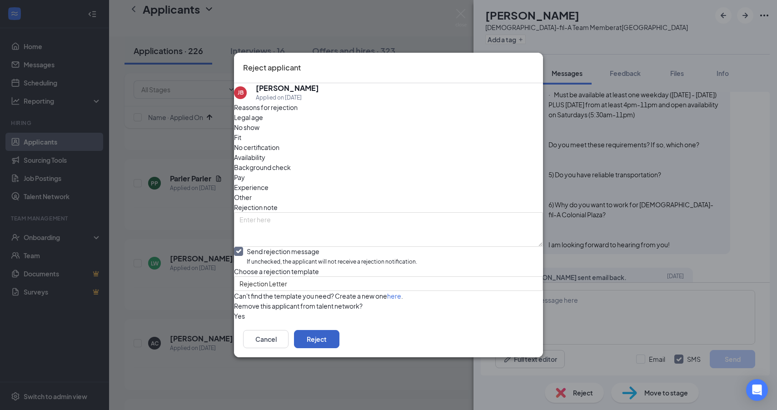
click at [340, 348] on button "Reject" at bounding box center [316, 339] width 45 height 18
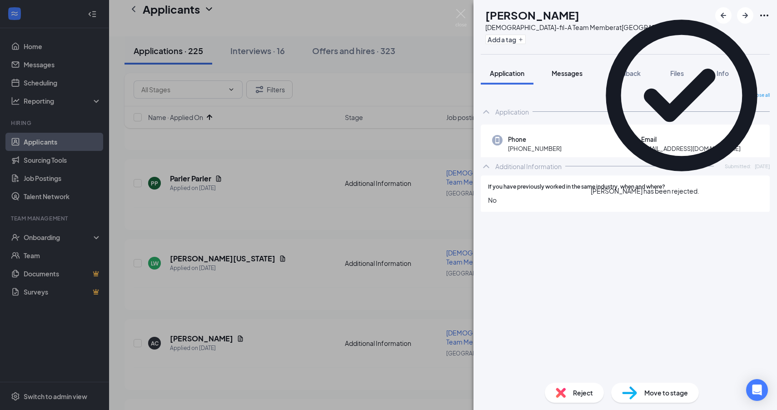
click at [563, 69] on span "Messages" at bounding box center [567, 73] width 31 height 8
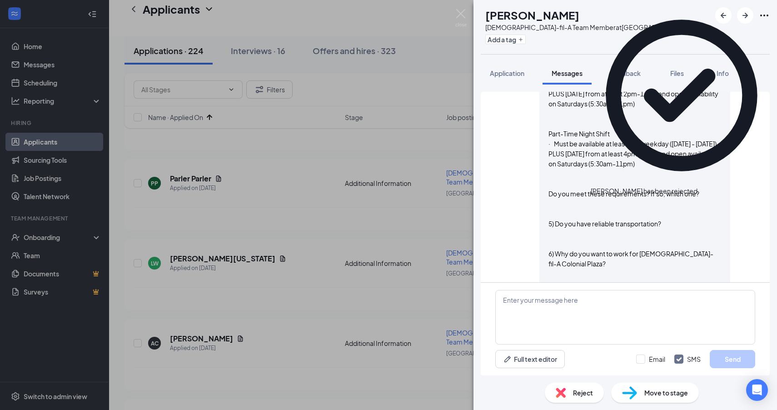
scroll to position [772, 0]
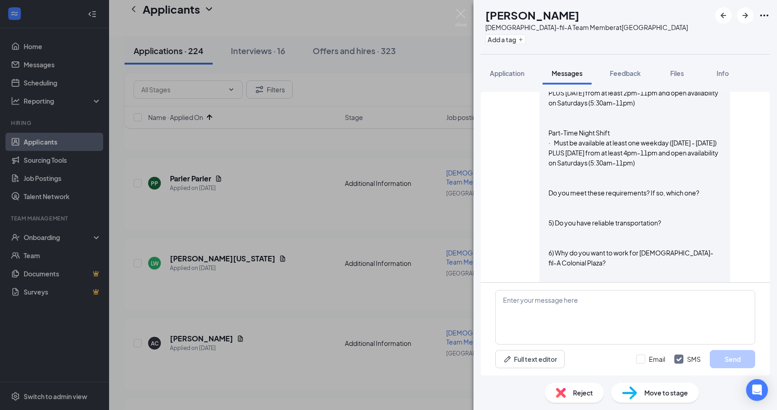
click at [571, 390] on div "Reject" at bounding box center [574, 393] width 59 height 20
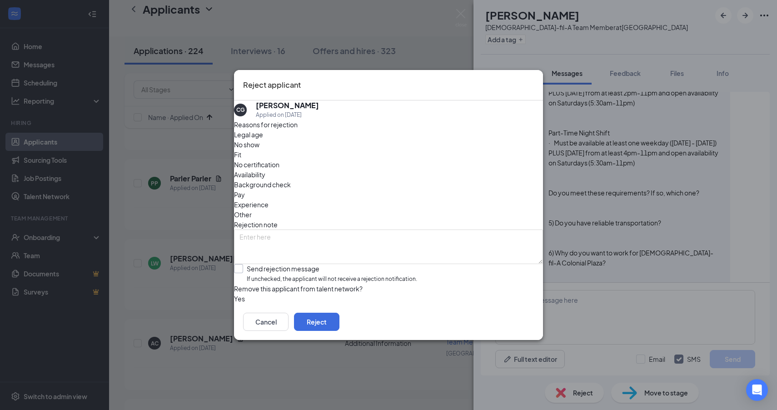
click at [309, 264] on input "Send rejection message If unchecked, the applicant will not receive a rejection…" at bounding box center [325, 274] width 183 height 20
checkbox input "true"
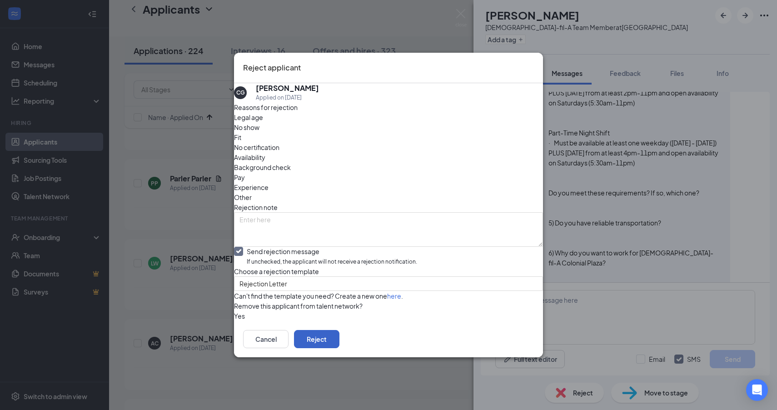
click at [340, 348] on button "Reject" at bounding box center [316, 339] width 45 height 18
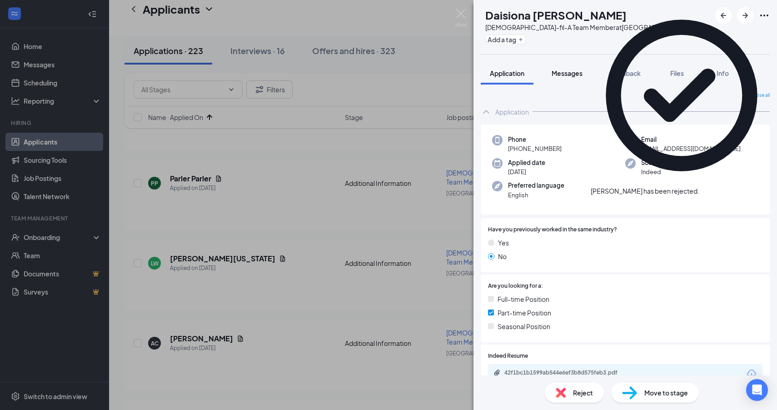
click at [569, 76] on span "Messages" at bounding box center [567, 73] width 31 height 8
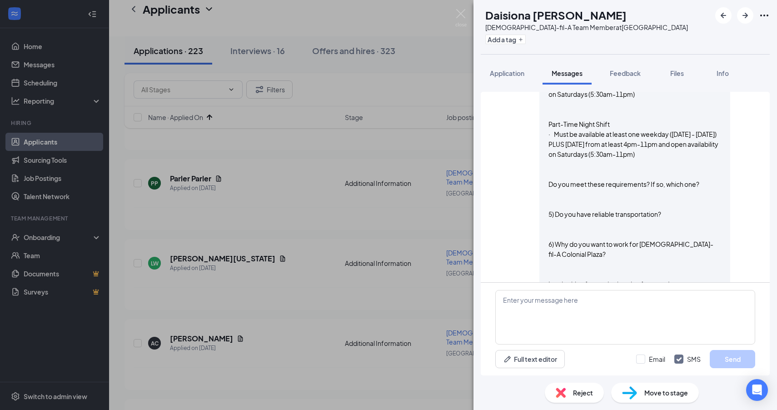
scroll to position [563, 0]
click at [562, 394] on img at bounding box center [561, 393] width 10 height 10
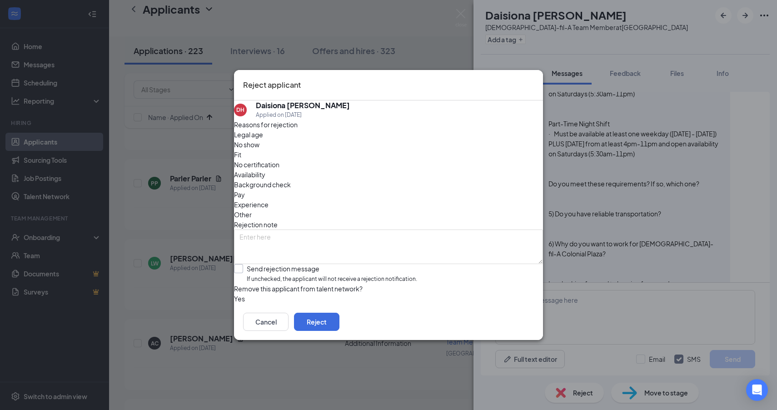
click at [268, 264] on input "Send rejection message If unchecked, the applicant will not receive a rejection…" at bounding box center [325, 274] width 183 height 20
checkbox input "true"
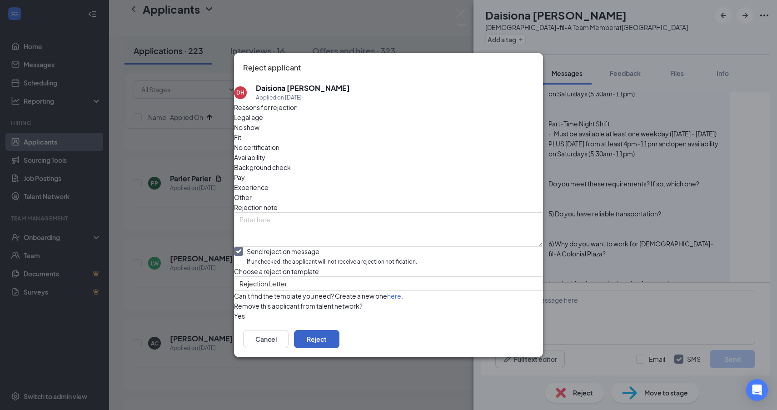
click at [340, 348] on button "Reject" at bounding box center [316, 339] width 45 height 18
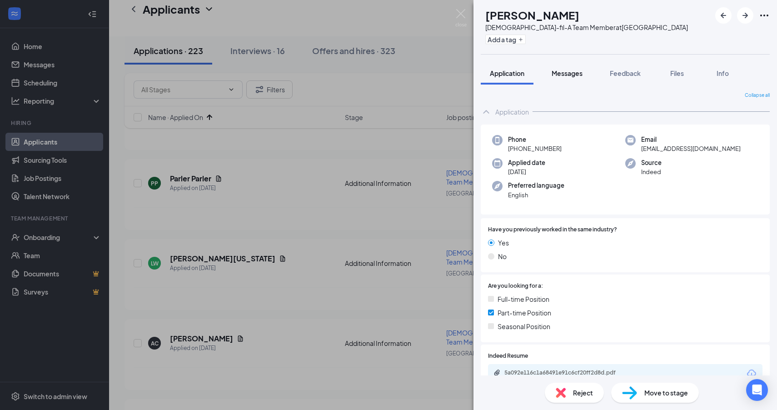
click at [570, 80] on button "Messages" at bounding box center [567, 73] width 49 height 23
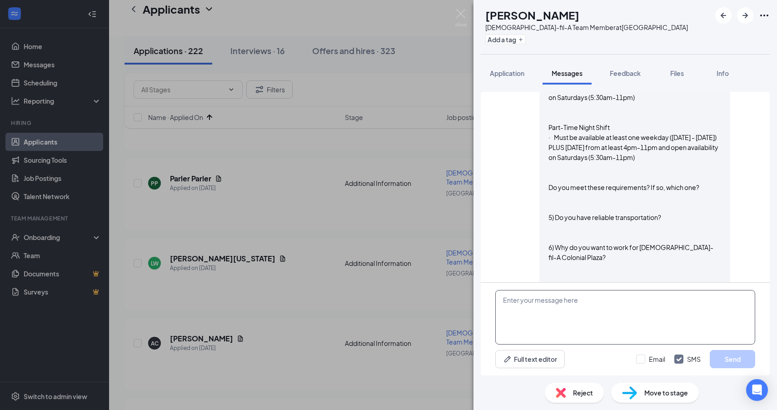
scroll to position [606, 0]
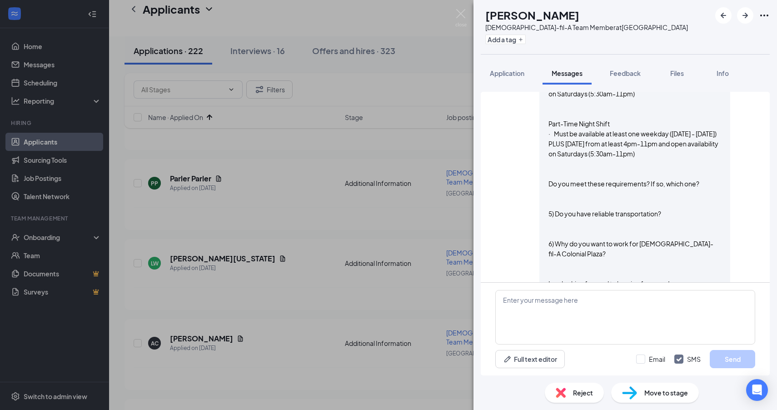
click at [564, 387] on div "Reject" at bounding box center [574, 393] width 59 height 20
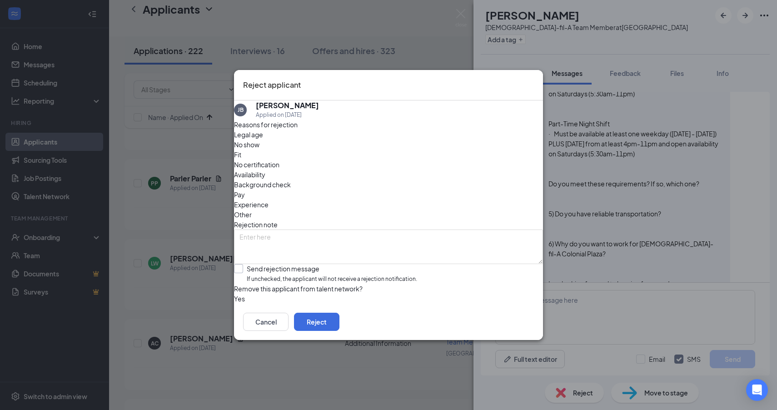
click at [305, 264] on input "Send rejection message If unchecked, the applicant will not receive a rejection…" at bounding box center [325, 274] width 183 height 20
checkbox input "true"
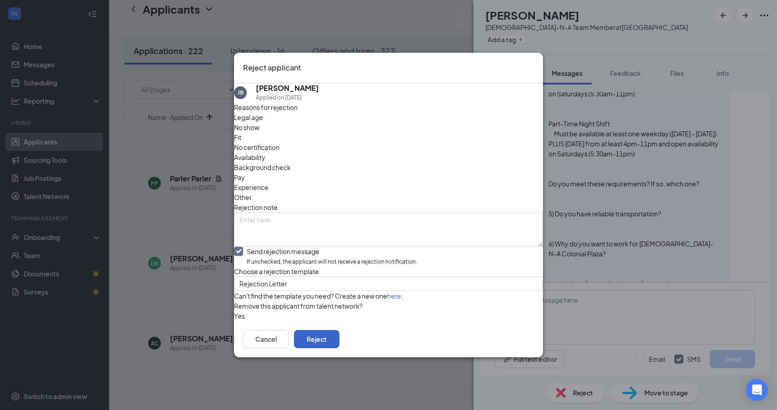
click at [340, 348] on button "Reject" at bounding box center [316, 339] width 45 height 18
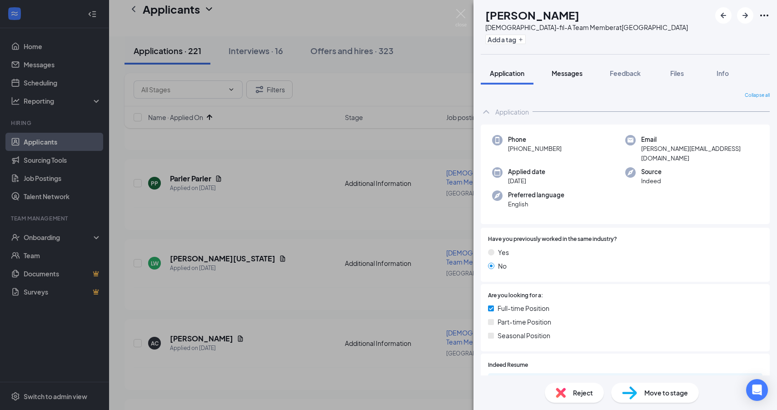
click at [563, 73] on span "Messages" at bounding box center [567, 73] width 31 height 8
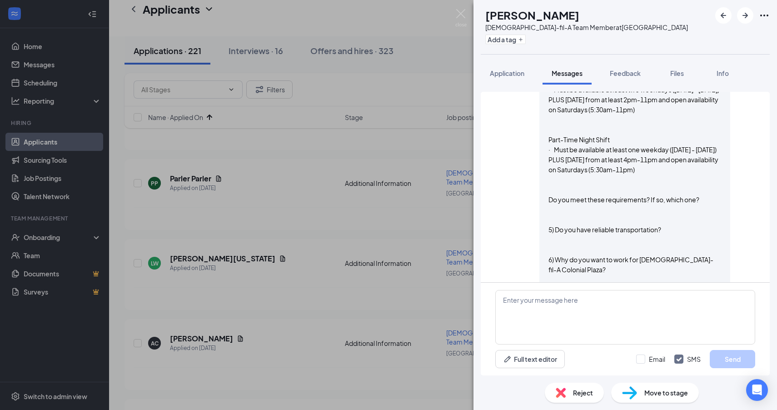
scroll to position [682, 0]
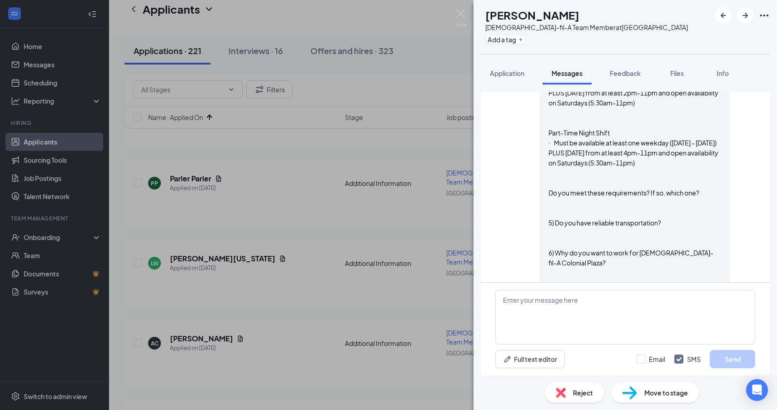
click at [580, 394] on span "Reject" at bounding box center [583, 393] width 20 height 10
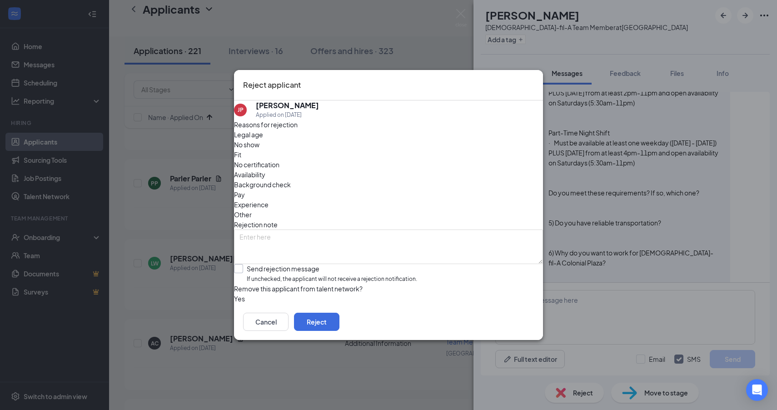
click at [297, 264] on input "Send rejection message If unchecked, the applicant will not receive a rejection…" at bounding box center [325, 274] width 183 height 20
checkbox input "true"
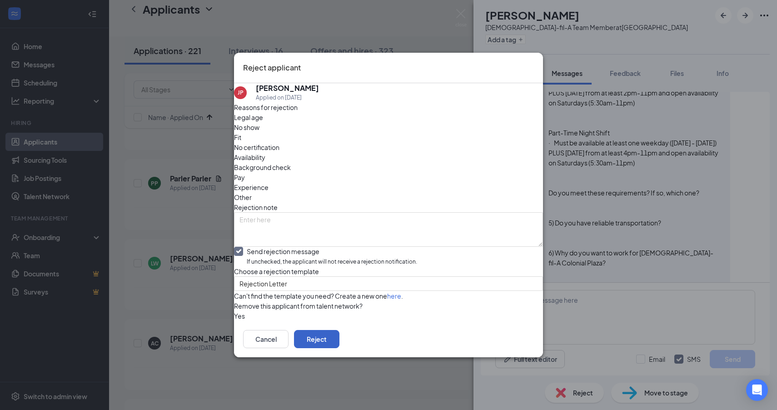
click at [340, 348] on button "Reject" at bounding box center [316, 339] width 45 height 18
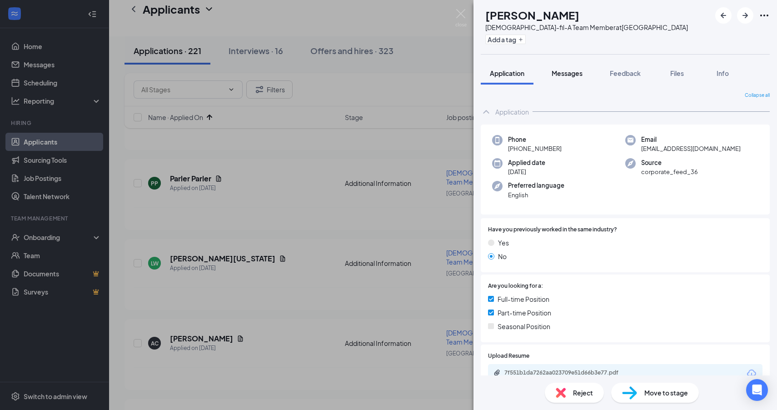
click at [565, 69] on div "Messages" at bounding box center [567, 73] width 31 height 9
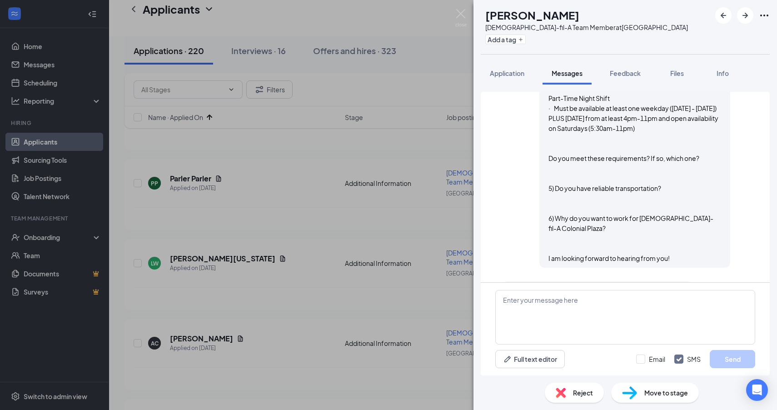
scroll to position [593, 0]
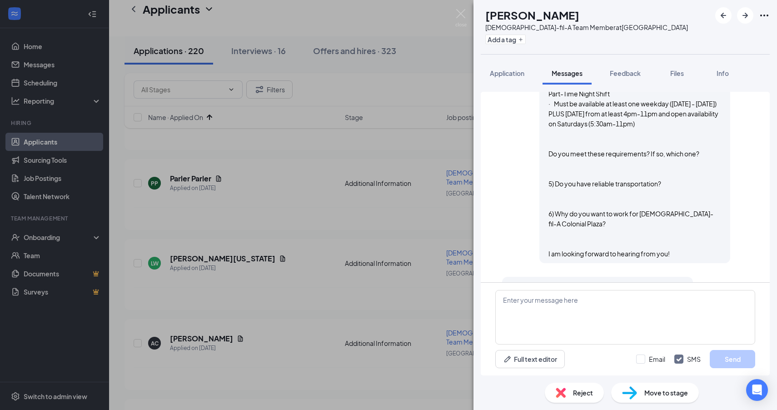
click at [569, 391] on div "Reject" at bounding box center [574, 393] width 59 height 20
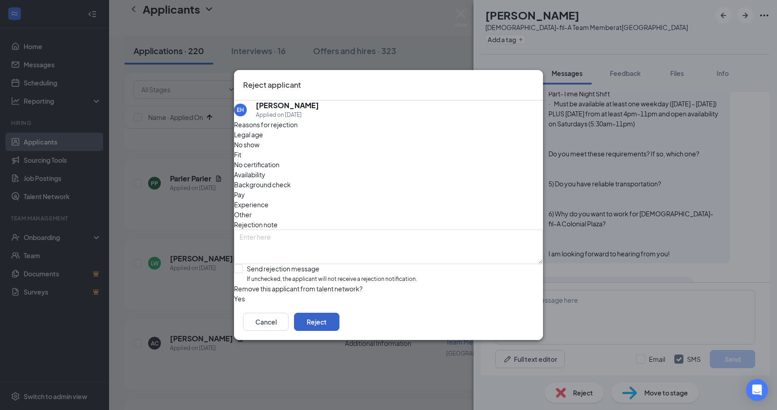
click at [340, 327] on button "Reject" at bounding box center [316, 322] width 45 height 18
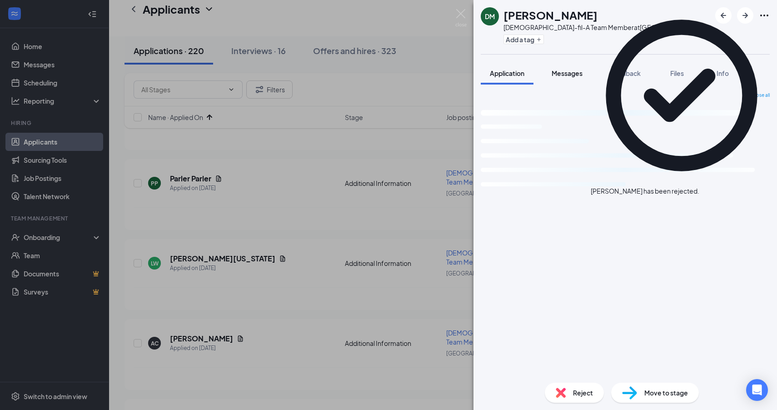
click at [560, 71] on span "Messages" at bounding box center [567, 73] width 31 height 8
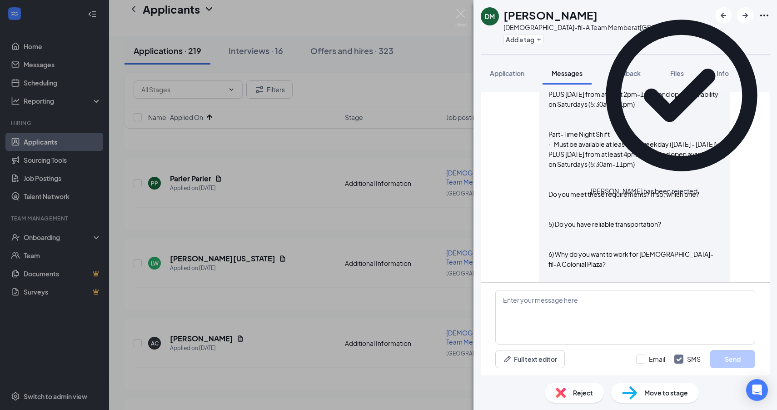
scroll to position [741, 0]
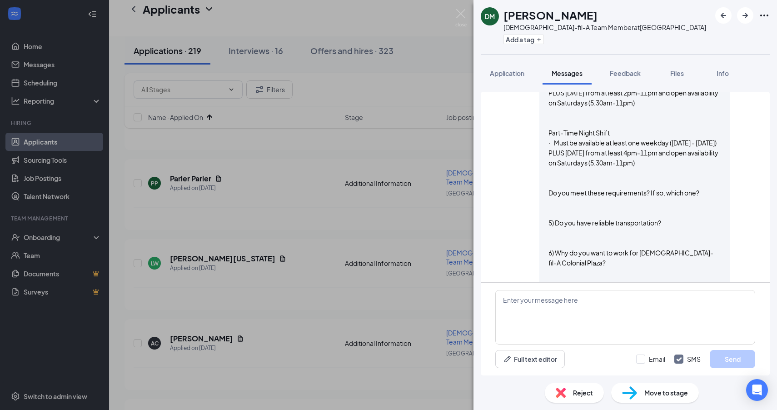
click at [574, 397] on span "Reject" at bounding box center [583, 393] width 20 height 10
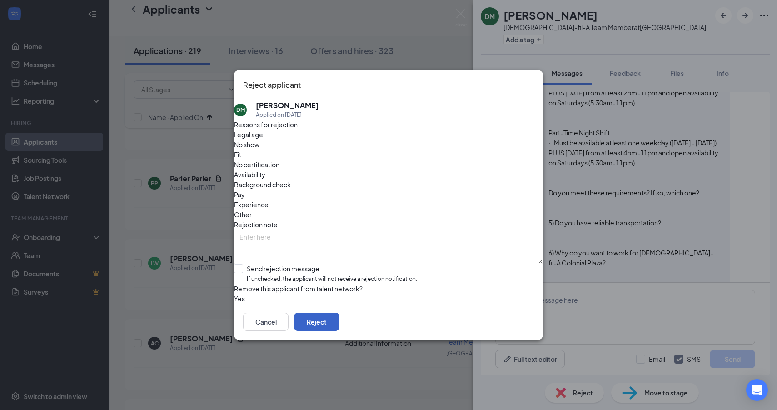
click at [340, 324] on button "Reject" at bounding box center [316, 322] width 45 height 18
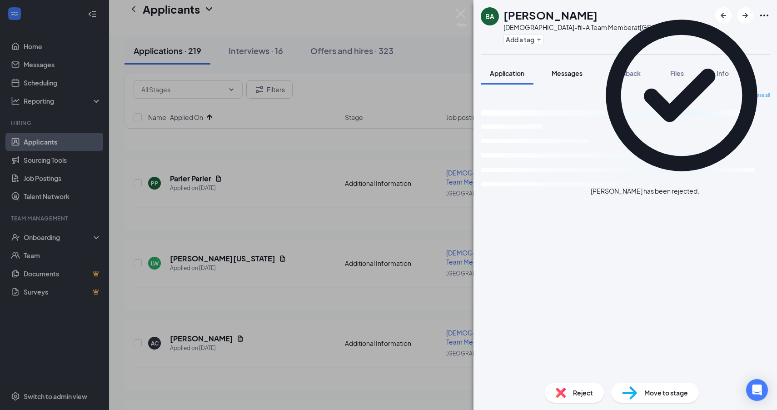
click at [563, 71] on span "Messages" at bounding box center [567, 73] width 31 height 8
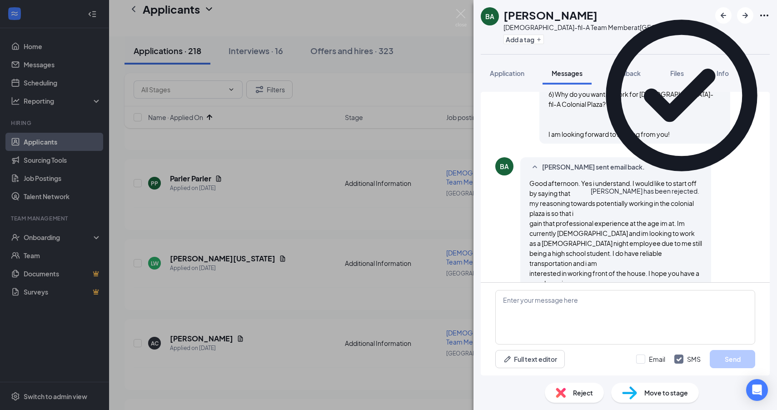
scroll to position [713, 0]
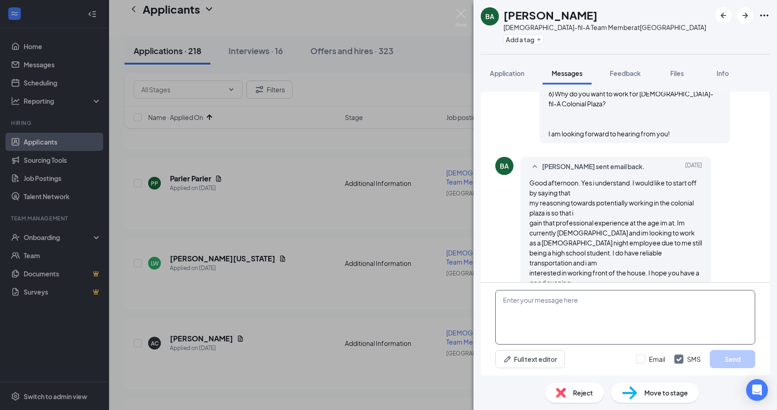
click at [586, 319] on textarea at bounding box center [625, 317] width 260 height 55
paste textarea "Okay, thank you. Would you be available to come for an interview on Wednesday, …"
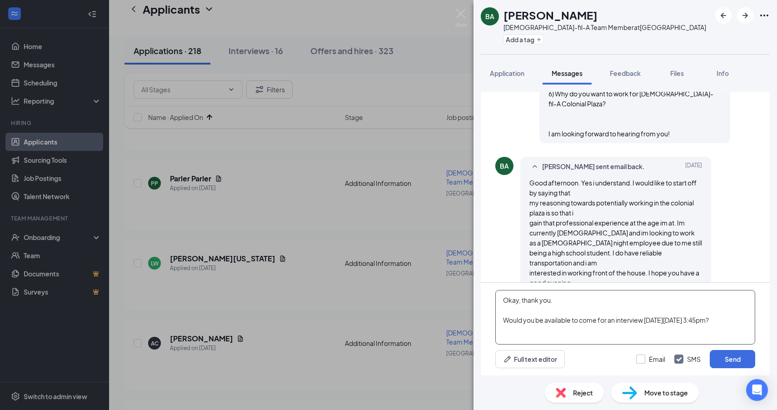
type textarea "Okay, thank you. Would you be available to come for an interview on Wednesday, …"
click at [649, 361] on input "Email" at bounding box center [650, 359] width 29 height 9
checkbox input "true"
click at [679, 358] on input "SMS" at bounding box center [687, 359] width 26 height 9
checkbox input "false"
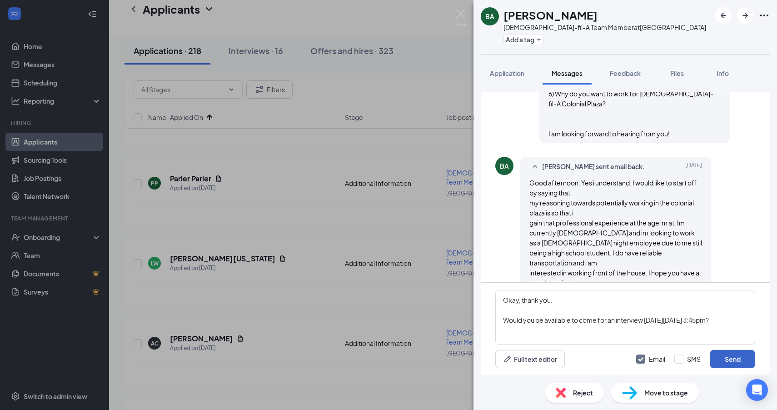
click at [730, 355] on button "Send" at bounding box center [732, 359] width 45 height 18
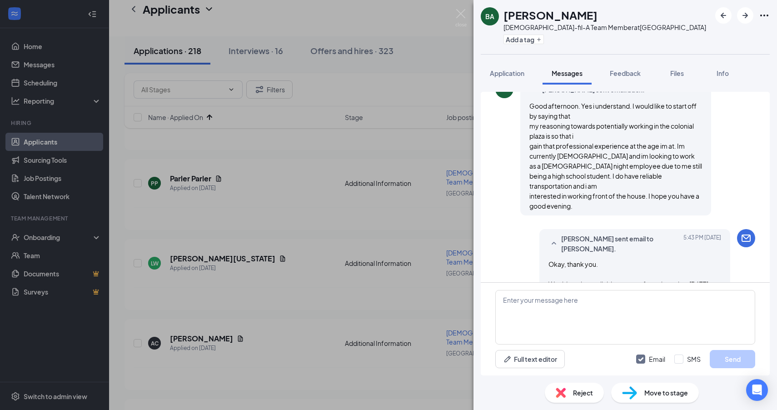
scroll to position [792, 0]
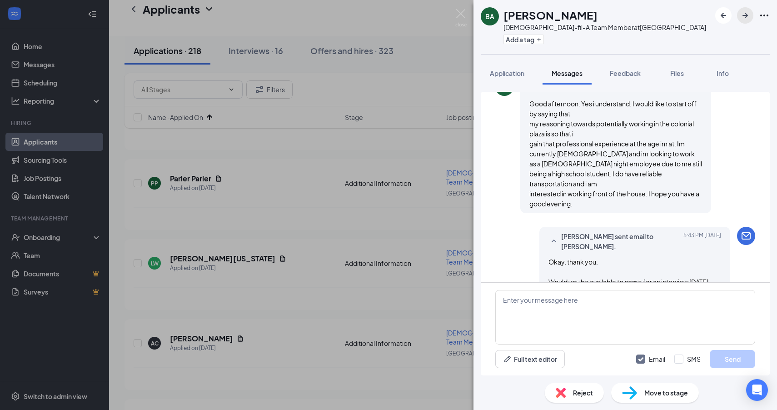
click at [745, 21] on button "button" at bounding box center [745, 15] width 16 height 16
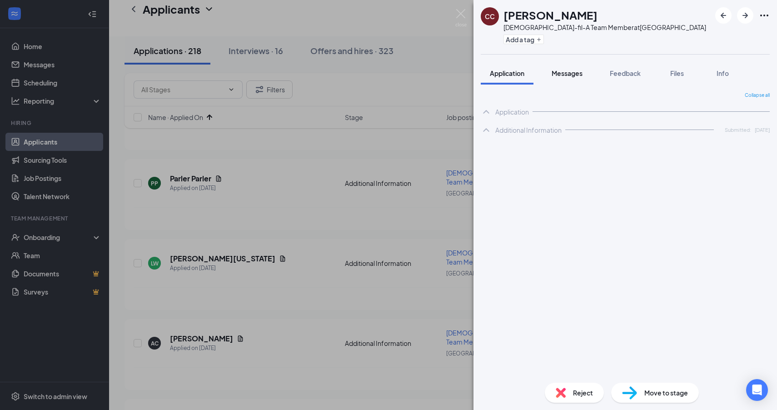
click at [565, 73] on span "Messages" at bounding box center [567, 73] width 31 height 8
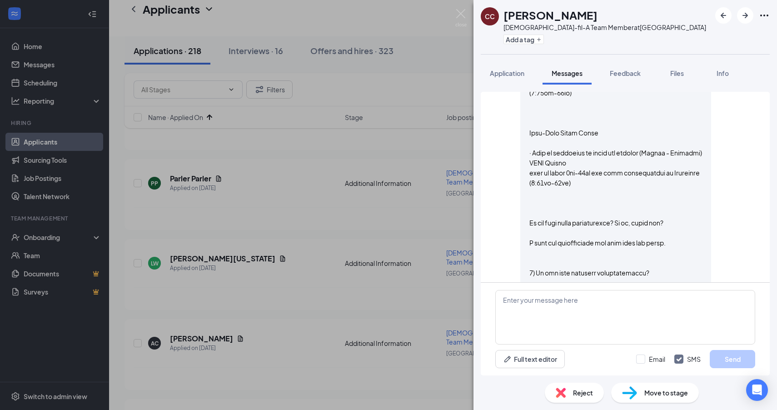
scroll to position [1486, 0]
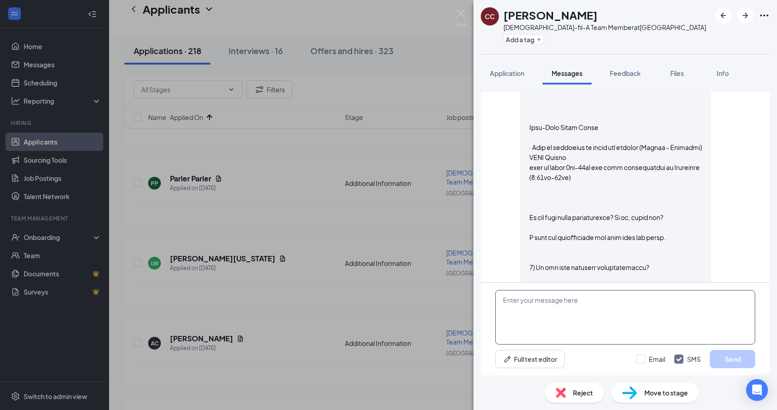
click at [634, 310] on textarea at bounding box center [625, 317] width 260 height 55
paste textarea "Okay, thank you. Would you be available to come for an interview on Wednesday, …"
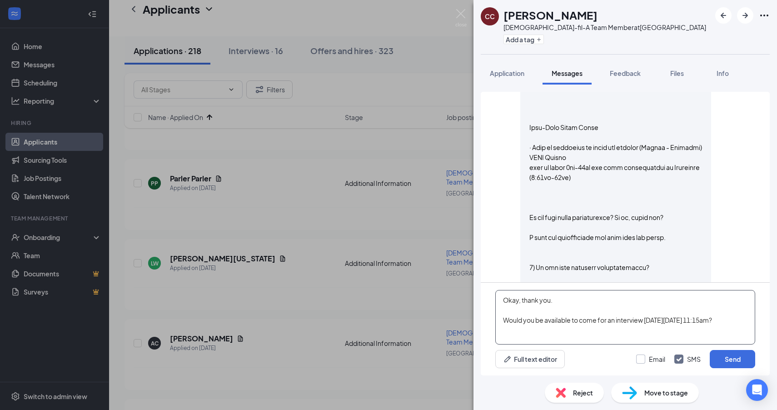
type textarea "Okay, thank you. Would you be available to come for an interview on Wednesday, …"
click at [657, 357] on input "Email" at bounding box center [650, 359] width 29 height 9
checkbox input "true"
click at [679, 360] on input "SMS" at bounding box center [687, 359] width 26 height 9
checkbox input "false"
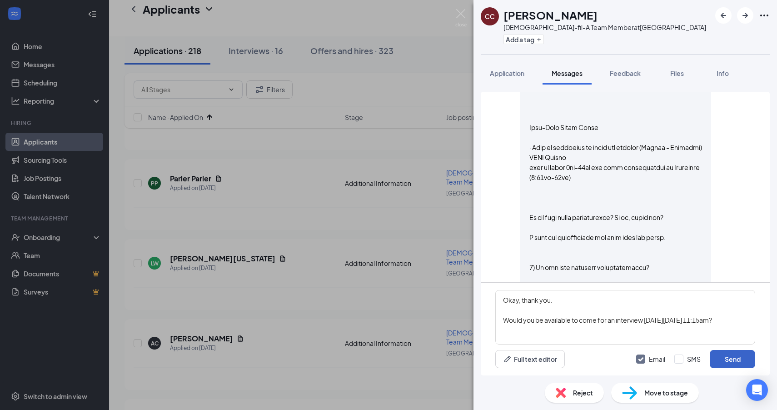
click at [720, 359] on button "Send" at bounding box center [732, 359] width 45 height 18
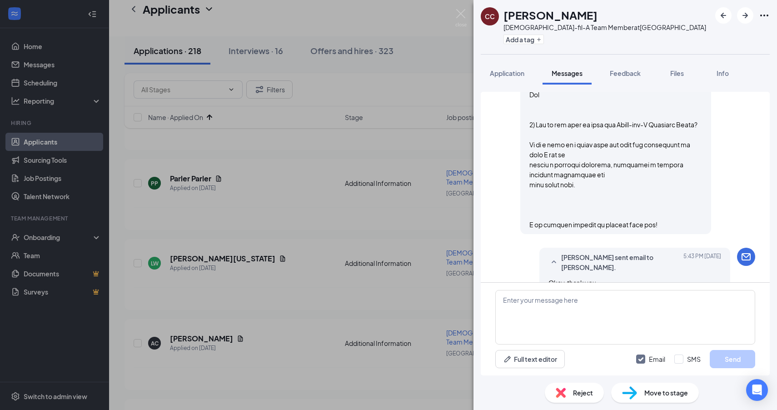
scroll to position [1679, 0]
click at [748, 15] on icon "ArrowRight" at bounding box center [745, 15] width 11 height 11
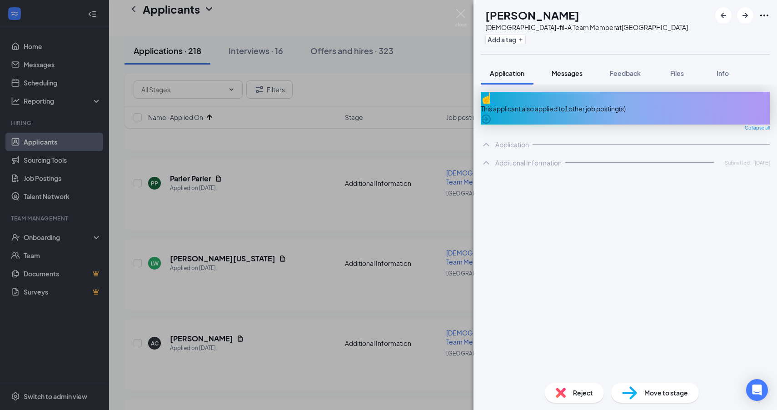
click at [555, 77] on div "Messages" at bounding box center [567, 73] width 31 height 9
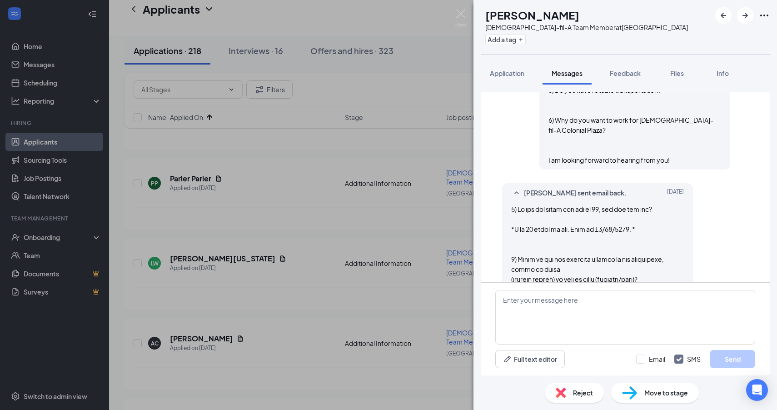
scroll to position [686, 0]
click at [574, 307] on textarea at bounding box center [625, 317] width 260 height 55
paste textarea "Okay, thank you. Would you be available to come for an interview on Wednesday, …"
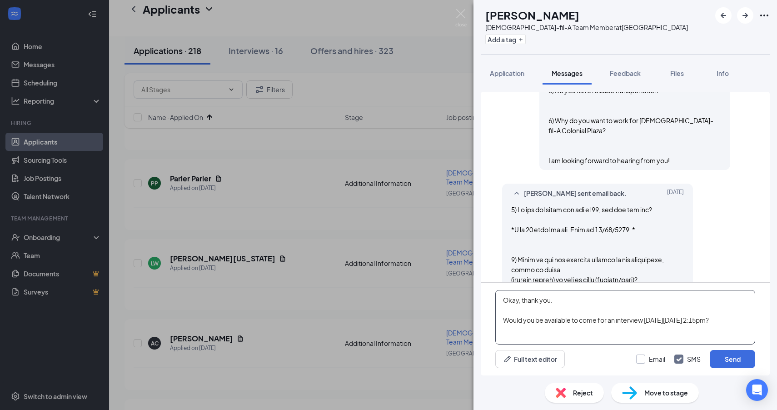
type textarea "Okay, thank you. Would you be available to come for an interview on Wednesday, …"
click at [664, 357] on input "Email" at bounding box center [650, 359] width 29 height 9
checkbox input "true"
click at [677, 357] on input "SMS" at bounding box center [687, 359] width 26 height 9
checkbox input "false"
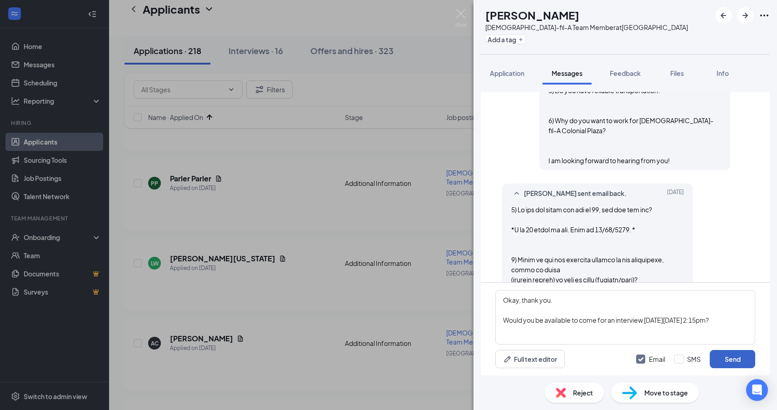
click at [732, 360] on button "Send" at bounding box center [732, 359] width 45 height 18
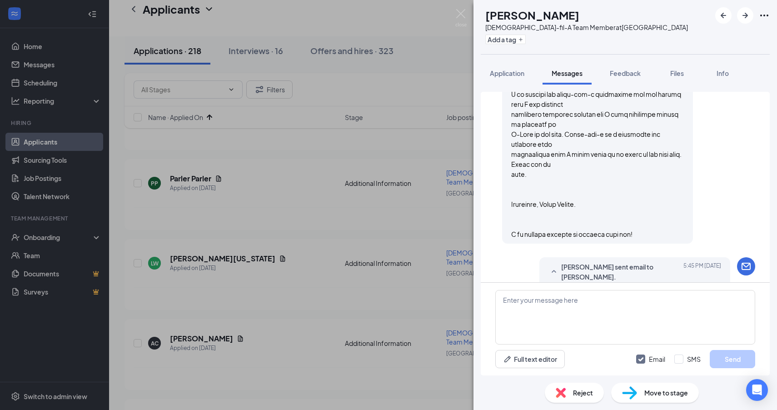
scroll to position [1642, 0]
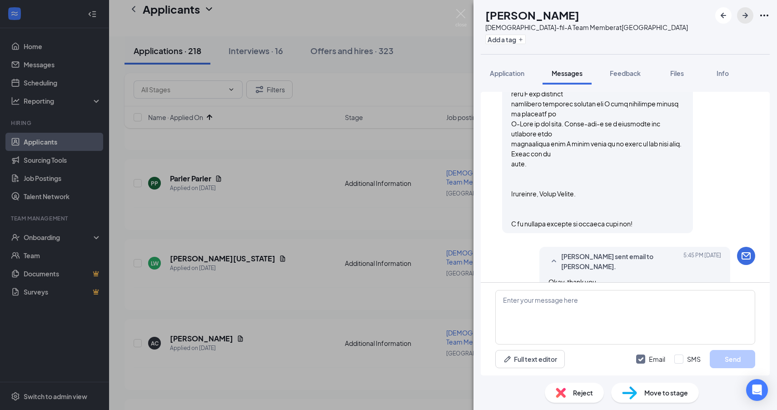
click at [744, 16] on icon "ArrowRight" at bounding box center [745, 15] width 11 height 11
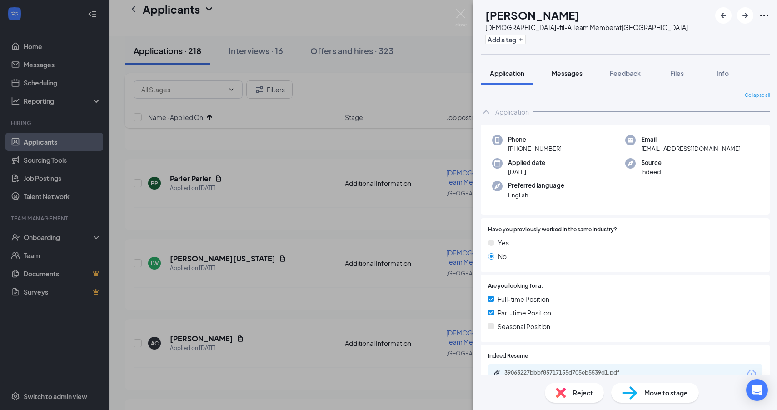
click at [564, 77] on span "Messages" at bounding box center [567, 73] width 31 height 8
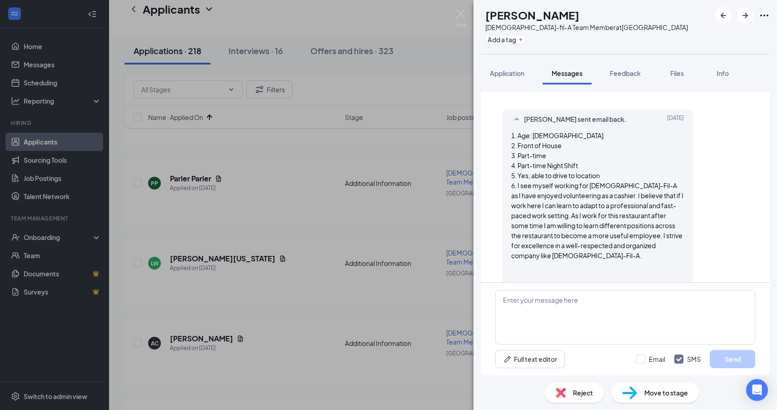
scroll to position [1011, 0]
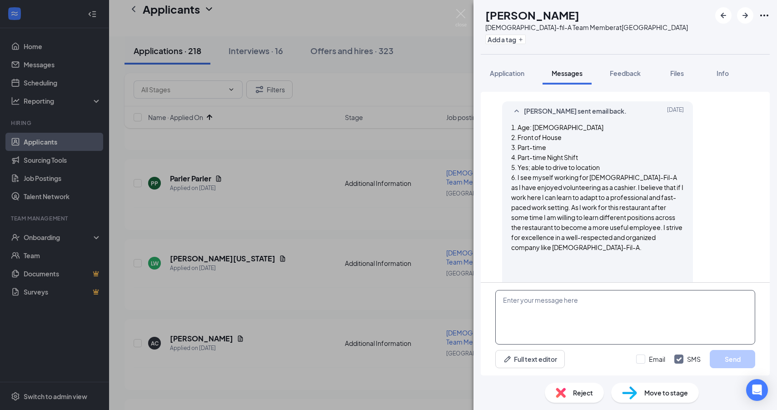
click at [613, 315] on textarea at bounding box center [625, 317] width 260 height 55
paste textarea "Okay, thank you. Would you be available to come for an interview on Wednesday, …"
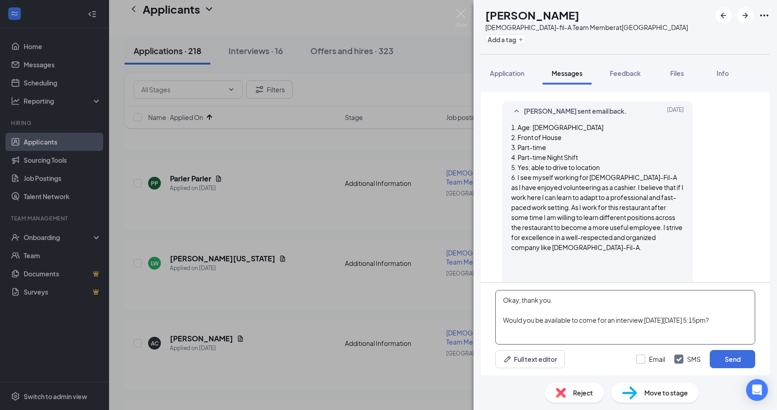
type textarea "Okay, thank you. Would you be available to come for an interview on Wednesday, …"
click at [654, 361] on input "Email" at bounding box center [650, 359] width 29 height 9
checkbox input "true"
click at [682, 360] on input "SMS" at bounding box center [687, 359] width 26 height 9
checkbox input "false"
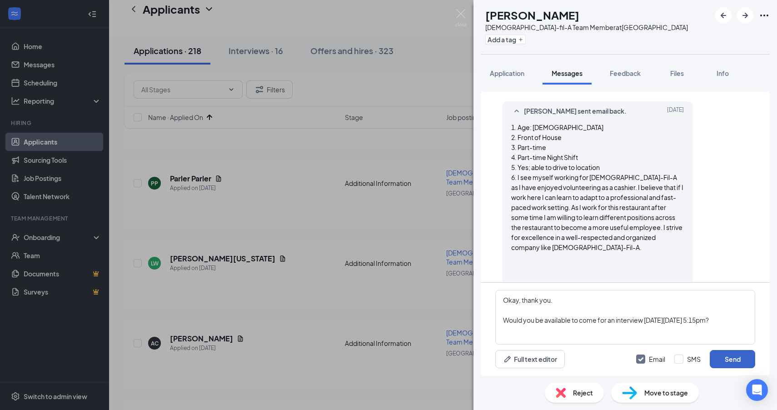
click at [720, 359] on button "Send" at bounding box center [732, 359] width 45 height 18
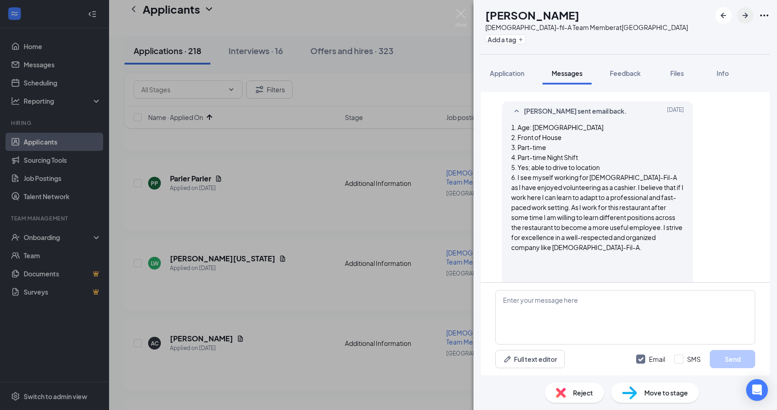
scroll to position [1096, 0]
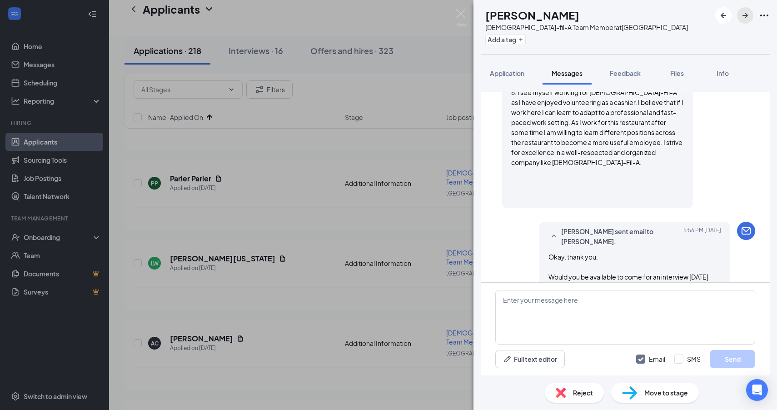
click at [747, 16] on icon "ArrowRight" at bounding box center [745, 15] width 11 height 11
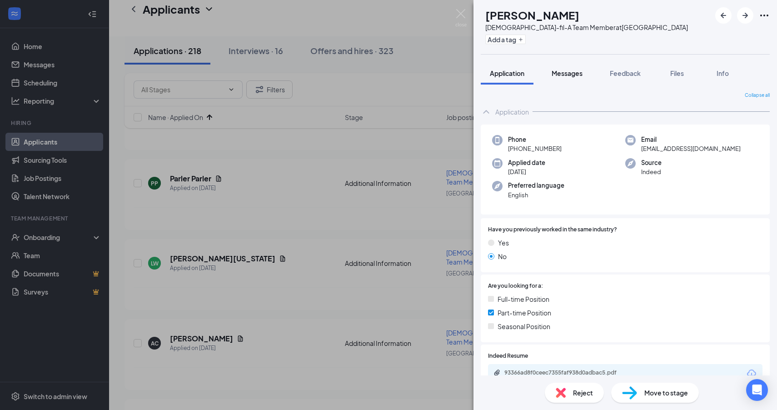
click at [569, 72] on span "Messages" at bounding box center [567, 73] width 31 height 8
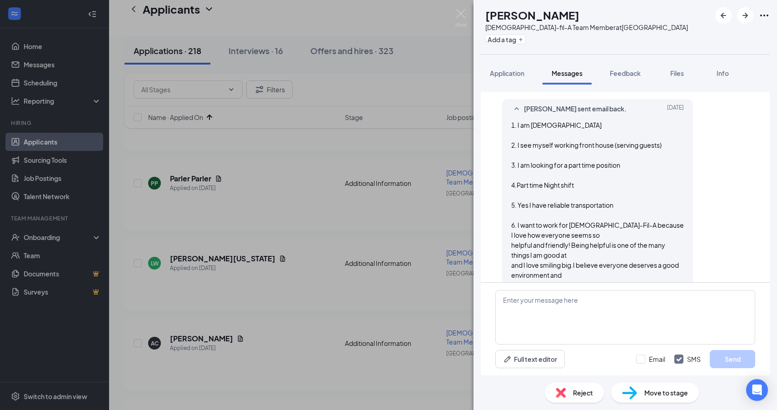
scroll to position [815, 0]
click at [651, 301] on textarea at bounding box center [625, 317] width 260 height 55
paste textarea "Okay, thank you. Would you be available to come for an interview on Wednesday, …"
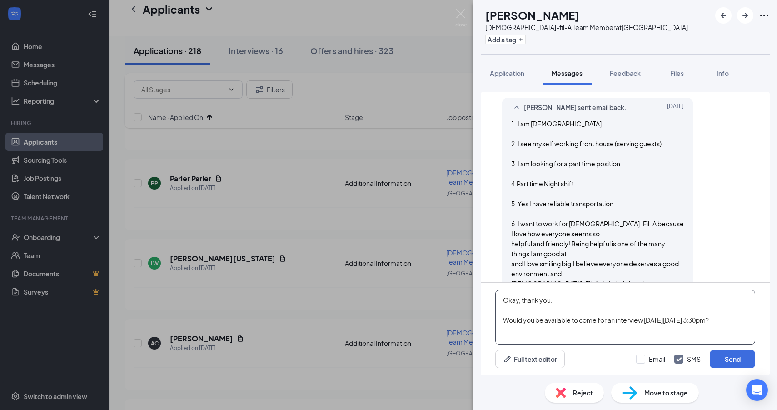
type textarea "Okay, thank you. Would you be available to come for an interview on Wednesday, …"
click at [655, 364] on div "Email SMS Send" at bounding box center [695, 359] width 119 height 18
click at [655, 360] on input "Email" at bounding box center [650, 359] width 29 height 9
checkbox input "true"
click at [685, 359] on input "SMS" at bounding box center [687, 359] width 26 height 9
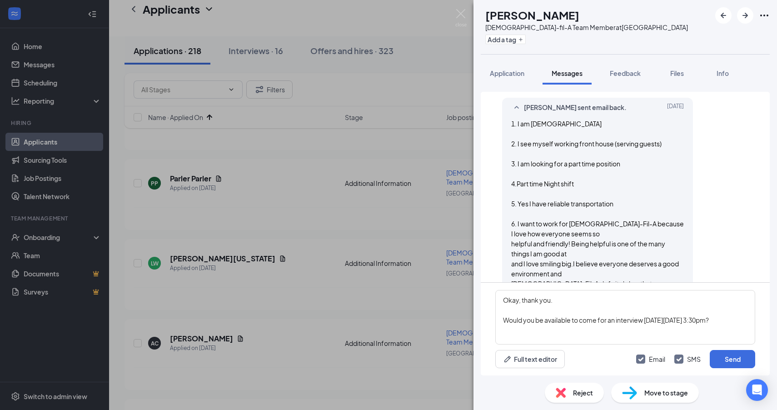
checkbox input "false"
click at [732, 359] on button "Send" at bounding box center [732, 359] width 45 height 18
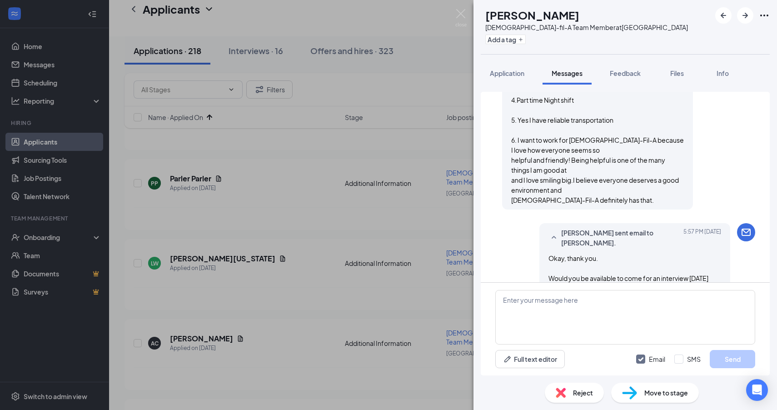
scroll to position [903, 0]
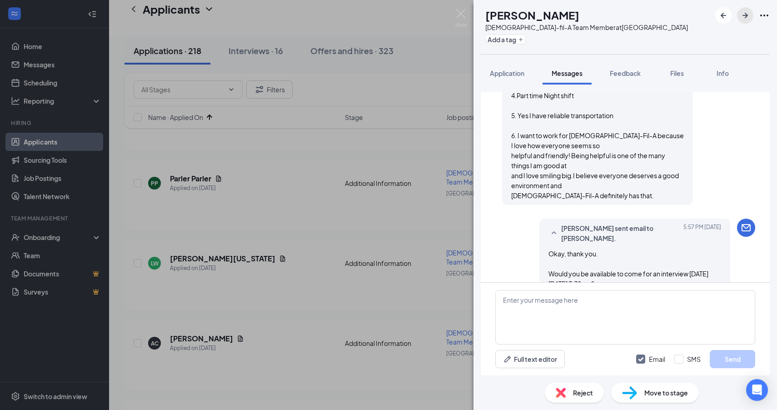
click at [742, 13] on icon "ArrowRight" at bounding box center [745, 15] width 11 height 11
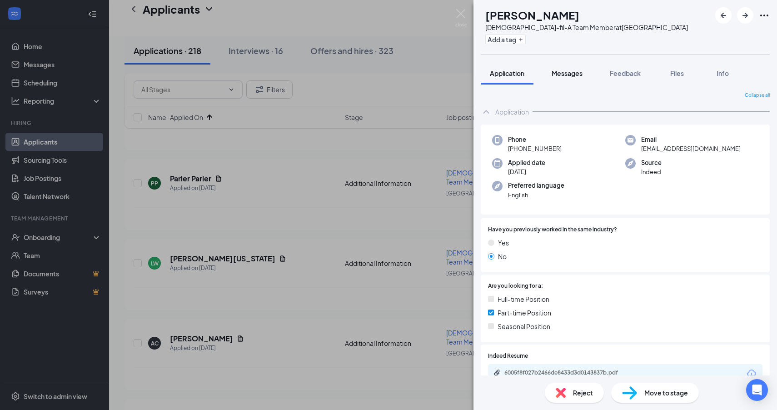
click at [567, 73] on span "Messages" at bounding box center [567, 73] width 31 height 8
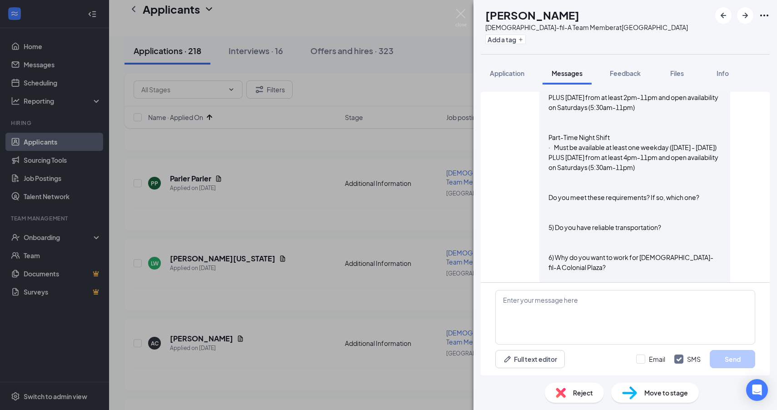
scroll to position [597, 0]
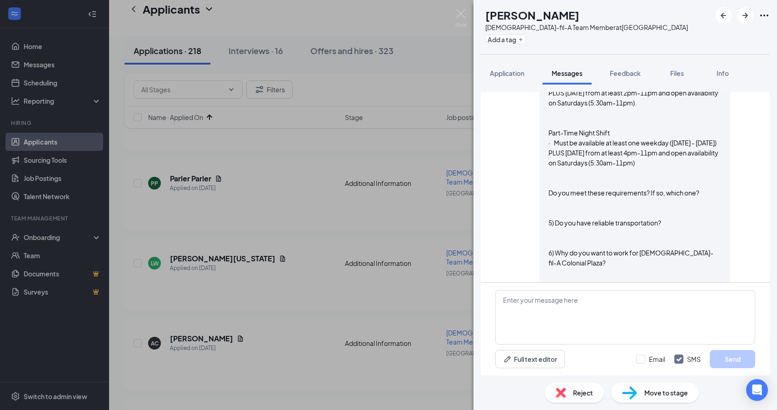
click at [574, 394] on span "Reject" at bounding box center [583, 393] width 20 height 10
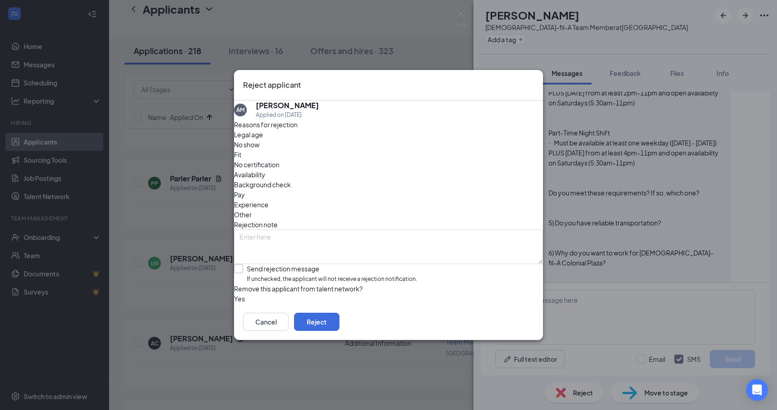
click at [300, 264] on input "Send rejection message If unchecked, the applicant will not receive a rejection…" at bounding box center [325, 274] width 183 height 20
checkbox input "true"
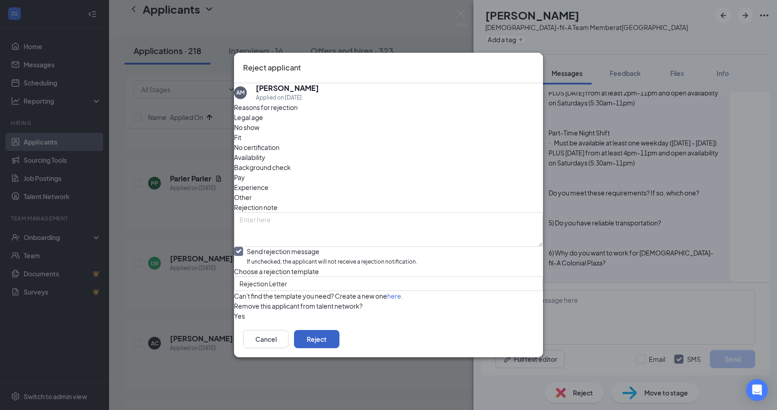
click at [340, 348] on button "Reject" at bounding box center [316, 339] width 45 height 18
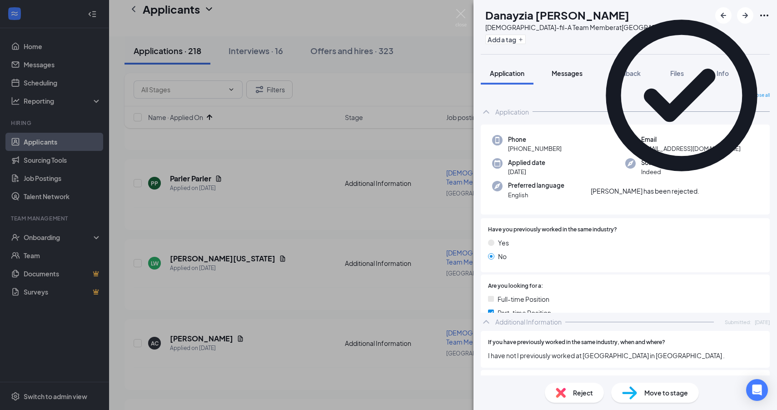
click at [567, 73] on span "Messages" at bounding box center [567, 73] width 31 height 8
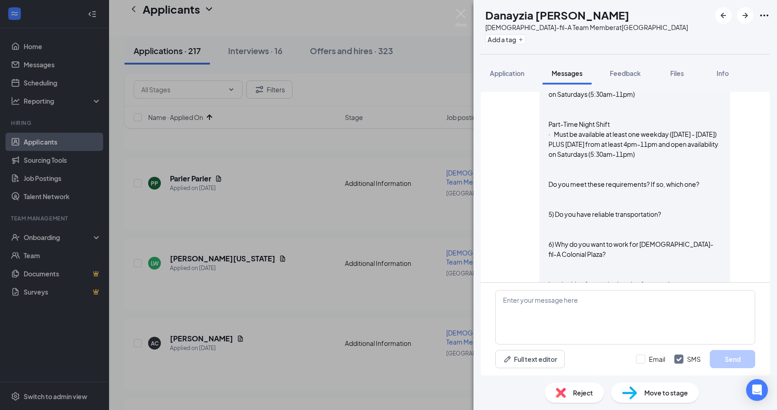
scroll to position [606, 0]
click at [574, 396] on span "Reject" at bounding box center [583, 393] width 20 height 10
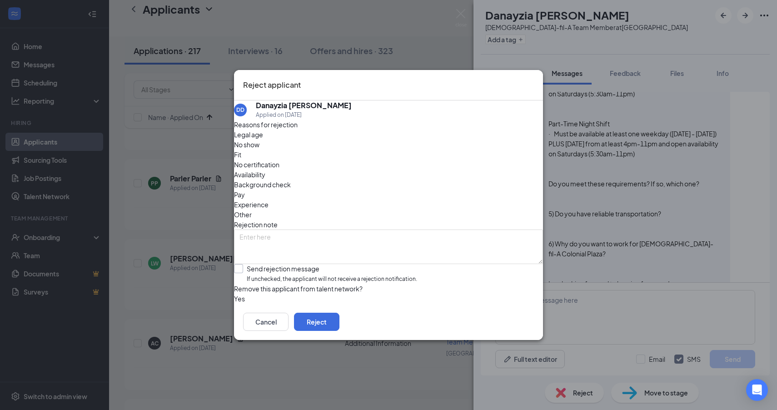
click at [322, 264] on input "Send rejection message If unchecked, the applicant will not receive a rejection…" at bounding box center [325, 274] width 183 height 20
checkbox input "true"
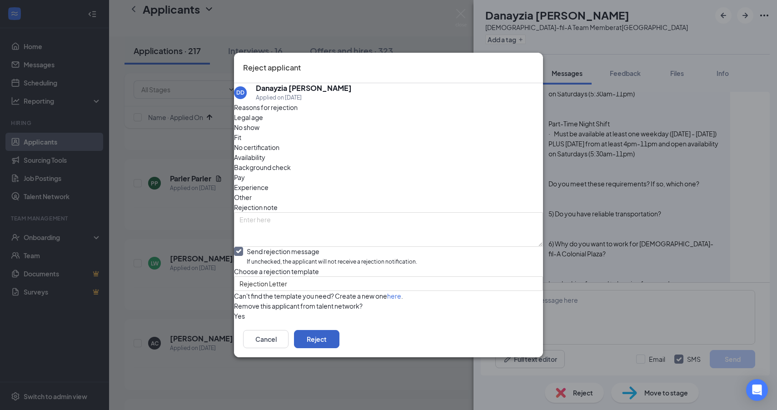
click at [340, 348] on button "Reject" at bounding box center [316, 339] width 45 height 18
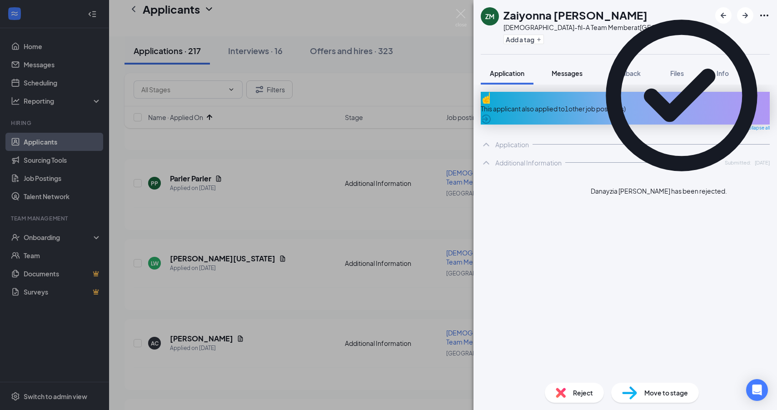
click at [556, 77] on span "Messages" at bounding box center [567, 73] width 31 height 8
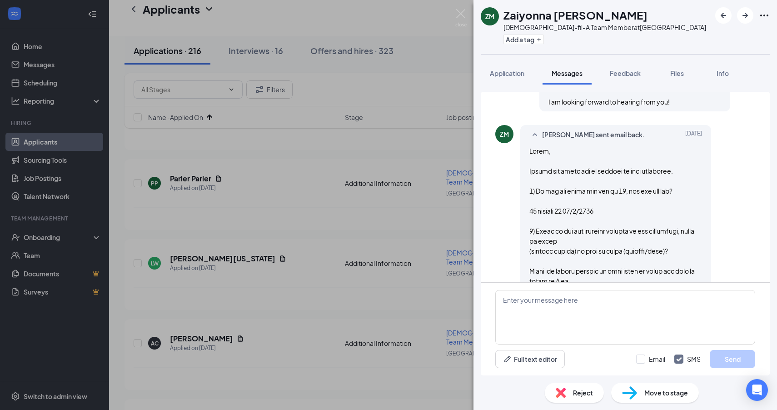
scroll to position [788, 0]
click at [665, 310] on textarea at bounding box center [625, 317] width 260 height 55
paste textarea "Okay, thank you. Would you be available to come for an interview on Wednesday, …"
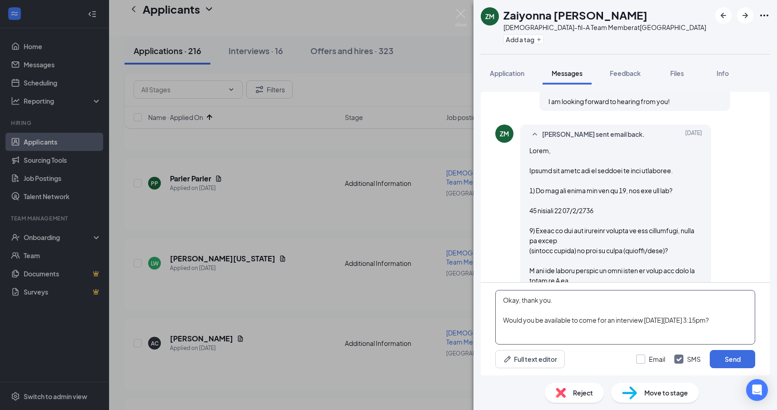
type textarea "Okay, thank you. Would you be available to come for an interview on Wednesday, …"
click at [665, 356] on input "Email" at bounding box center [650, 359] width 29 height 9
checkbox input "true"
click at [679, 358] on input "SMS" at bounding box center [687, 359] width 26 height 9
checkbox input "false"
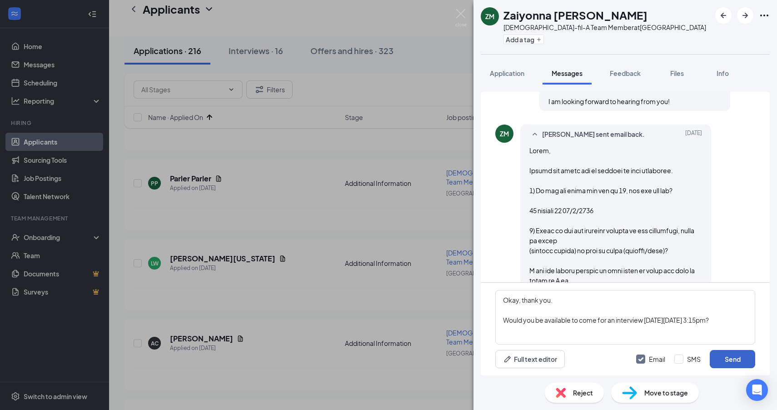
click at [722, 361] on button "Send" at bounding box center [732, 359] width 45 height 18
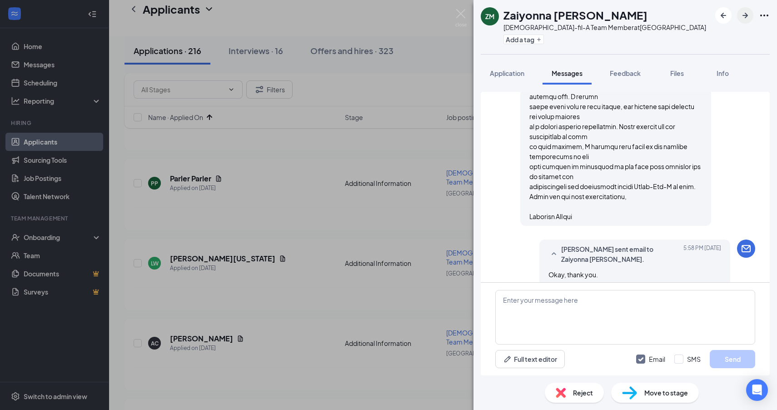
scroll to position [1543, 0]
click at [744, 17] on icon "ArrowRight" at bounding box center [745, 15] width 11 height 11
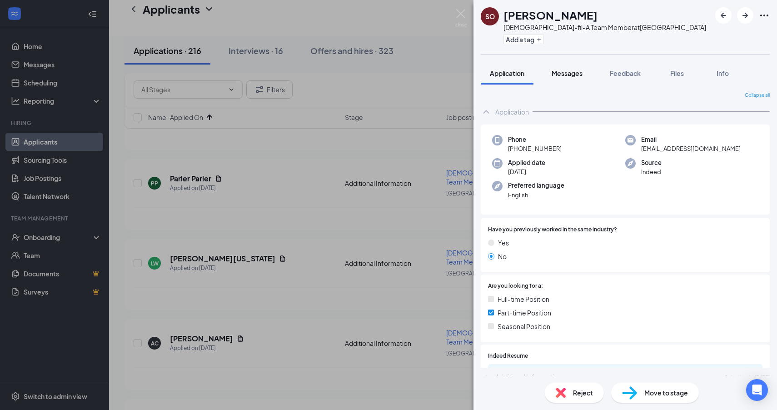
click at [569, 74] on span "Messages" at bounding box center [567, 73] width 31 height 8
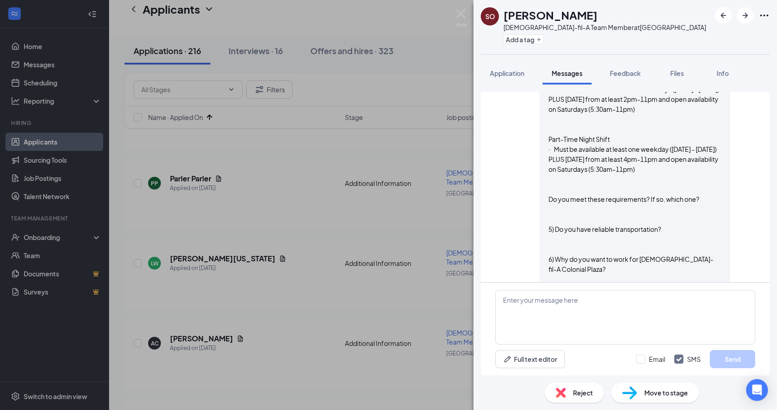
scroll to position [554, 0]
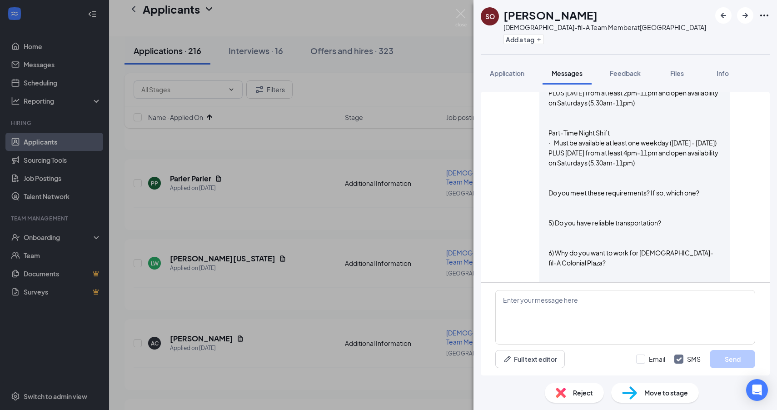
click at [579, 386] on div "Reject" at bounding box center [574, 393] width 59 height 20
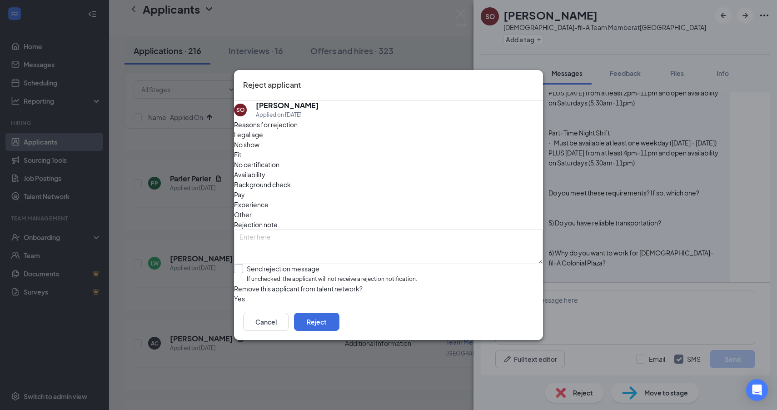
click at [270, 264] on input "Send rejection message If unchecked, the applicant will not receive a rejection…" at bounding box center [325, 274] width 183 height 20
checkbox input "true"
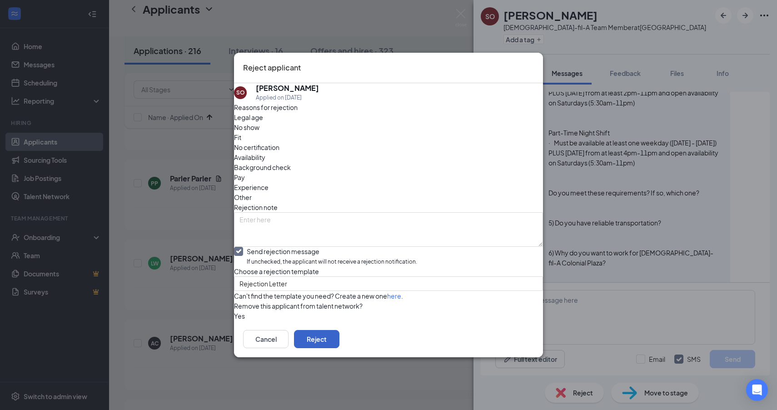
click at [340, 348] on button "Reject" at bounding box center [316, 339] width 45 height 18
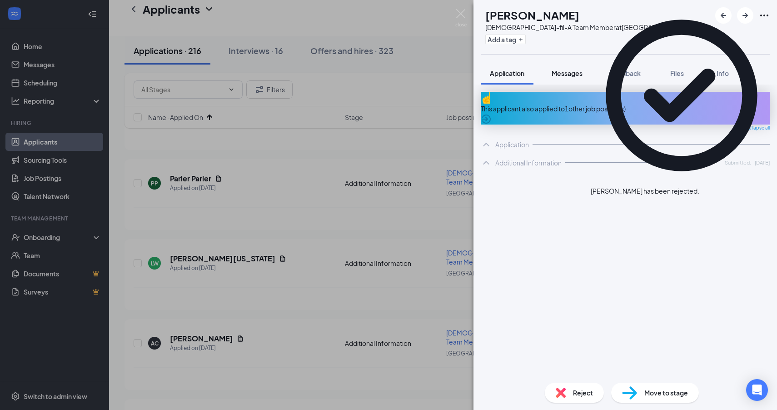
click at [567, 73] on span "Messages" at bounding box center [567, 73] width 31 height 8
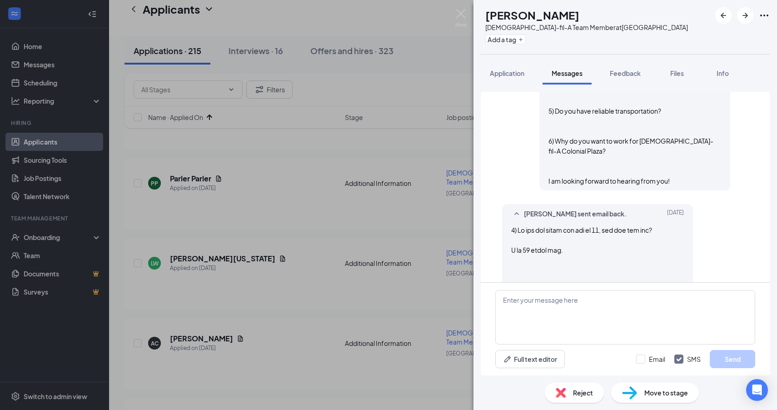
scroll to position [674, 0]
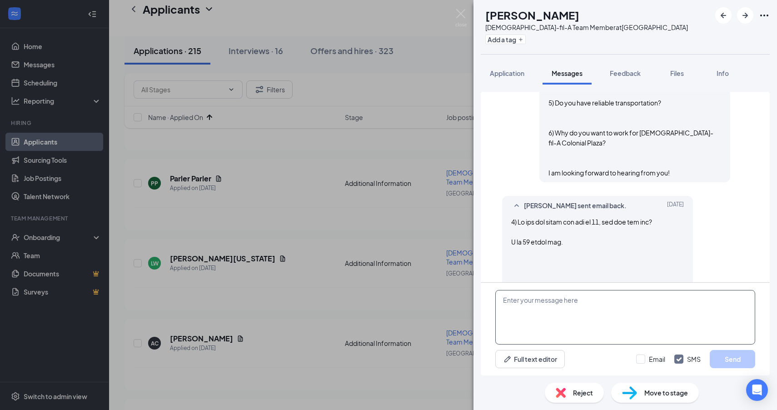
click at [595, 309] on textarea at bounding box center [625, 317] width 260 height 55
paste textarea "Okay, thank you. Would you be available to come for an interview on Wednesday, …"
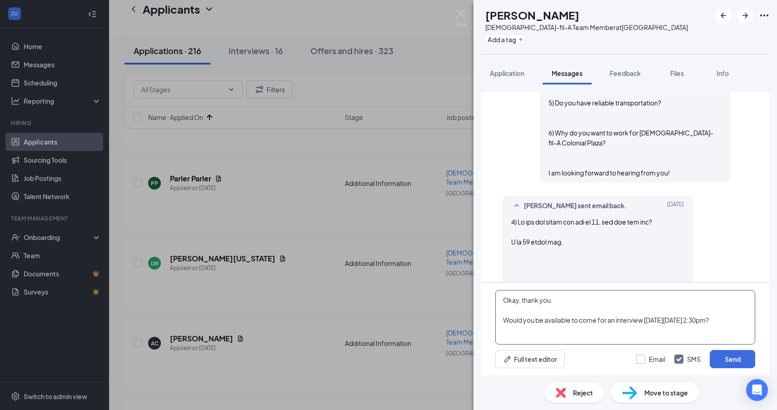
type textarea "Okay, thank you. Would you be available to come for an interview on Wednesday, …"
click at [645, 363] on input "Email" at bounding box center [650, 359] width 29 height 9
checkbox input "true"
click at [689, 359] on input "SMS" at bounding box center [687, 359] width 26 height 9
checkbox input "false"
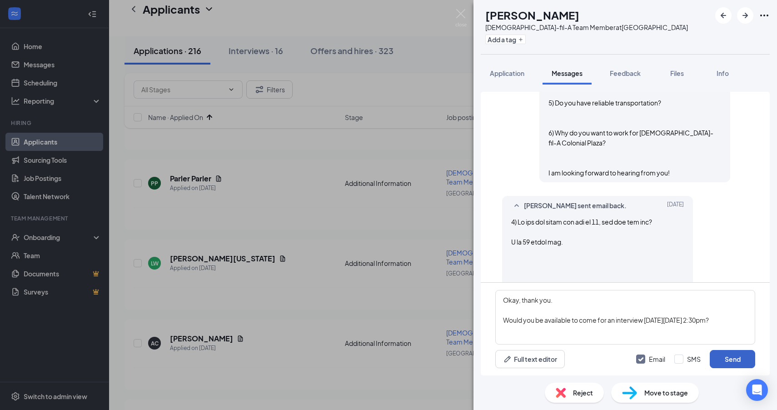
click at [738, 361] on button "Send" at bounding box center [732, 359] width 45 height 18
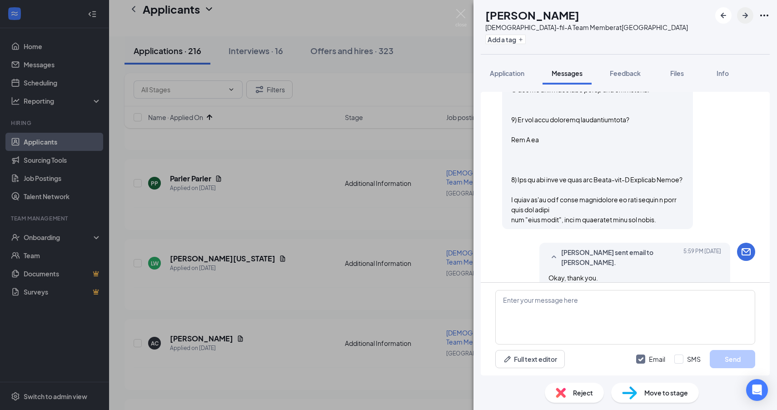
scroll to position [1552, 0]
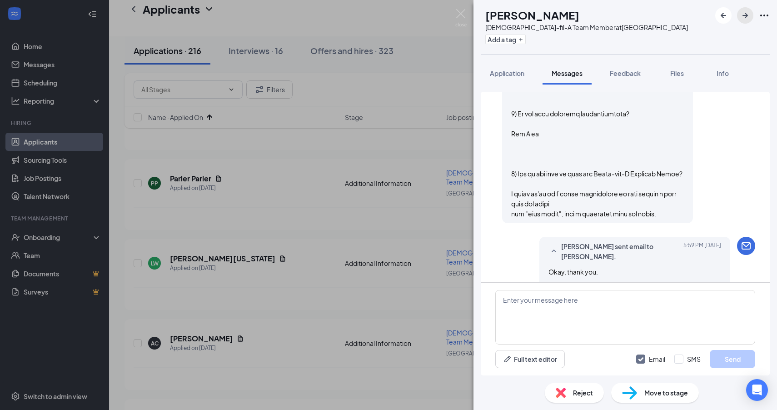
click at [746, 13] on icon "ArrowRight" at bounding box center [745, 15] width 11 height 11
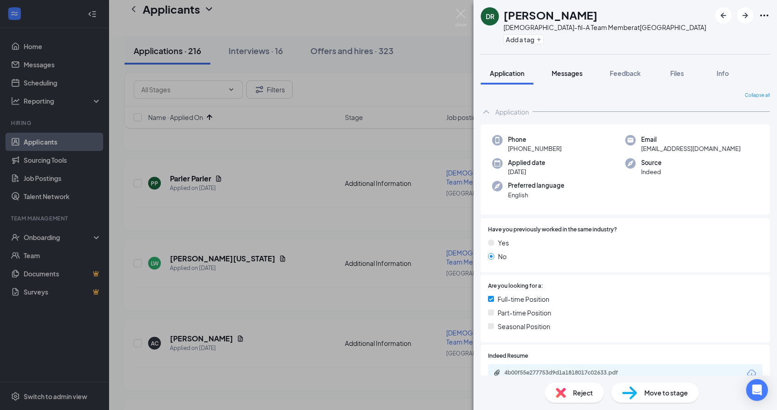
click at [563, 71] on span "Messages" at bounding box center [567, 73] width 31 height 8
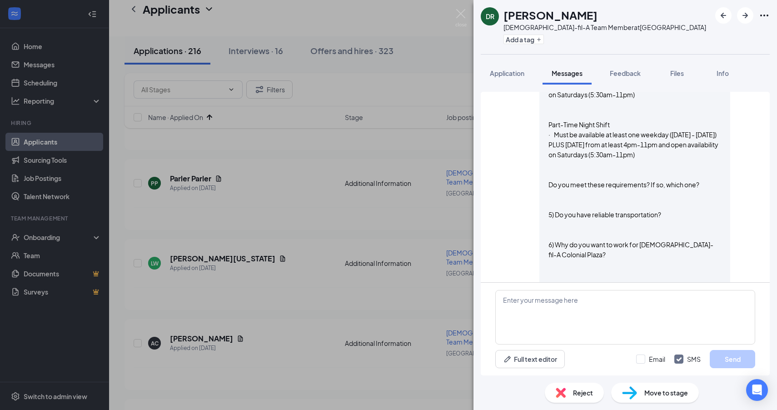
scroll to position [563, 0]
click at [593, 392] on div "Reject" at bounding box center [574, 393] width 59 height 20
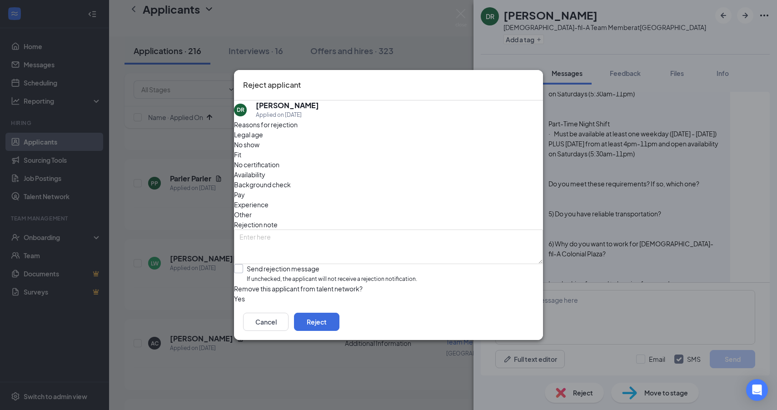
click at [312, 264] on input "Send rejection message If unchecked, the applicant will not receive a rejection…" at bounding box center [325, 274] width 183 height 20
checkbox input "true"
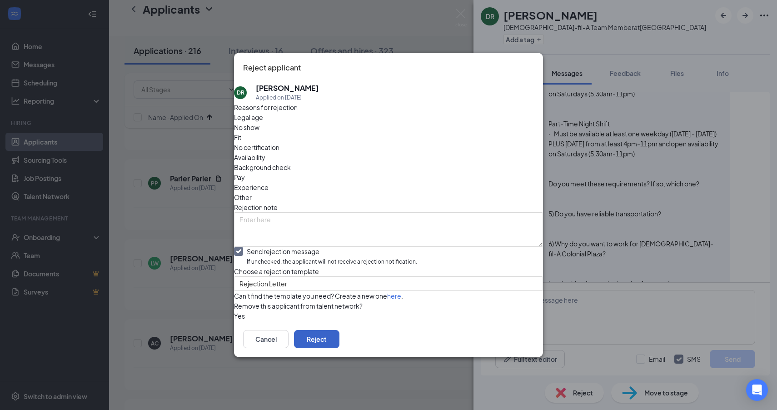
click at [340, 348] on button "Reject" at bounding box center [316, 339] width 45 height 18
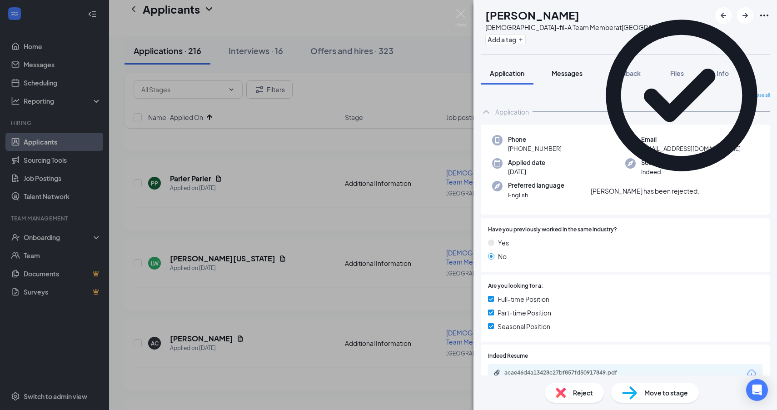
click at [564, 75] on span "Messages" at bounding box center [567, 73] width 31 height 8
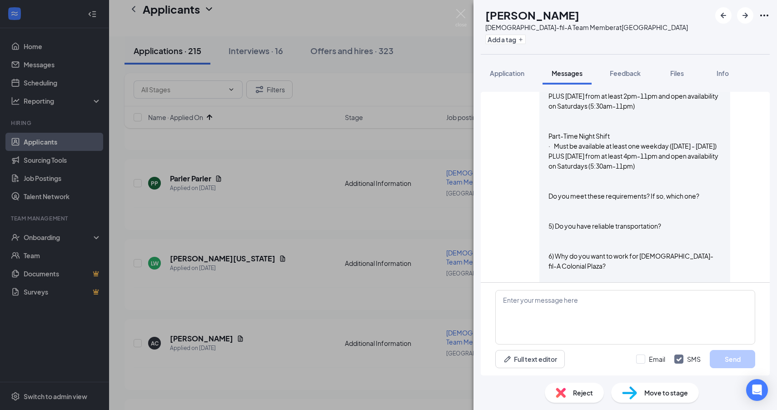
scroll to position [597, 0]
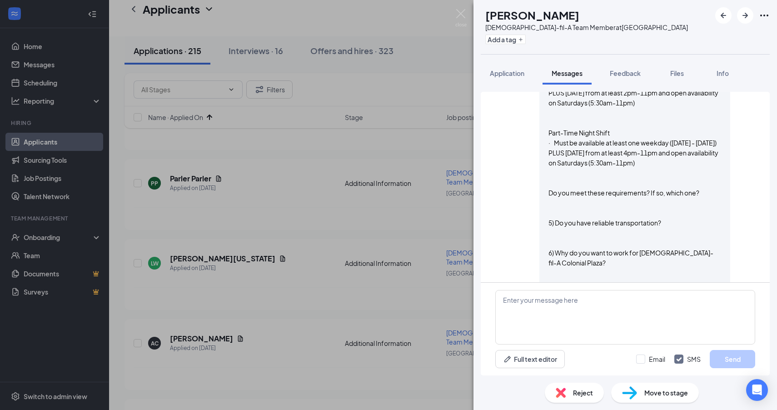
click at [584, 395] on span "Reject" at bounding box center [583, 393] width 20 height 10
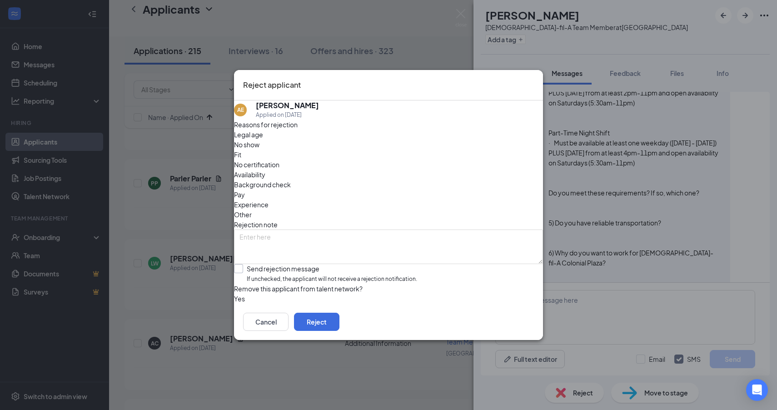
click at [283, 264] on input "Send rejection message If unchecked, the applicant will not receive a rejection…" at bounding box center [325, 274] width 183 height 20
checkbox input "true"
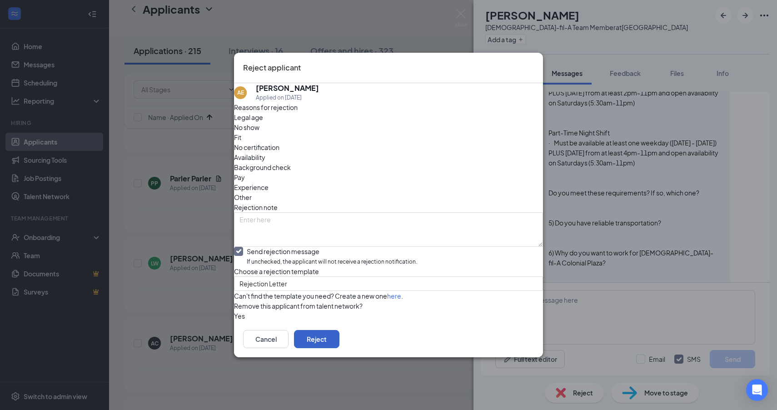
click at [340, 348] on button "Reject" at bounding box center [316, 339] width 45 height 18
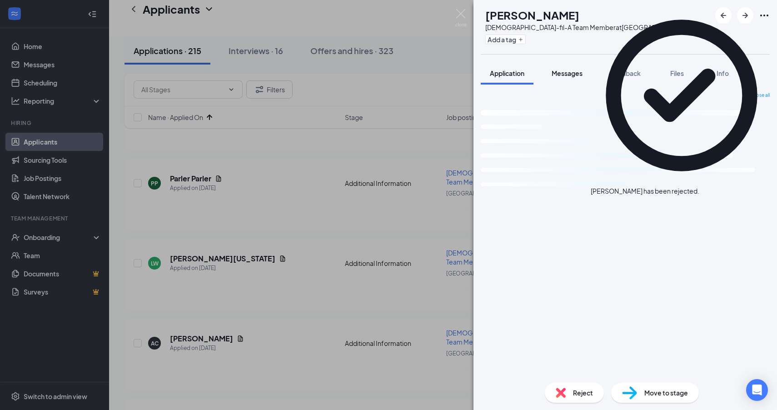
click at [565, 72] on span "Messages" at bounding box center [567, 73] width 31 height 8
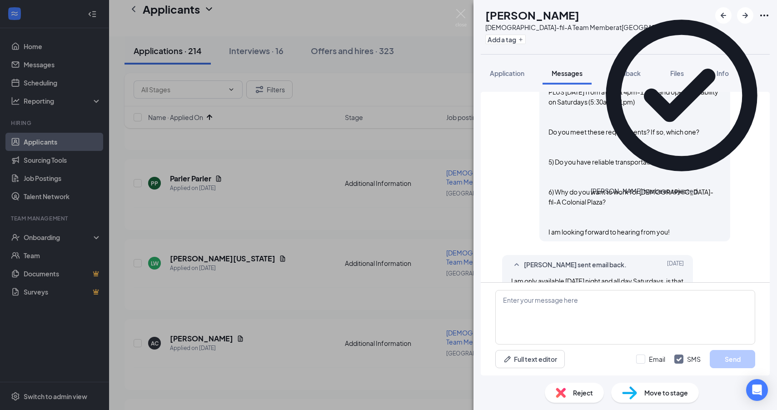
scroll to position [820, 0]
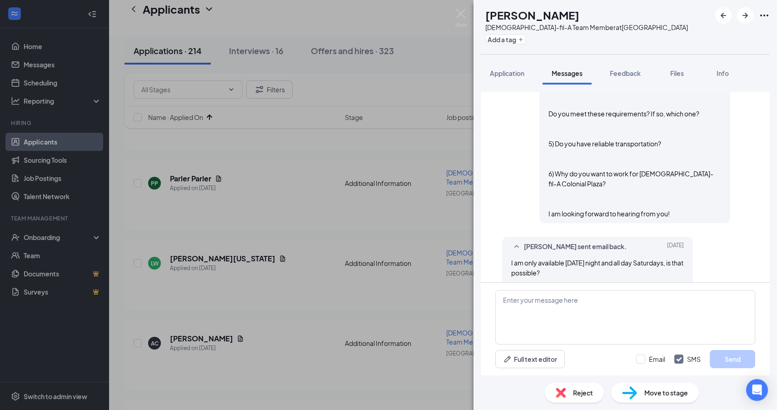
click at [559, 396] on img at bounding box center [561, 393] width 10 height 10
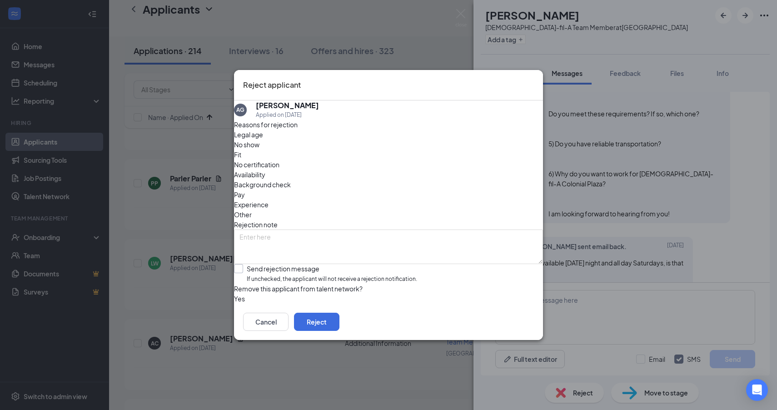
click at [286, 264] on input "Send rejection message If unchecked, the applicant will not receive a rejection…" at bounding box center [325, 274] width 183 height 20
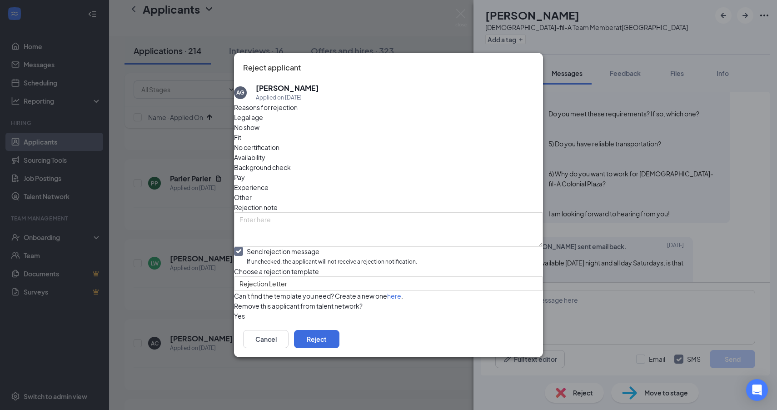
click at [265, 152] on span "Availability" at bounding box center [249, 157] width 31 height 10
click at [293, 247] on input "Send rejection message If unchecked, the applicant will not receive a rejection…" at bounding box center [325, 257] width 183 height 20
checkbox input "false"
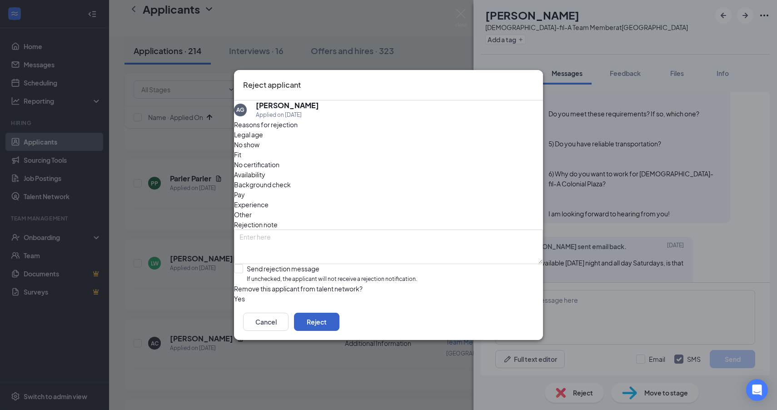
click at [340, 326] on button "Reject" at bounding box center [316, 322] width 45 height 18
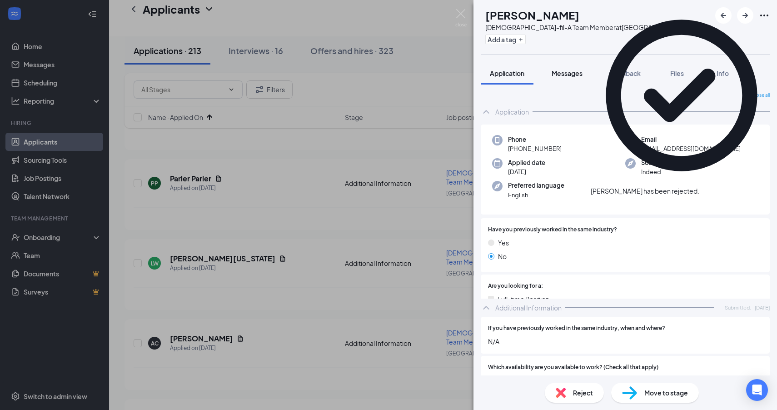
click at [563, 72] on span "Messages" at bounding box center [567, 73] width 31 height 8
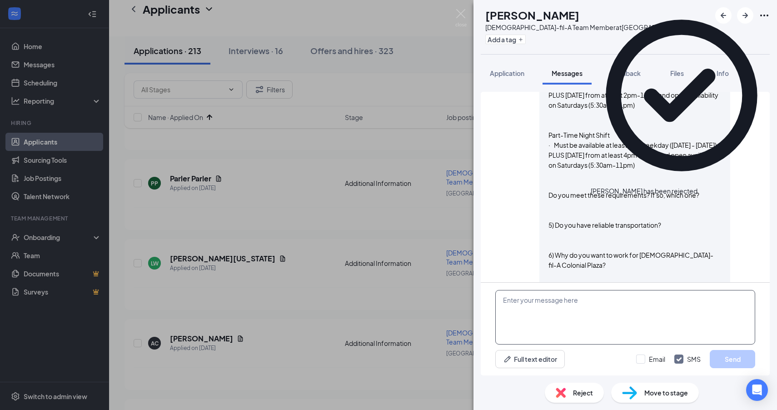
scroll to position [623, 0]
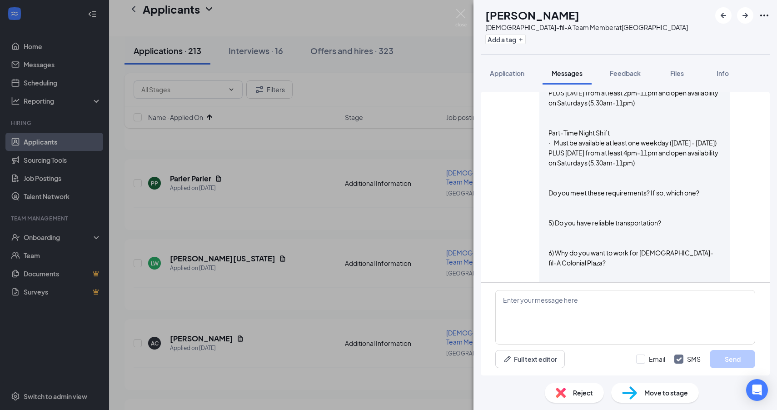
click at [574, 392] on span "Reject" at bounding box center [583, 393] width 20 height 10
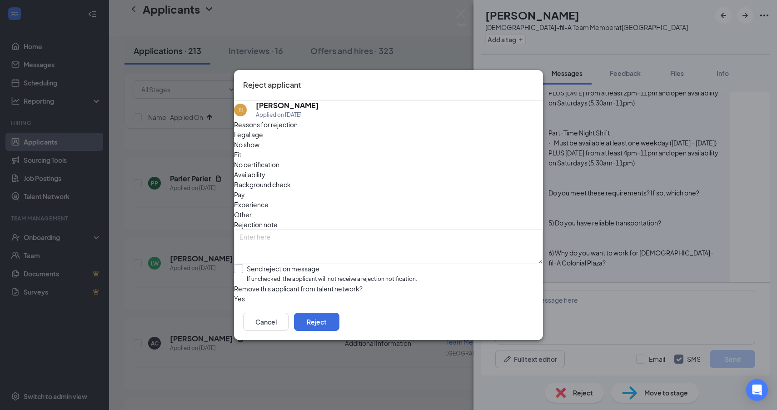
click at [306, 264] on input "Send rejection message If unchecked, the applicant will not receive a rejection…" at bounding box center [325, 274] width 183 height 20
checkbox input "true"
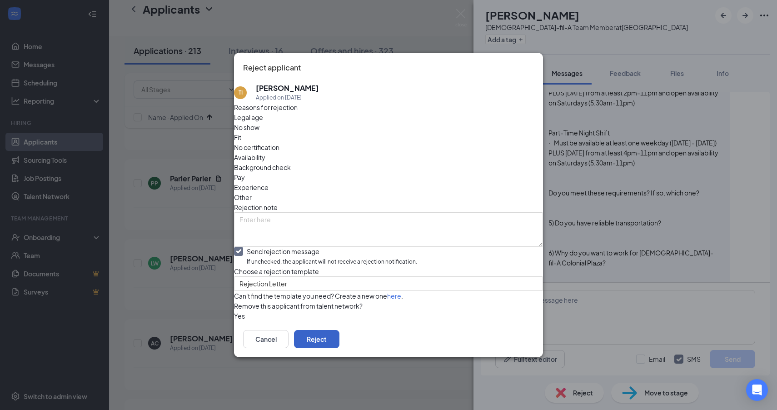
click at [340, 348] on button "Reject" at bounding box center [316, 339] width 45 height 18
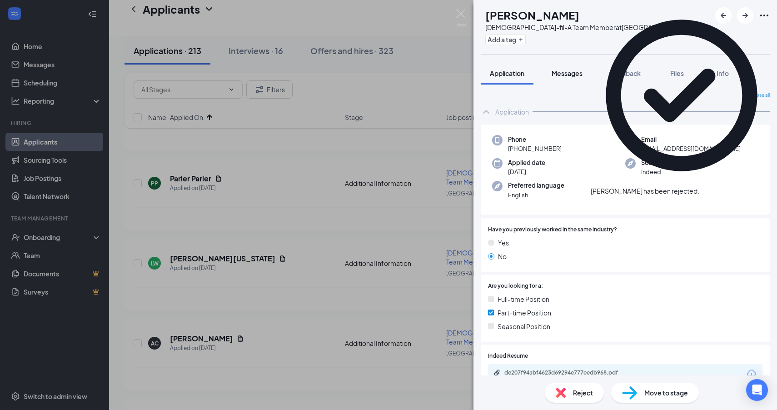
click at [557, 66] on button "Messages" at bounding box center [567, 73] width 49 height 23
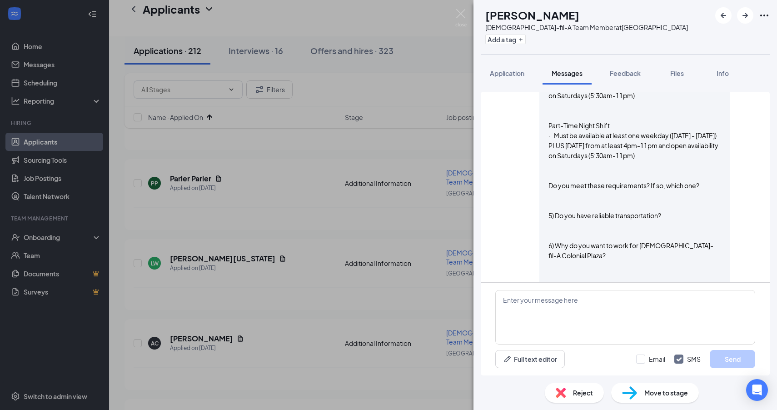
scroll to position [750, 0]
click at [590, 392] on span "Reject" at bounding box center [583, 393] width 20 height 10
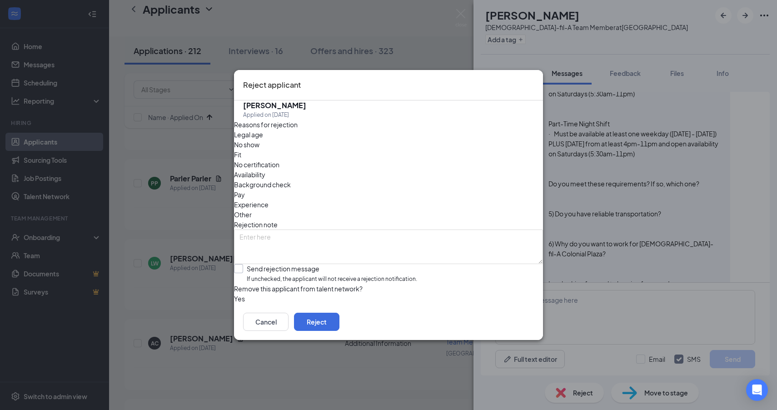
click at [292, 264] on input "Send rejection message If unchecked, the applicant will not receive a rejection…" at bounding box center [325, 274] width 183 height 20
checkbox input "true"
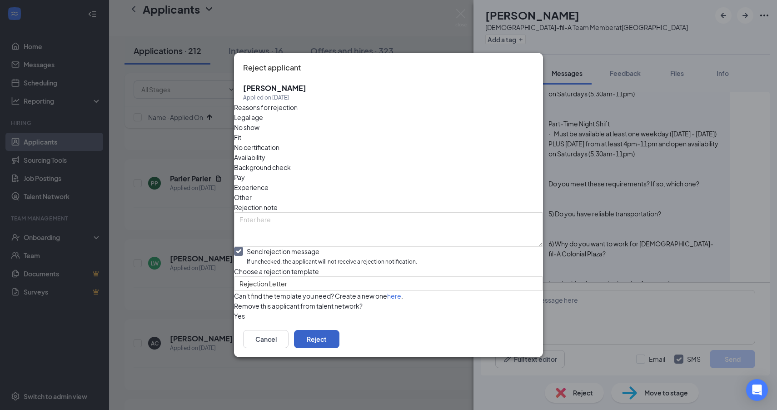
click at [340, 348] on button "Reject" at bounding box center [316, 339] width 45 height 18
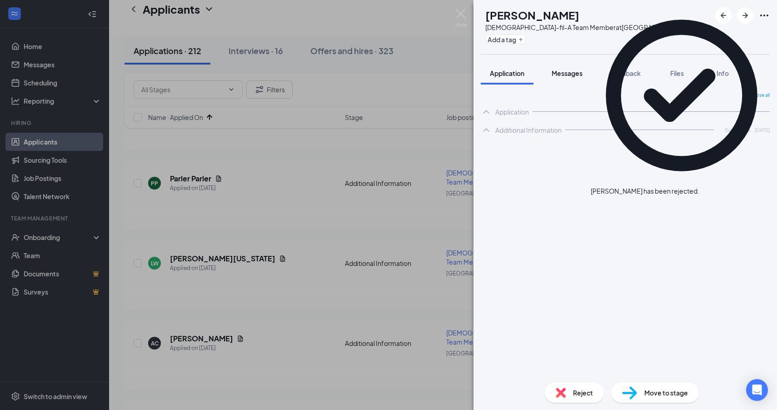
click at [563, 70] on span "Messages" at bounding box center [567, 73] width 31 height 8
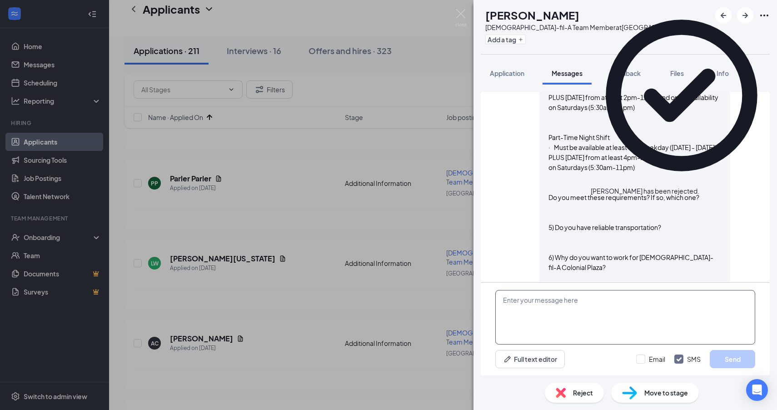
scroll to position [597, 0]
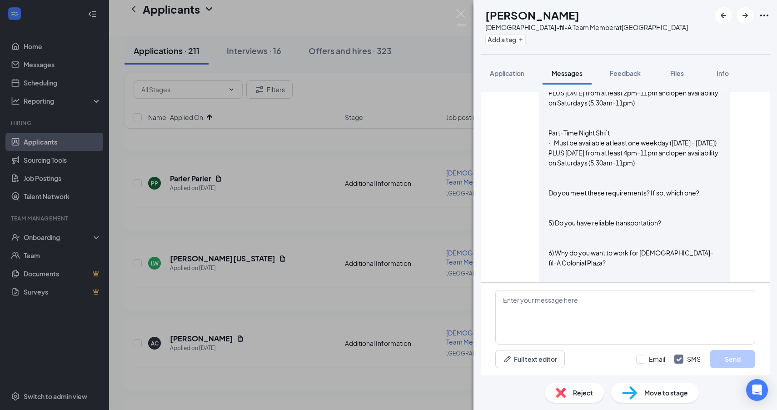
click at [575, 388] on span "Reject" at bounding box center [583, 393] width 20 height 10
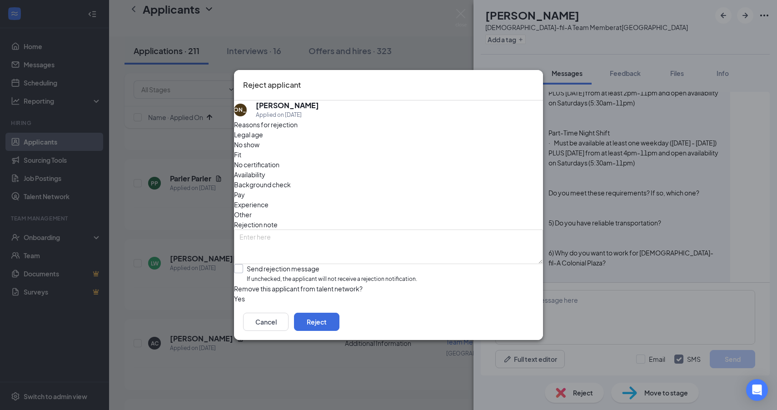
click at [299, 264] on input "Send rejection message If unchecked, the applicant will not receive a rejection…" at bounding box center [325, 274] width 183 height 20
checkbox input "true"
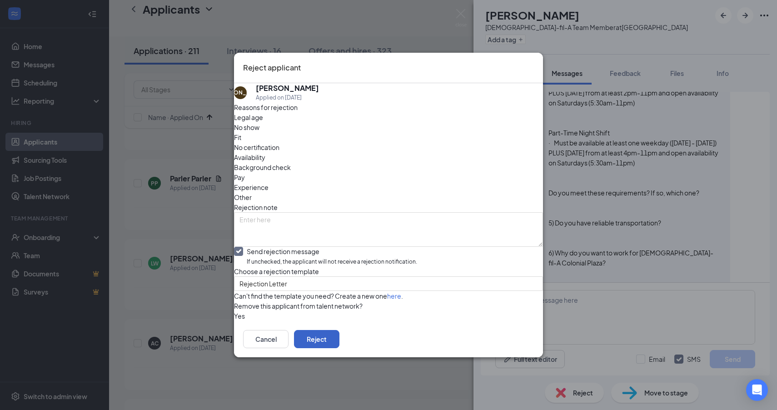
click at [340, 348] on button "Reject" at bounding box center [316, 339] width 45 height 18
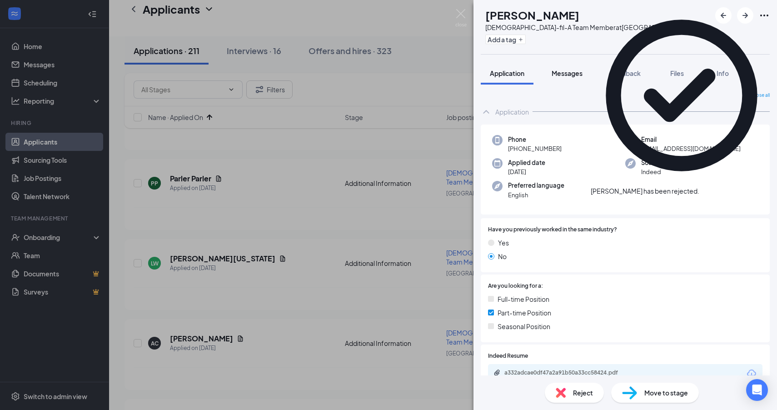
click at [570, 79] on button "Messages" at bounding box center [567, 73] width 49 height 23
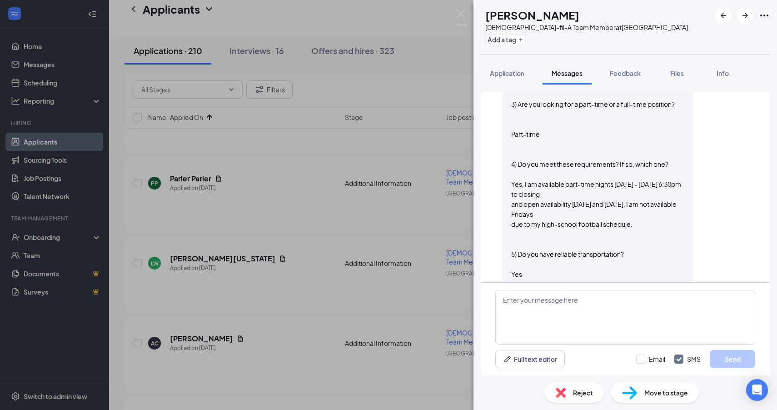
scroll to position [1090, 0]
click at [559, 392] on img at bounding box center [561, 393] width 10 height 10
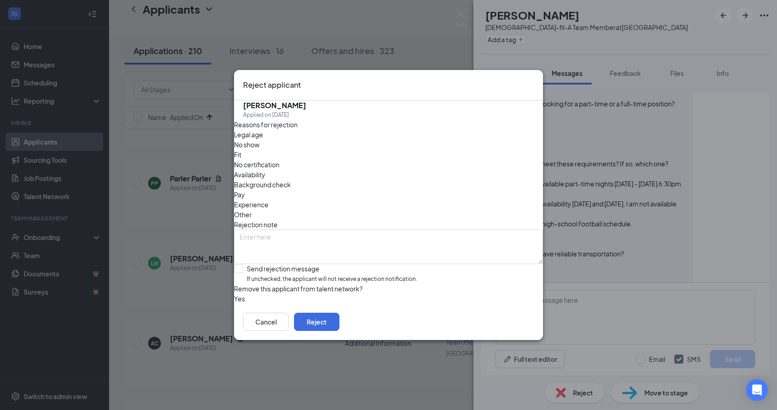
click at [265, 170] on span "Availability" at bounding box center [249, 175] width 31 height 10
click at [340, 321] on button "Reject" at bounding box center [316, 322] width 45 height 18
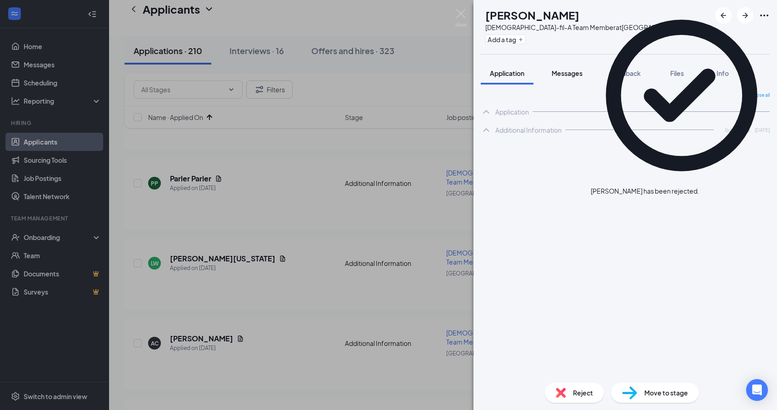
click at [564, 69] on div "Messages" at bounding box center [567, 73] width 31 height 9
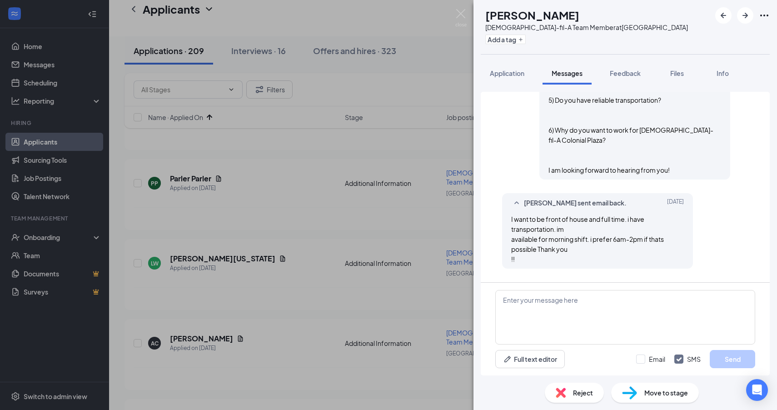
scroll to position [721, 0]
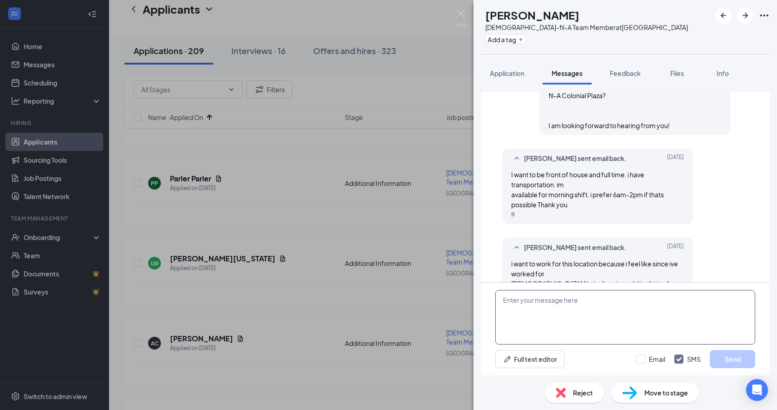
click at [569, 315] on textarea at bounding box center [625, 317] width 260 height 55
paste textarea "Okay, thank you. Would you be available to come for an interview on Wednesday, …"
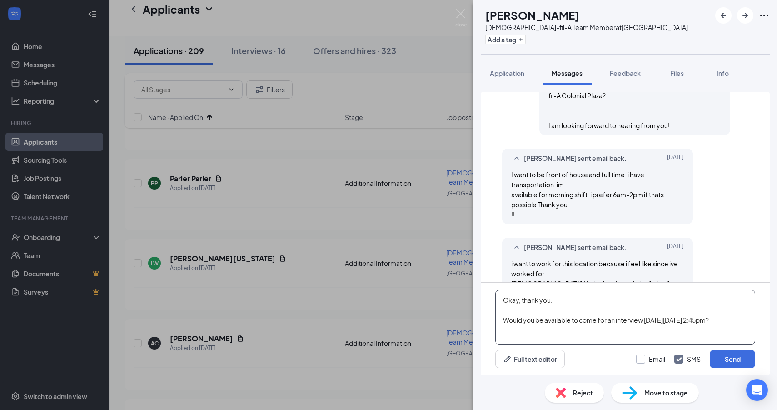
type textarea "Okay, thank you. Would you be available to come for an interview on Wednesday, …"
click at [650, 357] on input "Email" at bounding box center [650, 359] width 29 height 9
checkbox input "true"
click at [689, 360] on input "SMS" at bounding box center [687, 359] width 26 height 9
checkbox input "false"
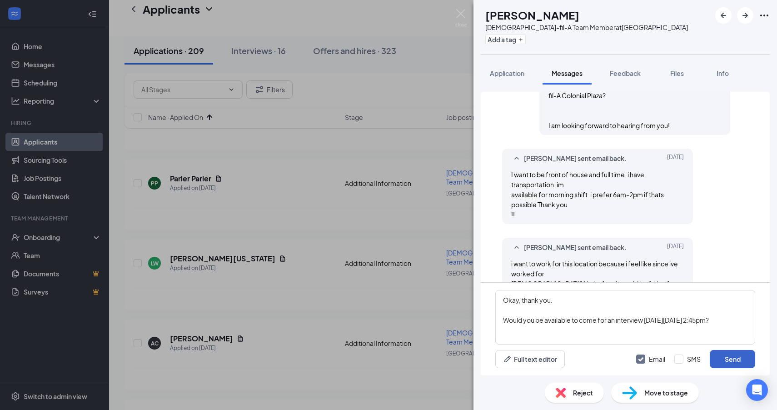
click at [735, 356] on button "Send" at bounding box center [732, 359] width 45 height 18
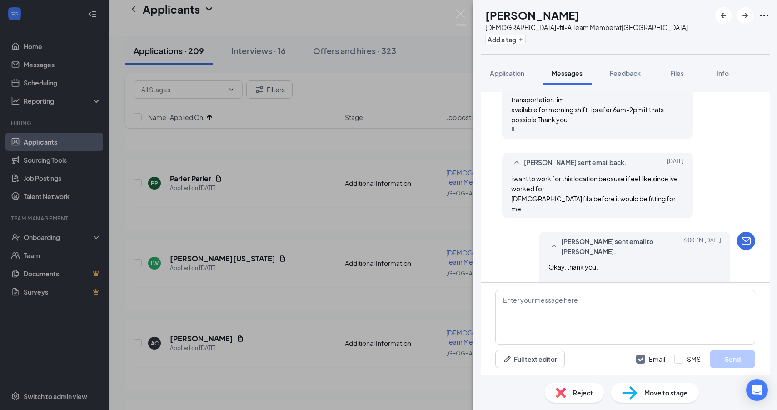
scroll to position [809, 0]
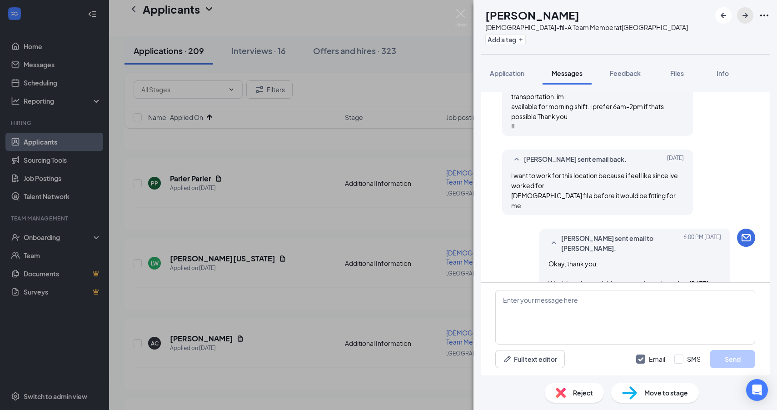
click at [746, 20] on icon "ArrowRight" at bounding box center [745, 15] width 11 height 11
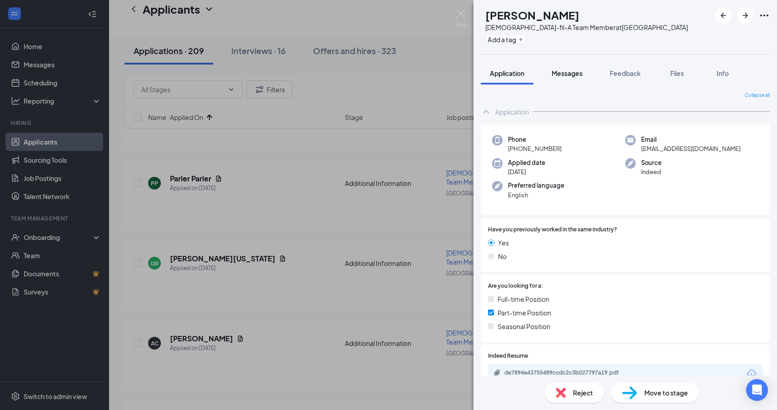
click at [560, 65] on button "Messages" at bounding box center [567, 73] width 49 height 23
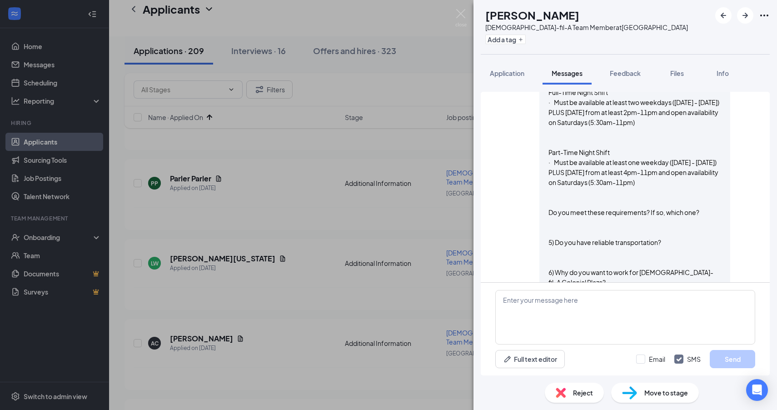
scroll to position [597, 0]
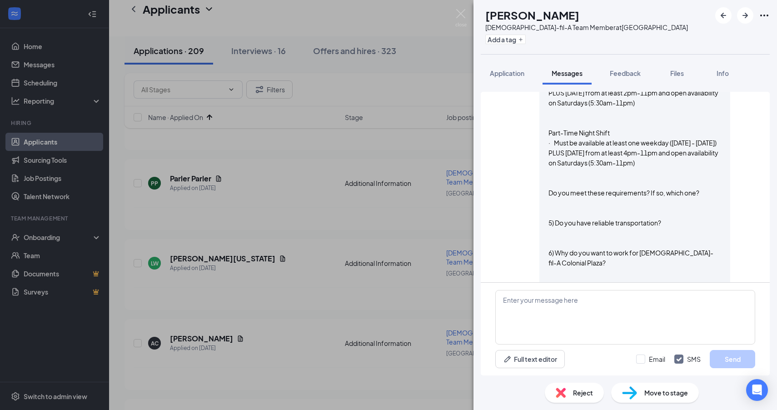
click at [572, 387] on div "Reject" at bounding box center [574, 393] width 59 height 20
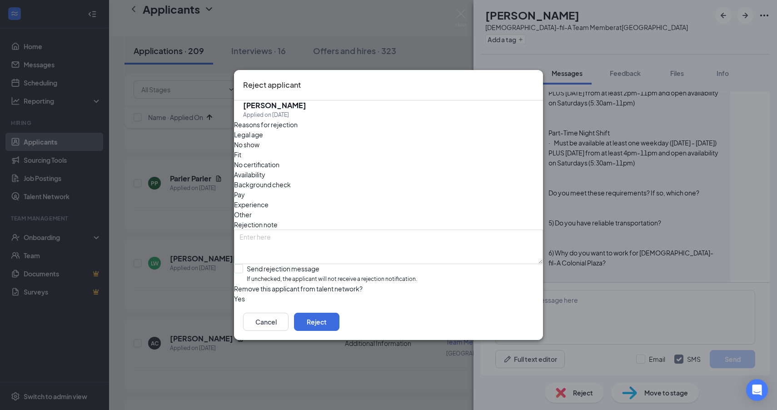
click at [306, 244] on div "Reasons for rejection Legal age No show Fit No certification Availability Backg…" at bounding box center [388, 212] width 309 height 184
click at [308, 264] on input "Send rejection message If unchecked, the applicant will not receive a rejection…" at bounding box center [325, 274] width 183 height 20
checkbox input "true"
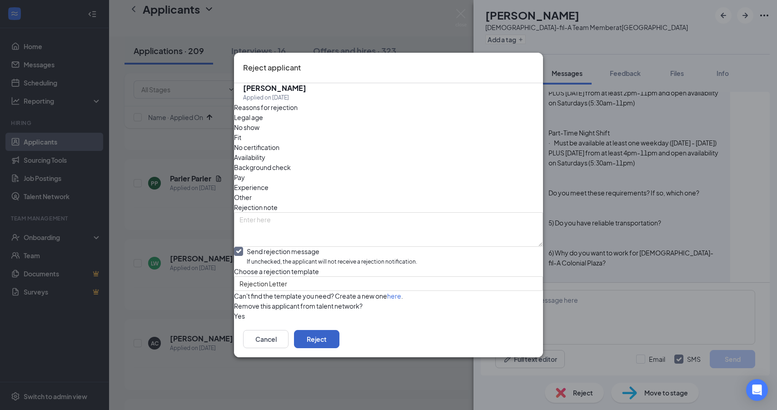
click at [340, 348] on button "Reject" at bounding box center [316, 339] width 45 height 18
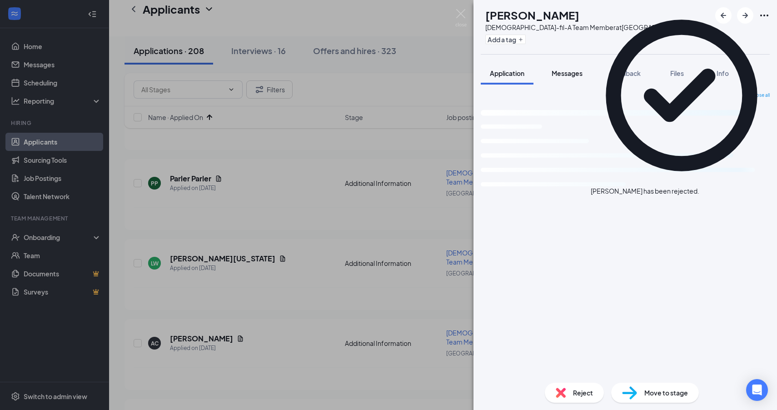
click at [560, 74] on span "Messages" at bounding box center [567, 73] width 31 height 8
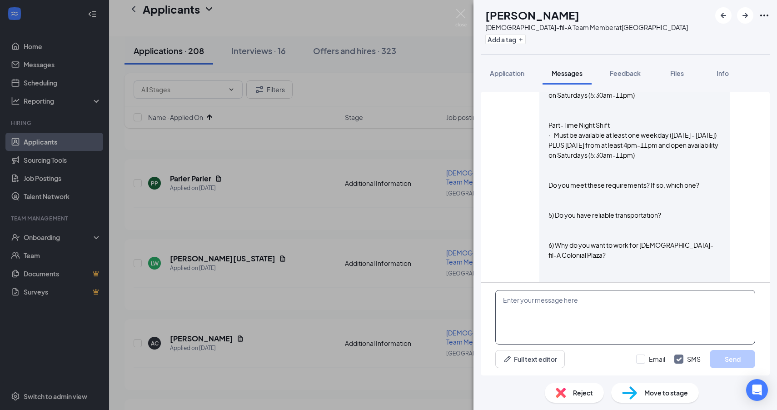
scroll to position [606, 0]
click at [571, 398] on div "Reject" at bounding box center [574, 393] width 59 height 20
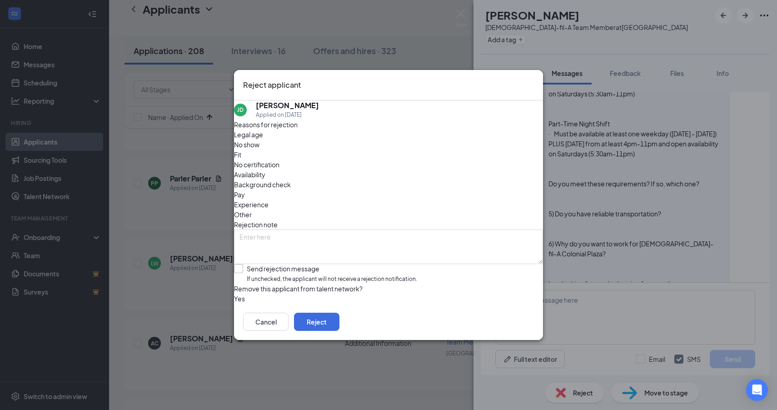
click at [300, 264] on input "Send rejection message If unchecked, the applicant will not receive a rejection…" at bounding box center [325, 274] width 183 height 20
checkbox input "true"
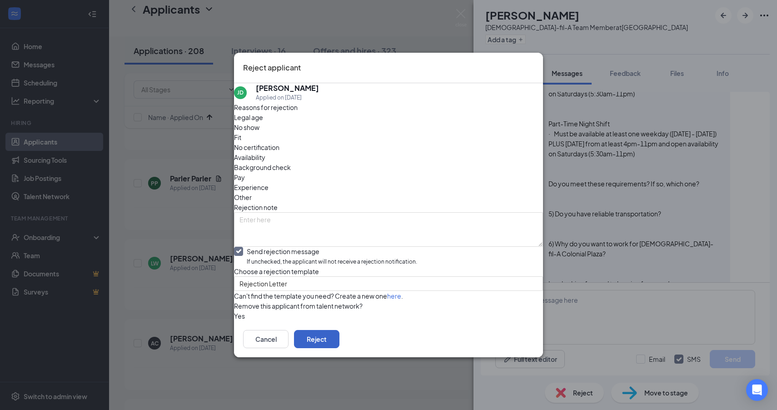
click at [340, 348] on button "Reject" at bounding box center [316, 339] width 45 height 18
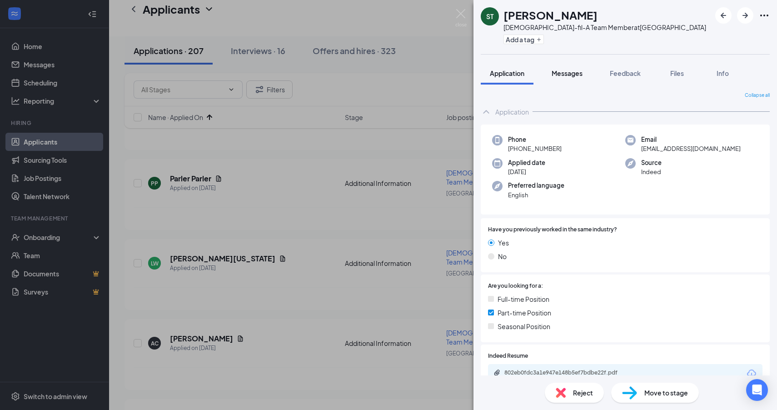
click at [565, 67] on button "Messages" at bounding box center [567, 73] width 49 height 23
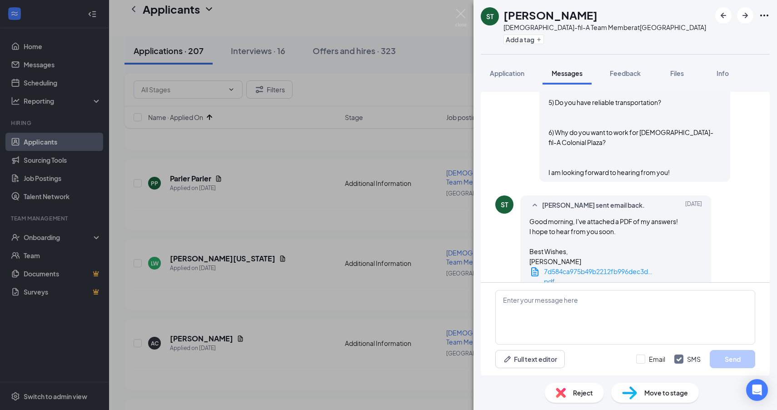
scroll to position [696, 0]
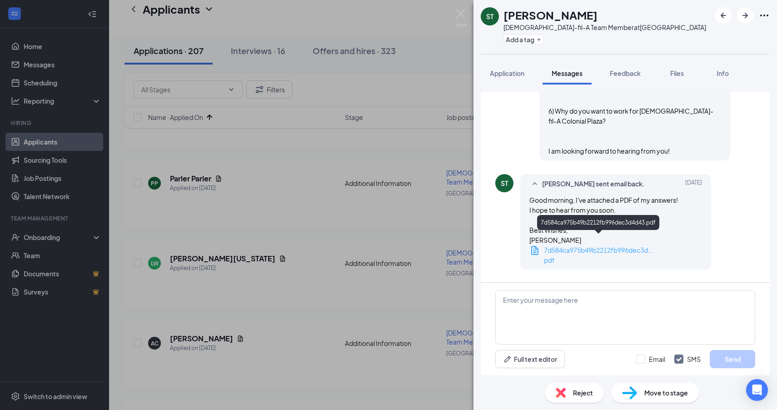
click at [572, 246] on span "7d584ca975b49b2212fb996dec3d4d43.pdf" at bounding box center [610, 250] width 132 height 8
click at [600, 246] on span "7d584ca975b49b2212fb996dec3d4d43.pdf" at bounding box center [610, 250] width 132 height 8
click at [634, 321] on textarea at bounding box center [625, 317] width 260 height 55
paste textarea "Okay, thank you. Would you be available to come for an interview on Wednesday, …"
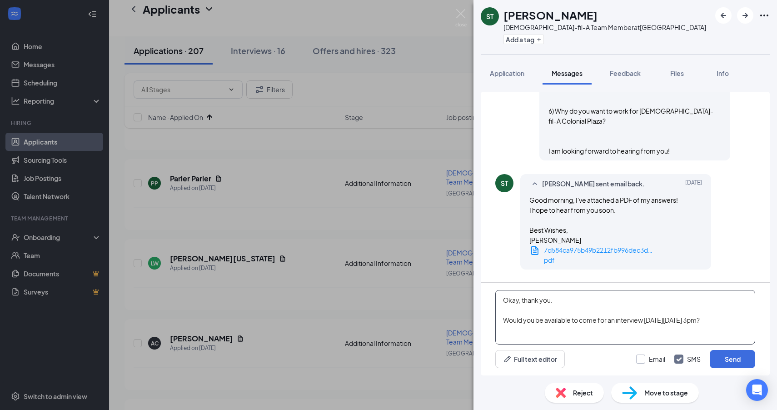
type textarea "Okay, thank you. Would you be available to come for an interview on Wednesday, …"
click at [659, 358] on input "Email" at bounding box center [650, 359] width 29 height 9
checkbox input "true"
click at [695, 359] on input "SMS" at bounding box center [687, 359] width 26 height 9
checkbox input "false"
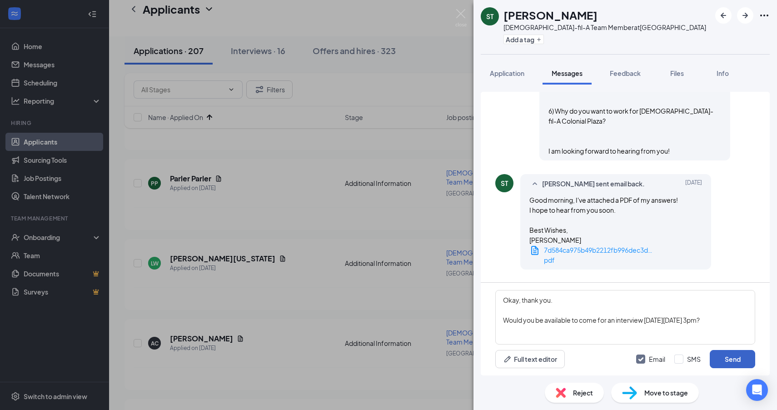
click at [735, 362] on button "Send" at bounding box center [732, 359] width 45 height 18
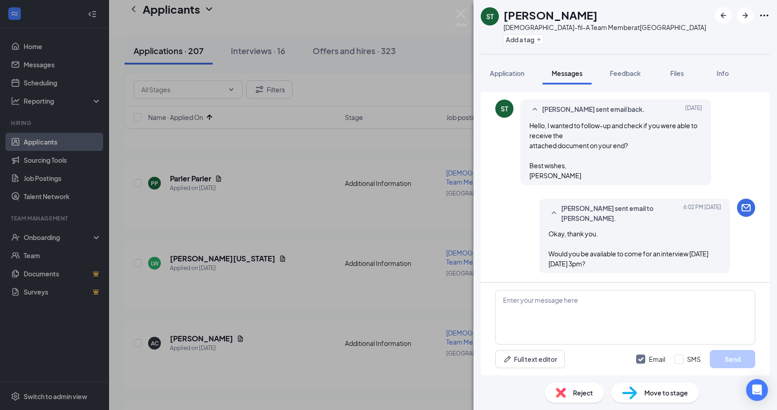
scroll to position [1000, 0]
click at [599, 312] on textarea at bounding box center [625, 317] width 260 height 55
paste textarea "Wednesday, September 17th"
type textarea "Wednesday, September 17th"
click at [737, 23] on div at bounding box center [742, 15] width 55 height 16
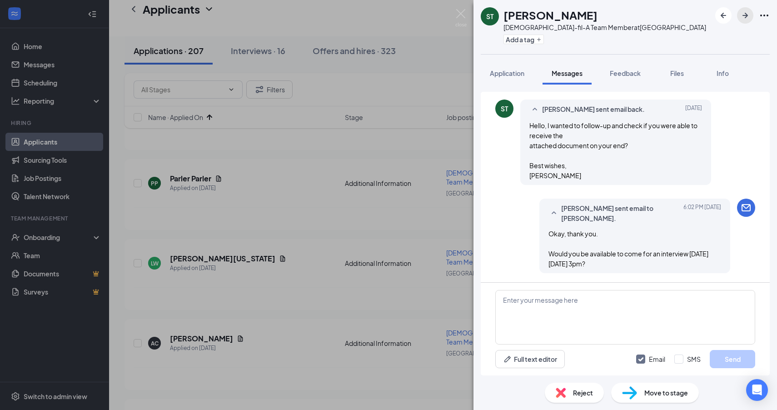
click at [743, 19] on icon "ArrowRight" at bounding box center [745, 15] width 11 height 11
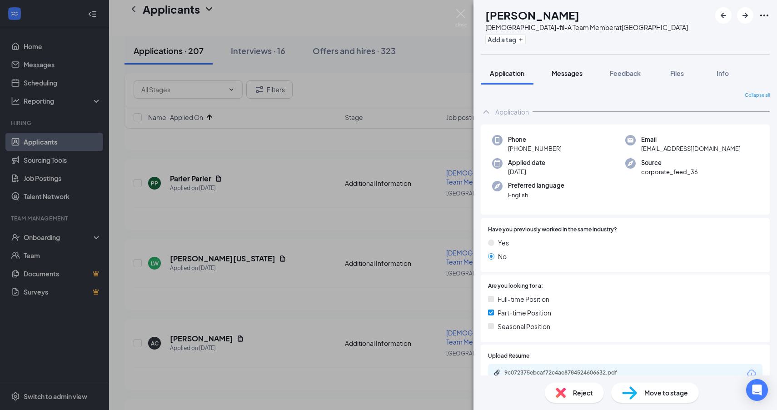
click at [563, 75] on span "Messages" at bounding box center [567, 73] width 31 height 8
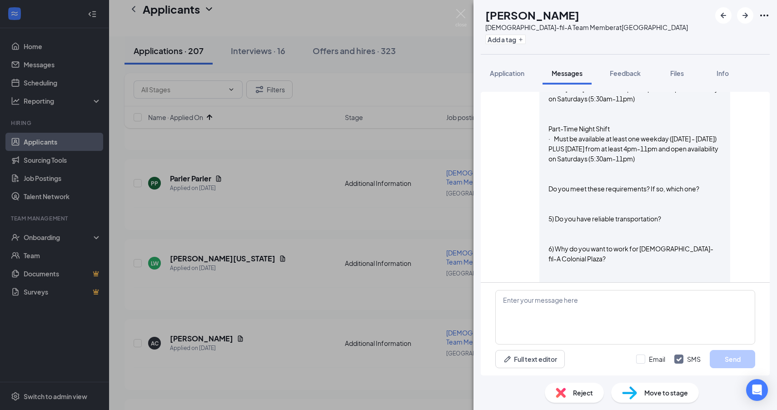
scroll to position [632, 0]
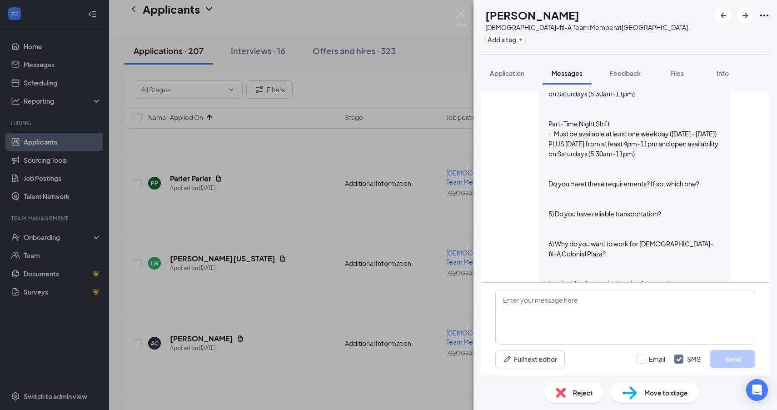
click at [579, 405] on div "Reject Move to stage" at bounding box center [626, 392] width 304 height 35
click at [577, 392] on span "Reject" at bounding box center [583, 393] width 20 height 10
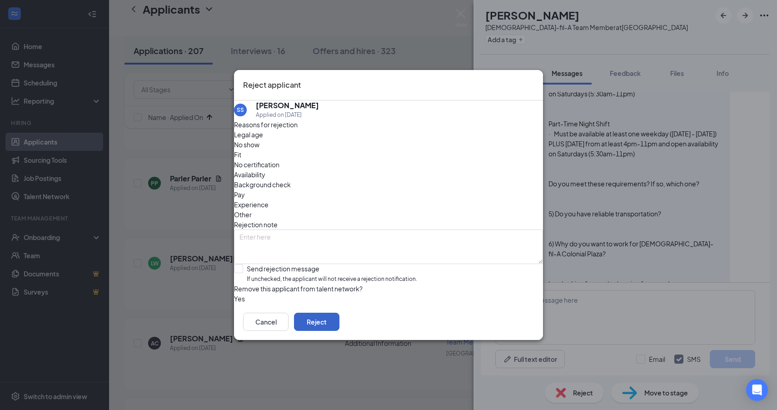
click at [340, 330] on button "Reject" at bounding box center [316, 322] width 45 height 18
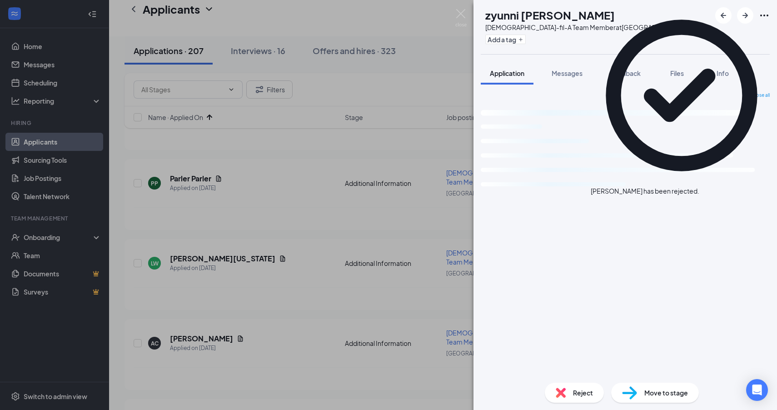
click at [567, 71] on span "Messages" at bounding box center [567, 73] width 31 height 8
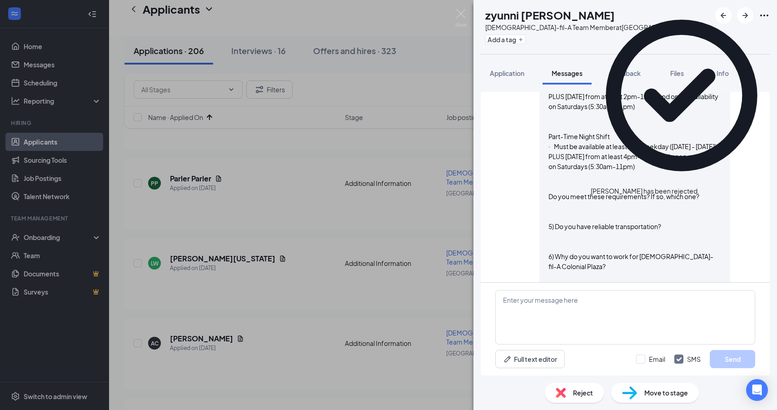
scroll to position [554, 0]
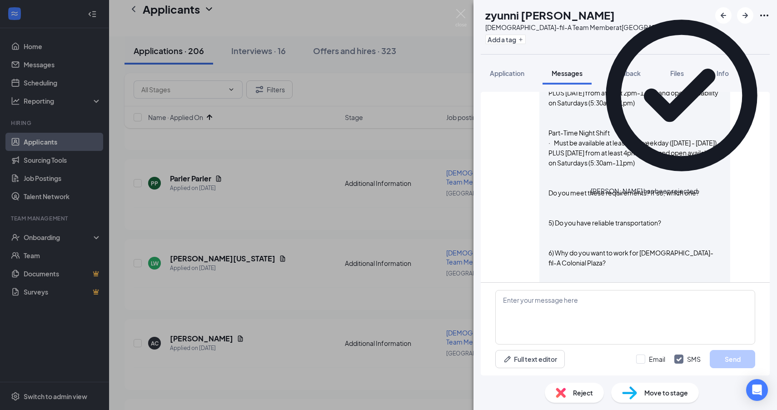
click at [576, 395] on span "Reject" at bounding box center [583, 393] width 20 height 10
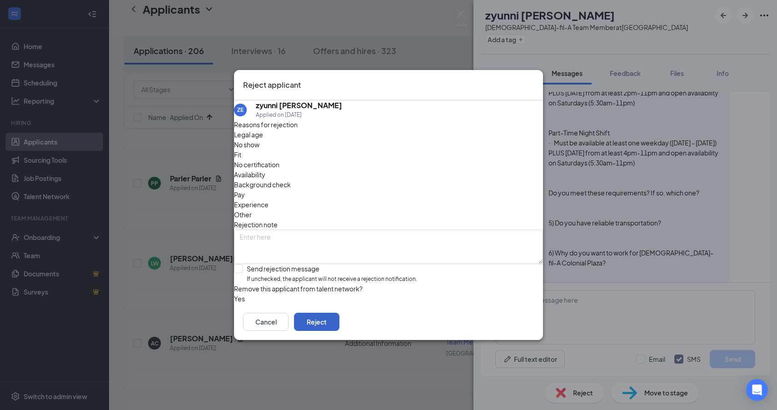
click at [340, 331] on button "Reject" at bounding box center [316, 322] width 45 height 18
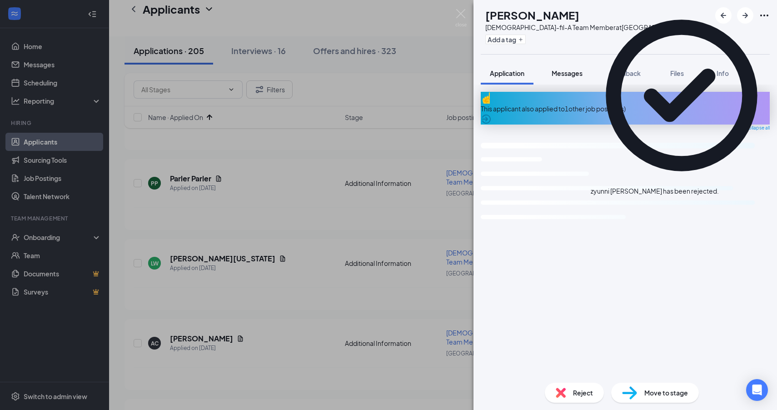
click at [566, 75] on span "Messages" at bounding box center [567, 73] width 31 height 8
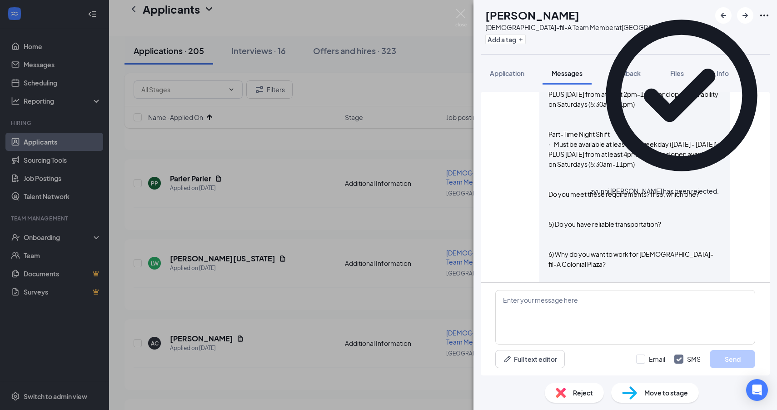
scroll to position [597, 0]
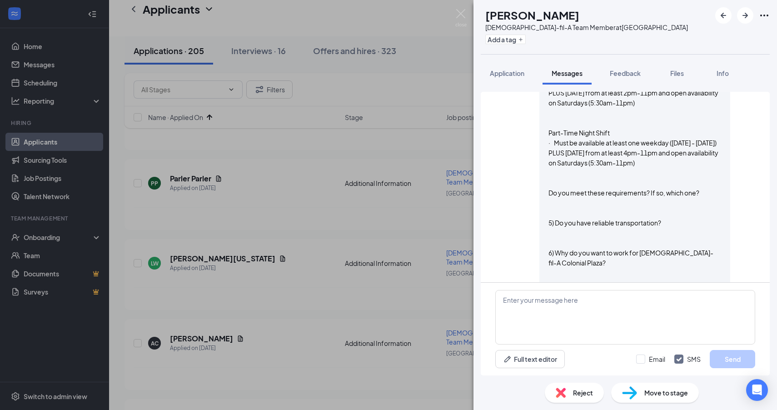
click at [593, 390] on div "Reject" at bounding box center [574, 393] width 59 height 20
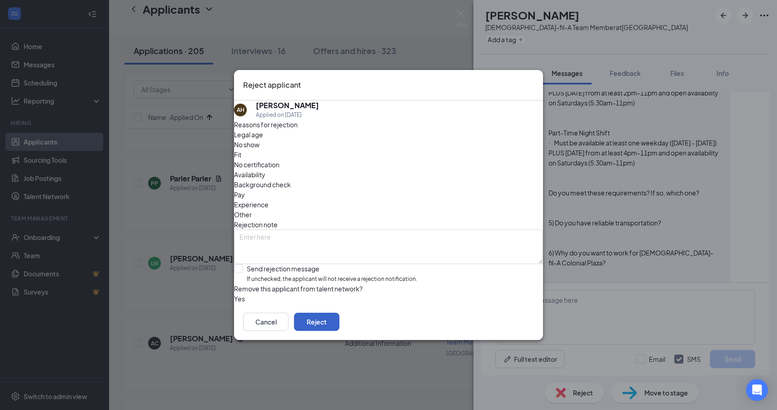
click at [340, 331] on button "Reject" at bounding box center [316, 322] width 45 height 18
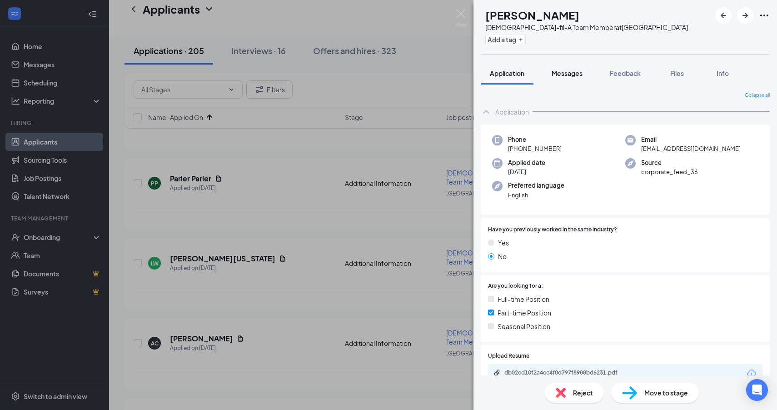
click at [576, 73] on span "Messages" at bounding box center [567, 73] width 31 height 8
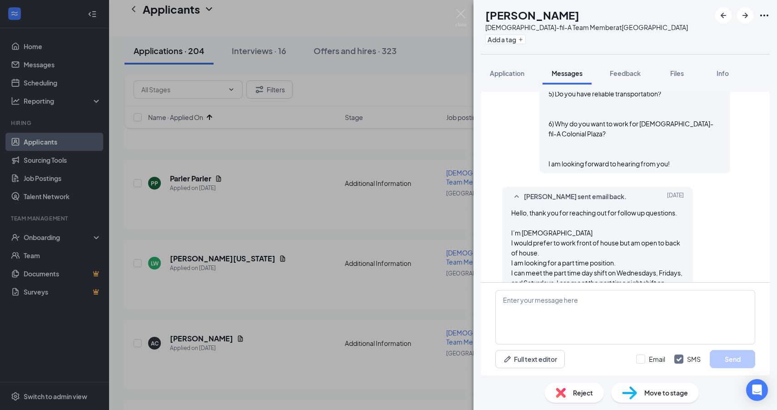
scroll to position [684, 0]
click at [553, 311] on textarea at bounding box center [625, 317] width 260 height 55
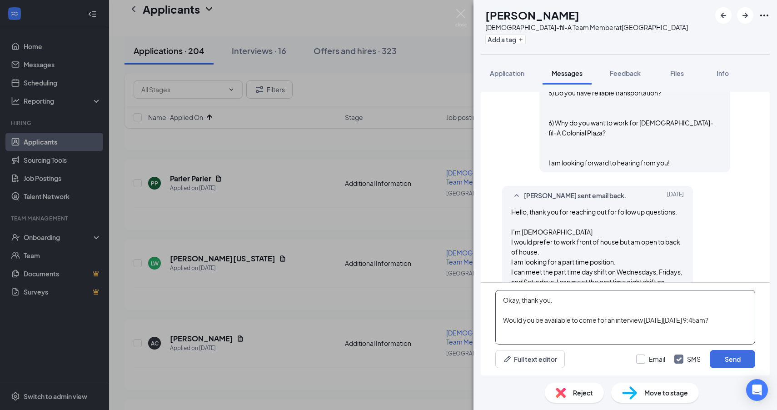
type textarea "Okay, thank you. Would you be available to come for an interview on Wednesday, …"
click at [646, 358] on input "Email" at bounding box center [650, 359] width 29 height 9
checkbox input "true"
click at [683, 357] on input "SMS" at bounding box center [687, 359] width 26 height 9
checkbox input "false"
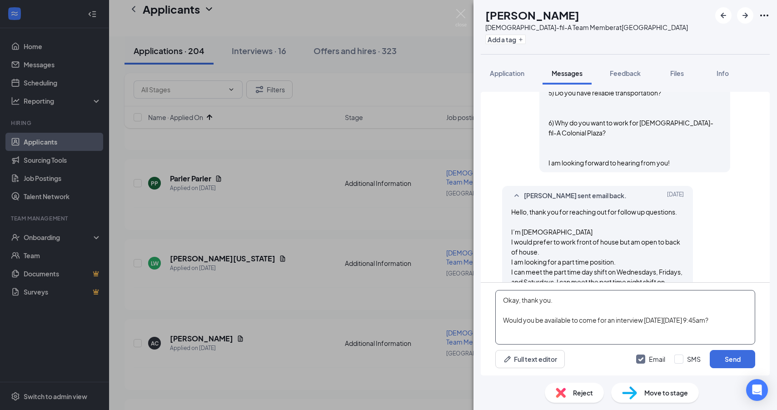
click at [714, 326] on textarea "Okay, thank you. Would you be available to come for an interview on Wednesday, …" at bounding box center [625, 317] width 260 height 55
click at [736, 359] on button "Send" at bounding box center [732, 359] width 45 height 18
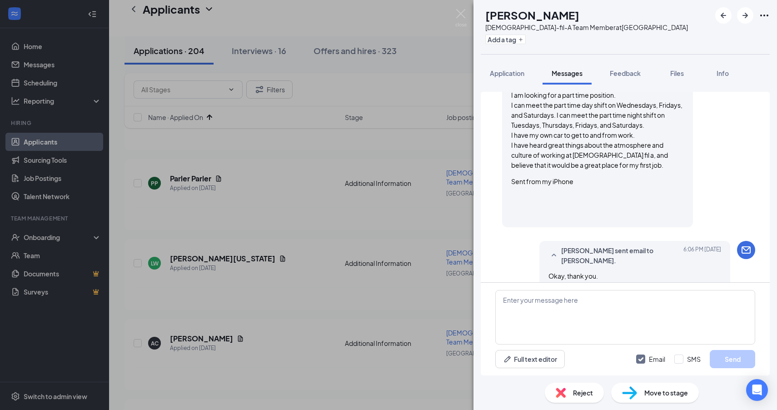
scroll to position [855, 0]
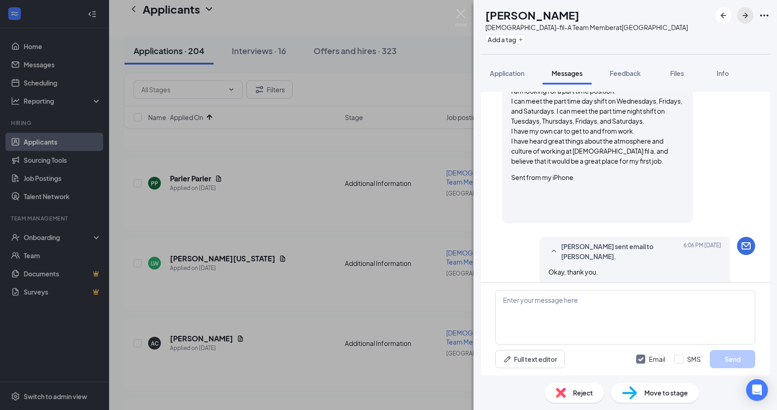
click at [740, 15] on icon "ArrowRight" at bounding box center [745, 15] width 11 height 11
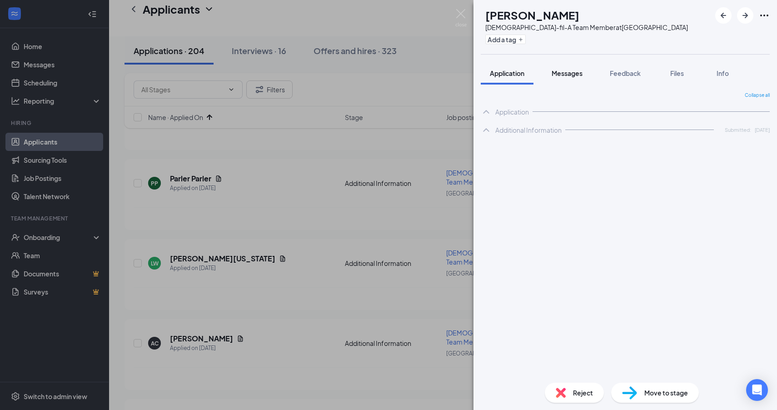
click at [567, 68] on button "Messages" at bounding box center [567, 73] width 49 height 23
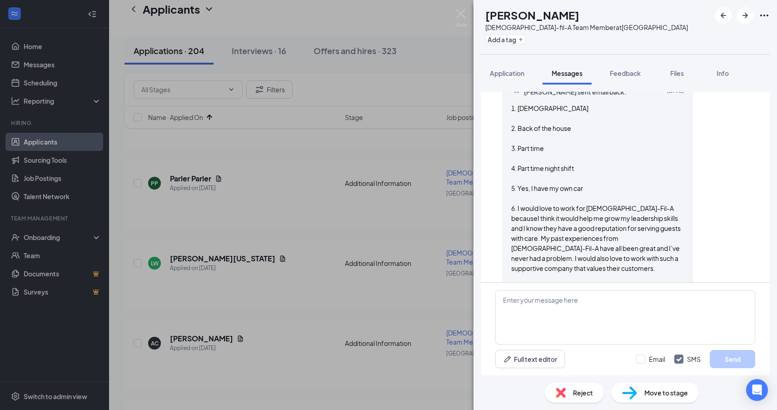
scroll to position [832, 0]
click at [514, 323] on textarea at bounding box center [625, 317] width 260 height 55
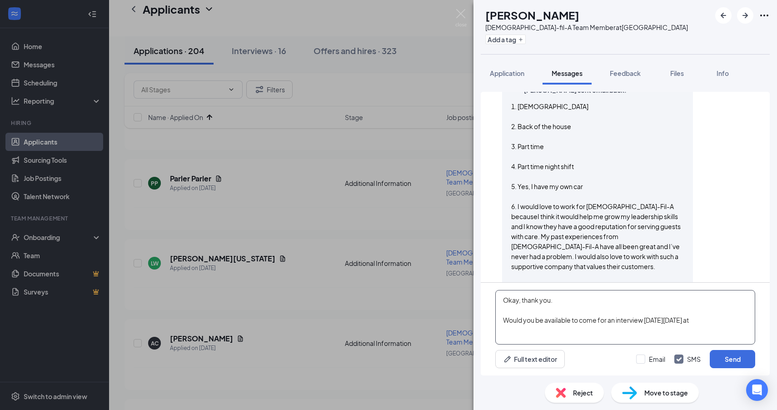
click at [747, 324] on textarea "Okay, thank you. Would you be available to come for an interview on Thursday, S…" at bounding box center [625, 317] width 260 height 55
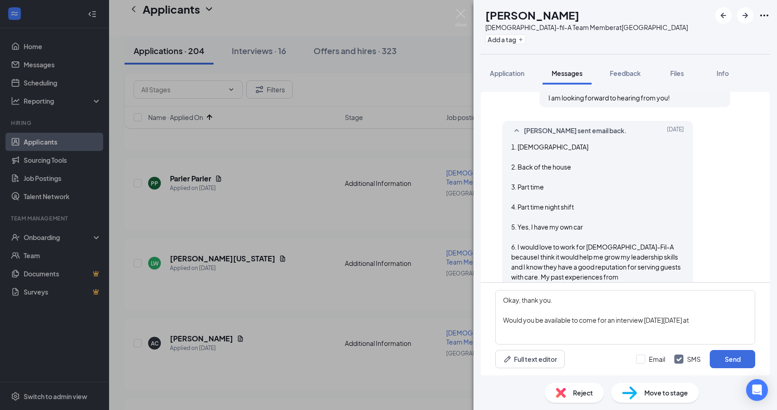
scroll to position [789, 0]
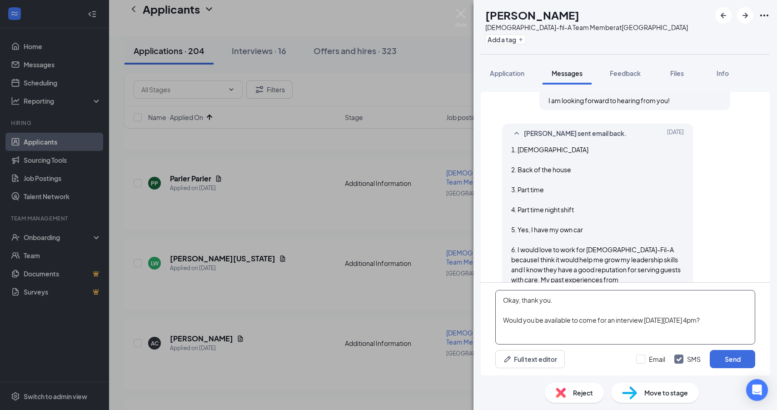
type textarea "Okay, thank you. Would you be available to come for an interview on Thursday, S…"
click at [636, 357] on div "Full text editor Email SMS Send" at bounding box center [625, 359] width 260 height 18
click at [640, 358] on input "Email" at bounding box center [650, 359] width 29 height 9
checkbox input "true"
click at [675, 358] on input "SMS" at bounding box center [687, 359] width 26 height 9
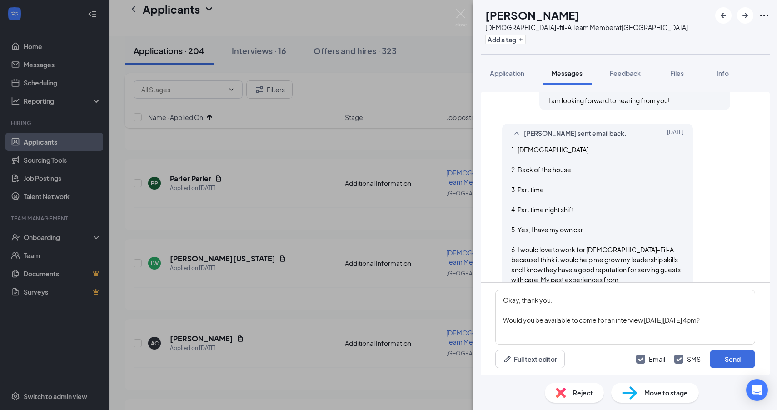
checkbox input "false"
click at [670, 336] on textarea "Okay, thank you. Would you be available to come for an interview on Thursday, S…" at bounding box center [625, 317] width 260 height 55
click at [733, 359] on button "Send" at bounding box center [732, 359] width 45 height 18
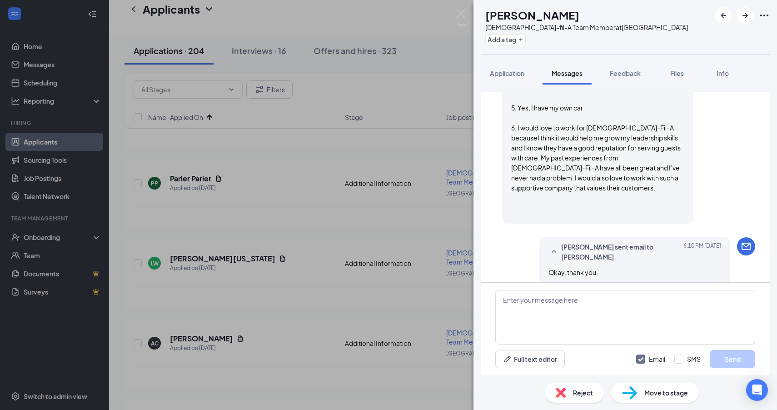
scroll to position [911, 0]
click at [744, 17] on icon "ArrowRight" at bounding box center [745, 15] width 11 height 11
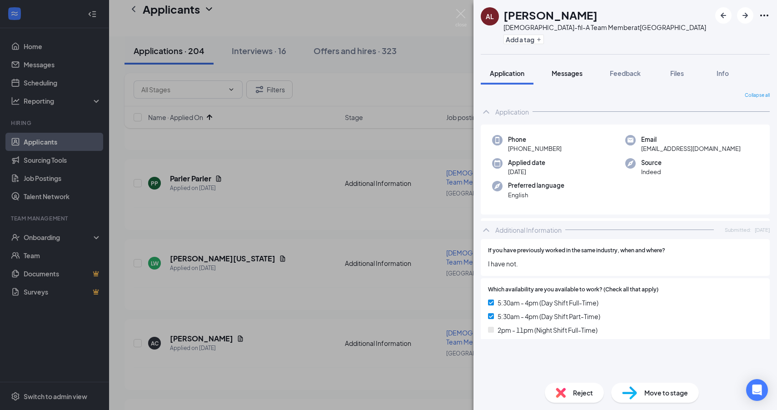
click at [560, 73] on span "Messages" at bounding box center [567, 73] width 31 height 8
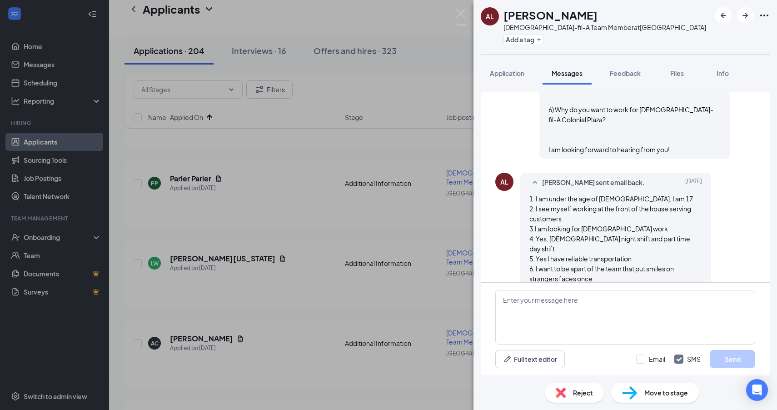
scroll to position [795, 0]
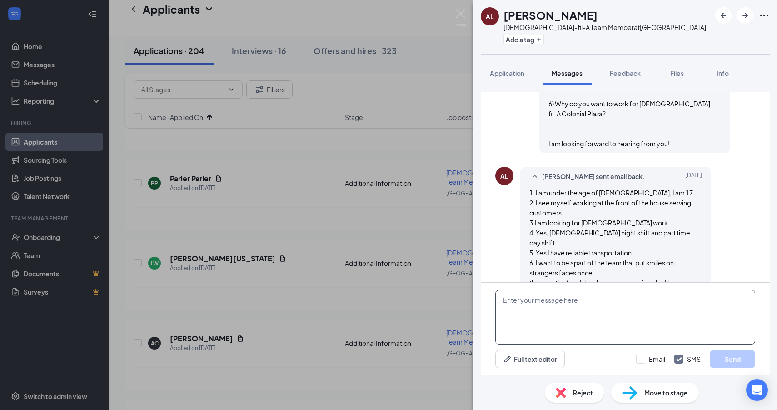
click at [639, 312] on textarea at bounding box center [625, 317] width 260 height 55
paste textarea "Okay, thank you. Would you be available to come for an interview on Thursday, S…"
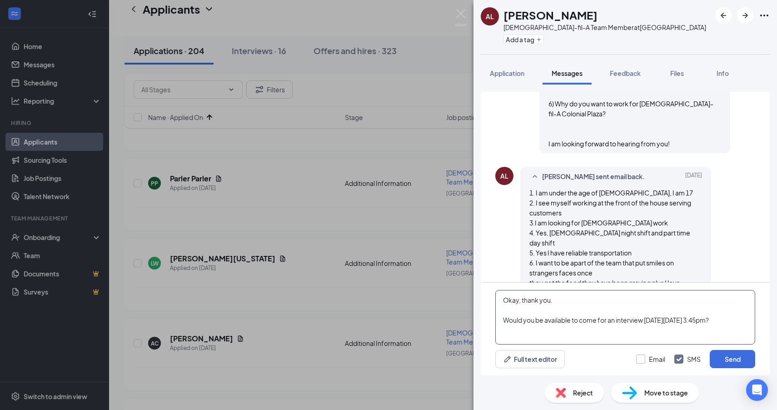
type textarea "Okay, thank you. Would you be available to come for an interview on Thursday, S…"
click at [644, 357] on input "Email" at bounding box center [650, 359] width 29 height 9
checkbox input "true"
click at [679, 360] on input "SMS" at bounding box center [687, 359] width 26 height 9
checkbox input "false"
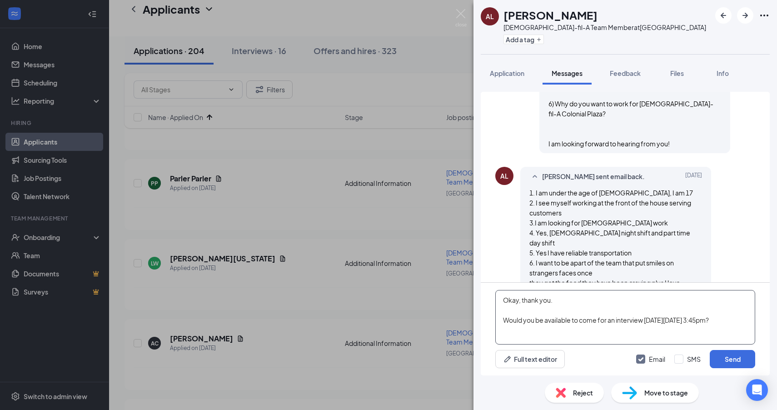
click at [610, 334] on textarea "Okay, thank you. Would you be available to come for an interview on Thursday, S…" at bounding box center [625, 317] width 260 height 55
click at [726, 361] on button "Send" at bounding box center [732, 359] width 45 height 18
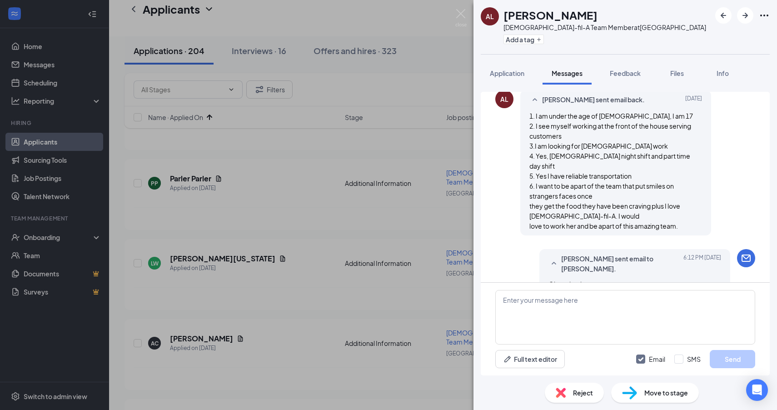
scroll to position [874, 0]
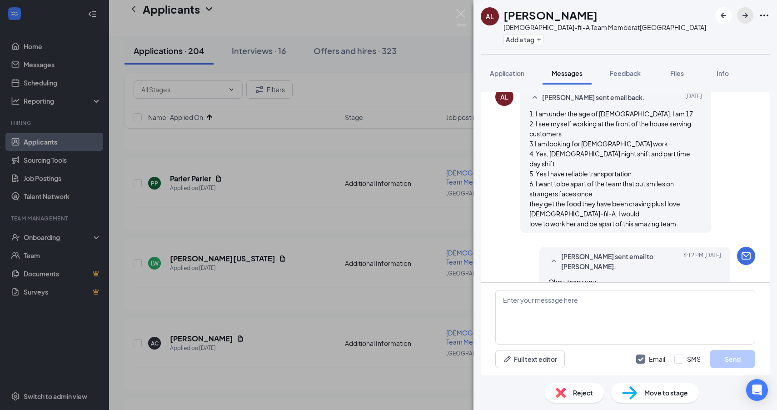
click at [749, 19] on icon "ArrowRight" at bounding box center [745, 15] width 11 height 11
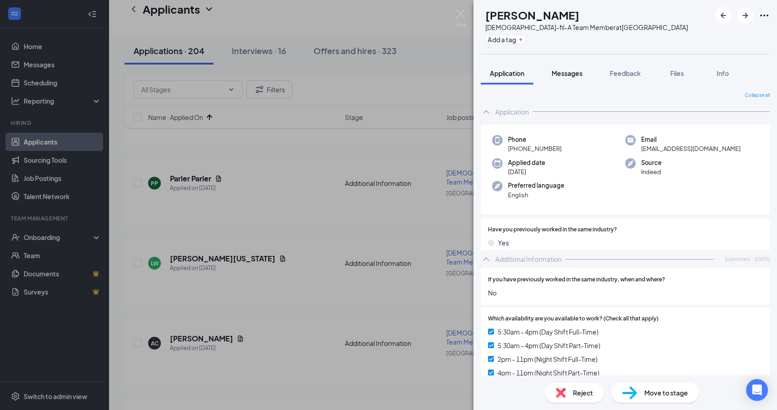
click at [568, 80] on button "Messages" at bounding box center [567, 73] width 49 height 23
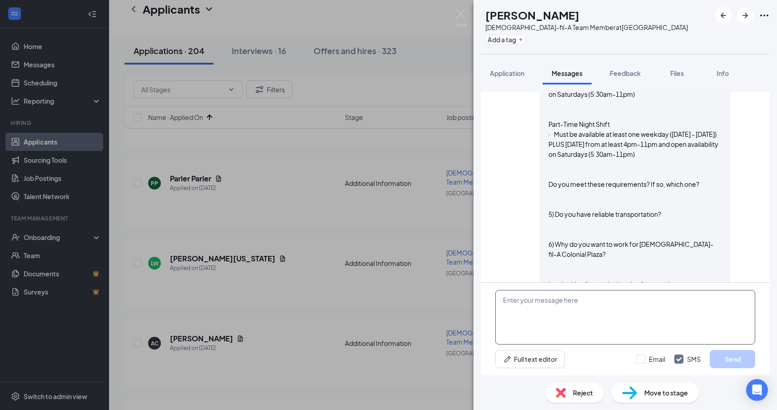
scroll to position [632, 0]
click at [563, 402] on div "Reject" at bounding box center [574, 393] width 59 height 20
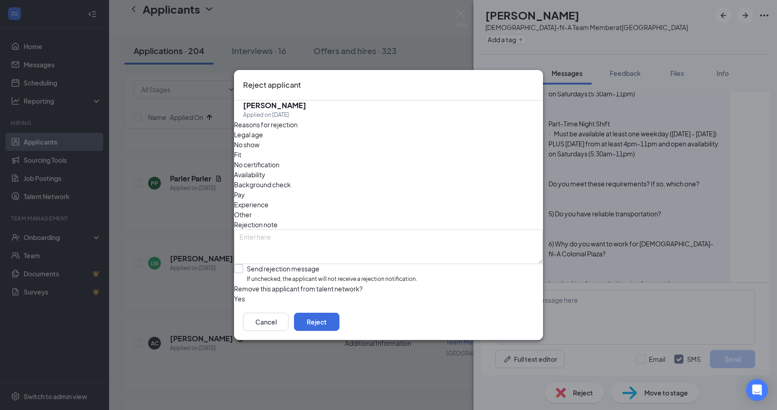
click at [311, 264] on input "Send rejection message If unchecked, the applicant will not receive a rejection…" at bounding box center [325, 274] width 183 height 20
checkbox input "true"
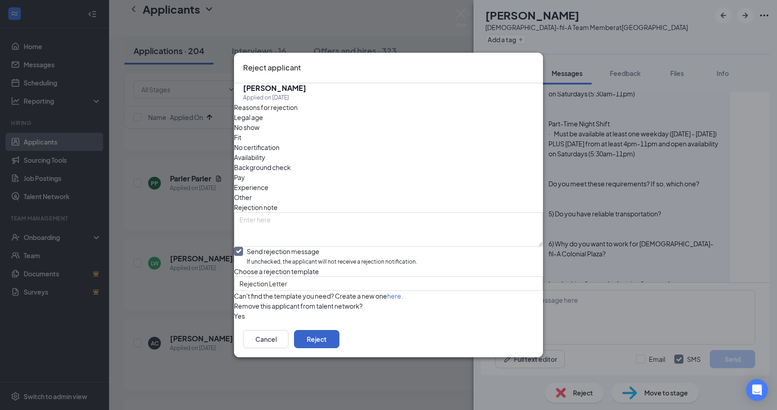
click at [340, 348] on button "Reject" at bounding box center [316, 339] width 45 height 18
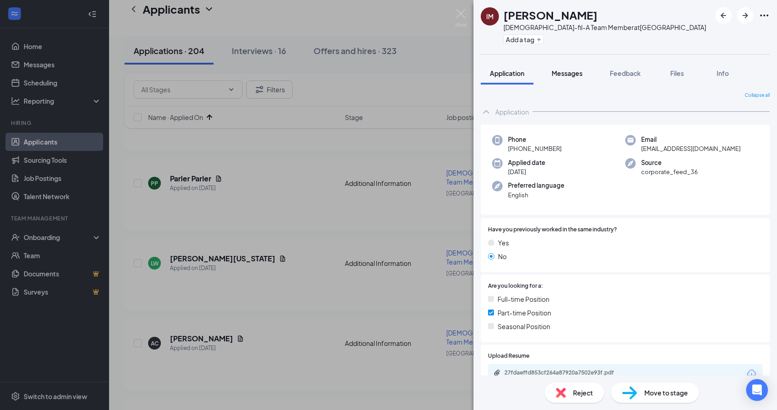
click at [566, 73] on span "Messages" at bounding box center [567, 73] width 31 height 8
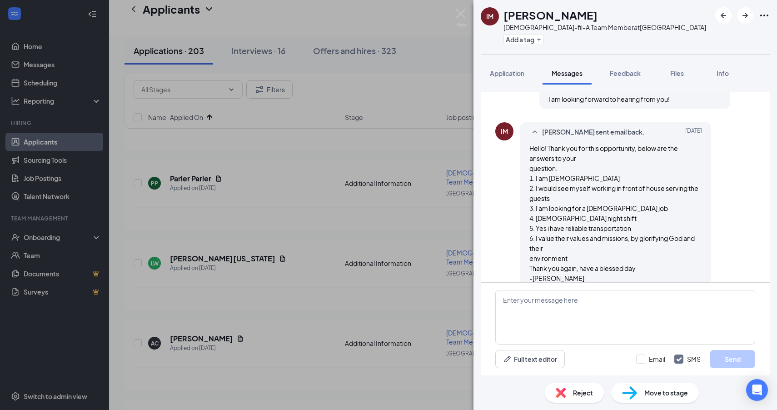
scroll to position [751, 0]
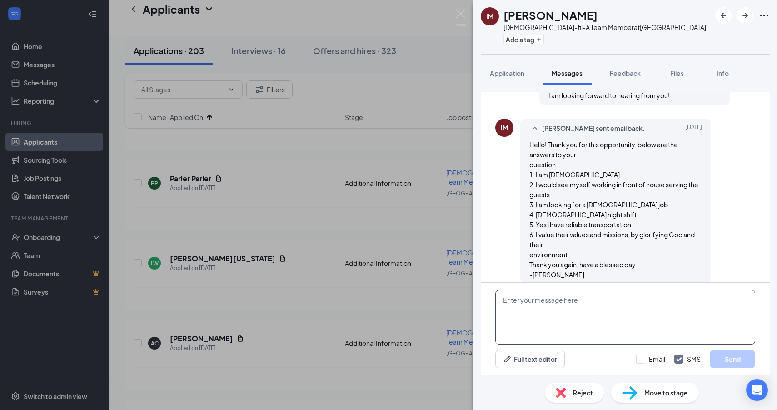
click at [609, 306] on textarea at bounding box center [625, 317] width 260 height 55
paste textarea "Okay, thank you. Would you be available to come for an interview on Thursday, S…"
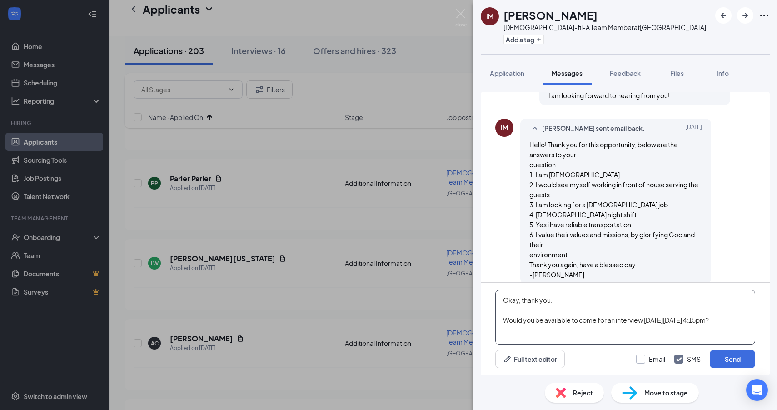
type textarea "Okay, thank you. Would you be available to come for an interview on Thursday, S…"
click at [646, 360] on input "Email" at bounding box center [650, 359] width 29 height 9
checkbox input "true"
click at [688, 362] on input "SMS" at bounding box center [687, 359] width 26 height 9
checkbox input "false"
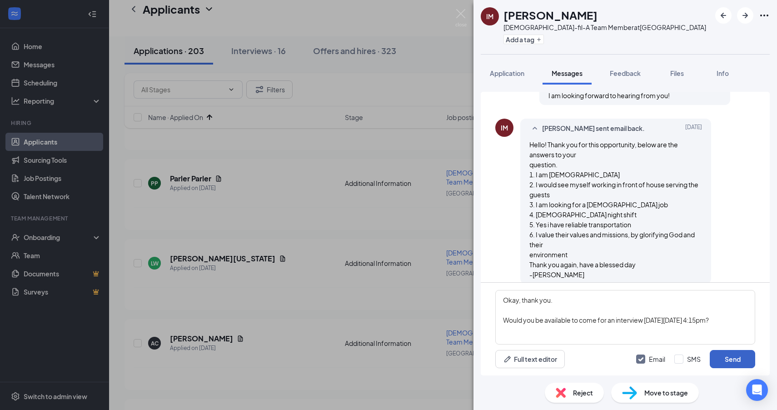
click at [734, 355] on button "Send" at bounding box center [732, 359] width 45 height 18
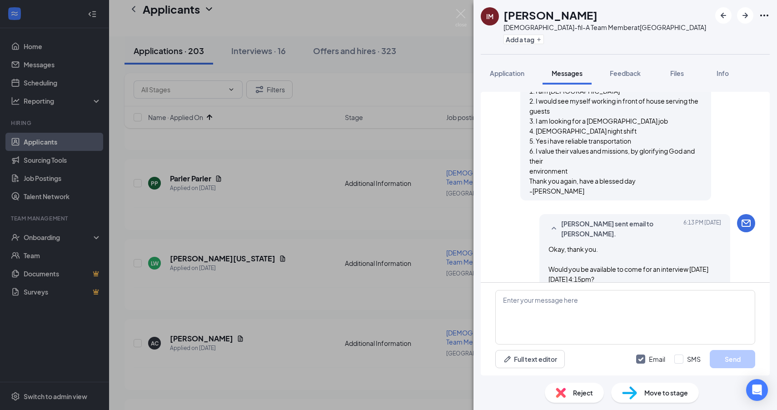
scroll to position [839, 0]
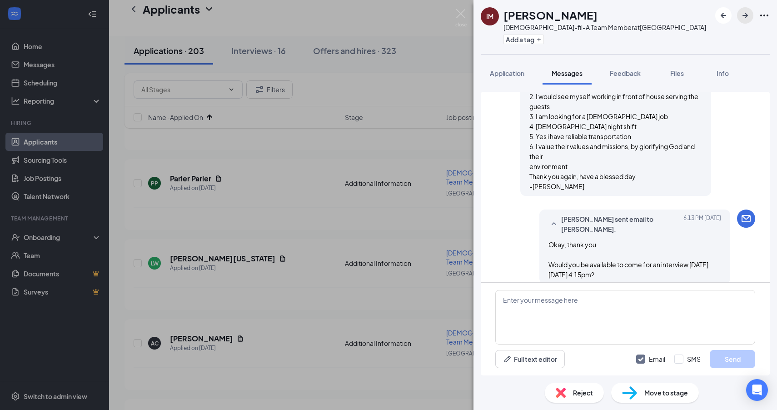
click at [739, 13] on button "button" at bounding box center [745, 15] width 16 height 16
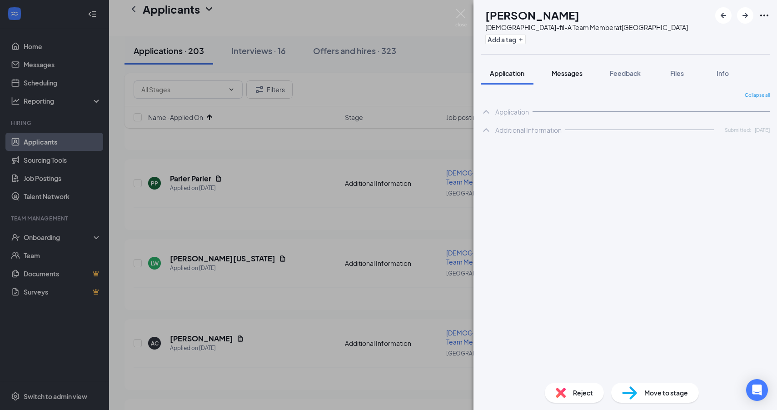
click at [565, 74] on span "Messages" at bounding box center [567, 73] width 31 height 8
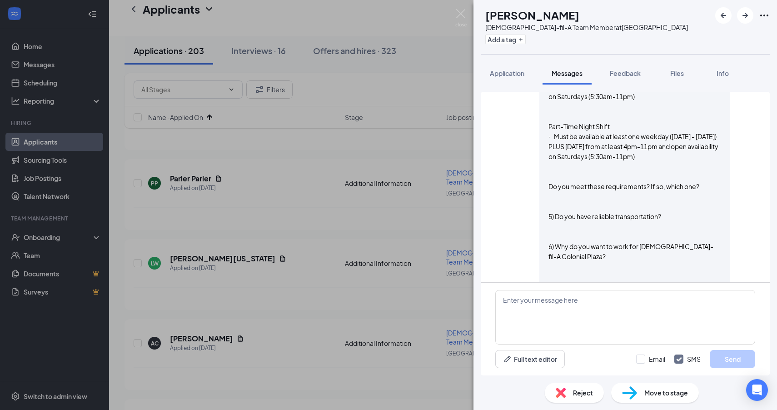
scroll to position [563, 0]
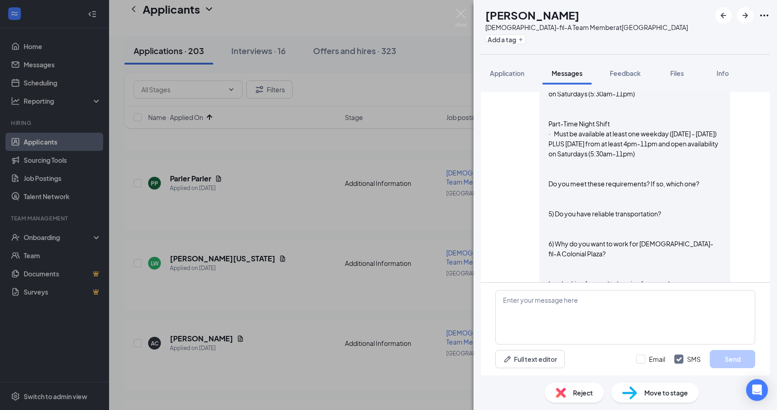
click at [564, 396] on img at bounding box center [561, 393] width 10 height 10
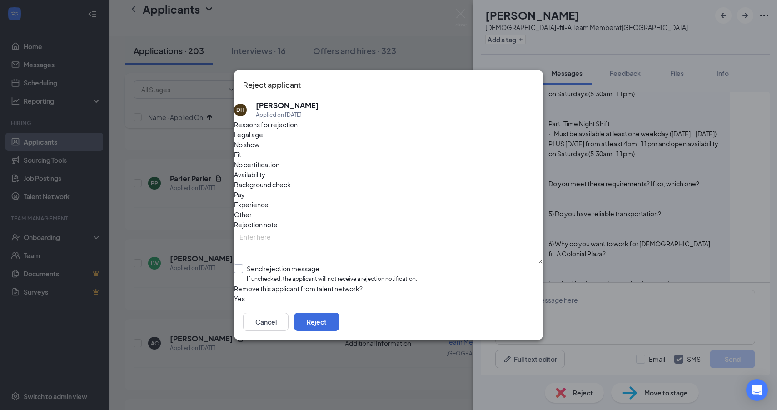
click at [306, 264] on input "Send rejection message If unchecked, the applicant will not receive a rejection…" at bounding box center [325, 274] width 183 height 20
checkbox input "true"
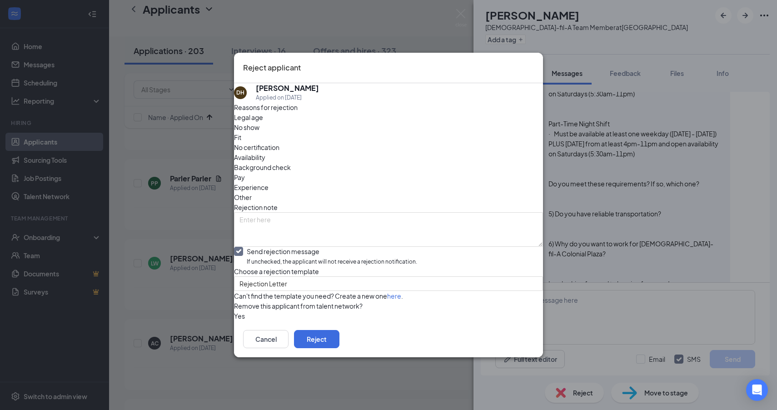
click at [522, 357] on div "Cancel Reject" at bounding box center [388, 339] width 309 height 36
click at [340, 348] on button "Reject" at bounding box center [316, 339] width 45 height 18
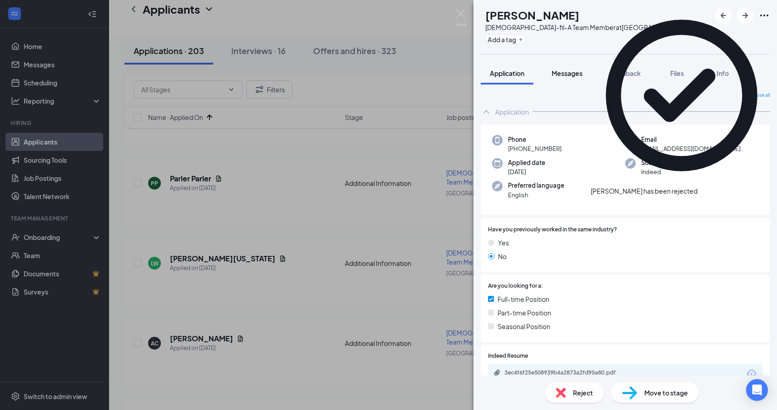
click at [574, 70] on span "Messages" at bounding box center [567, 73] width 31 height 8
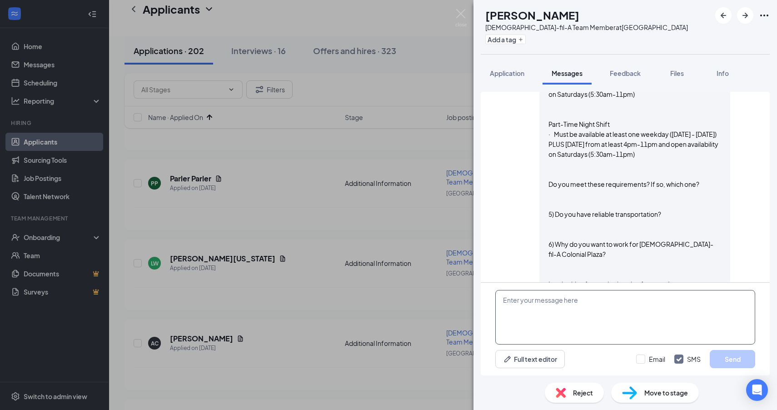
scroll to position [563, 0]
click at [584, 394] on span "Reject" at bounding box center [583, 393] width 20 height 10
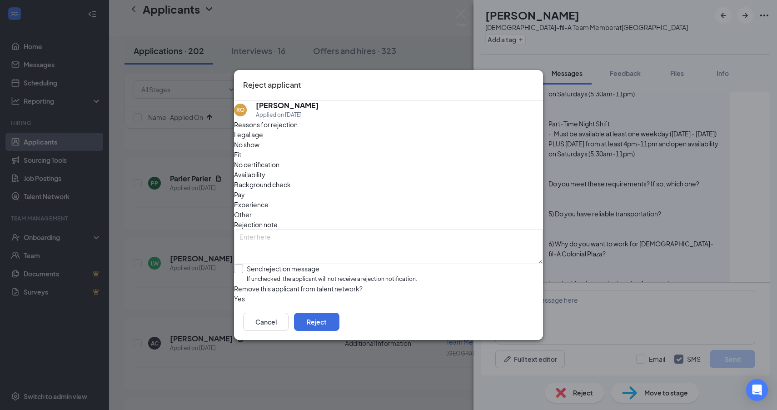
click at [321, 264] on input "Send rejection message If unchecked, the applicant will not receive a rejection…" at bounding box center [325, 274] width 183 height 20
checkbox input "true"
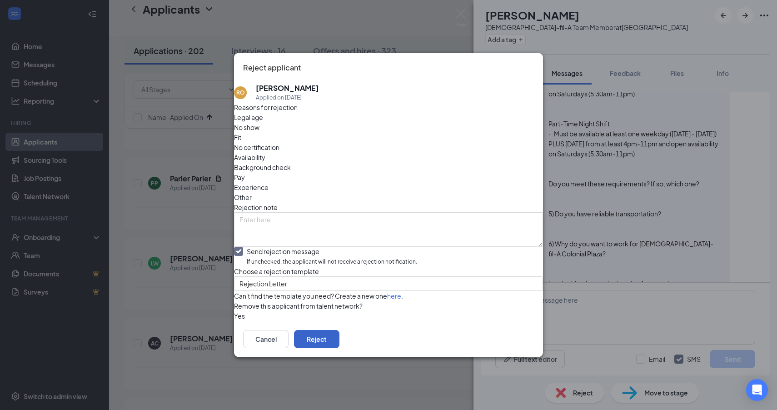
click at [340, 348] on button "Reject" at bounding box center [316, 339] width 45 height 18
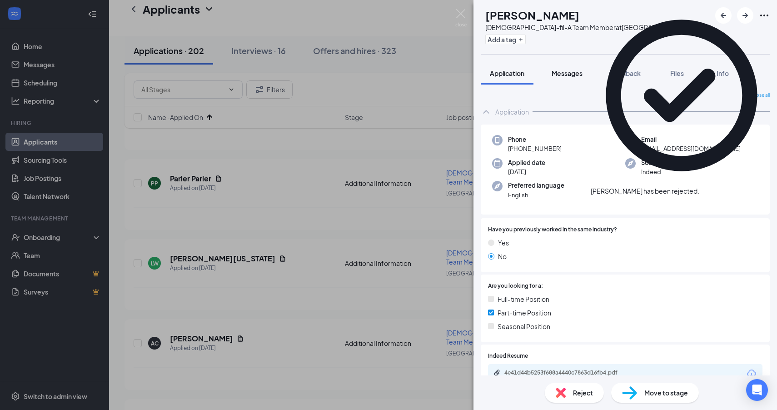
click at [562, 79] on button "Messages" at bounding box center [567, 73] width 49 height 23
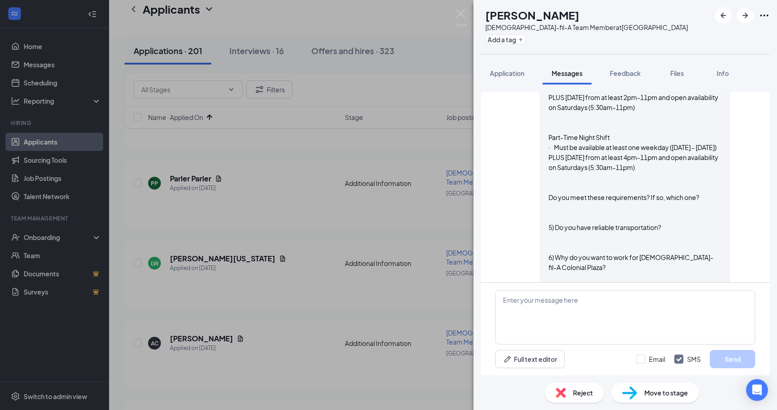
scroll to position [768, 0]
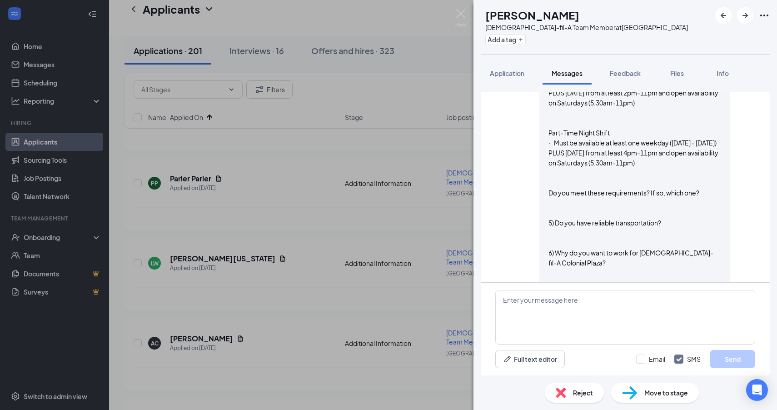
click at [586, 397] on span "Reject" at bounding box center [583, 393] width 20 height 10
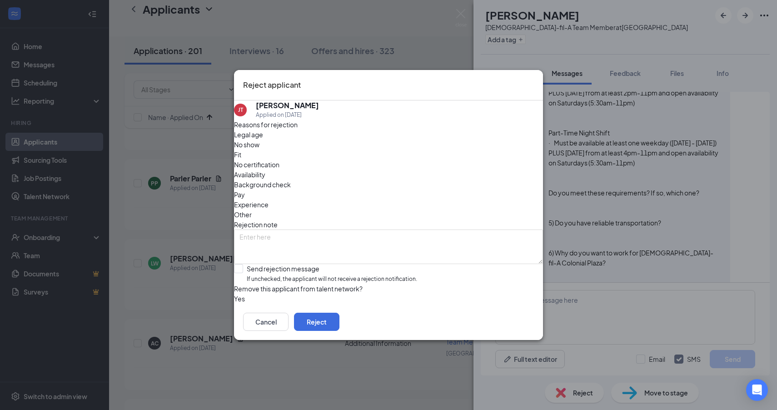
click at [305, 244] on div "Reasons for rejection Legal age No show Fit No certification Availability Backg…" at bounding box center [388, 212] width 309 height 184
click at [315, 264] on input "Send rejection message If unchecked, the applicant will not receive a rejection…" at bounding box center [325, 274] width 183 height 20
checkbox input "true"
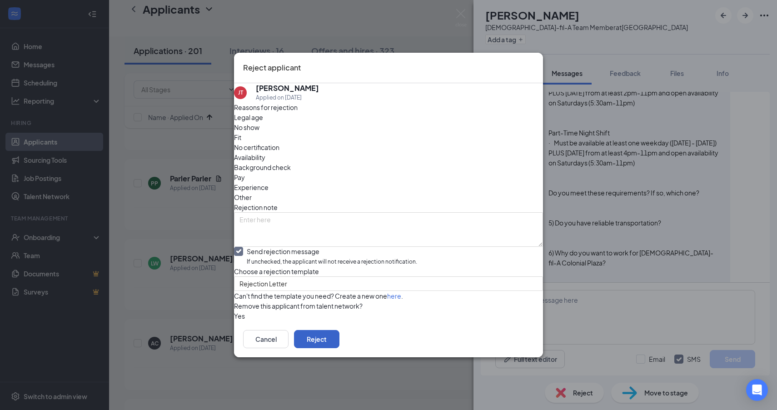
click at [340, 348] on button "Reject" at bounding box center [316, 339] width 45 height 18
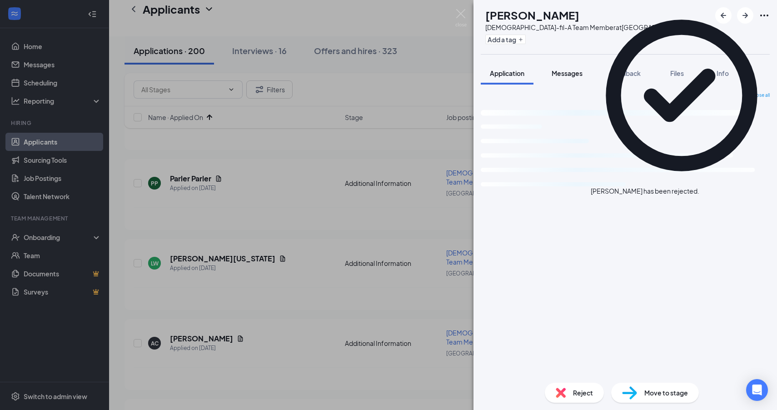
click at [574, 74] on span "Messages" at bounding box center [567, 73] width 31 height 8
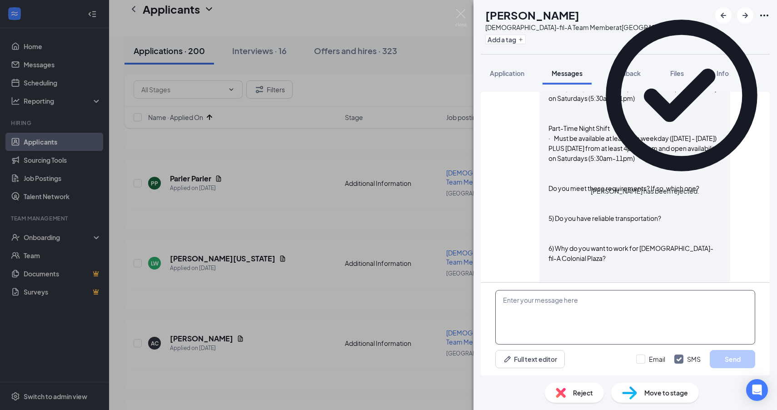
scroll to position [750, 0]
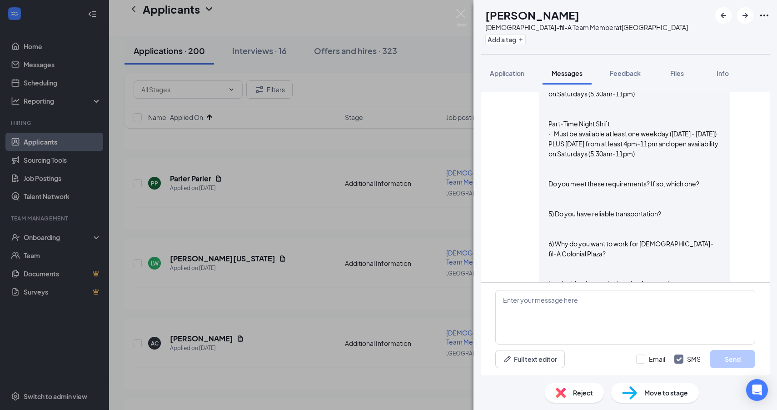
click at [586, 385] on div "Reject" at bounding box center [574, 393] width 59 height 20
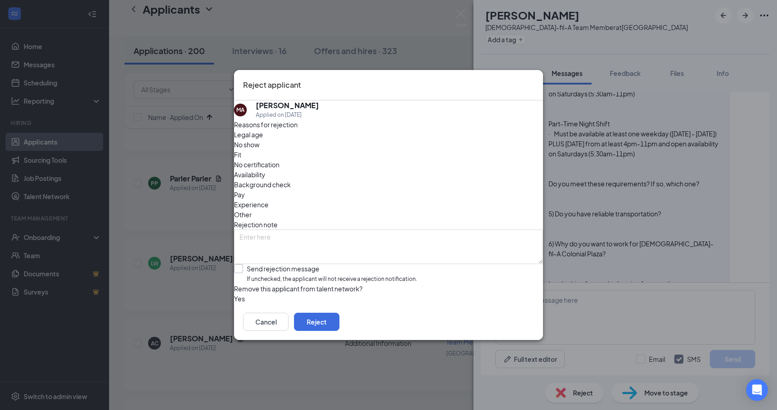
click at [275, 264] on input "Send rejection message If unchecked, the applicant will not receive a rejection…" at bounding box center [325, 274] width 183 height 20
checkbox input "true"
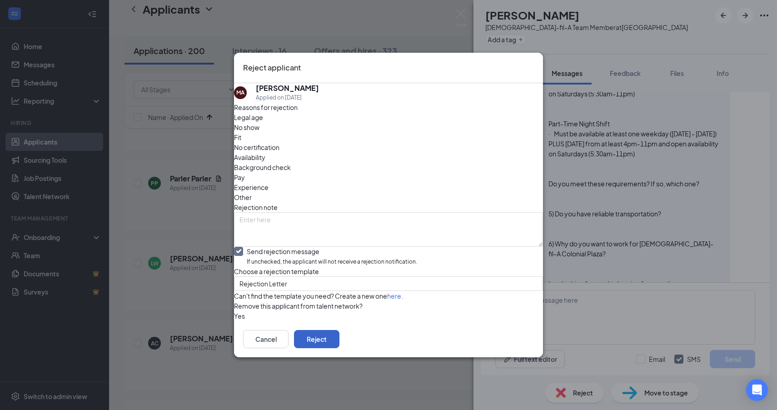
click at [340, 348] on button "Reject" at bounding box center [316, 339] width 45 height 18
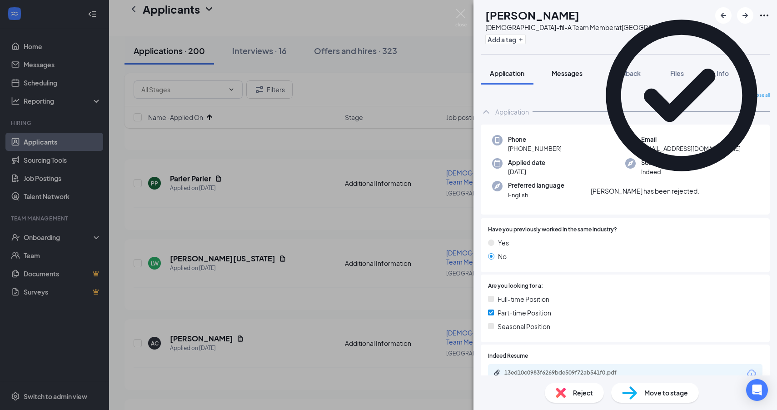
click at [574, 79] on button "Messages" at bounding box center [567, 73] width 49 height 23
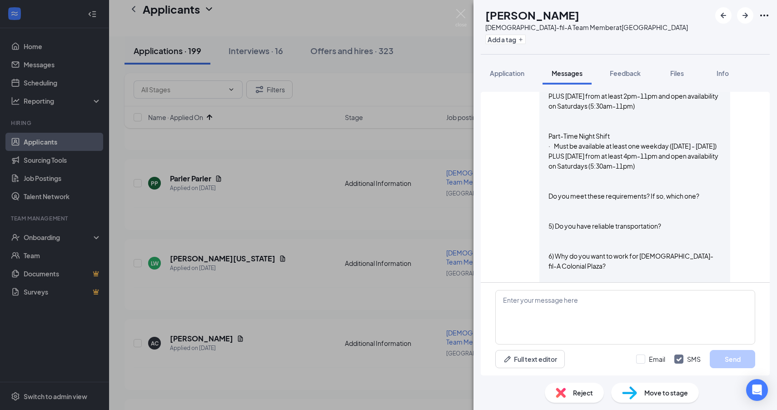
scroll to position [741, 0]
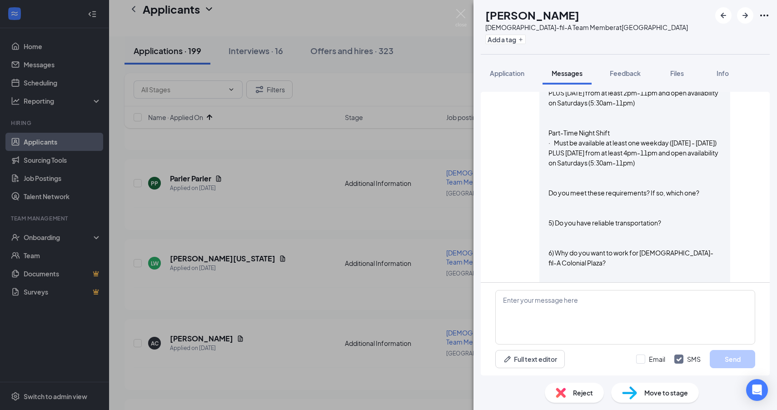
click at [579, 390] on span "Reject" at bounding box center [583, 393] width 20 height 10
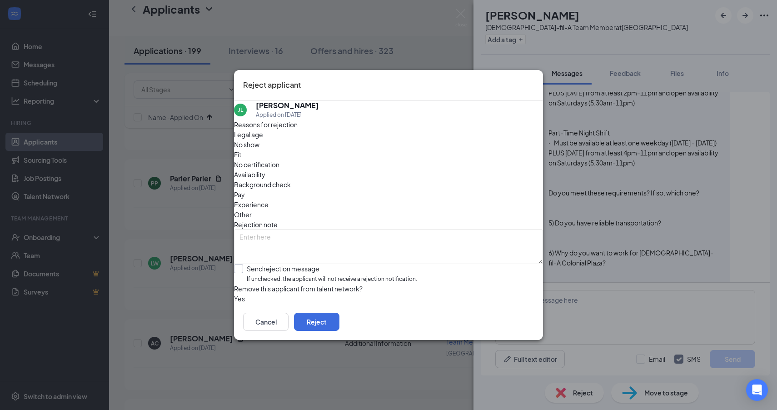
click at [305, 264] on input "Send rejection message If unchecked, the applicant will not receive a rejection…" at bounding box center [325, 274] width 183 height 20
checkbox input "true"
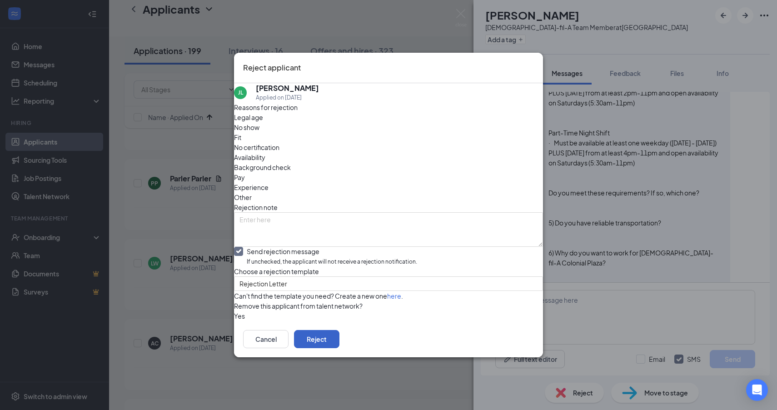
click at [340, 348] on button "Reject" at bounding box center [316, 339] width 45 height 18
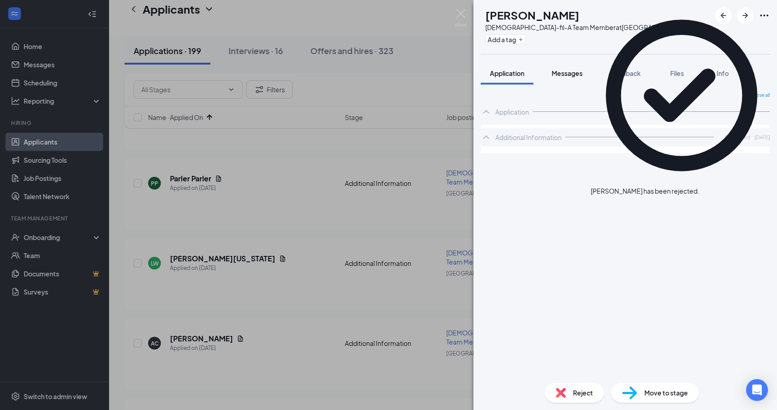
click at [559, 74] on span "Messages" at bounding box center [567, 73] width 31 height 8
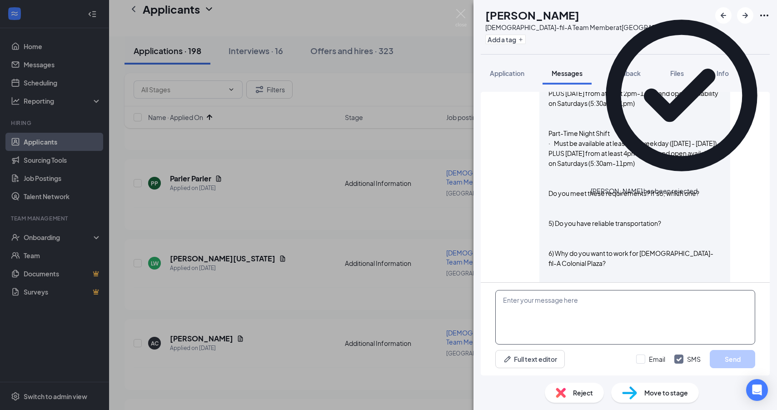
scroll to position [597, 0]
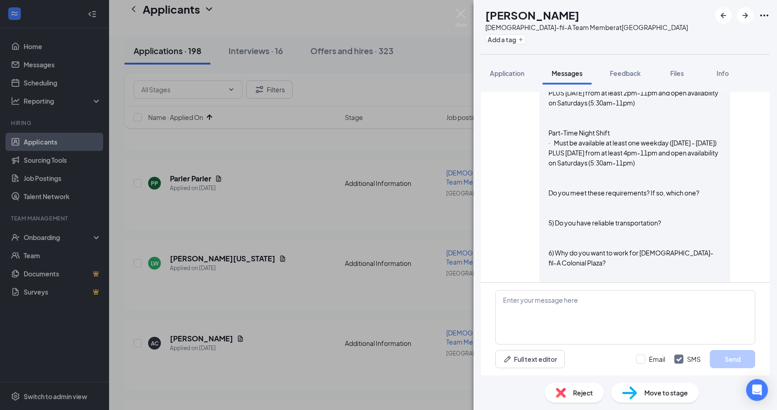
click at [580, 389] on span "Reject" at bounding box center [583, 393] width 20 height 10
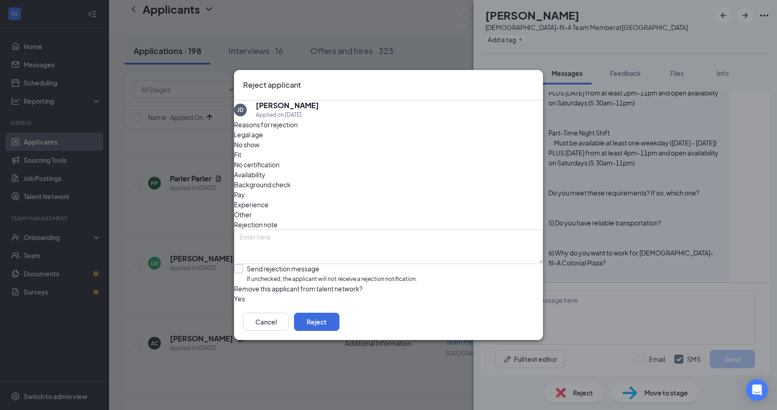
click at [291, 264] on input "Send rejection message If unchecked, the applicant will not receive a rejection…" at bounding box center [325, 274] width 183 height 20
checkbox input "true"
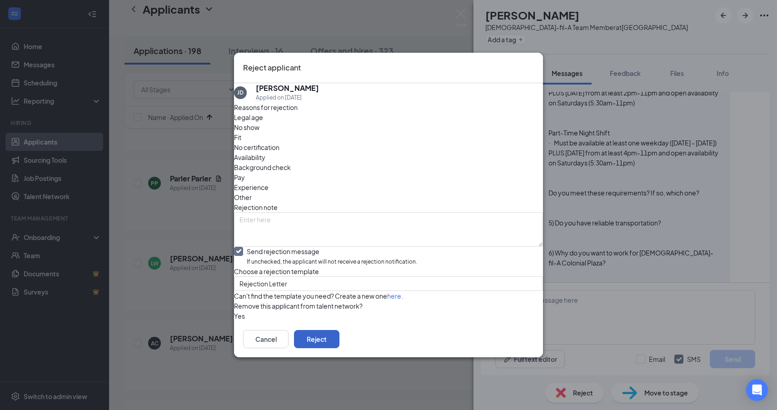
click at [340, 348] on button "Reject" at bounding box center [316, 339] width 45 height 18
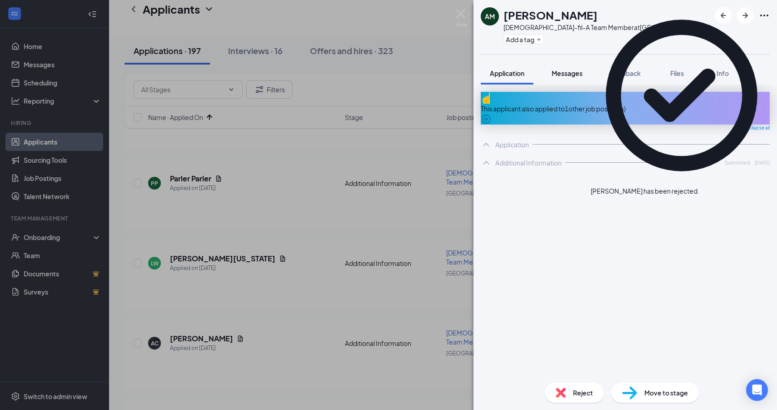
click at [570, 72] on span "Messages" at bounding box center [567, 73] width 31 height 8
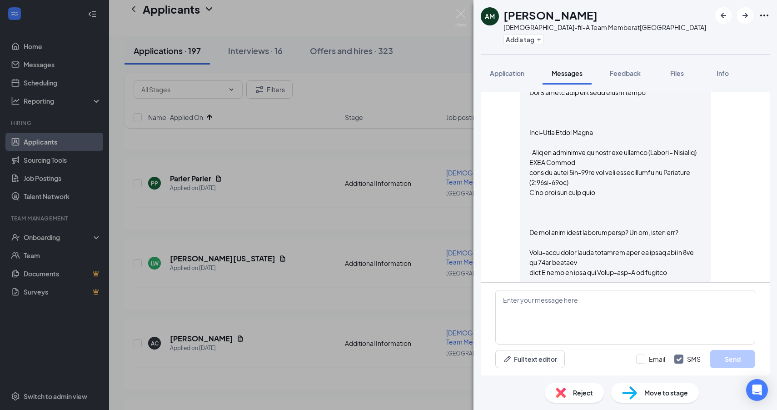
scroll to position [1473, 0]
click at [515, 323] on textarea at bounding box center [625, 317] width 260 height 55
paste textarea "Okay, thank you. Would you be available to come for an interview on Thursday, S…"
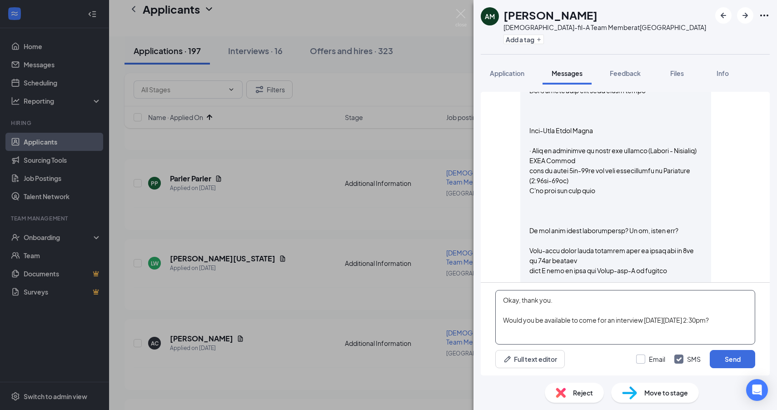
type textarea "Okay, thank you. Would you be available to come for an interview on Thursday, S…"
click at [651, 361] on input "Email" at bounding box center [650, 359] width 29 height 9
checkbox input "true"
click at [689, 359] on input "SMS" at bounding box center [687, 359] width 26 height 9
checkbox input "false"
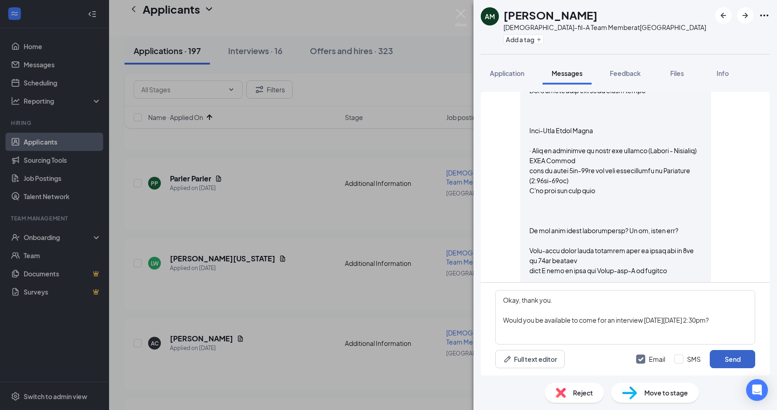
click at [723, 364] on button "Send" at bounding box center [732, 359] width 45 height 18
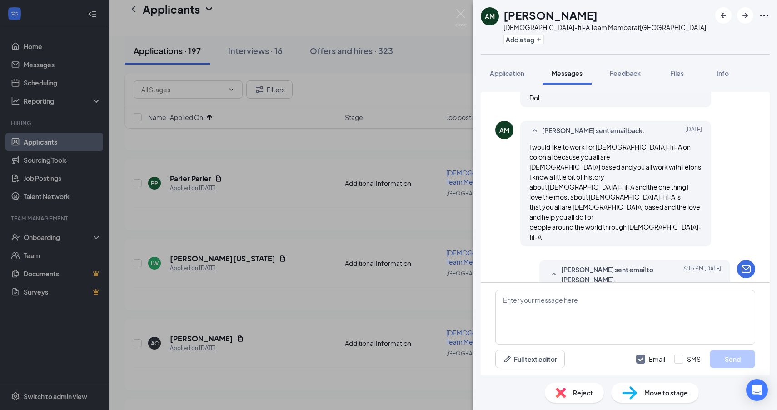
scroll to position [1709, 0]
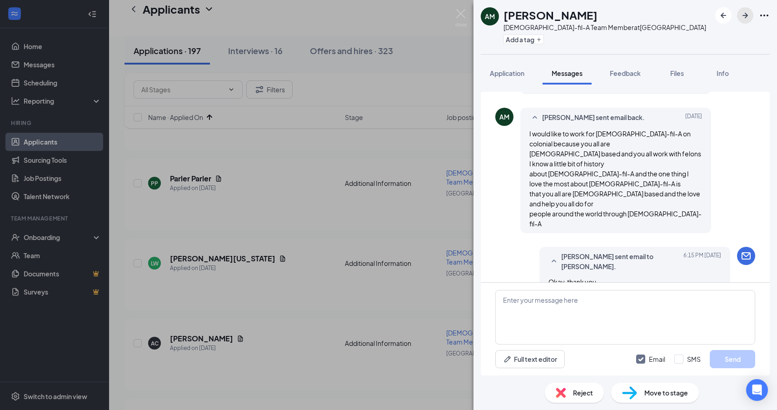
click at [749, 15] on icon "ArrowRight" at bounding box center [745, 15] width 11 height 11
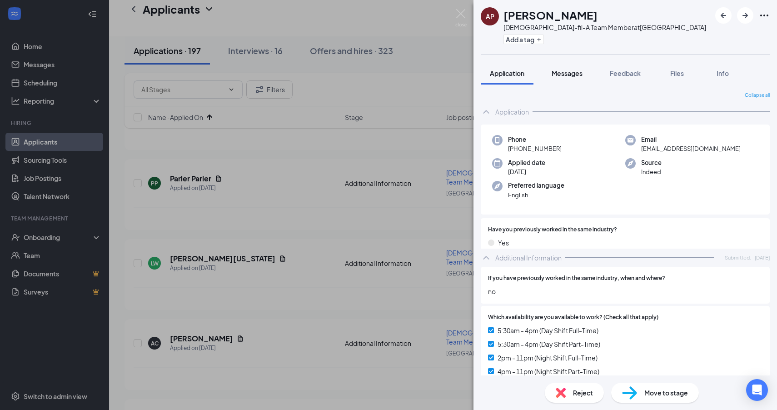
click at [559, 73] on span "Messages" at bounding box center [567, 73] width 31 height 8
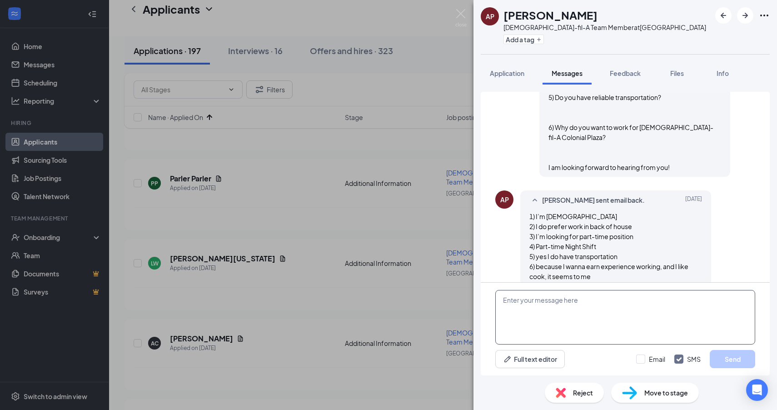
scroll to position [731, 0]
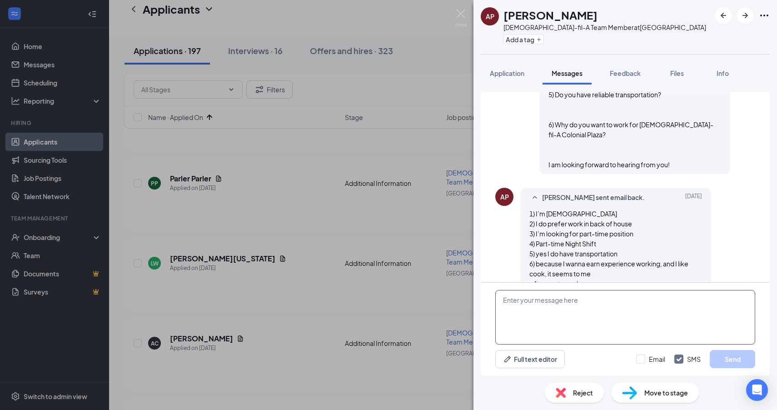
click at [572, 313] on textarea at bounding box center [625, 317] width 260 height 55
paste textarea "Okay, thank you. Would you be available to come for an interview on Thursday, S…"
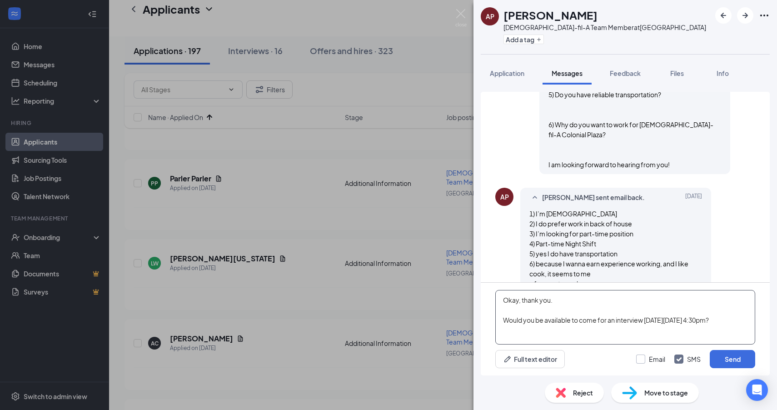
type textarea "Okay, thank you. Would you be available to come for an interview on Thursday, S…"
click at [654, 362] on input "Email" at bounding box center [650, 359] width 29 height 9
checkbox input "true"
click at [694, 352] on div "Email SMS Send" at bounding box center [695, 359] width 119 height 18
click at [690, 361] on input "SMS" at bounding box center [687, 359] width 26 height 9
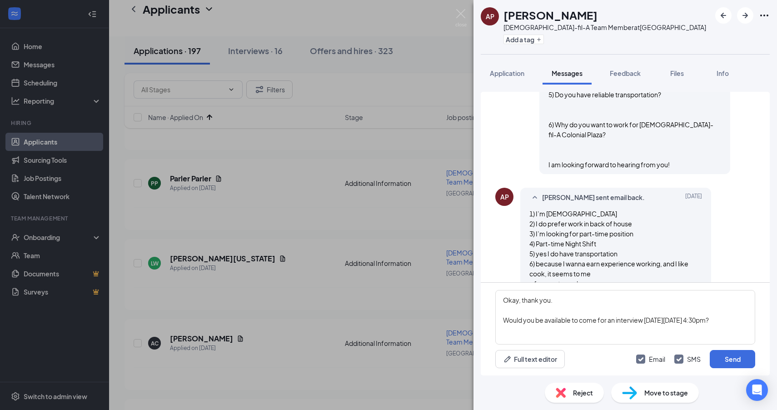
checkbox input "false"
click at [727, 362] on button "Send" at bounding box center [732, 359] width 45 height 18
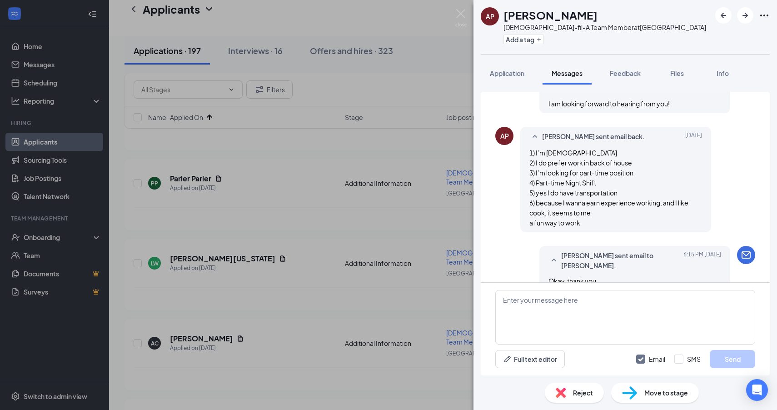
scroll to position [819, 0]
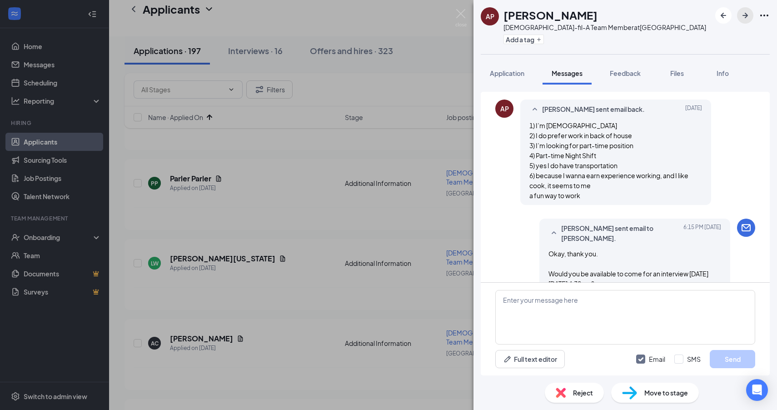
click at [745, 13] on icon "ArrowRight" at bounding box center [745, 15] width 5 height 5
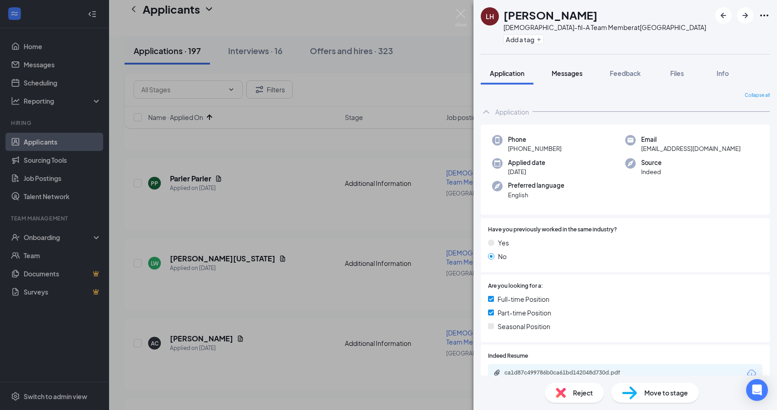
click at [571, 71] on span "Messages" at bounding box center [567, 73] width 31 height 8
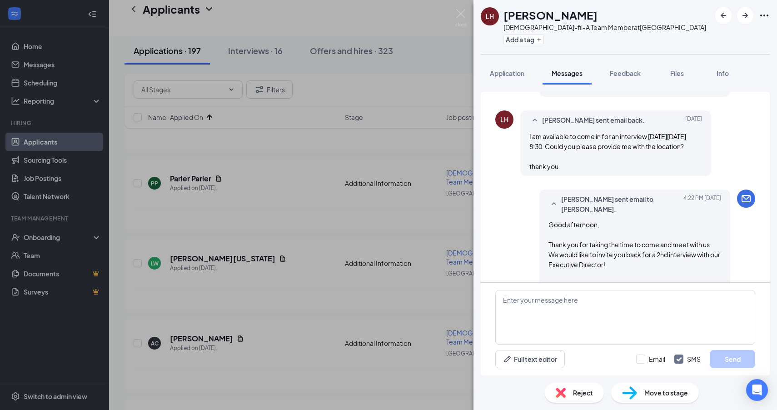
scroll to position [2074, 0]
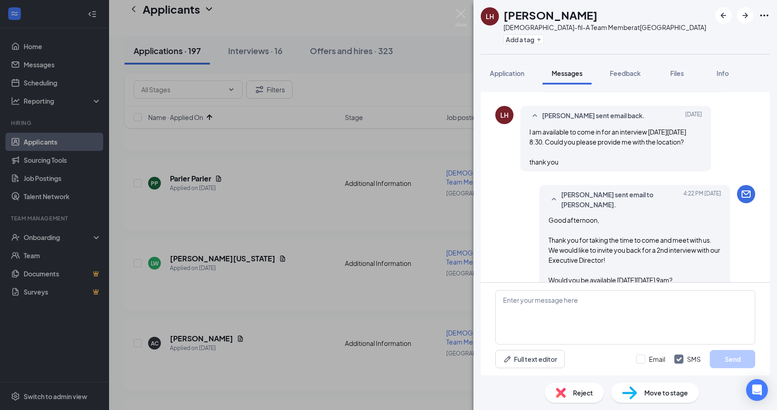
click at [389, 187] on div "LH Lyria Hrabal Chick-fil-A Team Member at Colonial Plaza Add a tag Application…" at bounding box center [388, 205] width 777 height 410
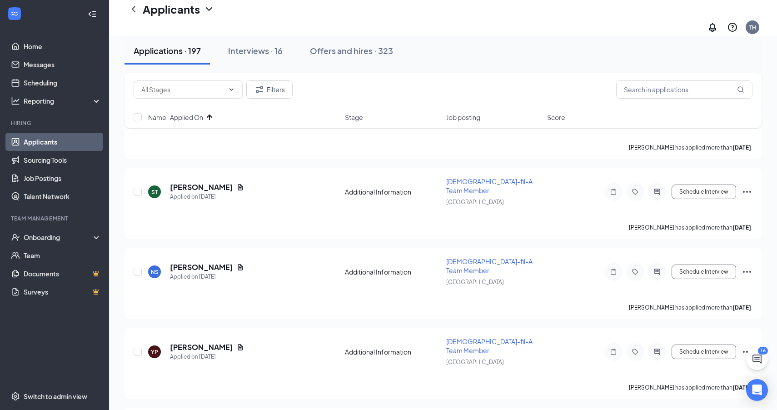
scroll to position [1936, 0]
